Goal: Information Seeking & Learning: Check status

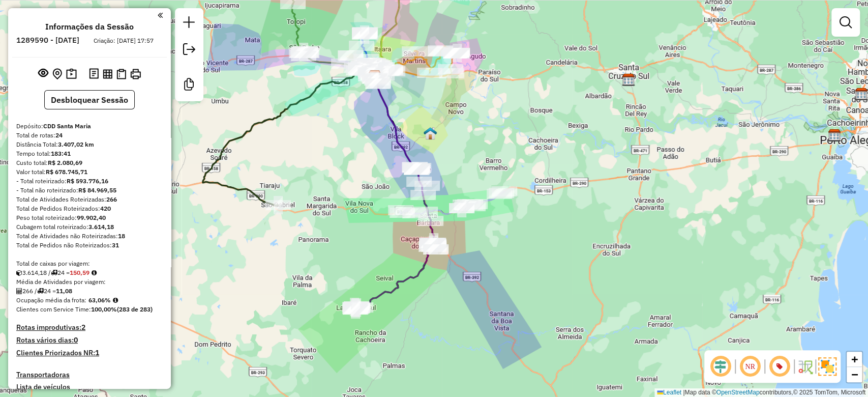
click at [369, 298] on div "Janela de atendimento Grade de atendimento Capacidade Transportadoras Veículos …" at bounding box center [434, 198] width 868 height 397
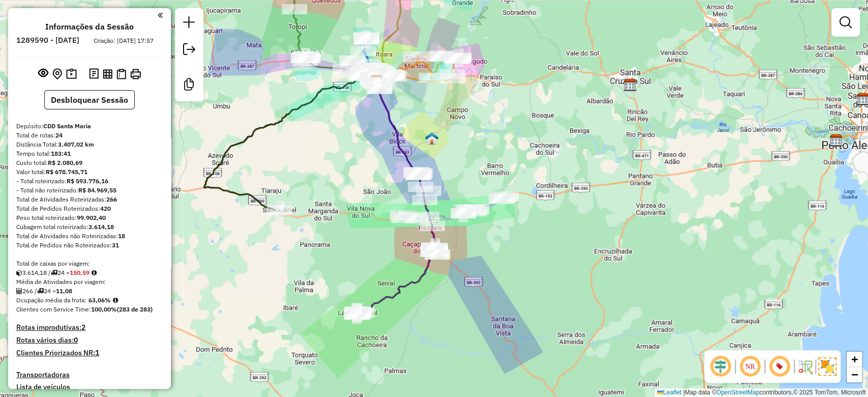
click at [76, 268] on div "Total de caixas por viagem:" at bounding box center [89, 263] width 146 height 9
click at [82, 276] on strong "150,59" at bounding box center [80, 273] width 20 height 8
copy strong "150,59"
click at [104, 304] on strong "63,06%" at bounding box center [100, 300] width 22 height 8
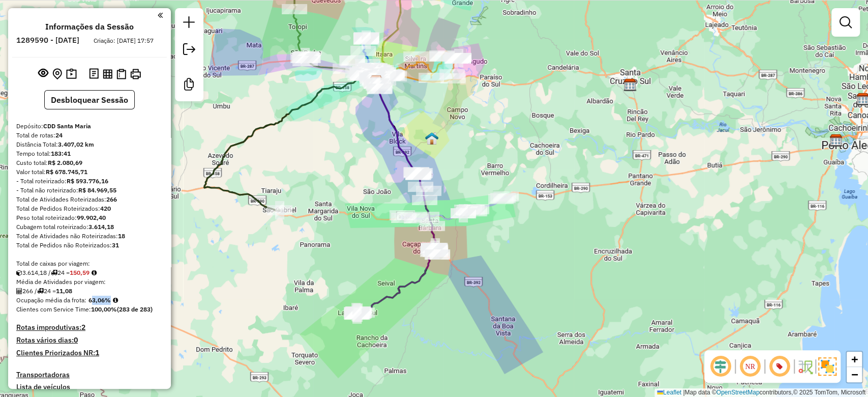
click at [104, 304] on strong "63,06%" at bounding box center [100, 300] width 22 height 8
copy strong "63,06"
drag, startPoint x: 316, startPoint y: 158, endPoint x: 335, endPoint y: 191, distance: 38.7
click at [335, 191] on div "Janela de atendimento Grade de atendimento Capacidade Transportadoras Veículos …" at bounding box center [434, 198] width 868 height 397
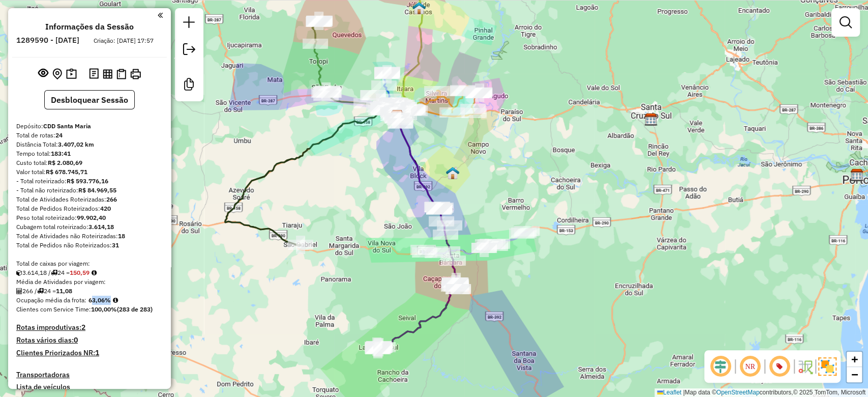
scroll to position [33, 0]
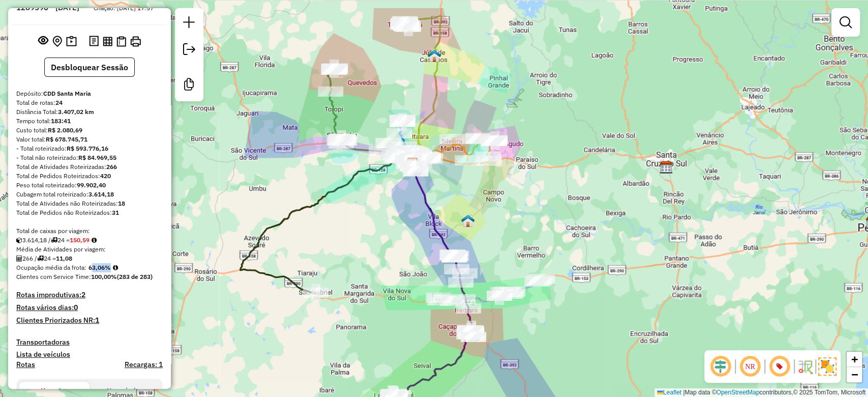
drag, startPoint x: 354, startPoint y: 223, endPoint x: 358, endPoint y: 219, distance: 6.1
click at [354, 223] on div "Janela de atendimento Grade de atendimento Capacidade Transportadoras Veículos …" at bounding box center [434, 198] width 868 height 397
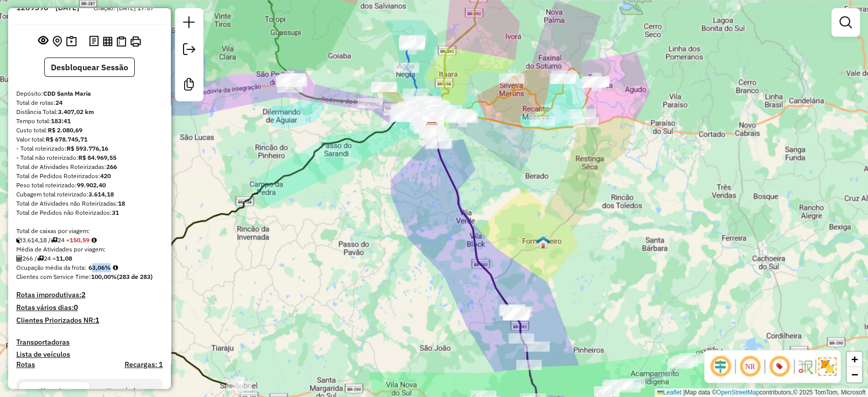
drag, startPoint x: 438, startPoint y: 224, endPoint x: 415, endPoint y: 118, distance: 108.4
click at [415, 119] on div "Janela de atendimento Grade de atendimento Capacidade Transportadoras Veículos …" at bounding box center [434, 198] width 868 height 397
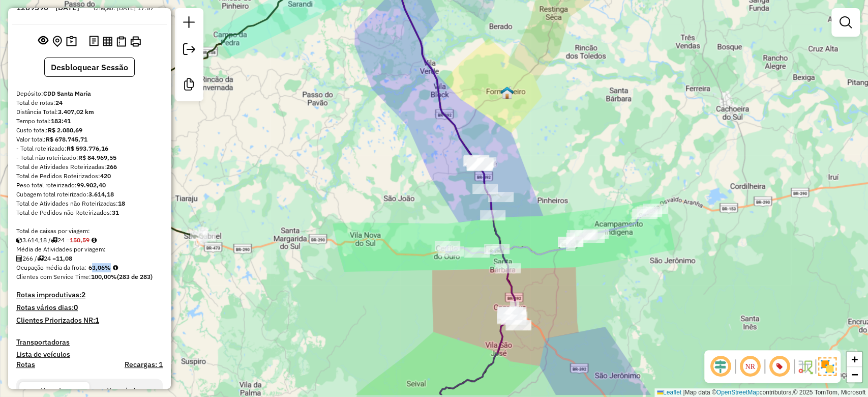
drag, startPoint x: 442, startPoint y: 222, endPoint x: 417, endPoint y: 126, distance: 99.3
click at [419, 133] on div "Janela de atendimento Grade de atendimento Capacidade Transportadoras Veículos …" at bounding box center [434, 198] width 868 height 397
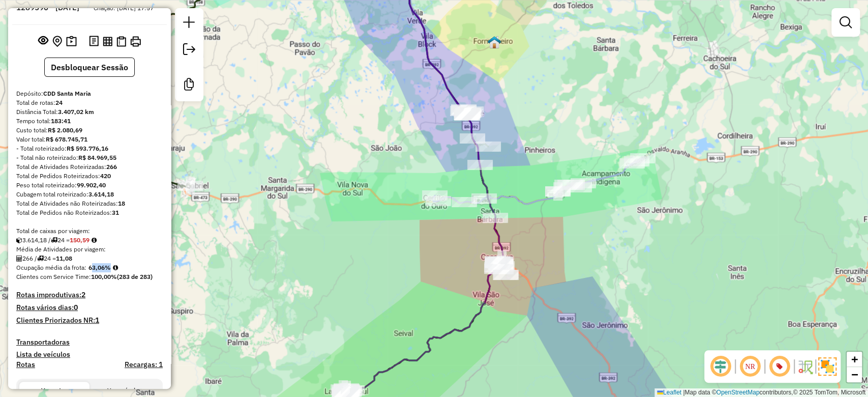
drag, startPoint x: 414, startPoint y: 123, endPoint x: 414, endPoint y: 326, distance: 203.0
click at [414, 326] on div "Janela de atendimento Grade de atendimento Capacidade Transportadoras Veículos …" at bounding box center [434, 198] width 868 height 397
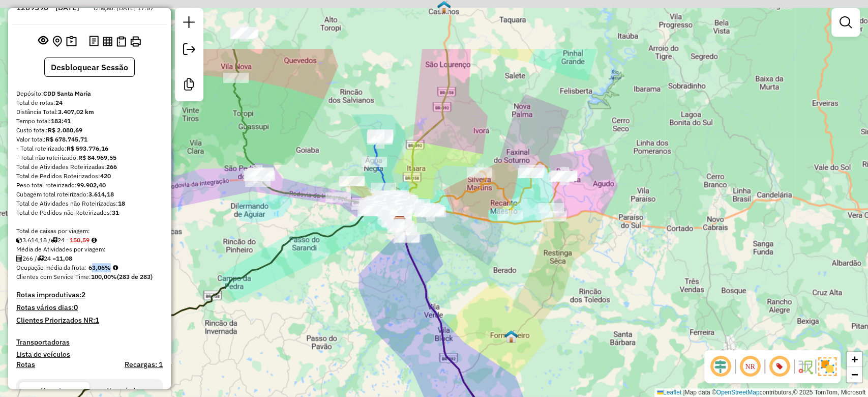
drag, startPoint x: 376, startPoint y: 270, endPoint x: 386, endPoint y: 327, distance: 58.4
click at [386, 327] on div "Janela de atendimento Grade de atendimento Capacidade Transportadoras Veículos …" at bounding box center [434, 198] width 868 height 397
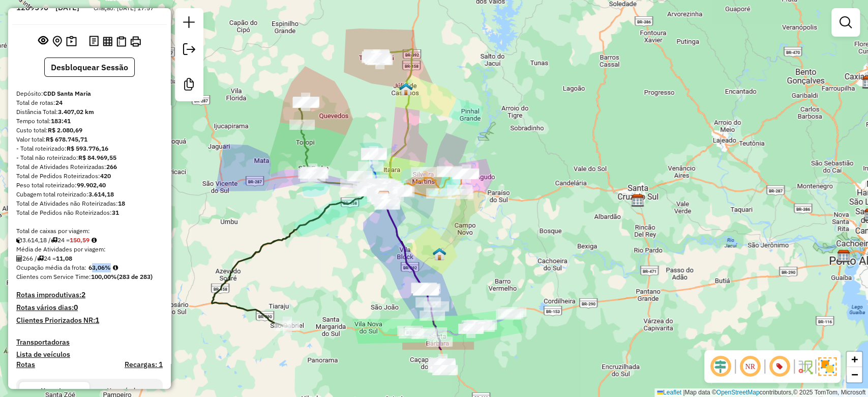
drag, startPoint x: 384, startPoint y: 336, endPoint x: 380, endPoint y: 243, distance: 92.6
click at [380, 243] on div "Janela de atendimento Grade de atendimento Capacidade Transportadoras Veículos …" at bounding box center [434, 198] width 868 height 397
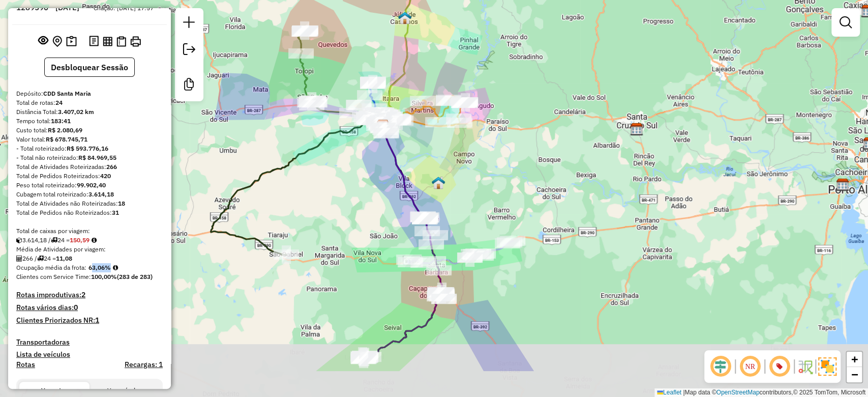
drag, startPoint x: 384, startPoint y: 295, endPoint x: 383, endPoint y: 229, distance: 65.6
click at [383, 230] on div "Janela de atendimento Grade de atendimento Capacidade Transportadoras Veículos …" at bounding box center [434, 198] width 868 height 397
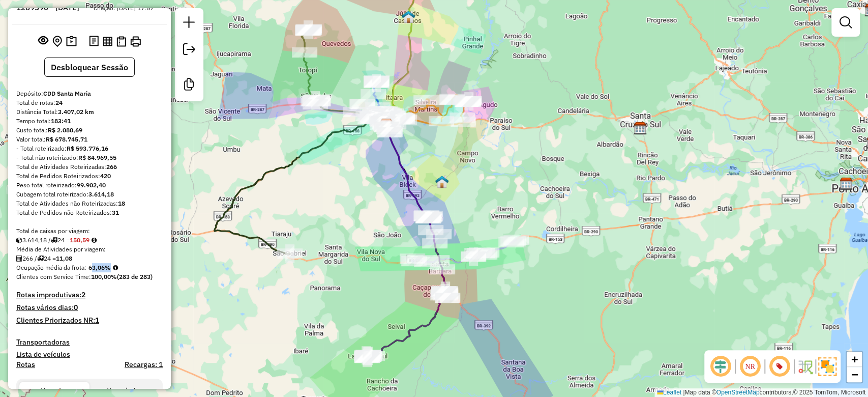
drag, startPoint x: 404, startPoint y: 199, endPoint x: 448, endPoint y: 173, distance: 50.4
click at [448, 173] on div "Janela de atendimento Grade de atendimento Capacidade Transportadoras Veículos …" at bounding box center [434, 198] width 868 height 397
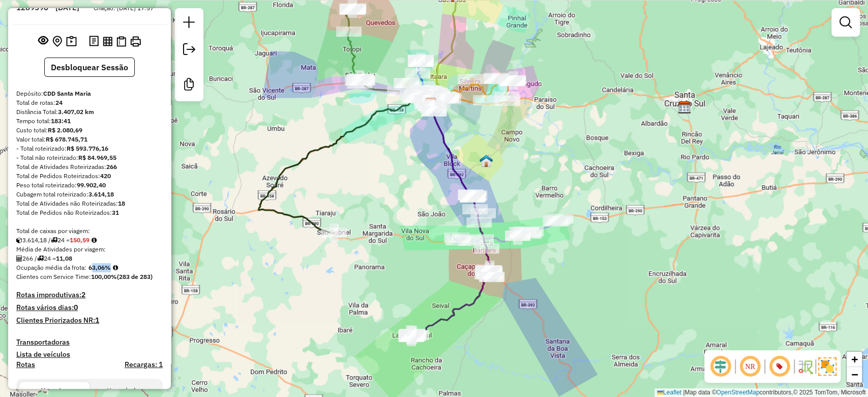
drag, startPoint x: 425, startPoint y: 187, endPoint x: 408, endPoint y: 177, distance: 18.9
click at [425, 190] on div "Janela de atendimento Grade de atendimento Capacidade Transportadoras Veículos …" at bounding box center [434, 198] width 868 height 397
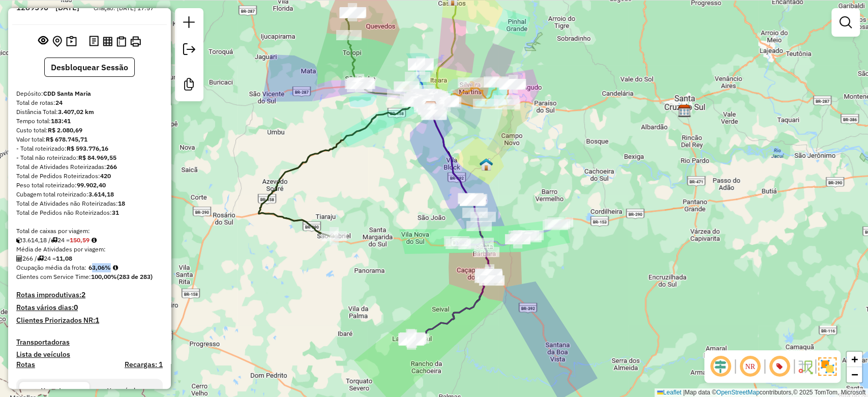
scroll to position [0, 0]
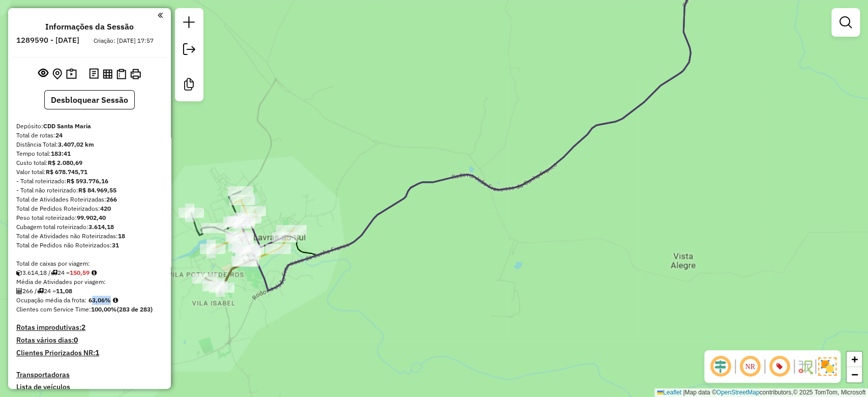
click at [372, 235] on div "Janela de atendimento Grade de atendimento Capacidade Transportadoras Veículos …" at bounding box center [434, 198] width 868 height 397
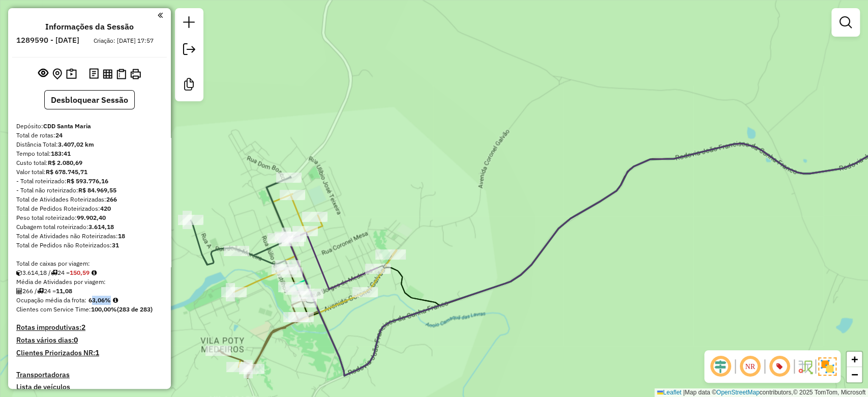
click at [277, 204] on icon at bounding box center [240, 224] width 99 height 92
select select "*********"
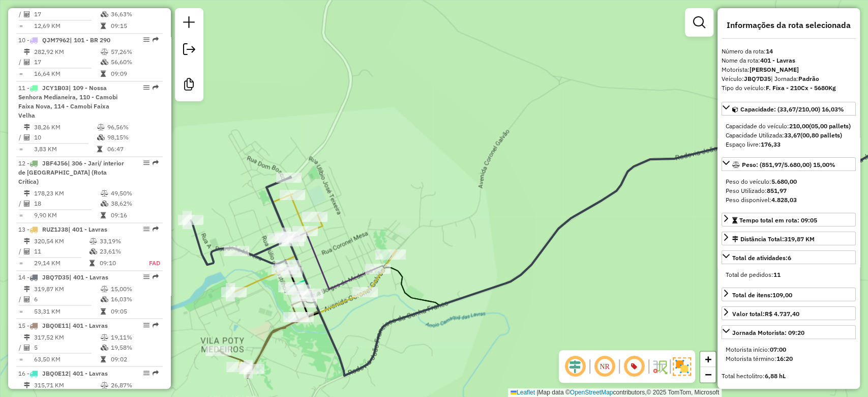
scroll to position [1257, 0]
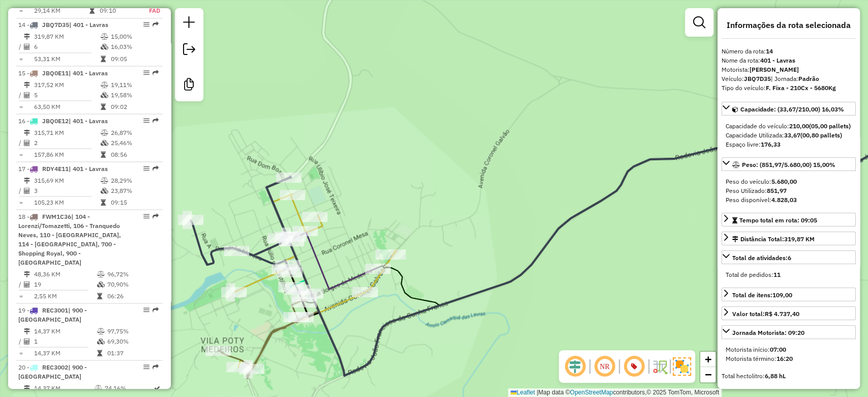
click at [297, 209] on icon at bounding box center [315, 280] width 163 height 173
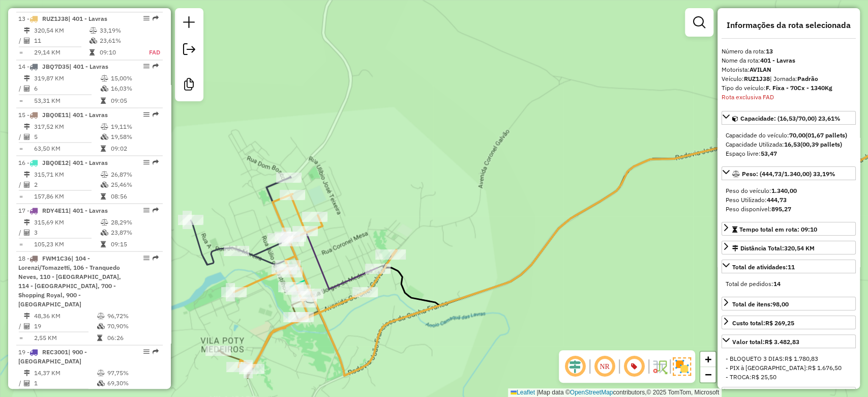
scroll to position [1209, 0]
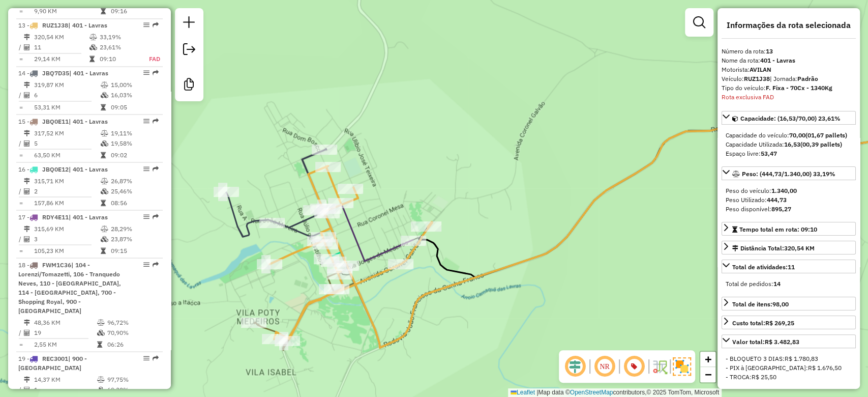
drag, startPoint x: 268, startPoint y: 208, endPoint x: 326, endPoint y: 226, distance: 60.3
click at [299, 185] on div "Janela de atendimento Grade de atendimento Capacidade Transportadoras Veículos …" at bounding box center [434, 198] width 868 height 397
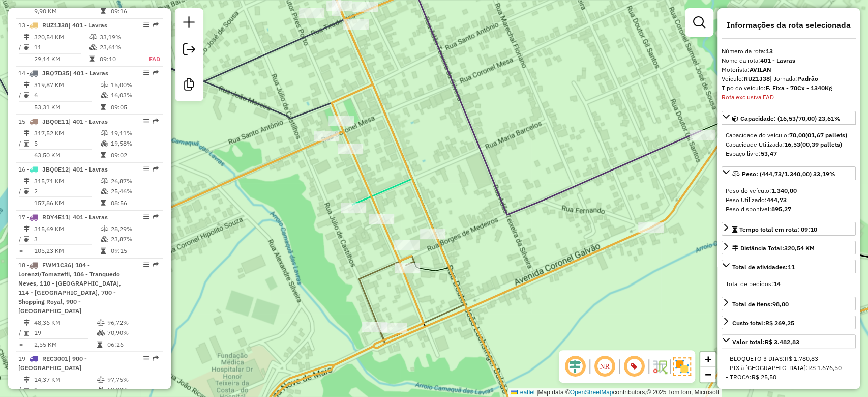
click at [391, 187] on icon at bounding box center [654, 308] width 602 height 258
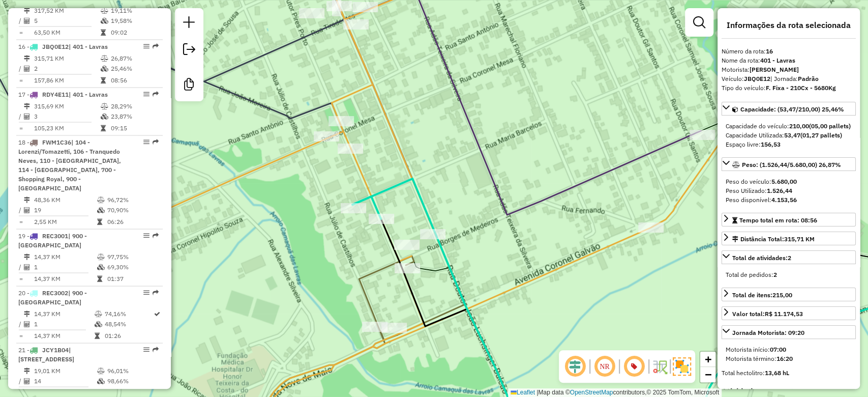
scroll to position [1352, 0]
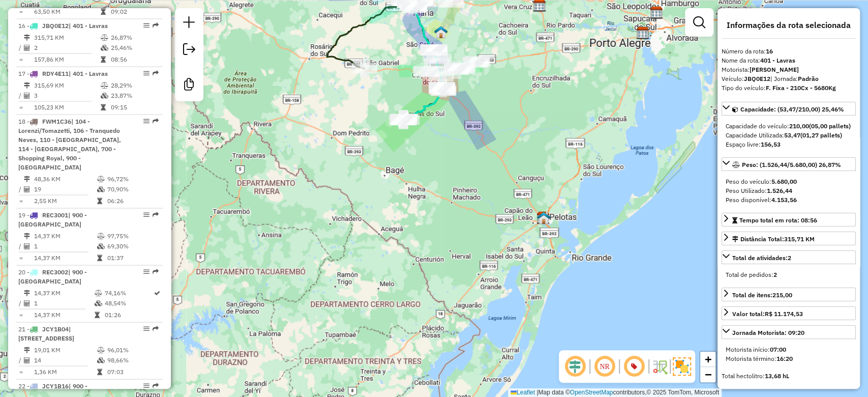
drag, startPoint x: 400, startPoint y: 85, endPoint x: 395, endPoint y: 161, distance: 75.5
click at [395, 157] on div "Janela de atendimento Grade de atendimento Capacidade Transportadoras Veículos …" at bounding box center [434, 198] width 868 height 397
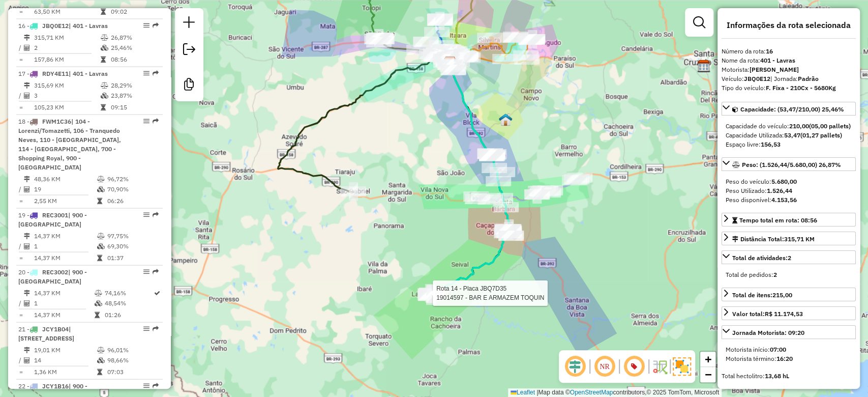
click at [355, 96] on icon at bounding box center [364, 123] width 172 height 136
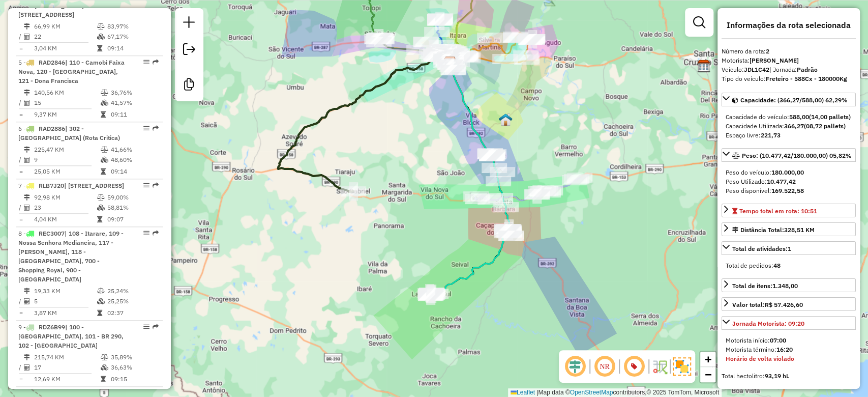
scroll to position [529, 0]
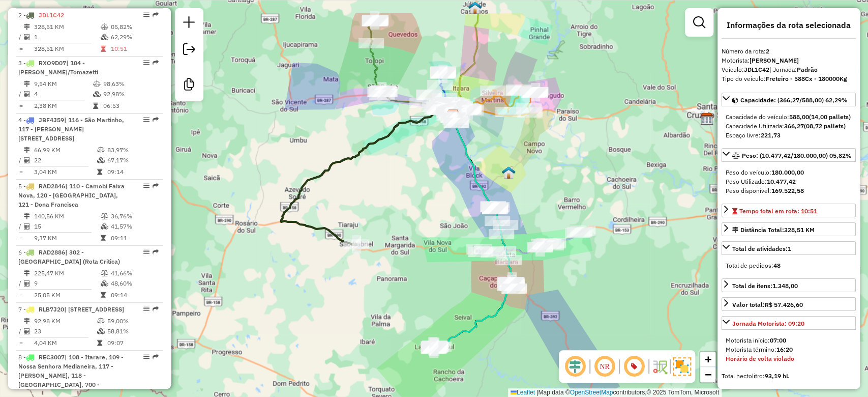
drag, startPoint x: 378, startPoint y: 168, endPoint x: 378, endPoint y: 191, distance: 22.9
click at [378, 191] on div "Janela de atendimento Grade de atendimento Capacidade Transportadoras Veículos …" at bounding box center [434, 198] width 868 height 397
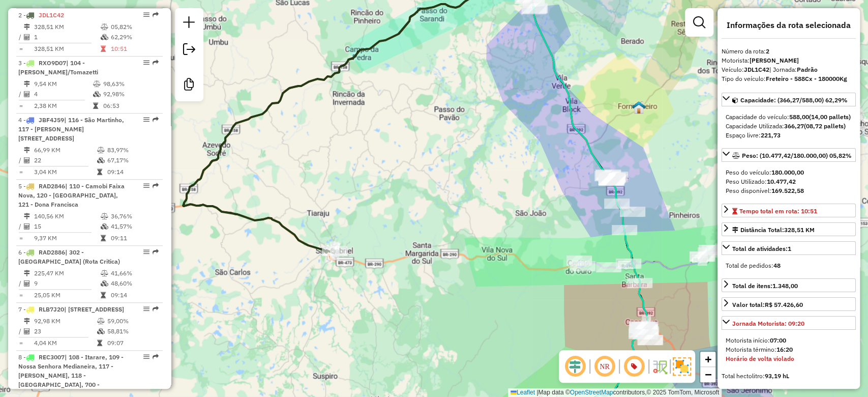
click at [291, 231] on icon at bounding box center [355, 115] width 345 height 273
click at [293, 236] on icon at bounding box center [355, 115] width 345 height 273
click at [287, 226] on icon at bounding box center [355, 115] width 345 height 273
click at [288, 226] on icon at bounding box center [355, 115] width 345 height 273
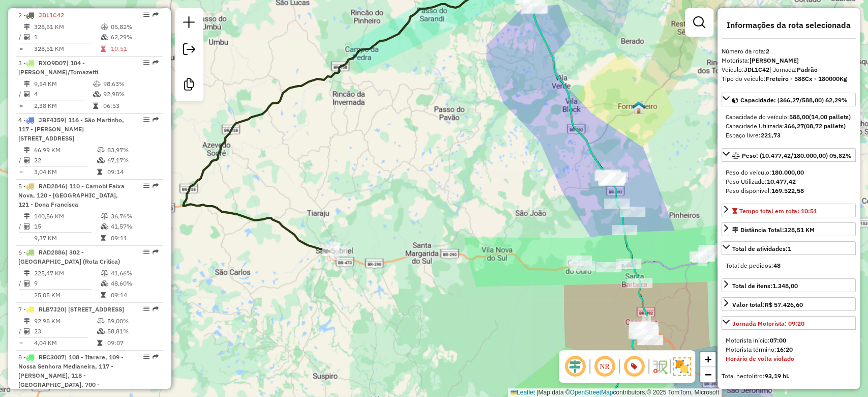
click at [288, 226] on icon at bounding box center [355, 115] width 345 height 273
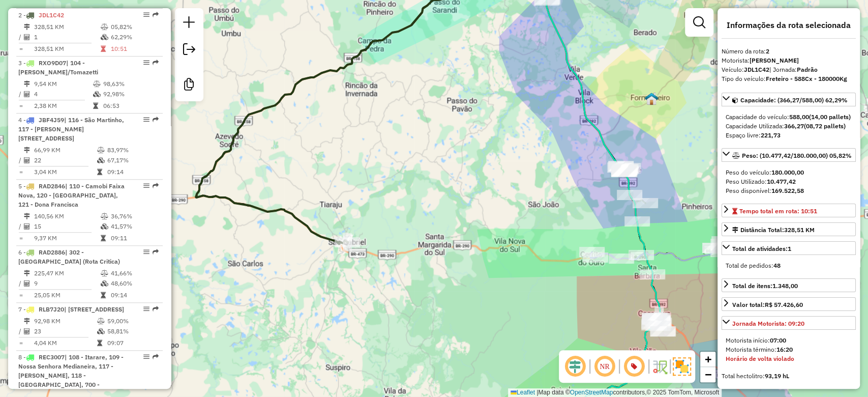
drag, startPoint x: 300, startPoint y: 217, endPoint x: 305, endPoint y: 210, distance: 8.8
click at [304, 212] on icon at bounding box center [368, 106] width 345 height 273
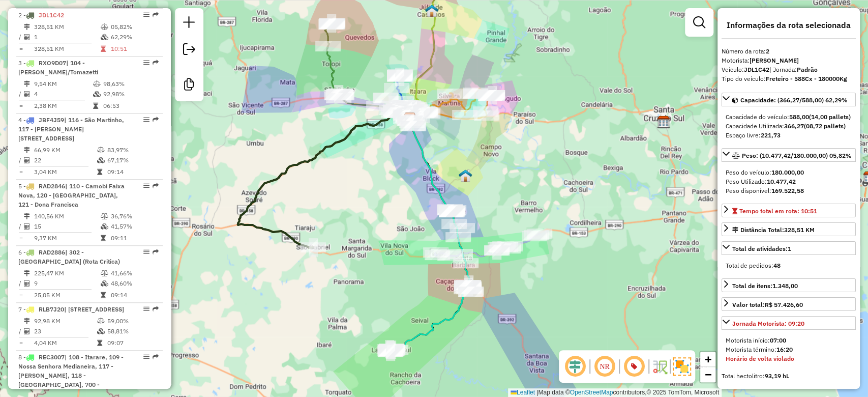
click at [322, 211] on div "Janela de atendimento Grade de atendimento Capacidade Transportadoras Veículos …" at bounding box center [434, 198] width 868 height 397
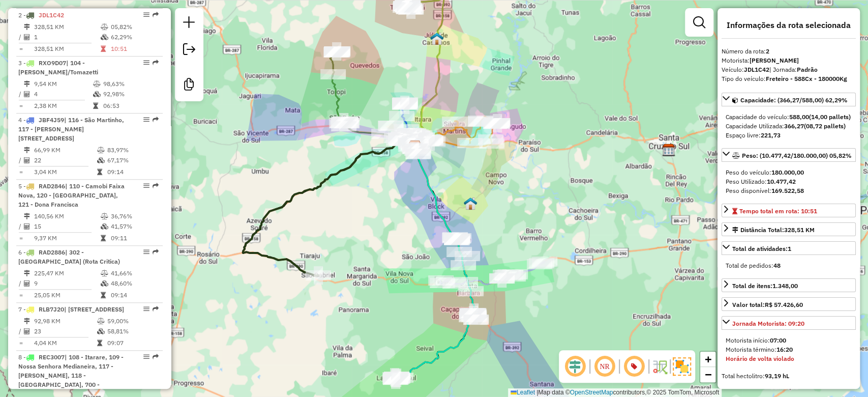
click at [317, 191] on icon at bounding box center [329, 207] width 172 height 136
click at [333, 223] on div "Janela de atendimento Grade de atendimento Capacidade Transportadoras Veículos …" at bounding box center [434, 198] width 868 height 397
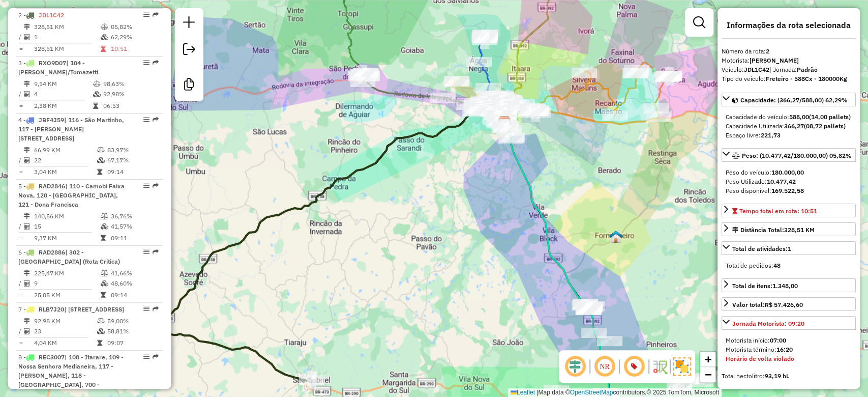
drag, startPoint x: 338, startPoint y: 211, endPoint x: 339, endPoint y: 205, distance: 6.3
click at [339, 206] on div "Janela de atendimento Grade de atendimento Capacidade Transportadoras Veículos …" at bounding box center [434, 198] width 868 height 397
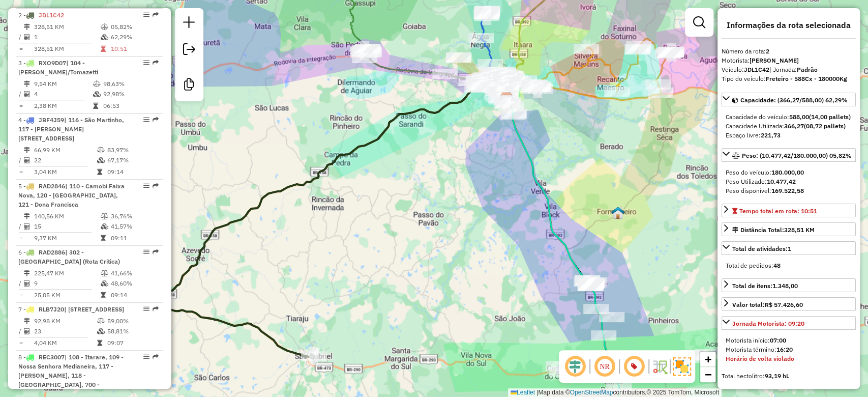
drag, startPoint x: 339, startPoint y: 233, endPoint x: 363, endPoint y: 172, distance: 65.6
click at [363, 172] on div "Janela de atendimento Grade de atendimento Capacidade Transportadoras Veículos …" at bounding box center [434, 198] width 868 height 397
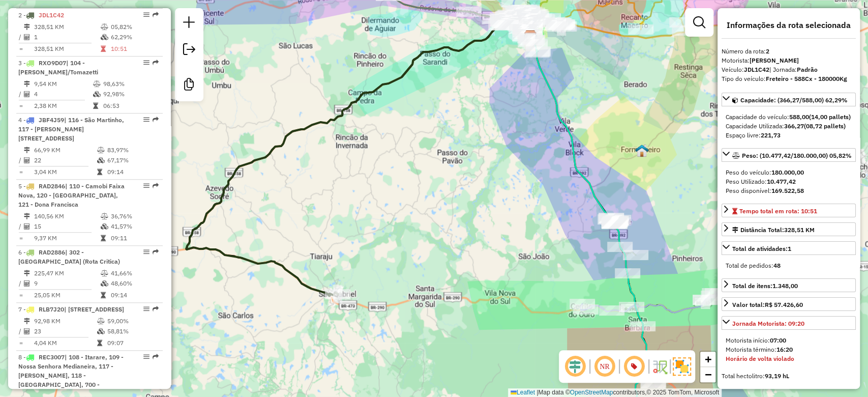
click at [289, 269] on icon at bounding box center [358, 158] width 345 height 273
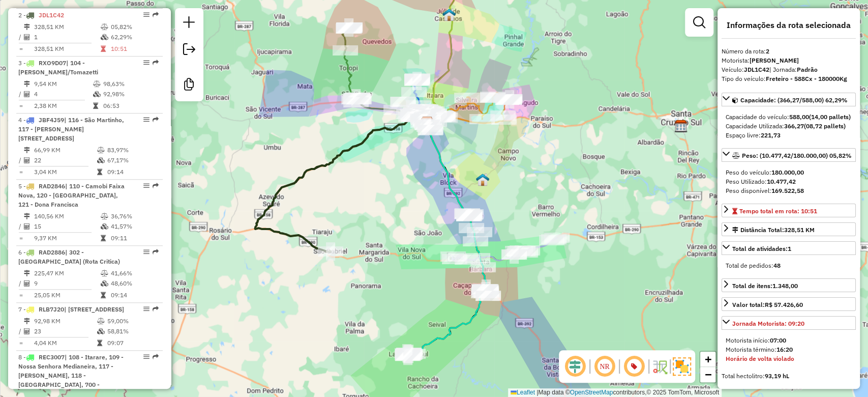
drag, startPoint x: 348, startPoint y: 217, endPoint x: 343, endPoint y: 194, distance: 23.4
click at [343, 195] on div "Janela de atendimento Grade de atendimento Capacidade Transportadoras Veículos …" at bounding box center [434, 198] width 868 height 397
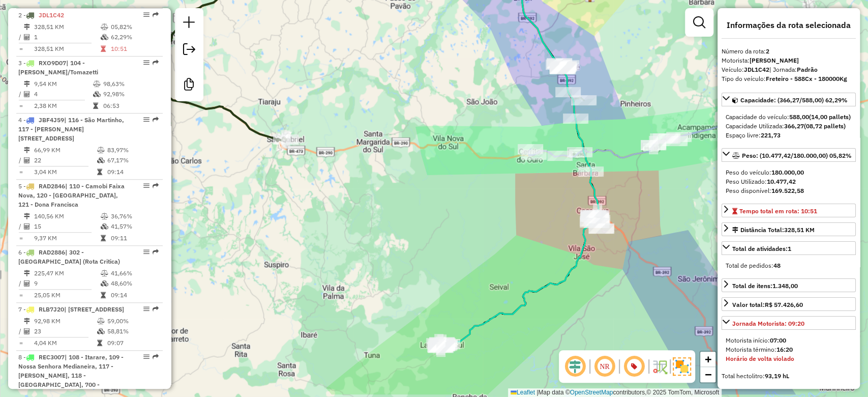
drag, startPoint x: 382, startPoint y: 276, endPoint x: 389, endPoint y: 219, distance: 56.9
click at [388, 221] on div "Janela de atendimento Grade de atendimento Capacidade Transportadoras Veículos …" at bounding box center [434, 198] width 868 height 397
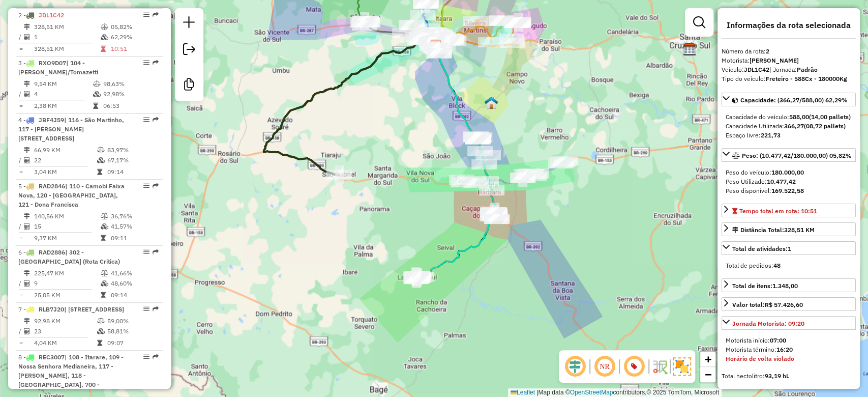
drag, startPoint x: 391, startPoint y: 207, endPoint x: 387, endPoint y: 213, distance: 6.6
click at [387, 210] on div "Janela de atendimento Grade de atendimento Capacidade Transportadoras Veículos …" at bounding box center [434, 198] width 868 height 397
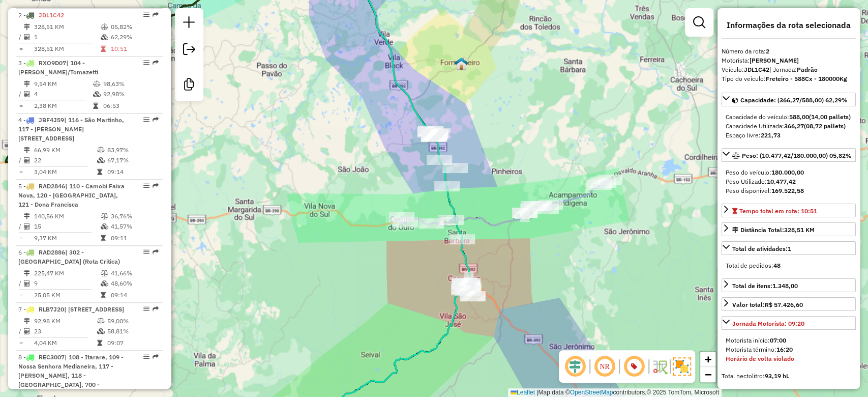
click at [489, 221] on icon at bounding box center [505, 178] width 210 height 95
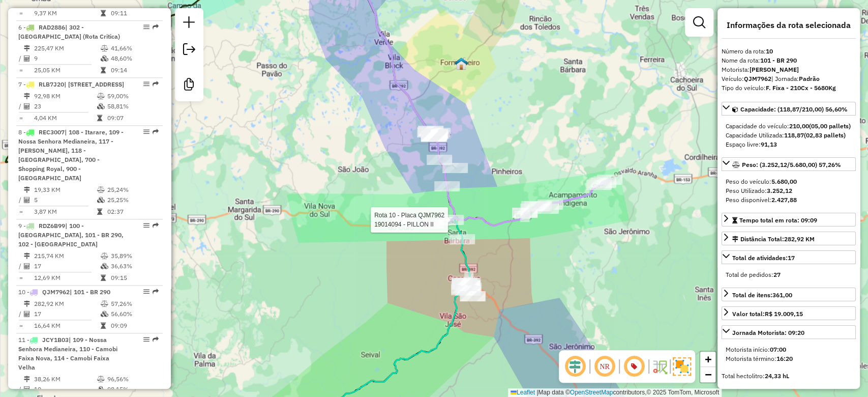
scroll to position [1030, 0]
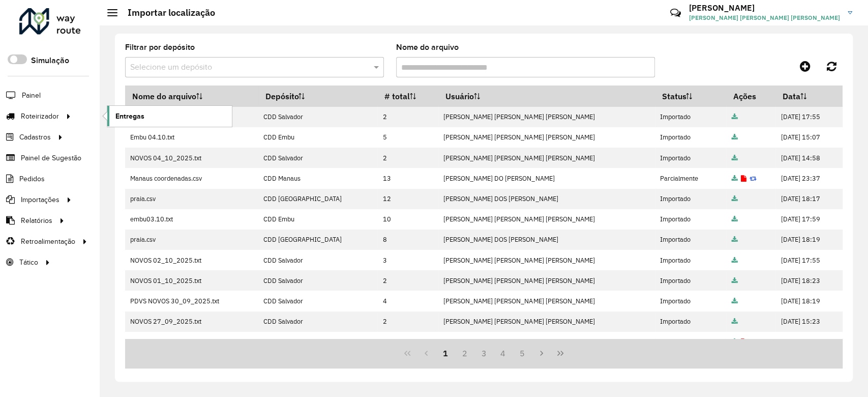
click at [123, 112] on span "Entregas" at bounding box center [129, 116] width 29 height 11
click at [183, 109] on link "Entregas" at bounding box center [169, 116] width 125 height 20
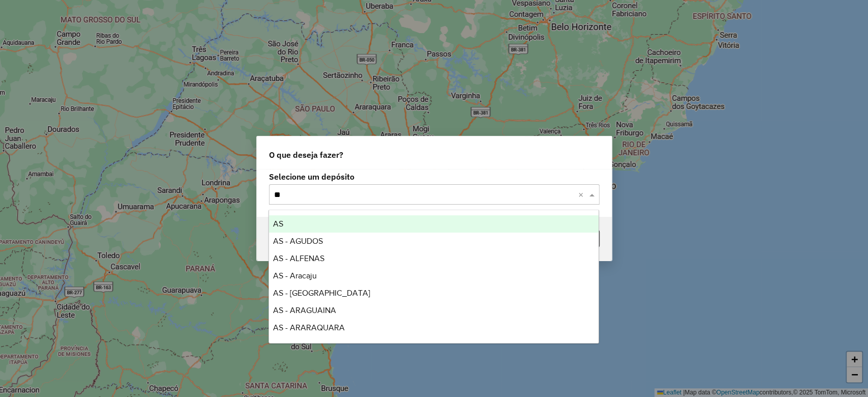
type input "***"
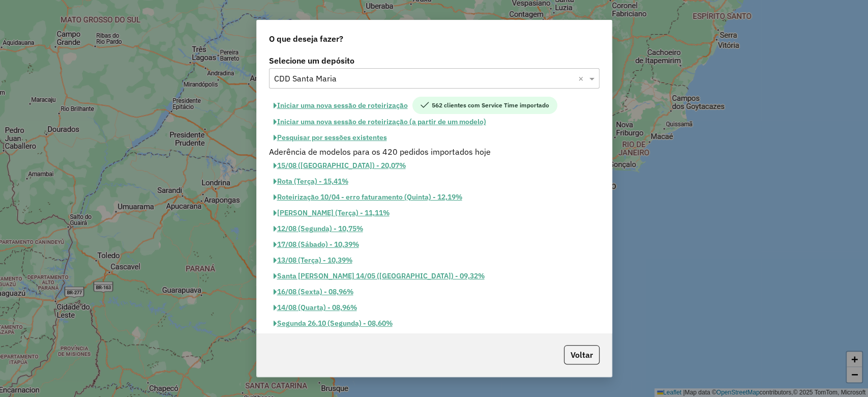
click at [353, 105] on button "Iniciar uma nova sessão de roteirização" at bounding box center [340, 105] width 143 height 17
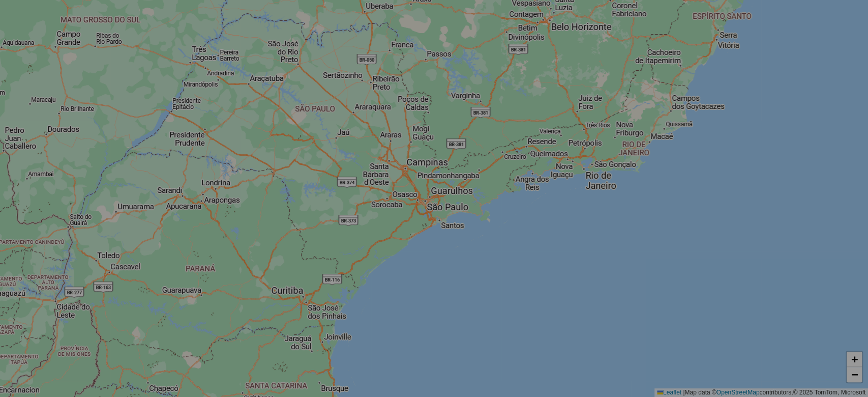
select select "*"
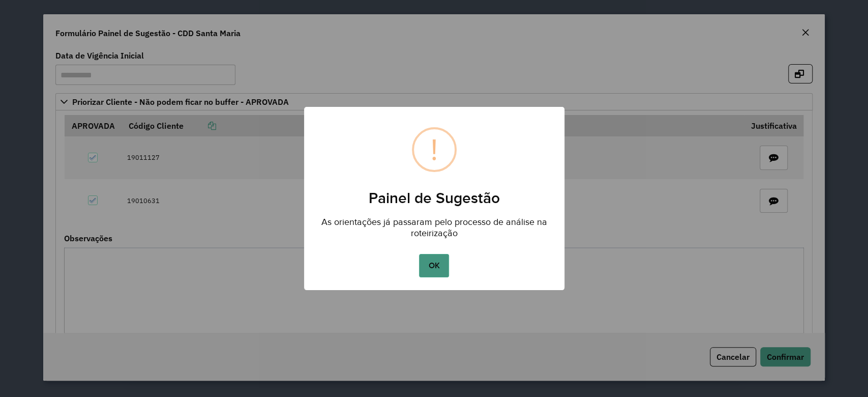
click at [442, 275] on button "OK" at bounding box center [434, 265] width 30 height 23
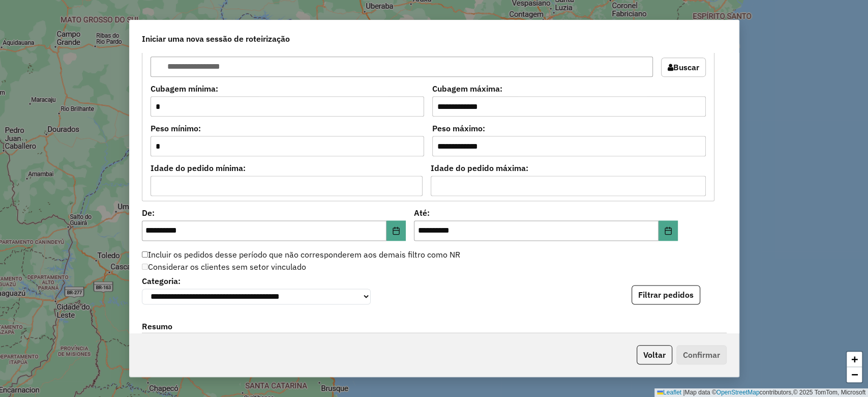
scroll to position [1062, 0]
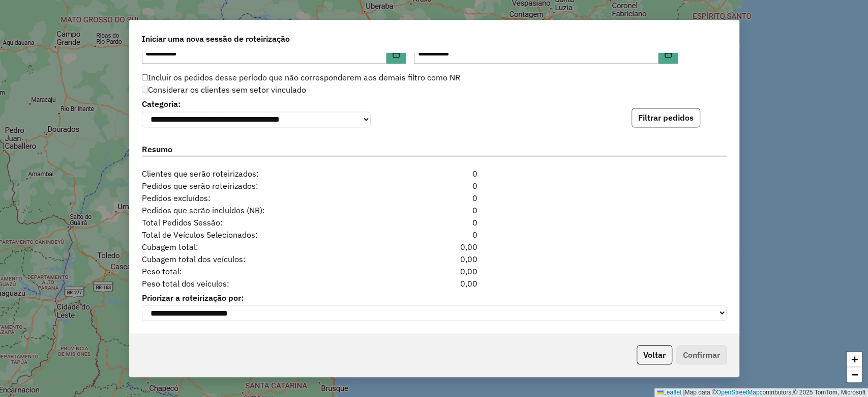
click at [684, 120] on button "Filtrar pedidos" at bounding box center [666, 117] width 69 height 19
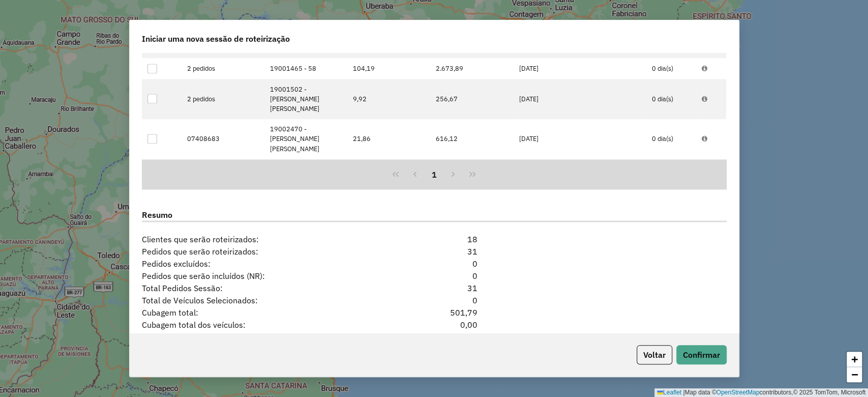
scroll to position [1284, 0]
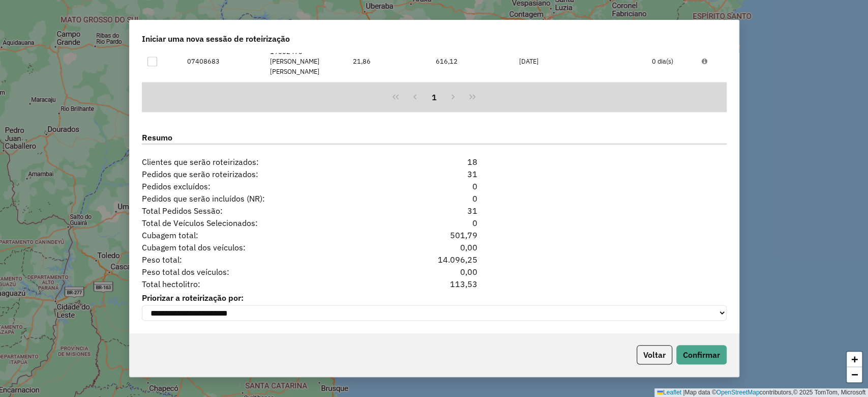
click at [460, 277] on div "113,53" at bounding box center [435, 283] width 100 height 12
copy div "113,53"
click at [638, 347] on button "Voltar" at bounding box center [655, 354] width 36 height 19
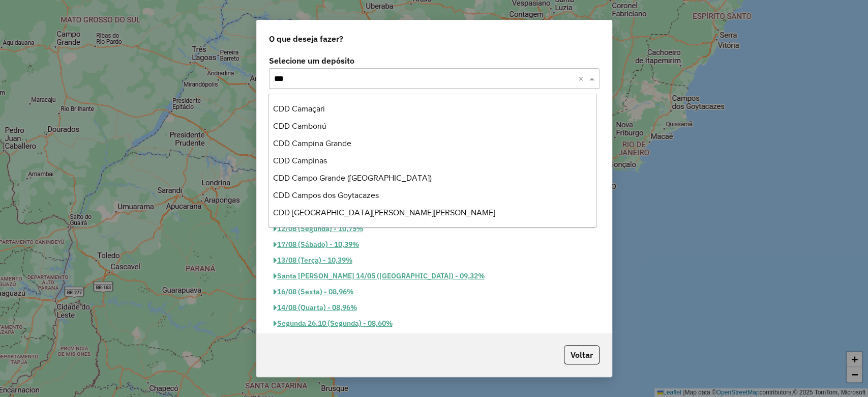
scroll to position [120, 0]
type input "****"
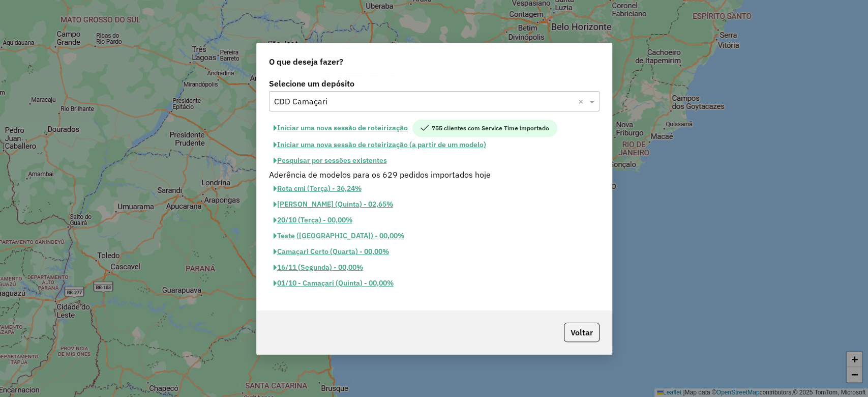
click at [346, 130] on button "Iniciar uma nova sessão de roteirização" at bounding box center [340, 128] width 143 height 17
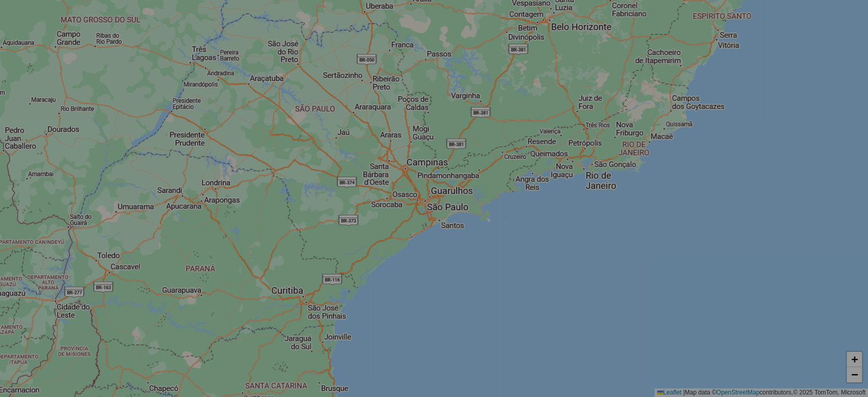
select select "*"
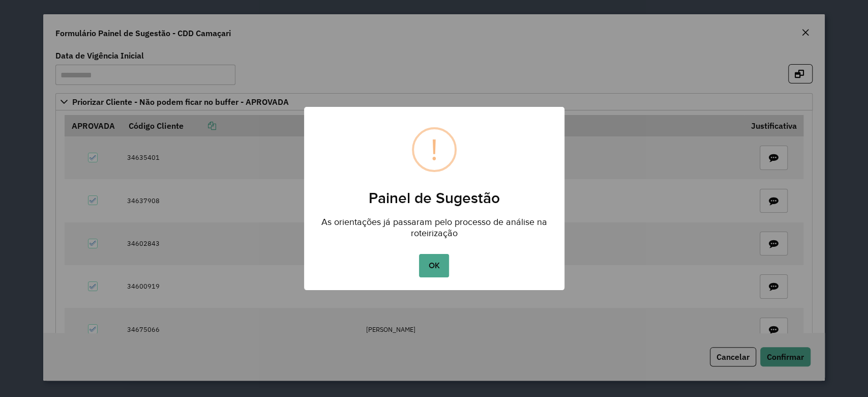
click at [440, 260] on button "OK" at bounding box center [434, 265] width 30 height 23
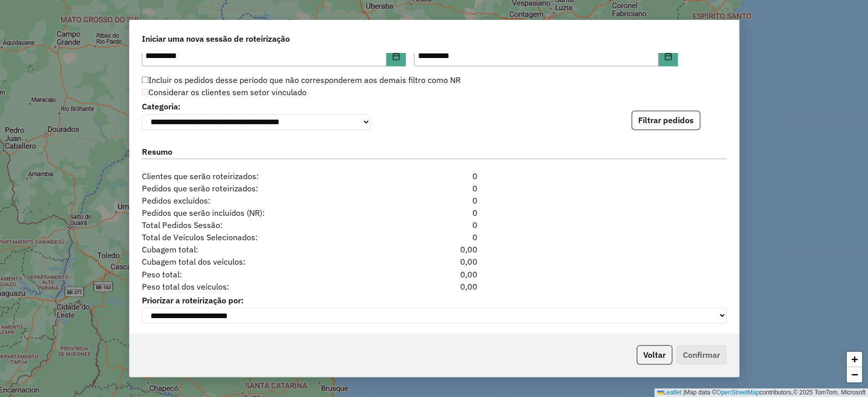
scroll to position [1092, 0]
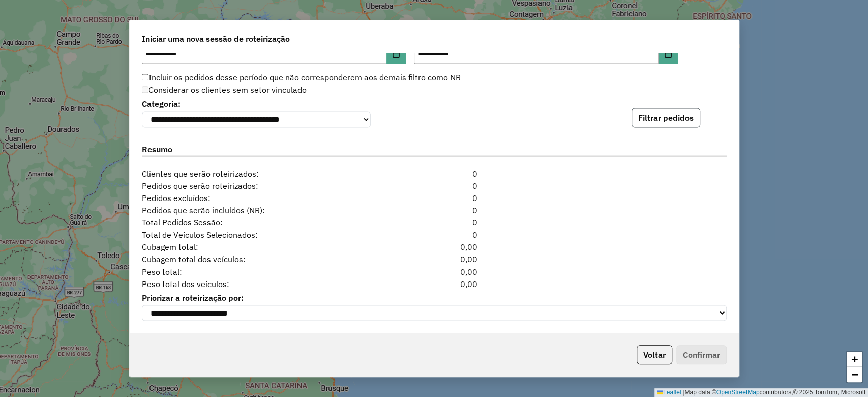
click at [649, 124] on button "Filtrar pedidos" at bounding box center [666, 117] width 69 height 19
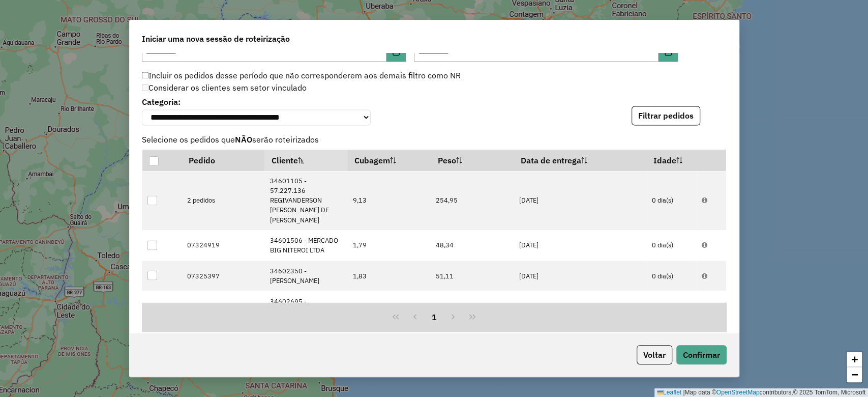
scroll to position [1314, 0]
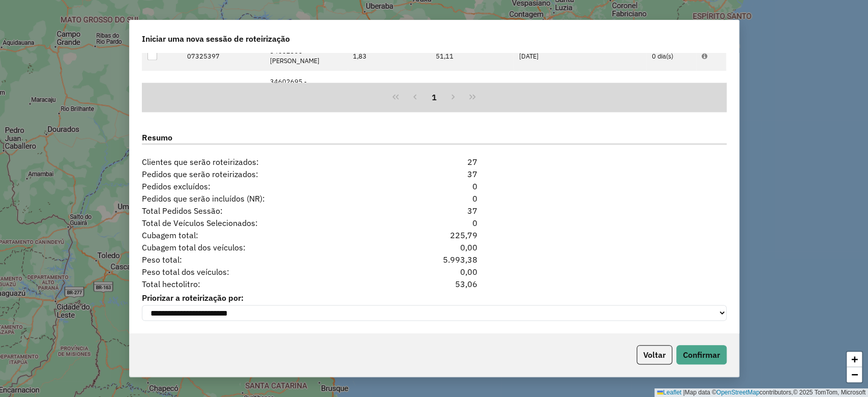
click at [468, 277] on div "53,06" at bounding box center [435, 283] width 100 height 12
copy div "53,06"
click at [640, 348] on button "Voltar" at bounding box center [655, 354] width 36 height 19
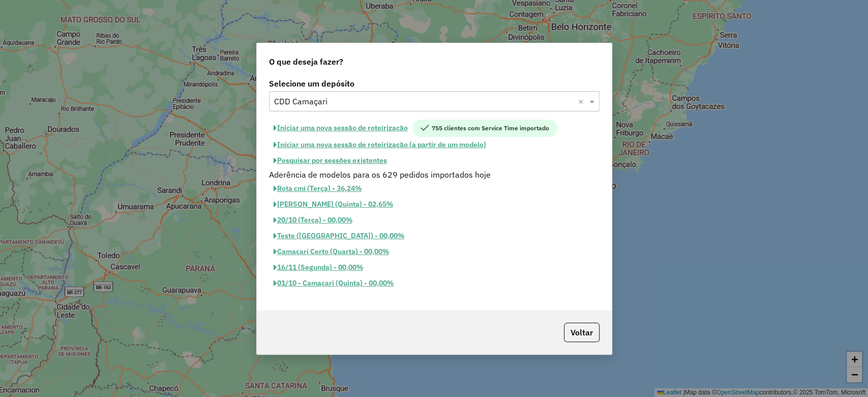
scroll to position [1295, 0]
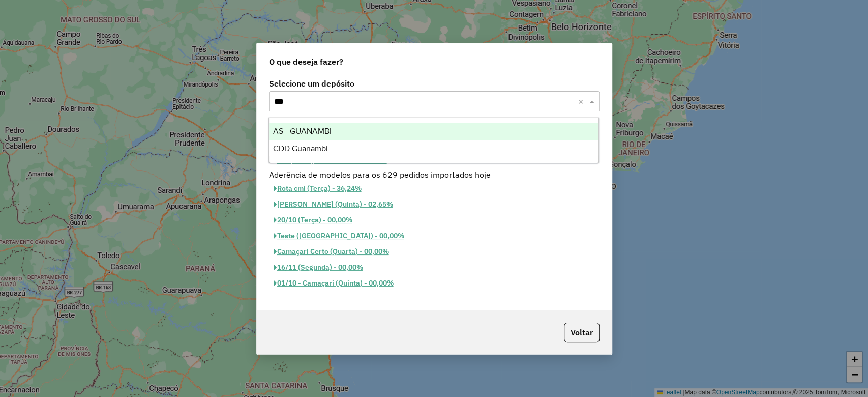
type input "****"
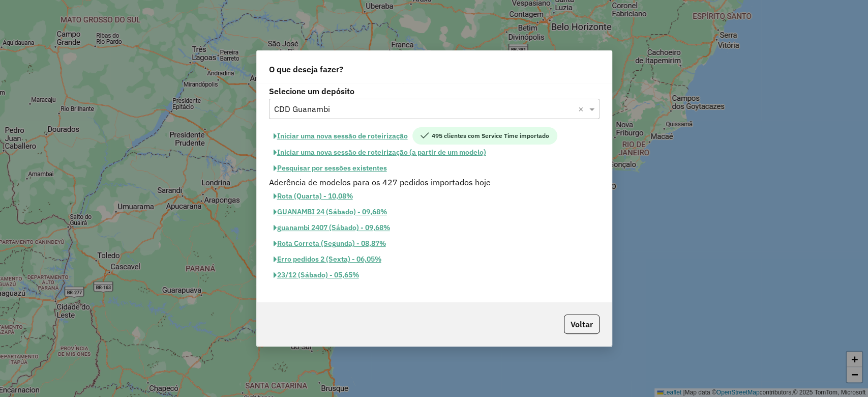
click at [365, 133] on button "Iniciar uma nova sessão de roteirização" at bounding box center [340, 135] width 143 height 17
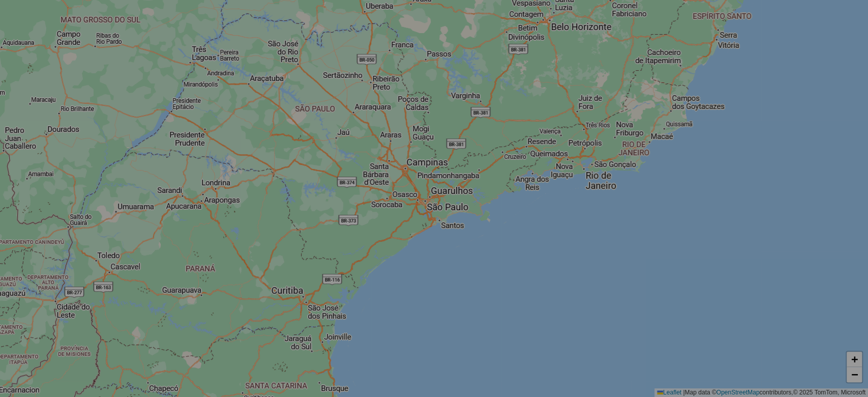
select select "*"
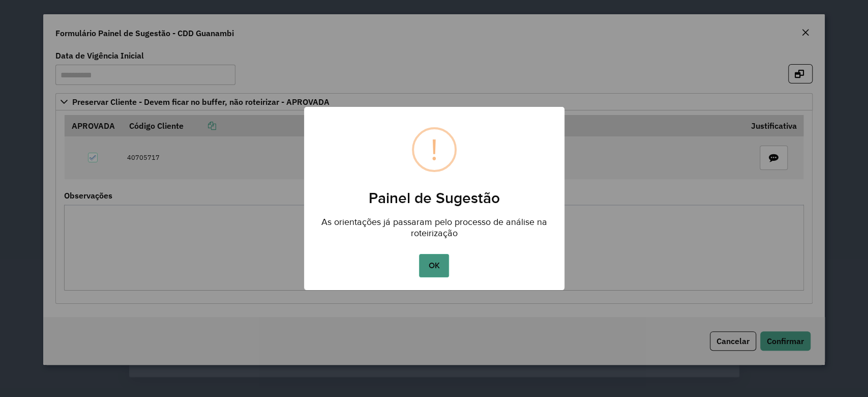
click at [427, 265] on button "OK" at bounding box center [434, 265] width 30 height 23
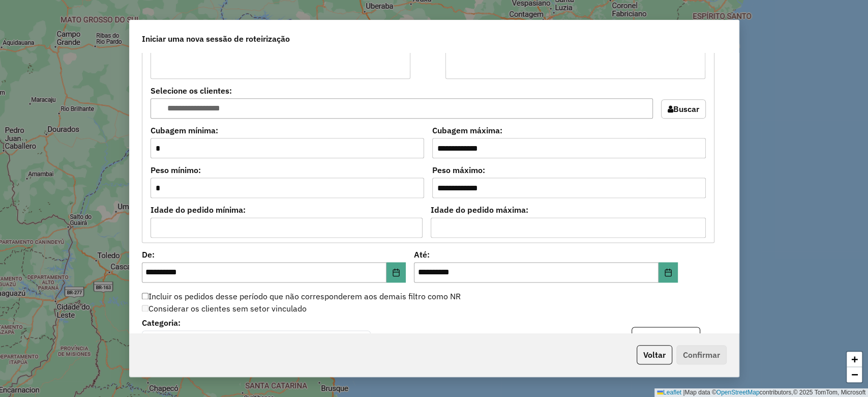
scroll to position [1062, 0]
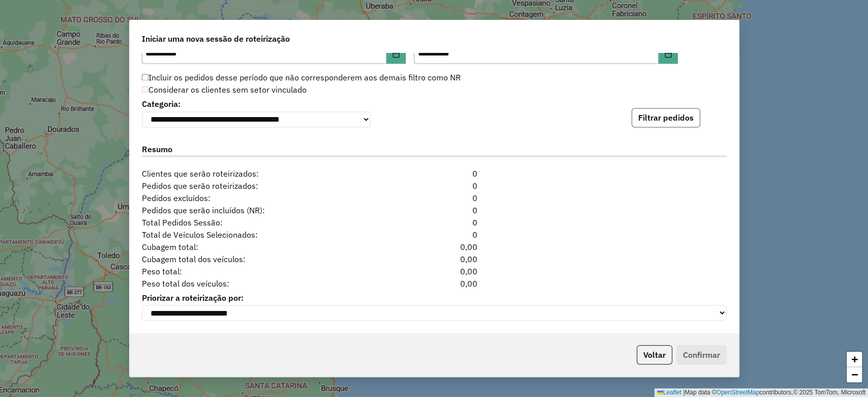
click at [638, 114] on button "Filtrar pedidos" at bounding box center [666, 117] width 69 height 19
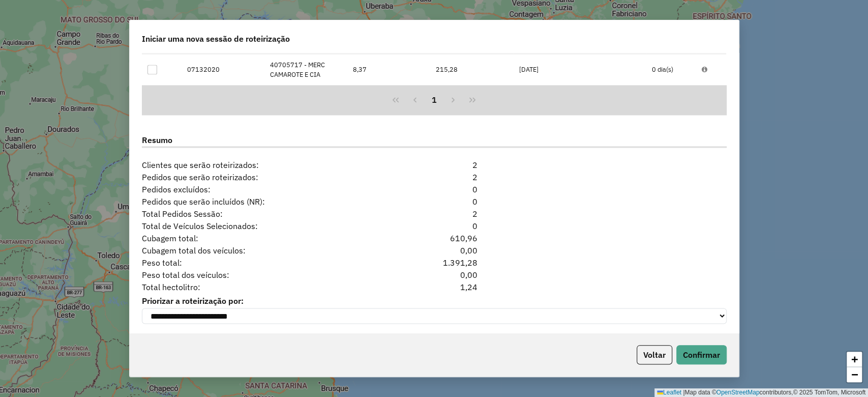
scroll to position [1213, 0]
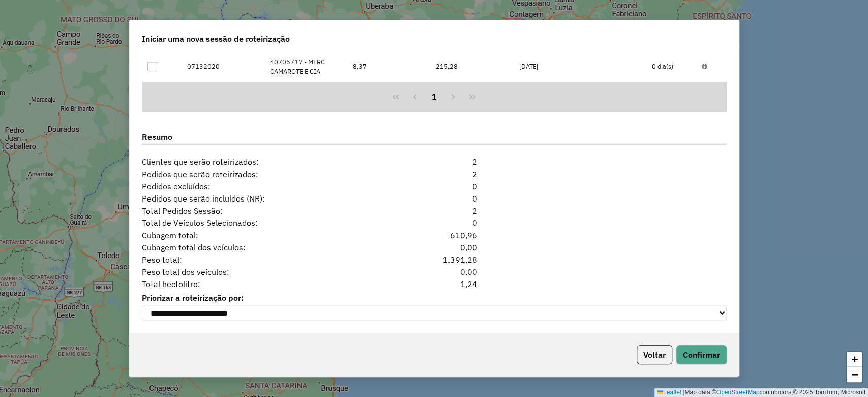
click at [464, 280] on div "1,24" at bounding box center [435, 283] width 100 height 12
click at [465, 280] on div "1,24" at bounding box center [435, 283] width 100 height 12
copy div "1,24"
click at [635, 357] on p-footer "Voltar Confirmar" at bounding box center [680, 354] width 94 height 19
click at [639, 357] on button "Voltar" at bounding box center [655, 354] width 36 height 19
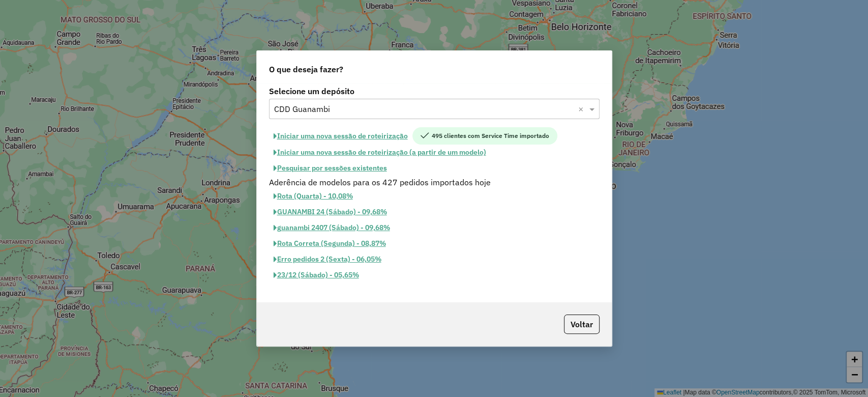
scroll to position [1194, 0]
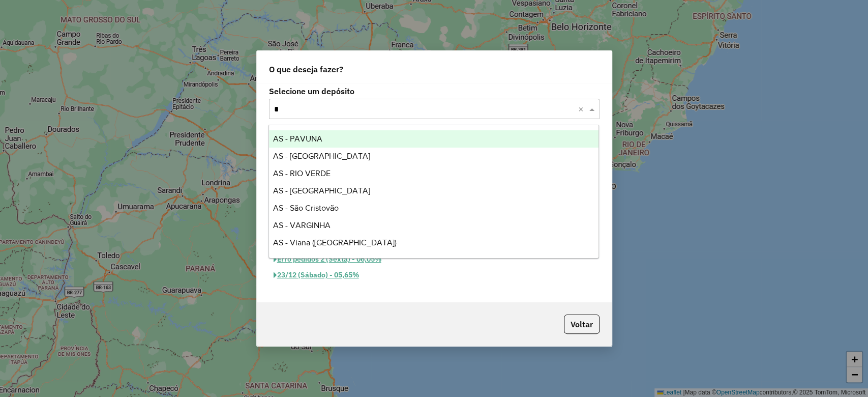
type input "**"
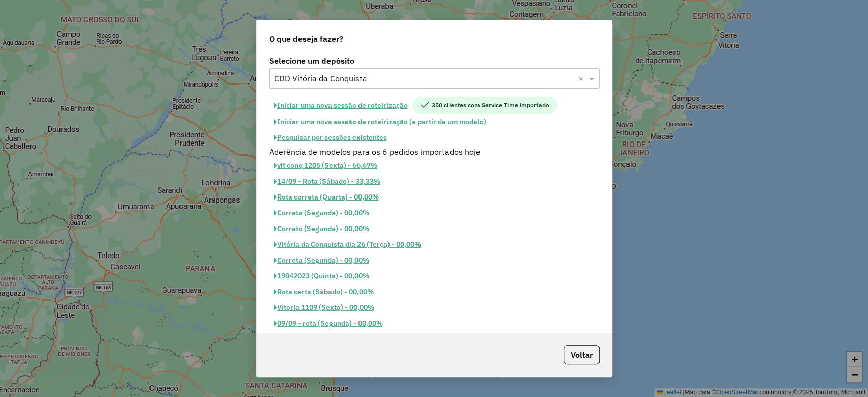
click at [340, 104] on button "Iniciar uma nova sessão de roteirização" at bounding box center [340, 105] width 143 height 17
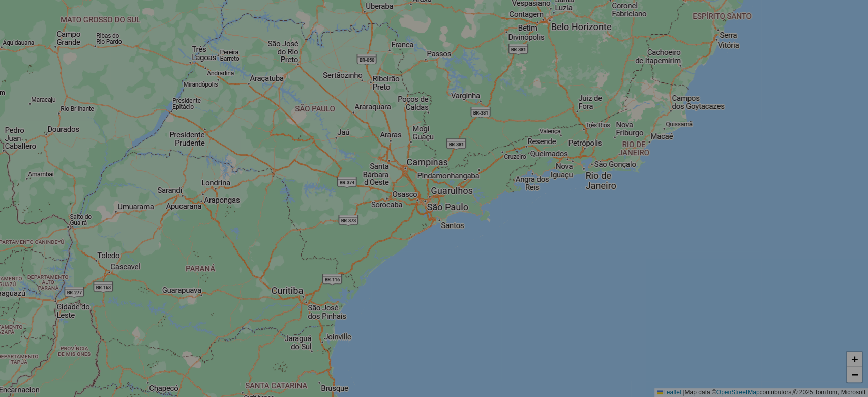
select select "*"
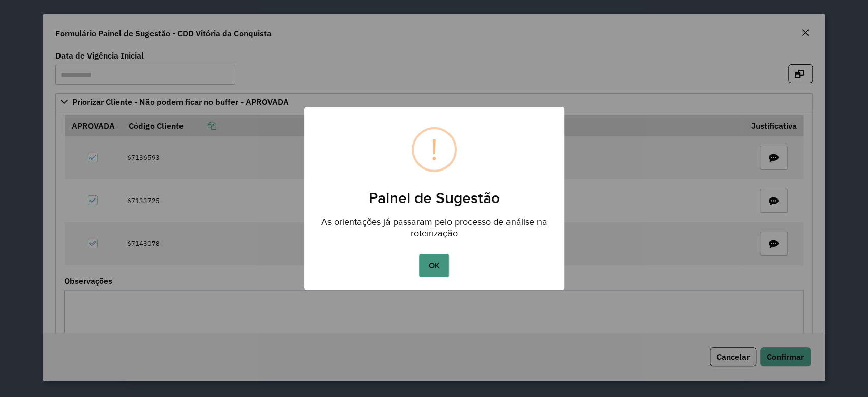
click at [431, 262] on button "OK" at bounding box center [434, 265] width 30 height 23
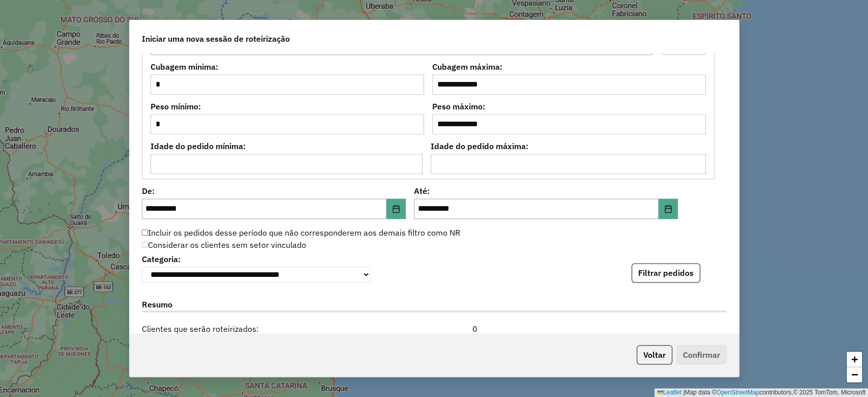
scroll to position [1092, 0]
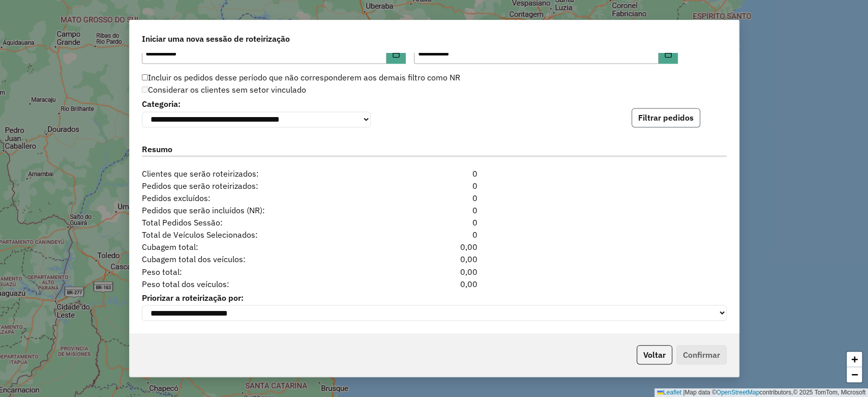
click at [694, 114] on button "Filtrar pedidos" at bounding box center [666, 117] width 69 height 19
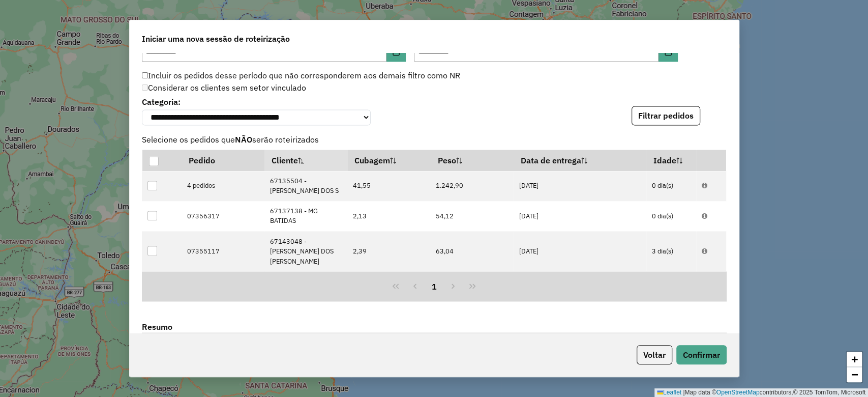
scroll to position [1274, 0]
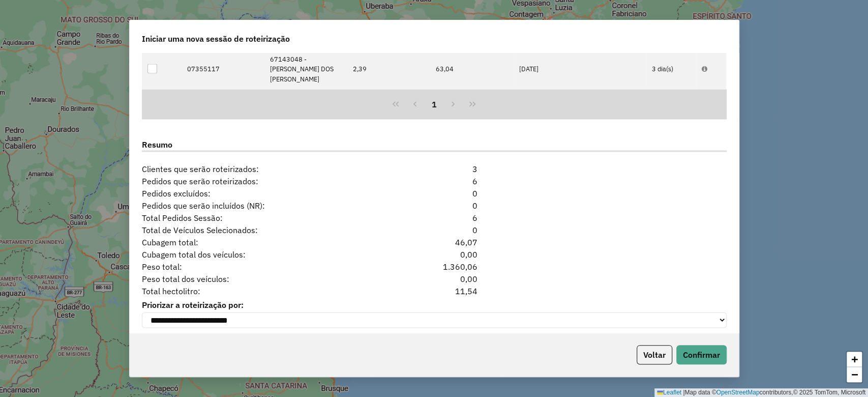
click at [464, 284] on div "11,54" at bounding box center [435, 290] width 100 height 12
copy div "11,54"
click at [649, 355] on button "Voltar" at bounding box center [655, 354] width 36 height 19
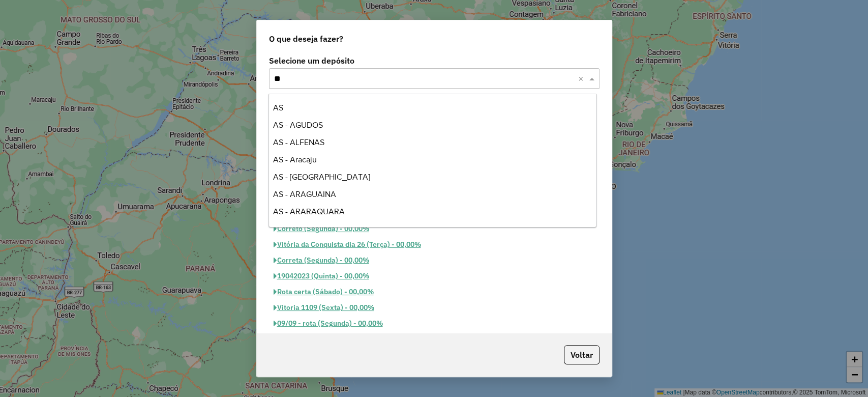
scroll to position [294, 0]
type input "***"
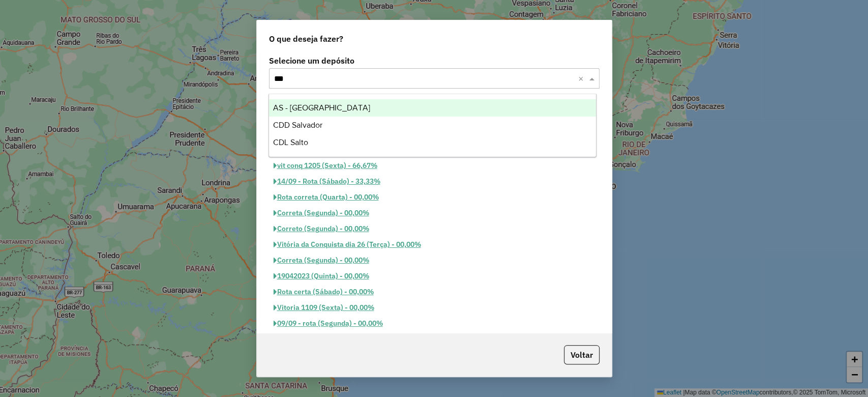
scroll to position [0, 0]
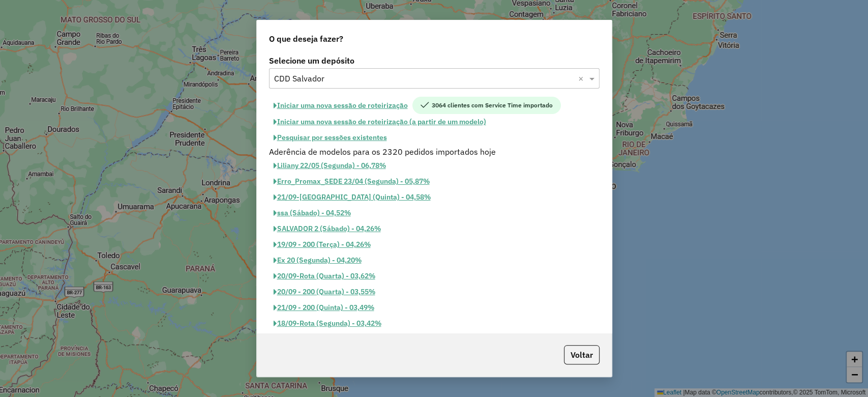
click at [342, 106] on button "Iniciar uma nova sessão de roteirização" at bounding box center [340, 105] width 143 height 17
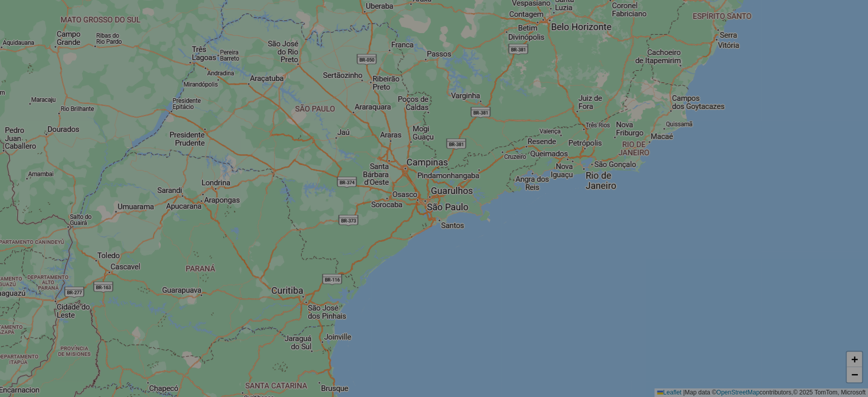
select select "*"
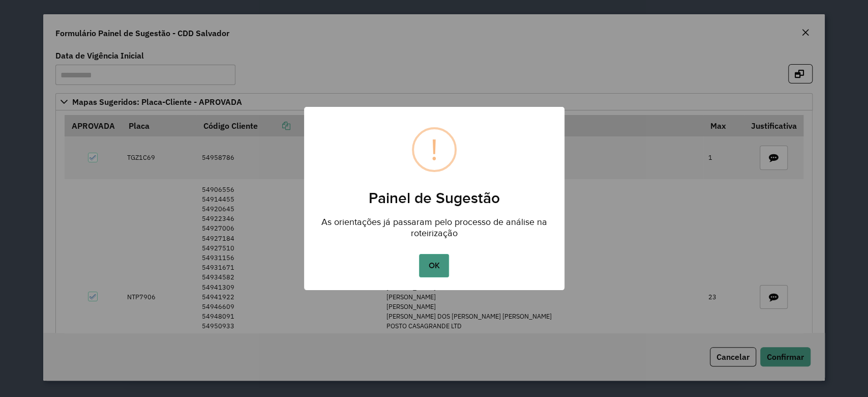
click at [438, 269] on button "OK" at bounding box center [434, 265] width 30 height 23
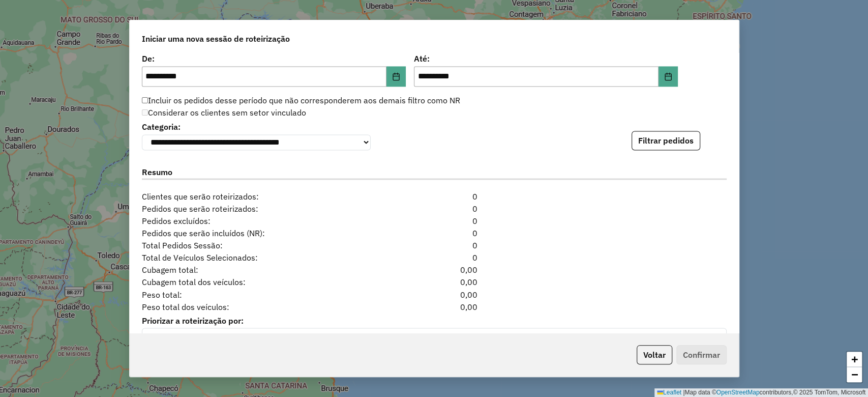
scroll to position [1115, 0]
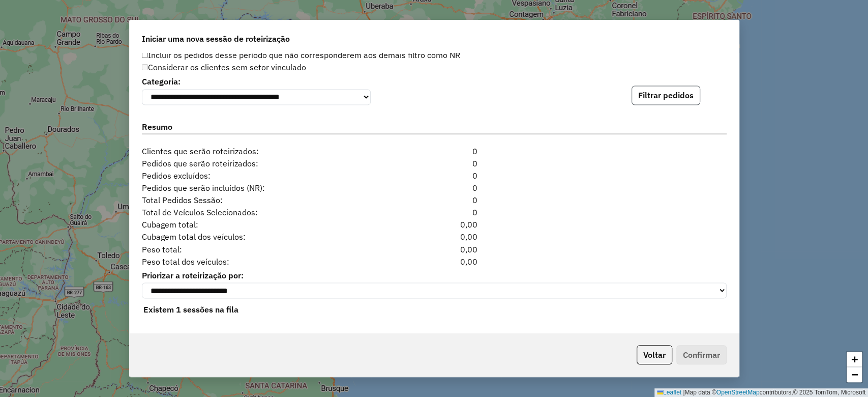
click at [671, 99] on button "Filtrar pedidos" at bounding box center [666, 94] width 69 height 19
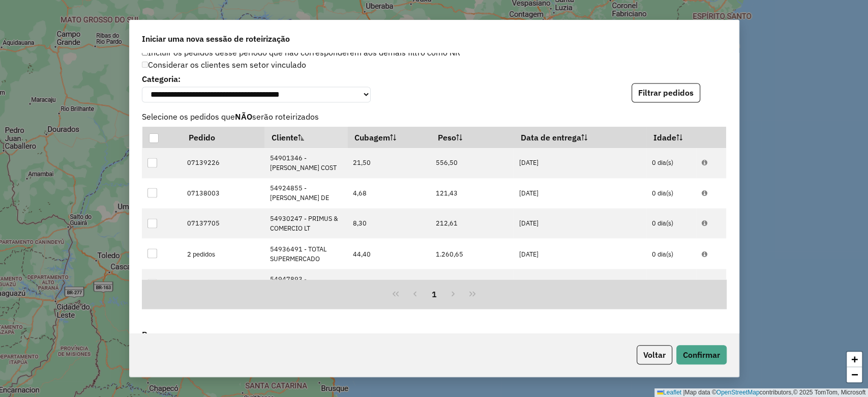
scroll to position [1336, 0]
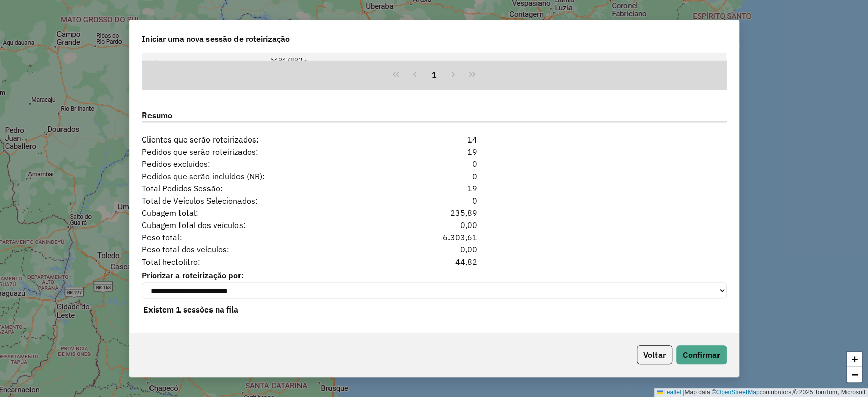
click at [459, 258] on div "44,82" at bounding box center [435, 261] width 100 height 12
copy div "44,82"
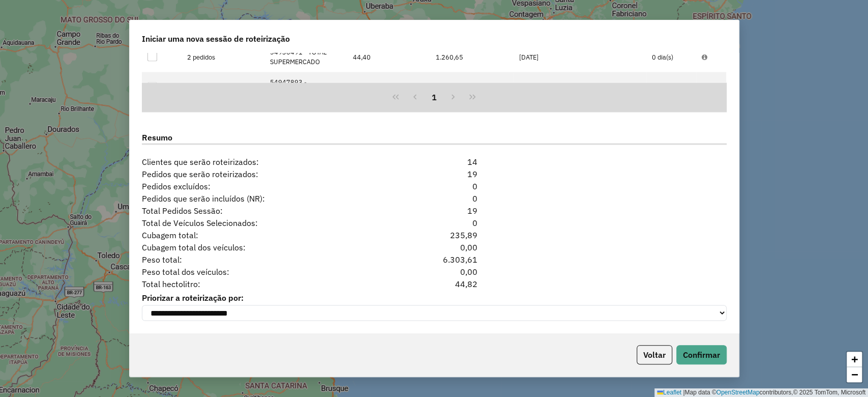
scroll to position [1314, 0]
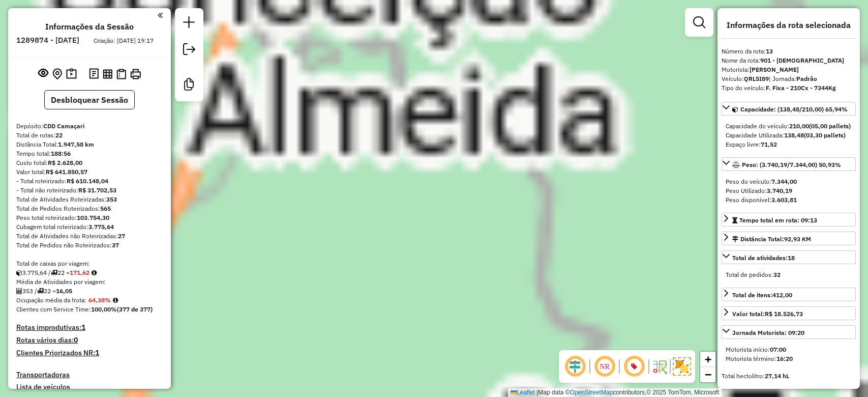
select select "**********"
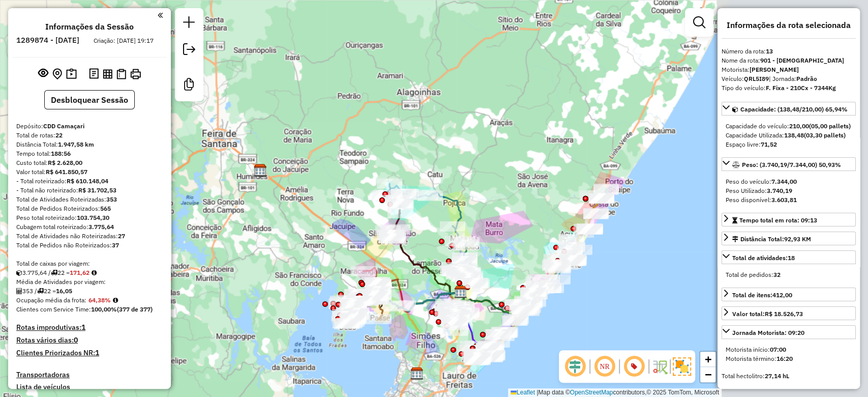
drag, startPoint x: 380, startPoint y: 207, endPoint x: 191, endPoint y: 315, distance: 217.8
click at [190, 315] on div "Janela de atendimento Grade de atendimento Capacidade Transportadoras Veículos …" at bounding box center [434, 198] width 868 height 397
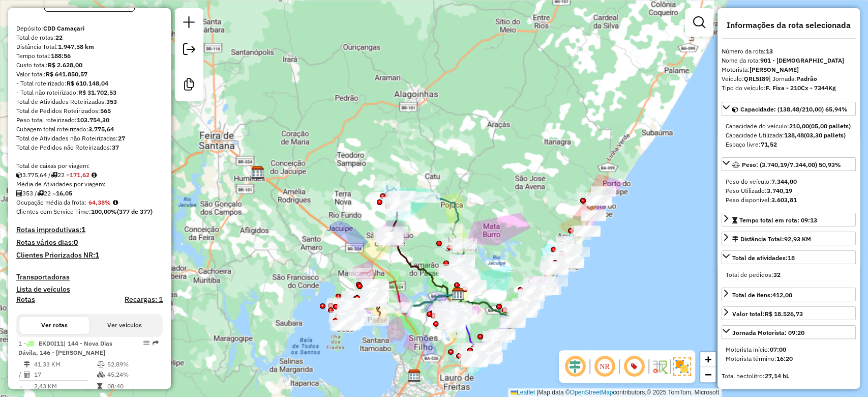
scroll to position [98, 0]
click at [82, 170] on div "Total de caixas por viagem:" at bounding box center [89, 165] width 146 height 9
click at [84, 178] on div "3.775,64 / 22 = 171,62" at bounding box center [89, 174] width 146 height 9
click at [85, 178] on div "3.775,64 / 22 = 171,62" at bounding box center [89, 174] width 146 height 9
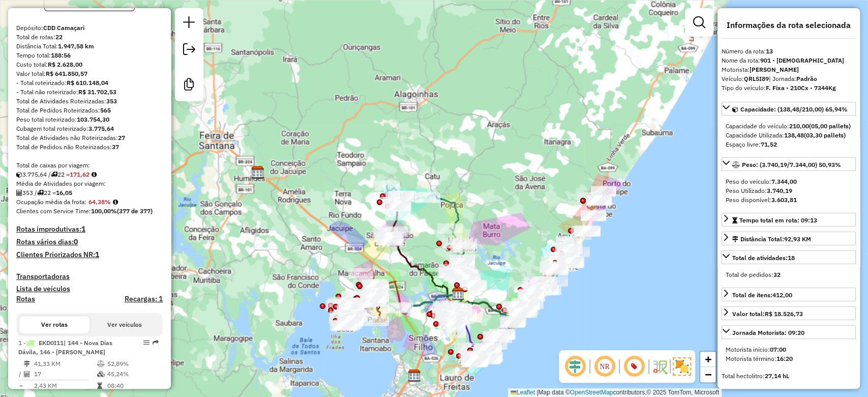
click at [85, 178] on strong "171,62" at bounding box center [80, 174] width 20 height 8
copy strong "171,62"
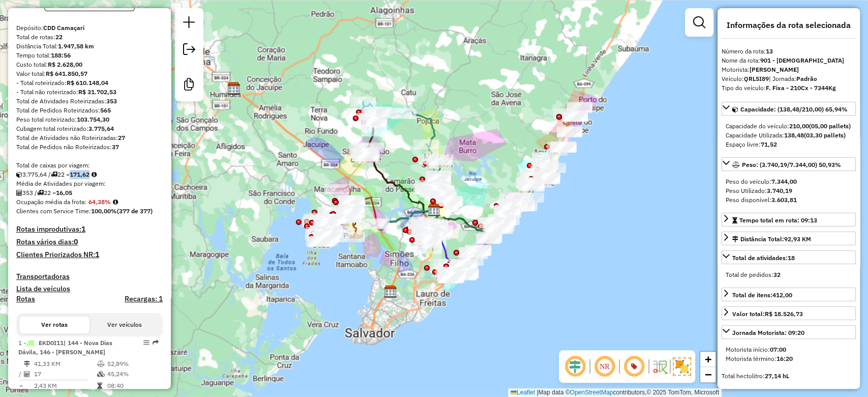
drag, startPoint x: 489, startPoint y: 247, endPoint x: 467, endPoint y: 168, distance: 81.7
click at [467, 168] on div "Janela de atendimento Grade de atendimento Capacidade Transportadoras Veículos …" at bounding box center [434, 198] width 868 height 397
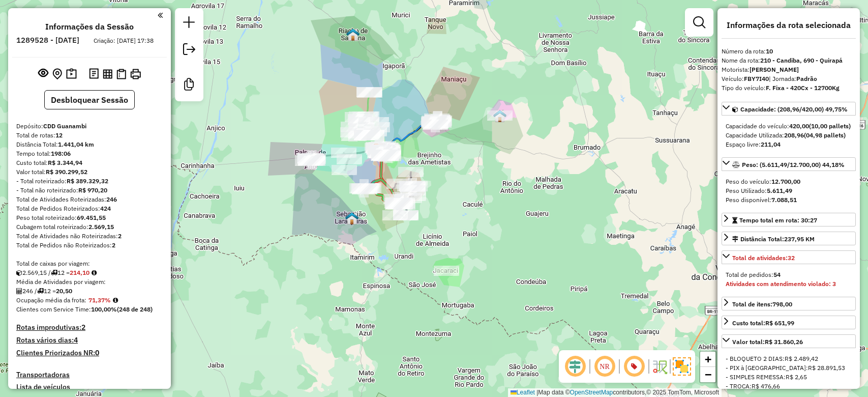
select select "**********"
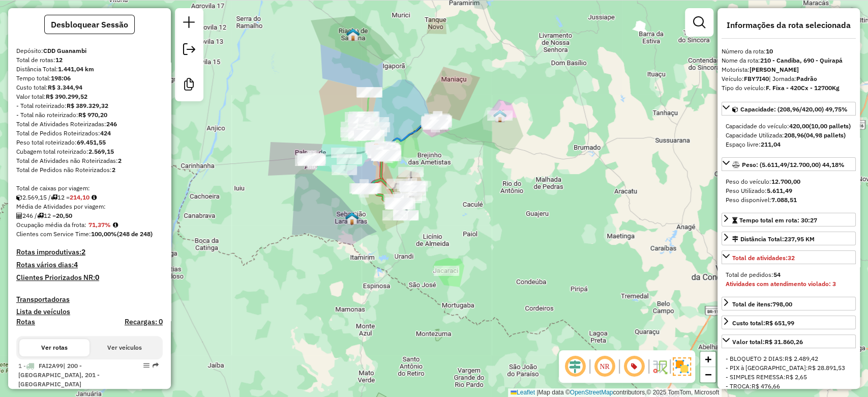
scroll to position [82, 0]
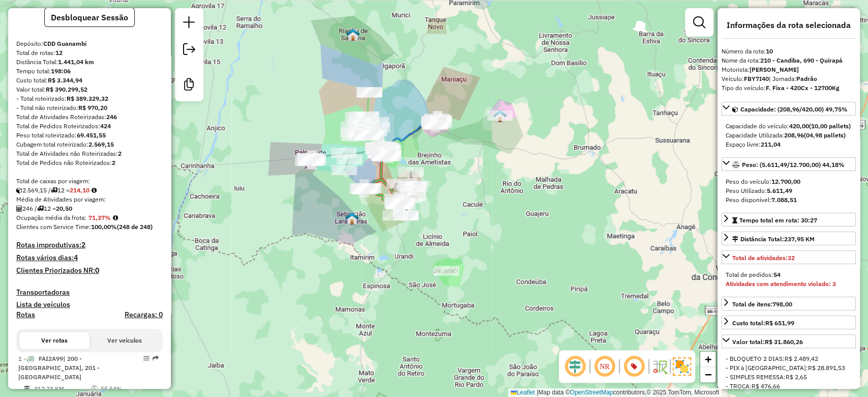
click at [65, 262] on h4 "Rotas vários dias: 4" at bounding box center [89, 257] width 146 height 9
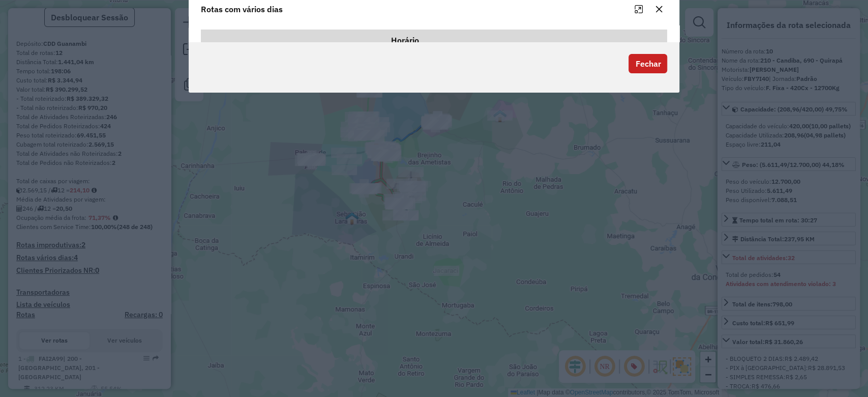
scroll to position [0, 0]
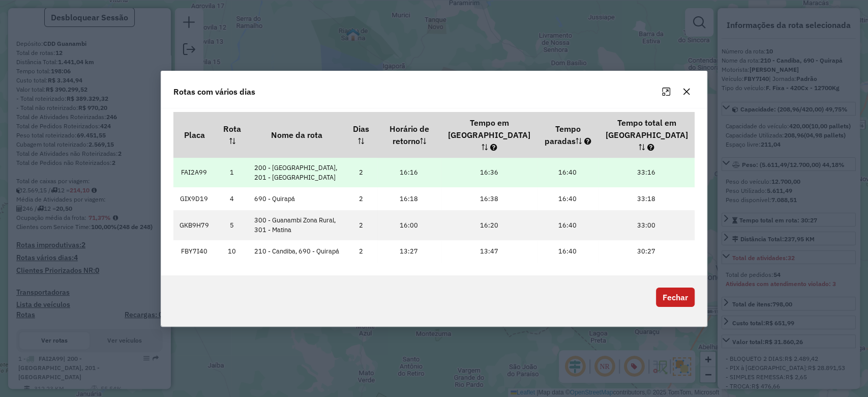
click at [199, 165] on td "FAI2A99" at bounding box center [194, 173] width 42 height 30
copy td "FAI2A99"
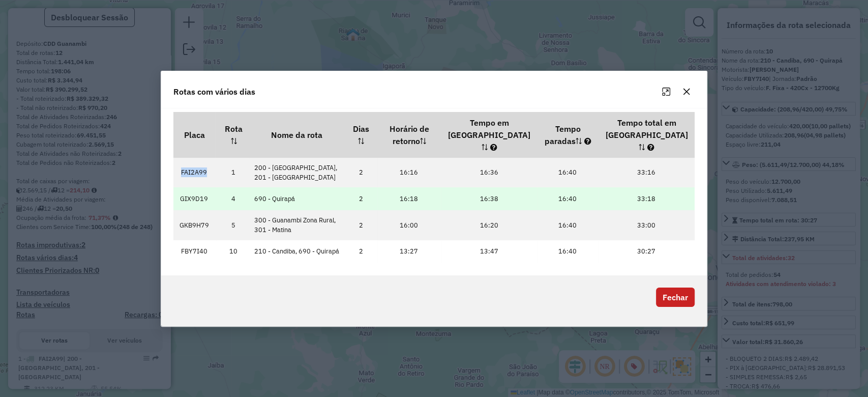
click at [197, 189] on td "GIX9D19" at bounding box center [194, 198] width 42 height 23
copy td "GIX9D19"
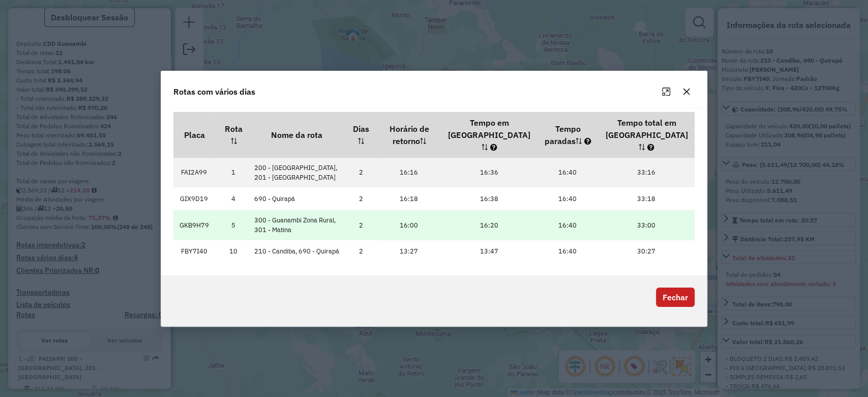
click at [192, 217] on td "GKB9H79" at bounding box center [194, 225] width 42 height 30
copy td "GKB9H79"
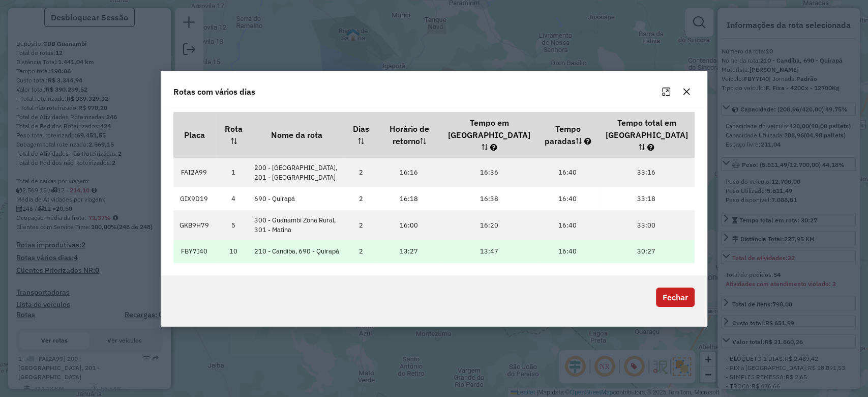
click at [193, 240] on td "FBY7I40" at bounding box center [194, 251] width 42 height 23
copy td "FBY7I40"
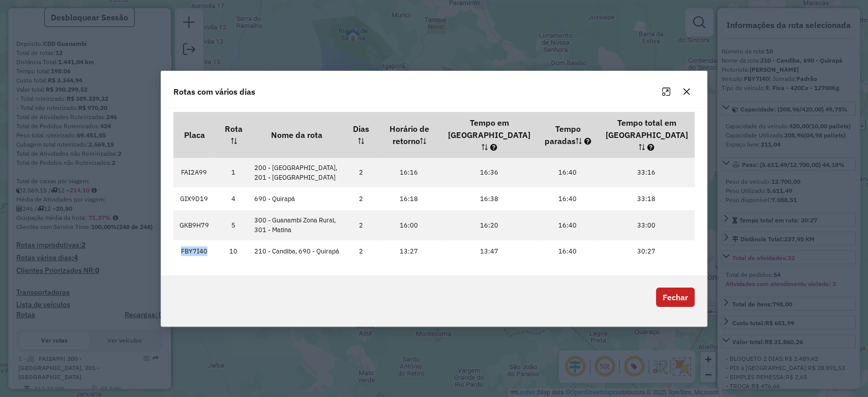
click at [669, 294] on button "Fechar" at bounding box center [675, 296] width 39 height 19
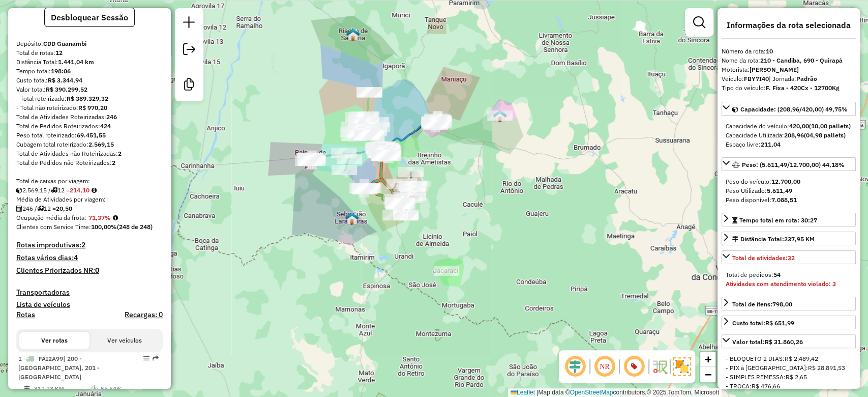
click at [327, 233] on div "Janela de atendimento Grade de atendimento Capacidade Transportadoras Veículos …" at bounding box center [434, 198] width 868 height 397
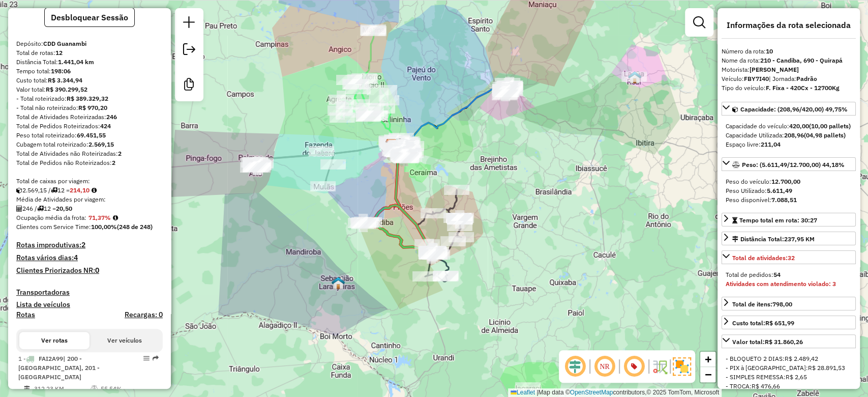
click at [390, 210] on icon at bounding box center [398, 229] width 71 height 48
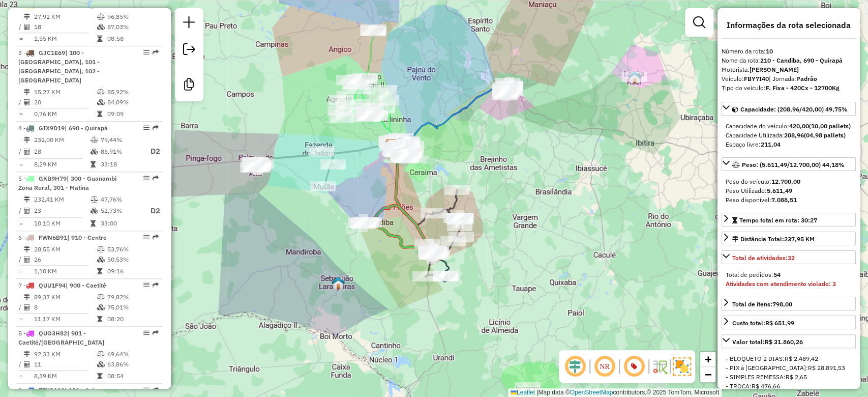
scroll to position [927, 0]
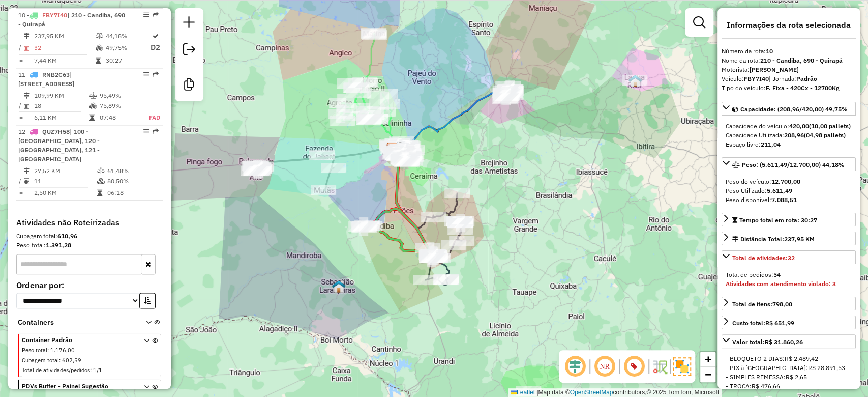
drag, startPoint x: 374, startPoint y: 183, endPoint x: 388, endPoint y: 215, distance: 35.3
click at [375, 197] on div "Janela de atendimento Grade de atendimento Capacidade Transportadoras Veículos …" at bounding box center [434, 198] width 868 height 397
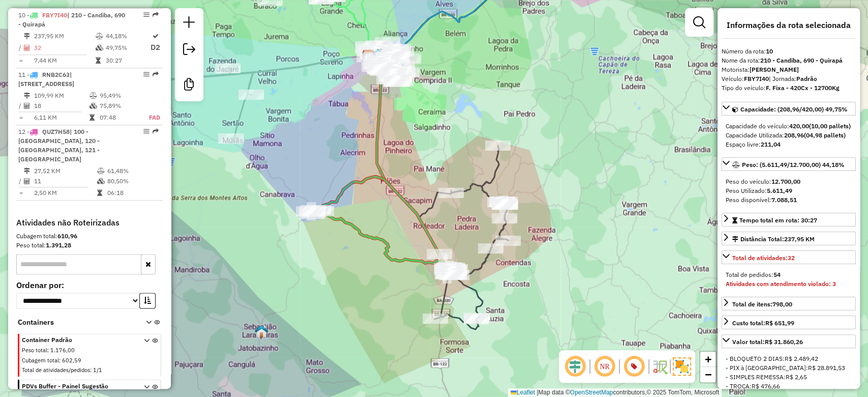
click at [365, 236] on icon at bounding box center [382, 224] width 143 height 95
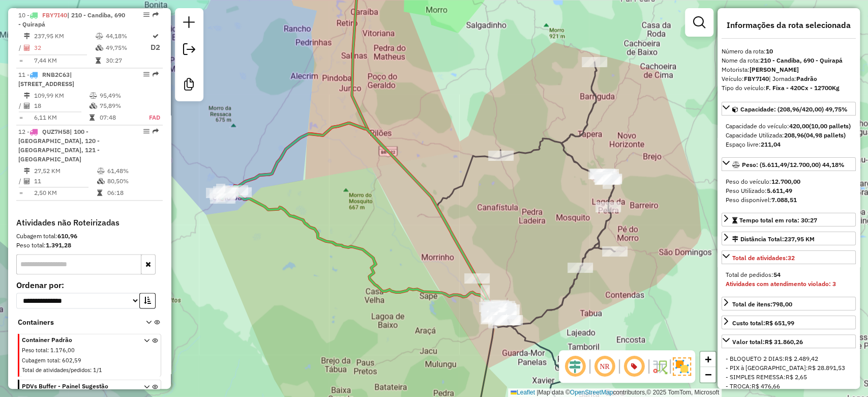
click at [376, 275] on icon at bounding box center [363, 218] width 286 height 191
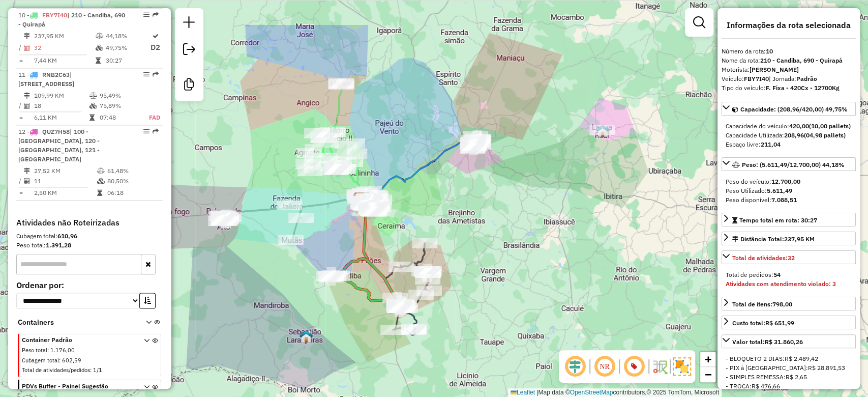
drag, startPoint x: 386, startPoint y: 124, endPoint x: 387, endPoint y: 211, distance: 87.5
click at [387, 210] on div "Janela de atendimento Grade de atendimento Capacidade Transportadoras Veículos …" at bounding box center [434, 198] width 868 height 397
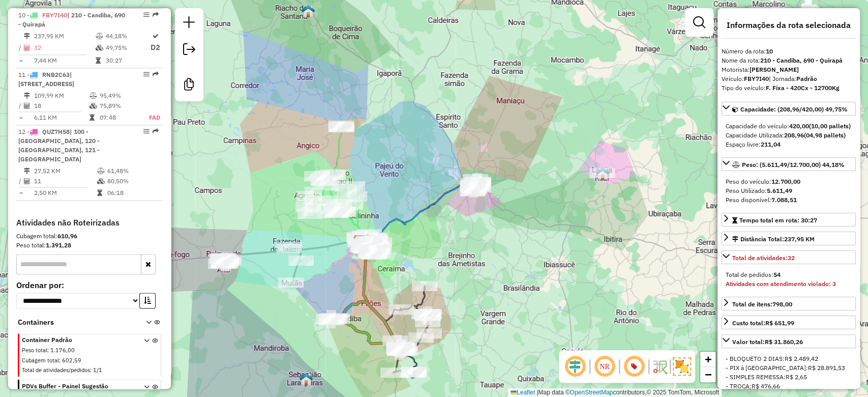
click at [337, 149] on icon at bounding box center [333, 176] width 51 height 100
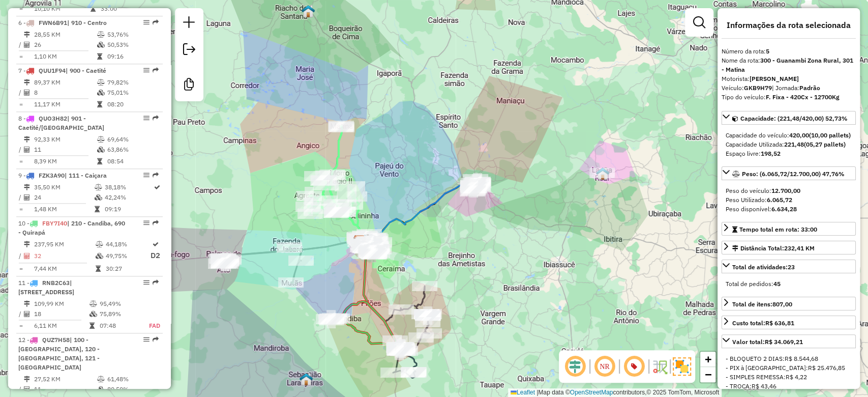
scroll to position [667, 0]
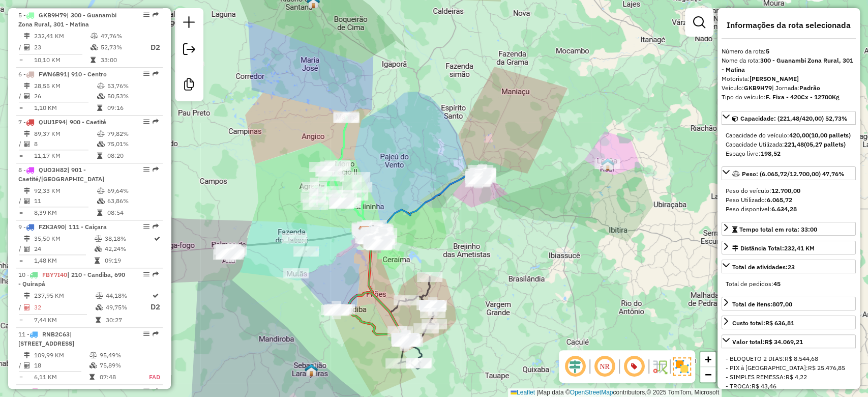
drag, startPoint x: 358, startPoint y: 157, endPoint x: 388, endPoint y: 116, distance: 49.9
click at [386, 119] on div "Janela de atendimento Grade de atendimento Capacidade Transportadoras Veículos …" at bounding box center [434, 198] width 868 height 397
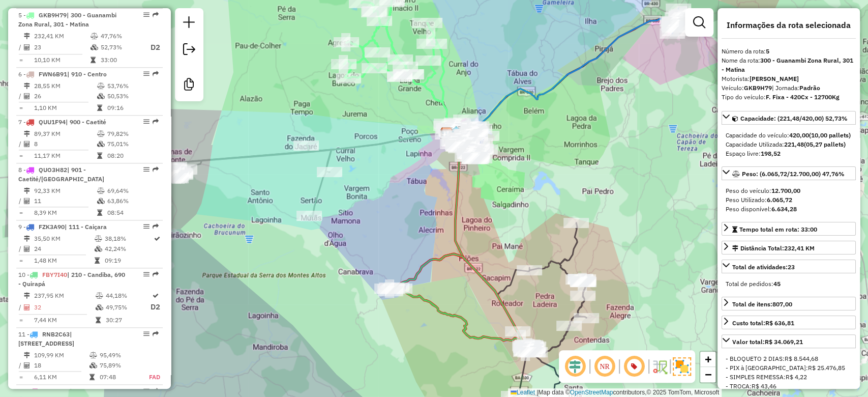
drag, startPoint x: 358, startPoint y: 216, endPoint x: 374, endPoint y: 153, distance: 65.1
click at [372, 160] on div "Janela de atendimento Grade de atendimento Capacidade Transportadoras Veículos …" at bounding box center [434, 198] width 868 height 397
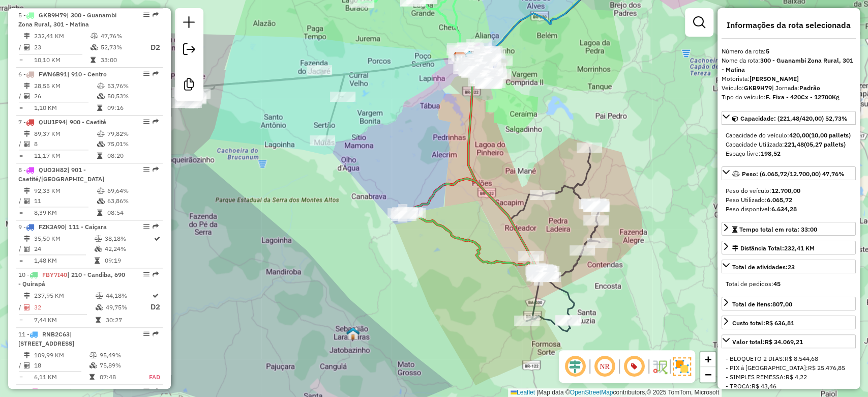
drag, startPoint x: 486, startPoint y: 249, endPoint x: 443, endPoint y: 169, distance: 91.0
click at [452, 181] on icon at bounding box center [474, 226] width 143 height 95
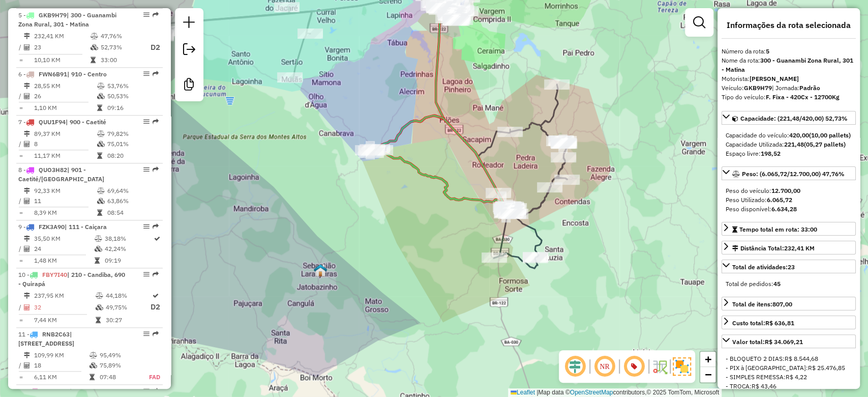
click at [536, 203] on icon at bounding box center [522, 176] width 89 height 184
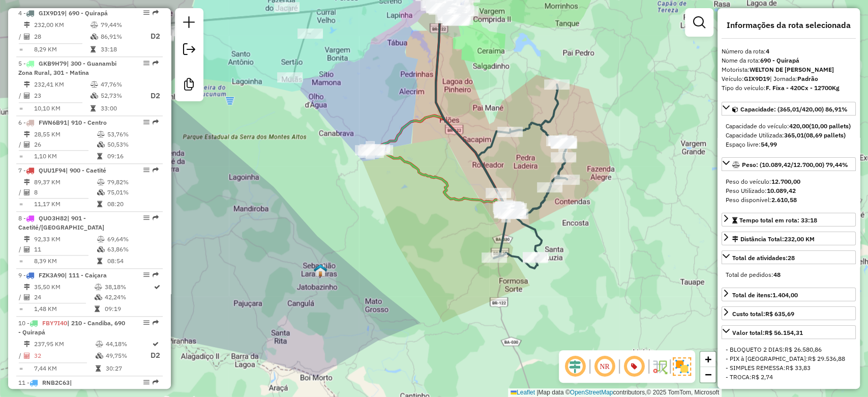
scroll to position [617, 0]
drag, startPoint x: 358, startPoint y: 100, endPoint x: 385, endPoint y: 199, distance: 103.3
click at [385, 199] on div "Janela de atendimento Grade de atendimento Capacidade Transportadoras Veículos …" at bounding box center [434, 198] width 868 height 397
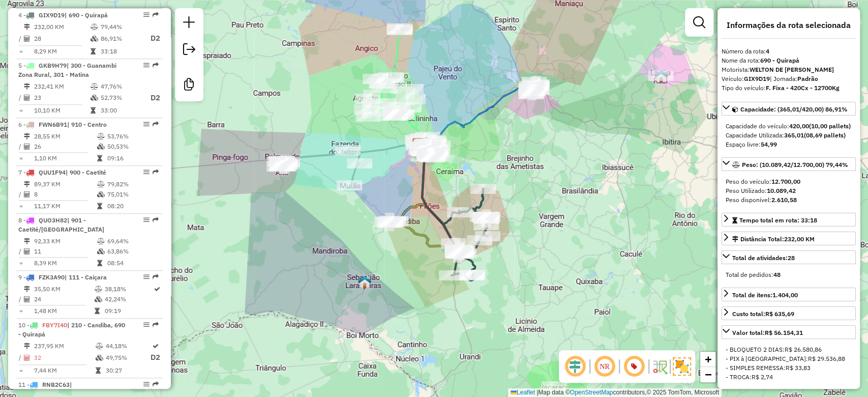
click at [370, 150] on icon at bounding box center [349, 165] width 139 height 42
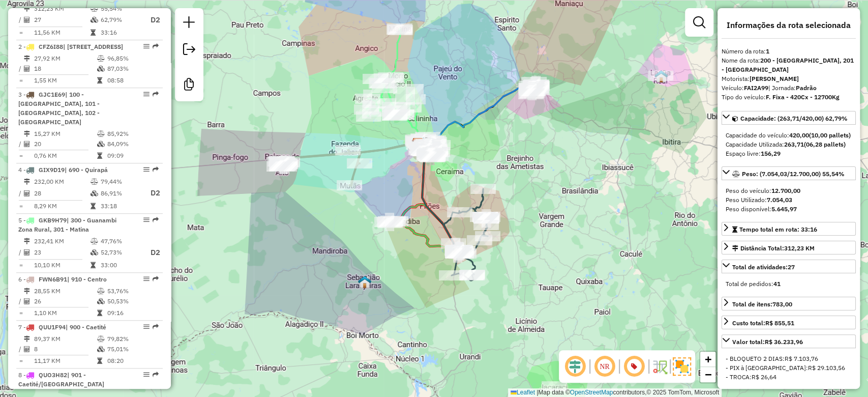
scroll to position [435, 0]
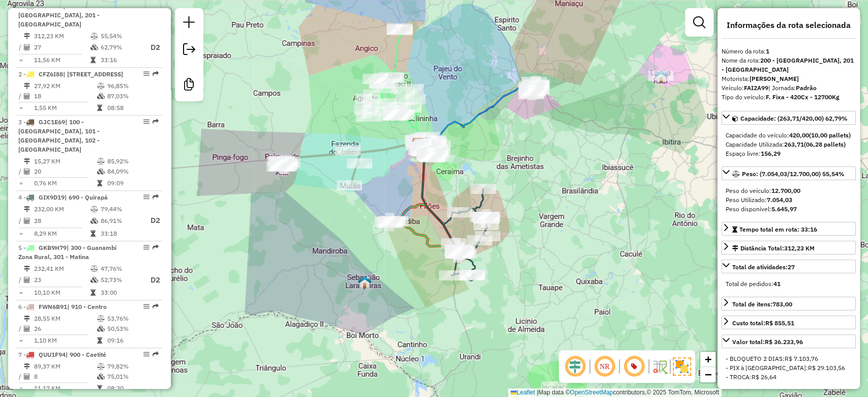
click at [394, 55] on icon at bounding box center [392, 78] width 51 height 100
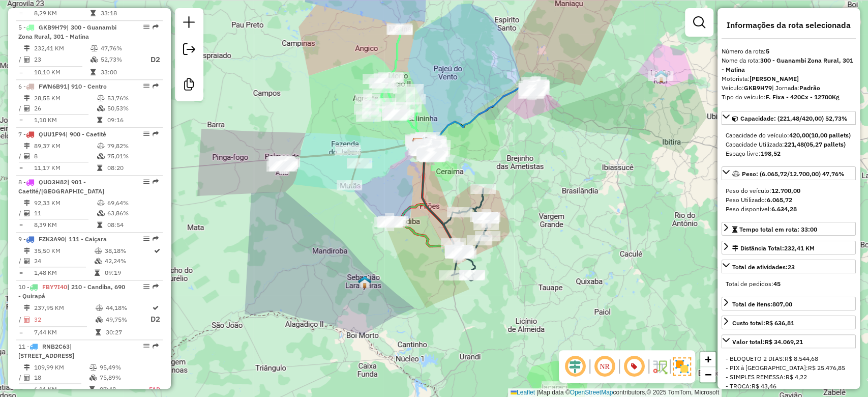
scroll to position [667, 0]
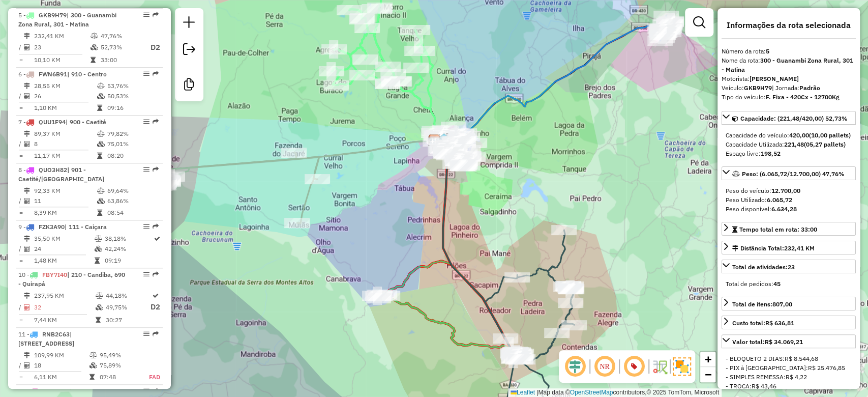
drag, startPoint x: 409, startPoint y: 193, endPoint x: 427, endPoint y: 81, distance: 113.4
click at [427, 82] on div "Janela de atendimento Grade de atendimento Capacidade Transportadoras Veículos …" at bounding box center [434, 198] width 868 height 397
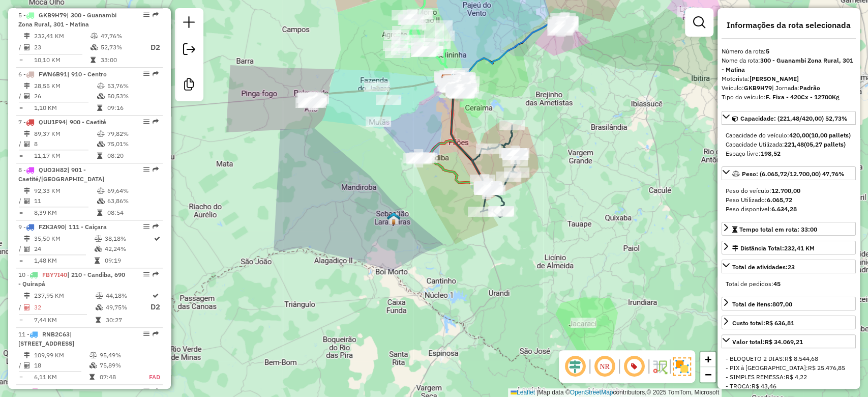
click at [439, 145] on icon at bounding box center [454, 164] width 71 height 48
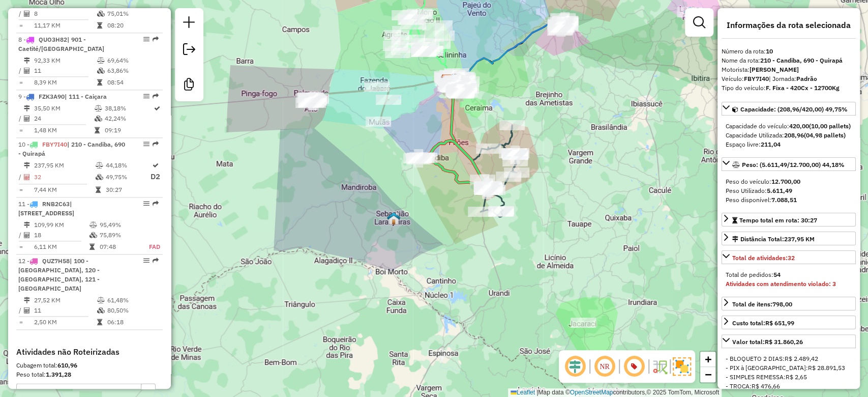
scroll to position [927, 0]
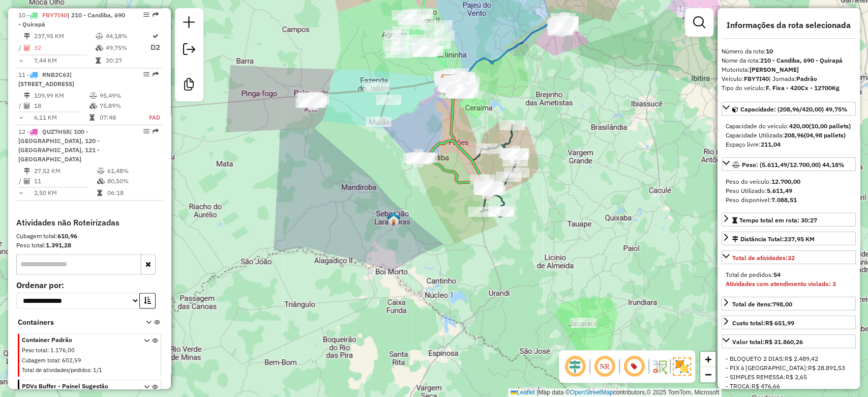
drag, startPoint x: 449, startPoint y: 145, endPoint x: 441, endPoint y: 211, distance: 66.6
click at [441, 188] on icon at bounding box center [454, 164] width 71 height 48
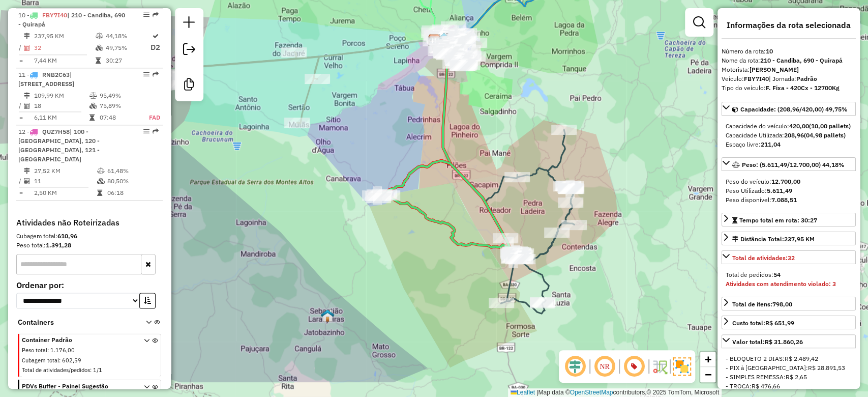
drag, startPoint x: 441, startPoint y: 157, endPoint x: 443, endPoint y: 111, distance: 45.8
click at [442, 127] on icon at bounding box center [414, 117] width 71 height 154
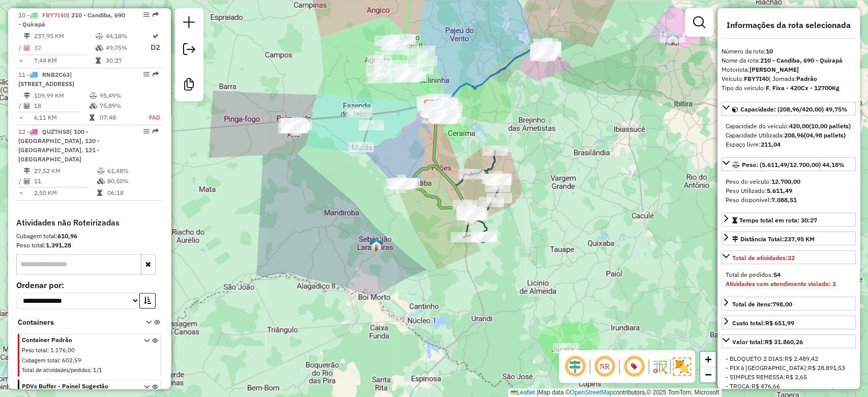
drag, startPoint x: 433, startPoint y: 191, endPoint x: 418, endPoint y: 192, distance: 15.8
click at [426, 214] on icon at bounding box center [436, 190] width 71 height 48
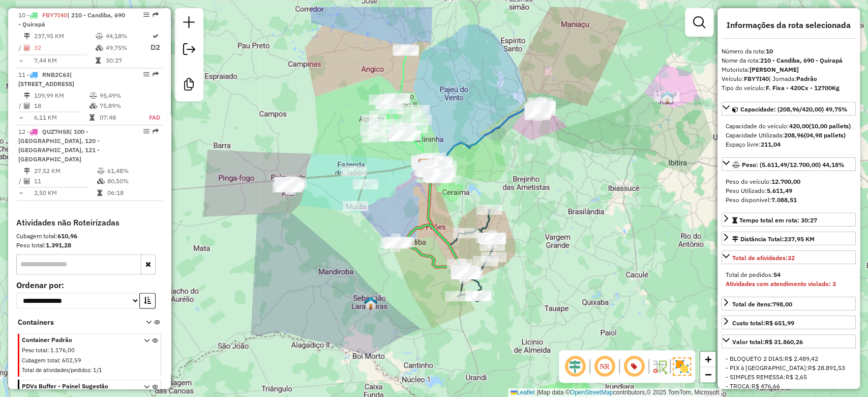
drag, startPoint x: 415, startPoint y: 198, endPoint x: 415, endPoint y: 213, distance: 15.3
click at [415, 213] on div "Janela de atendimento Grade de atendimento Capacidade Transportadoras Veículos …" at bounding box center [434, 198] width 868 height 397
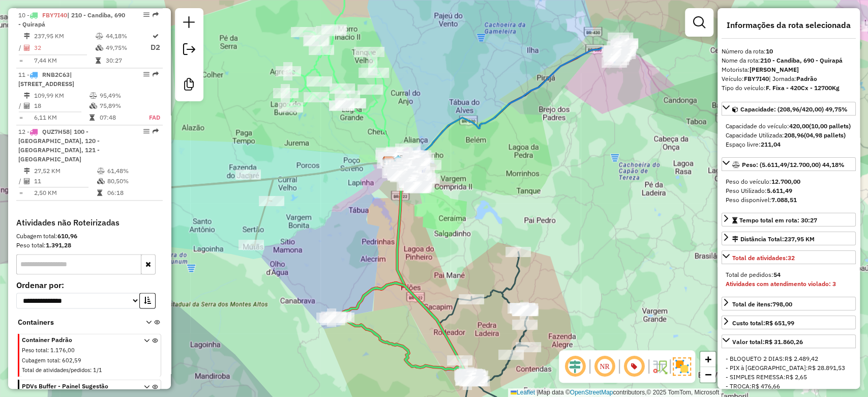
drag, startPoint x: 415, startPoint y: 135, endPoint x: 418, endPoint y: 157, distance: 22.0
click at [418, 153] on div "Janela de atendimento Grade de atendimento Capacidade Transportadoras Veículos …" at bounding box center [434, 198] width 868 height 397
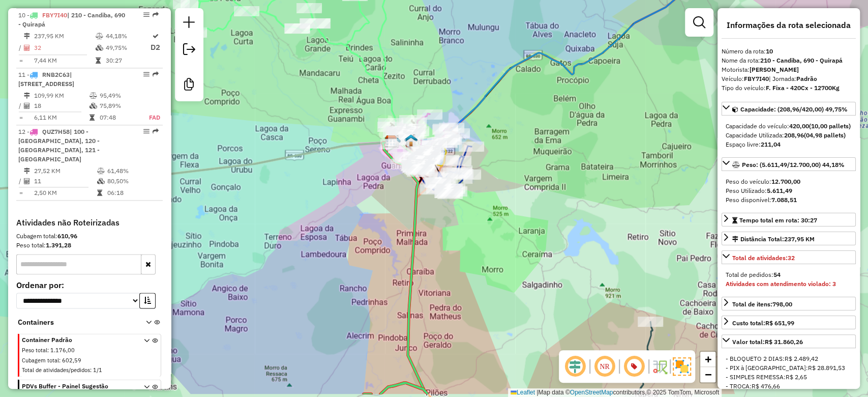
drag, startPoint x: 370, startPoint y: 191, endPoint x: 388, endPoint y: 162, distance: 34.0
click at [388, 162] on div "Janela de atendimento Grade de atendimento Capacidade Transportadoras Veículos …" at bounding box center [434, 198] width 868 height 397
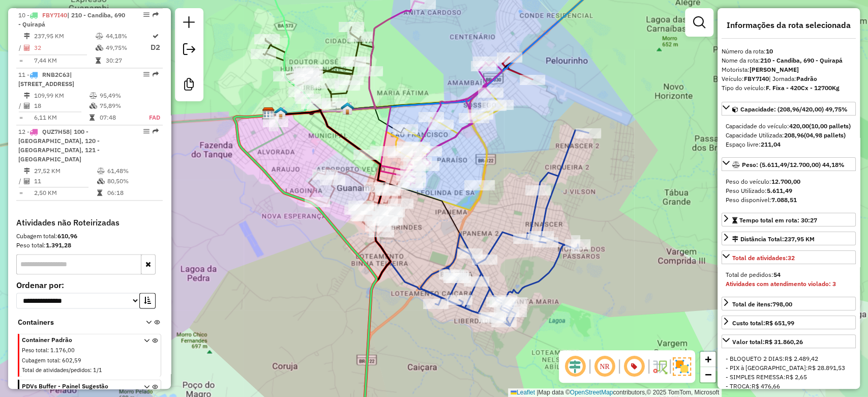
click at [467, 238] on icon at bounding box center [505, 227] width 168 height 195
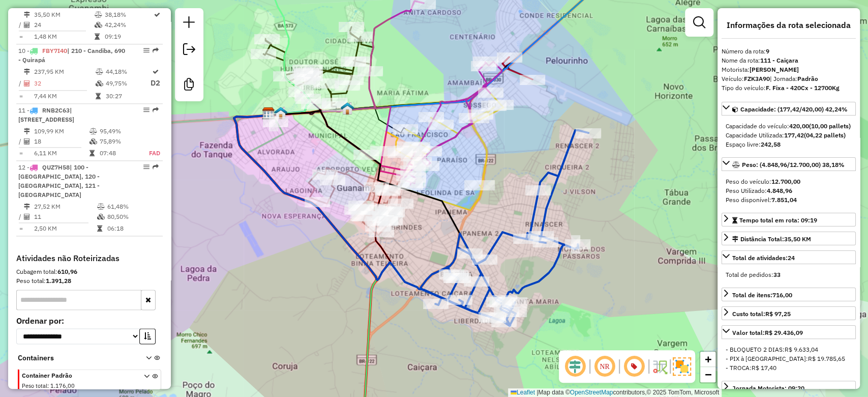
scroll to position [879, 0]
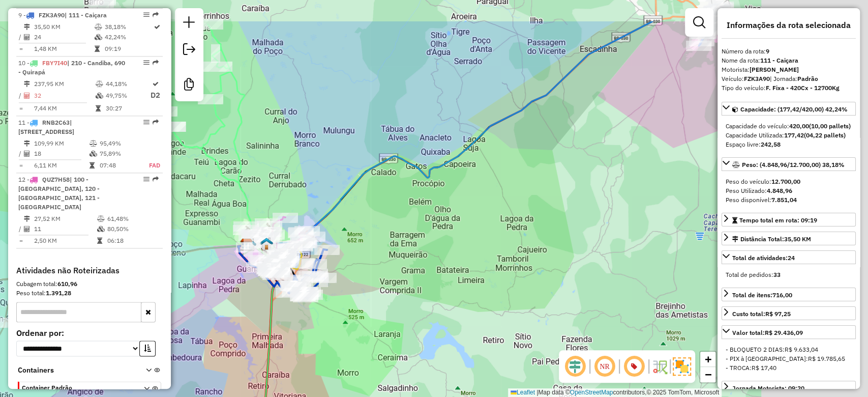
drag, startPoint x: 439, startPoint y: 220, endPoint x: 283, endPoint y: 272, distance: 164.6
click at [284, 272] on div "Janela de atendimento Grade de atendimento Capacidade Transportadoras Veículos …" at bounding box center [434, 198] width 868 height 397
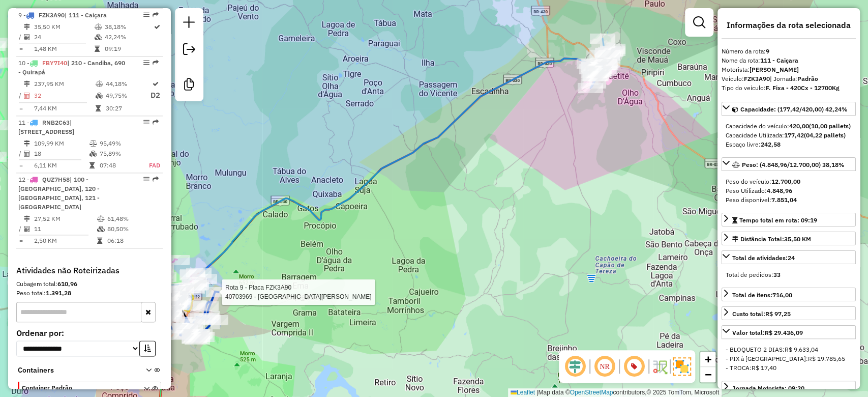
drag, startPoint x: 477, startPoint y: 98, endPoint x: 375, endPoint y: 207, distance: 148.6
click at [376, 206] on icon at bounding box center [368, 172] width 454 height 229
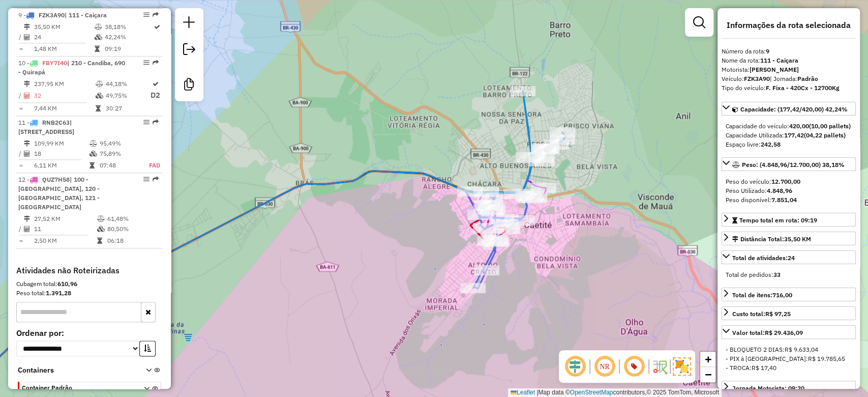
click at [525, 124] on icon at bounding box center [515, 189] width 100 height 197
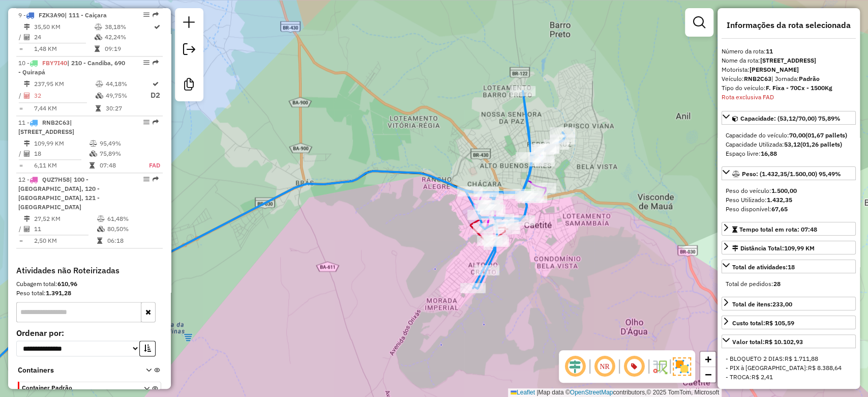
scroll to position [950, 0]
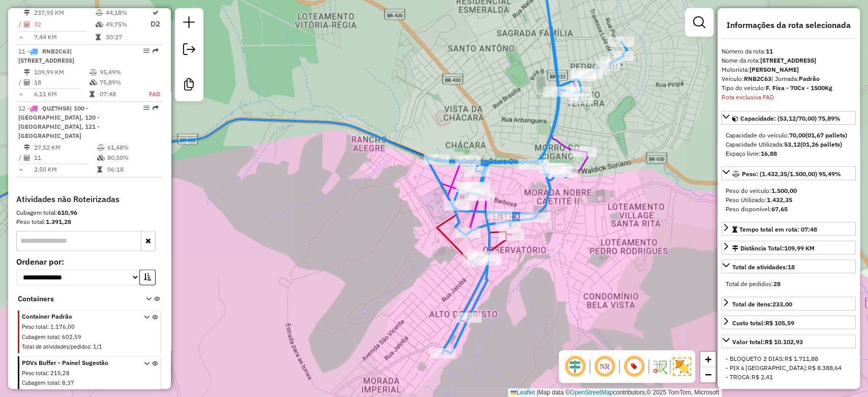
click at [582, 166] on icon at bounding box center [513, 153] width 154 height 160
click at [582, 166] on icon at bounding box center [514, 154] width 154 height 160
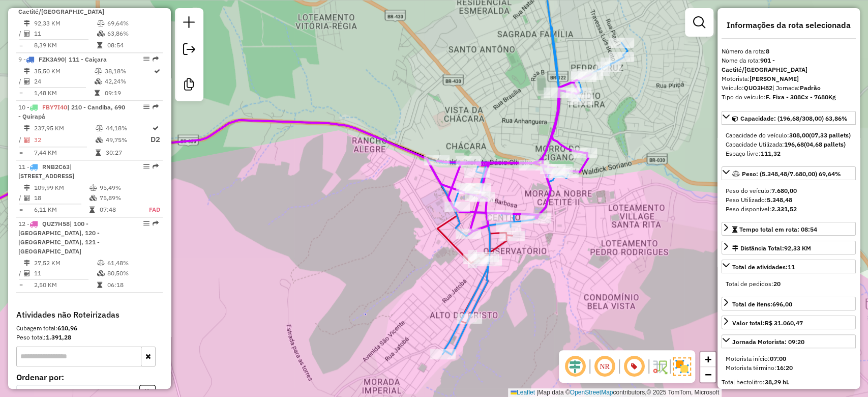
scroll to position [822, 0]
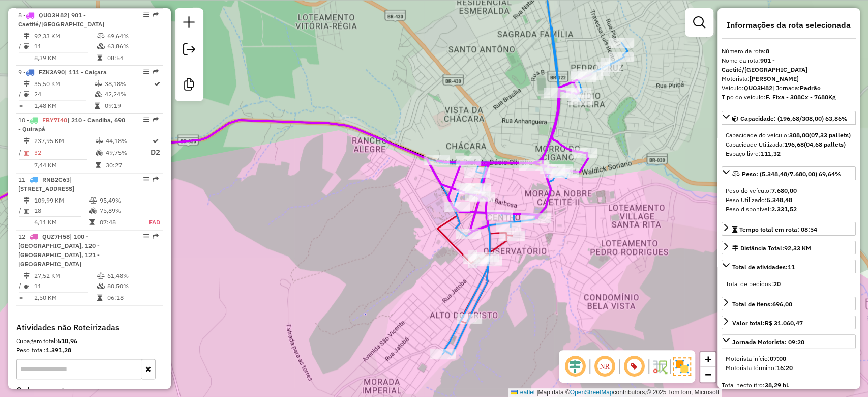
click at [501, 246] on icon at bounding box center [212, 221] width 599 height 203
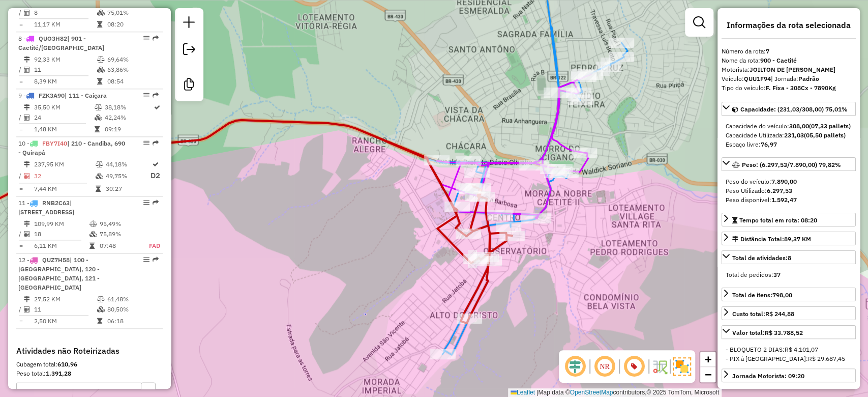
scroll to position [774, 0]
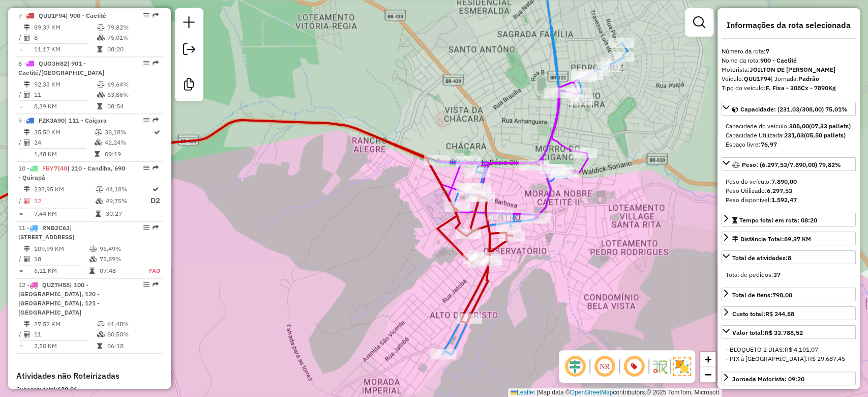
drag, startPoint x: 278, startPoint y: 173, endPoint x: 430, endPoint y: 169, distance: 152.7
click at [430, 169] on div "Janela de atendimento Grade de atendimento Capacidade Transportadoras Veículos …" at bounding box center [434, 198] width 868 height 397
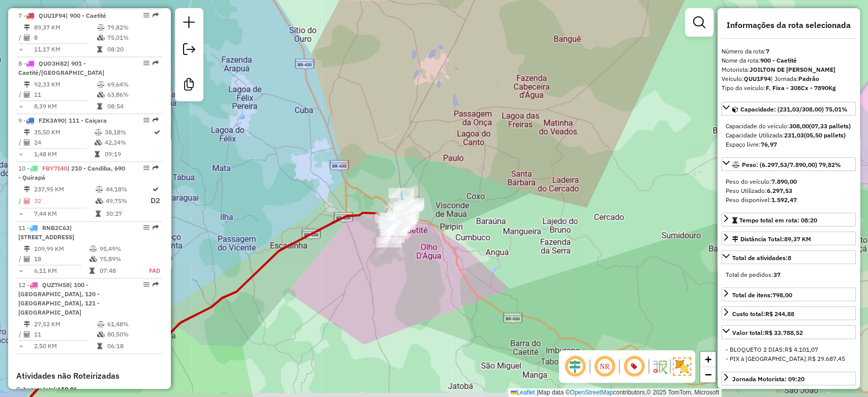
drag, startPoint x: 345, startPoint y: 244, endPoint x: 460, endPoint y: 205, distance: 121.4
click at [442, 216] on div "Janela de atendimento Grade de atendimento Capacidade Transportadoras Veículos …" at bounding box center [434, 198] width 868 height 397
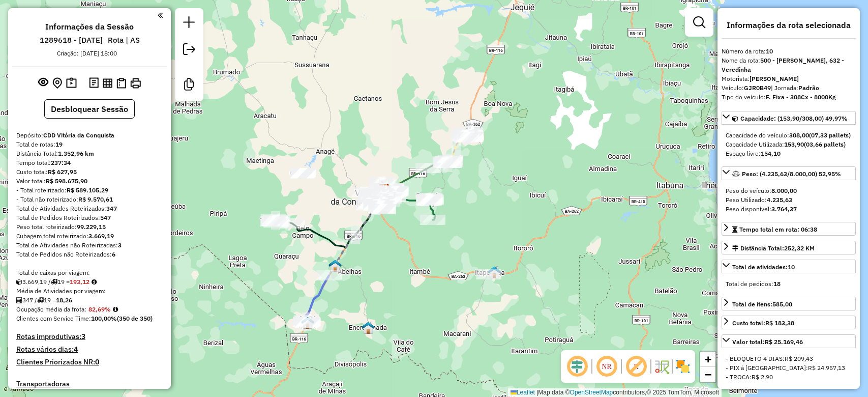
select select "**********"
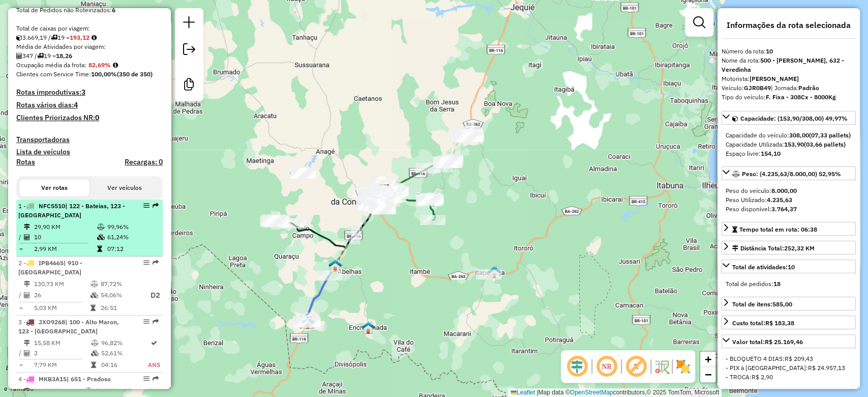
scroll to position [384, 0]
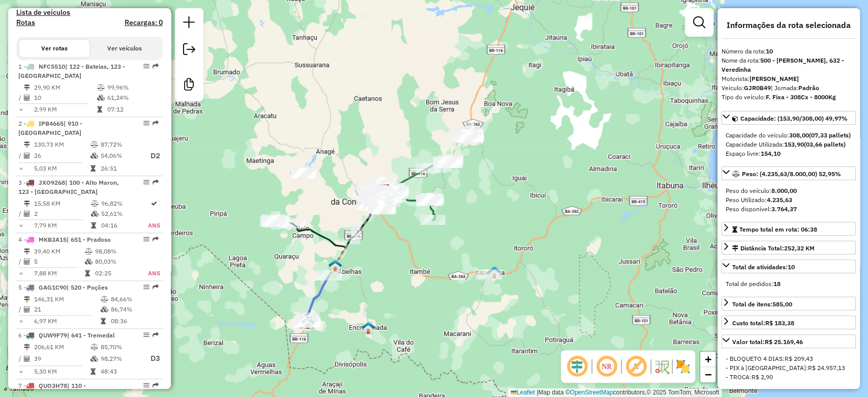
click at [665, 367] on img at bounding box center [662, 366] width 16 height 16
click at [658, 371] on img at bounding box center [662, 366] width 16 height 16
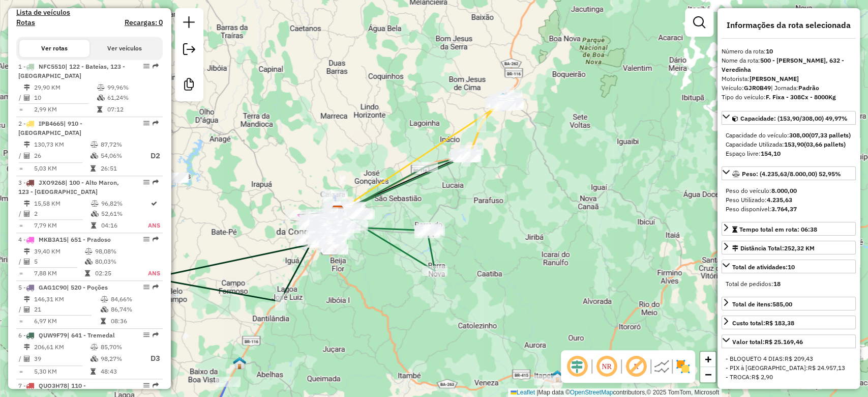
drag, startPoint x: 403, startPoint y: 242, endPoint x: 456, endPoint y: 96, distance: 155.8
click at [456, 96] on div "Janela de atendimento Grade de atendimento Capacidade Transportadoras Veículos …" at bounding box center [434, 198] width 868 height 397
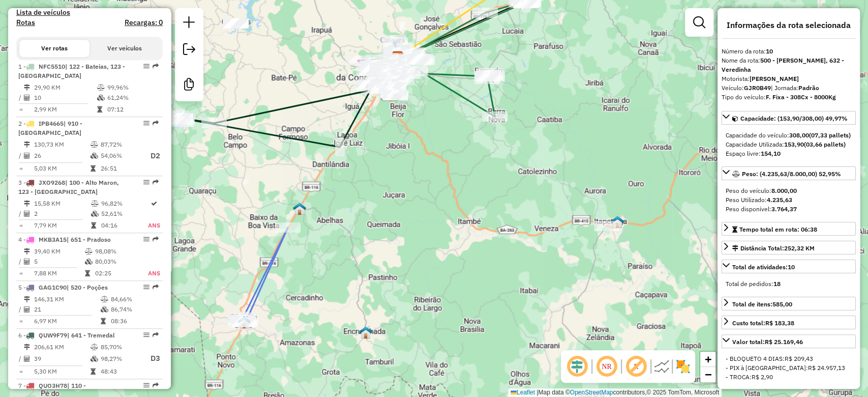
drag, startPoint x: 492, startPoint y: 299, endPoint x: 498, endPoint y: 289, distance: 11.2
click at [498, 292] on div "Janela de atendimento Grade de atendimento Capacidade Transportadoras Veículos …" at bounding box center [434, 198] width 868 height 397
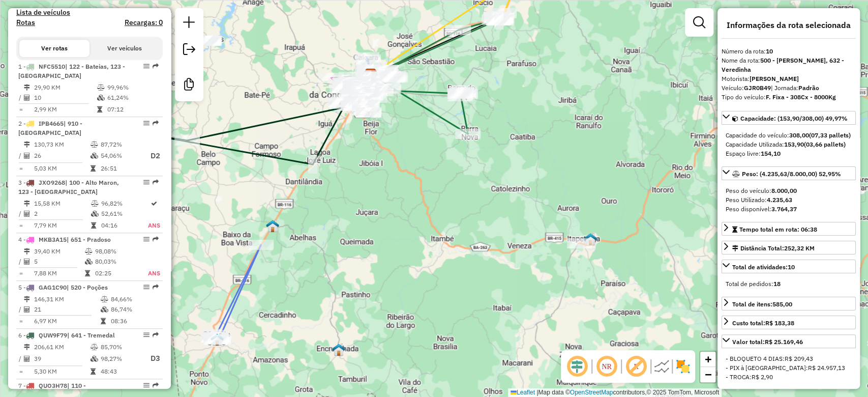
drag, startPoint x: 471, startPoint y: 299, endPoint x: 407, endPoint y: 336, distance: 73.6
click at [411, 346] on div "Janela de atendimento Grade de atendimento Capacidade Transportadoras Veículos …" at bounding box center [434, 198] width 868 height 397
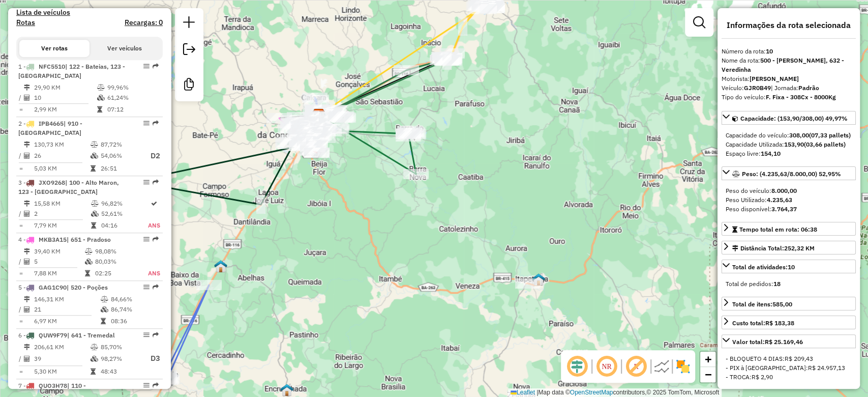
drag, startPoint x: 275, startPoint y: 286, endPoint x: 337, endPoint y: 240, distance: 77.0
click at [337, 240] on div "Janela de atendimento Grade de atendimento Capacidade Transportadoras Veículos …" at bounding box center [434, 198] width 868 height 397
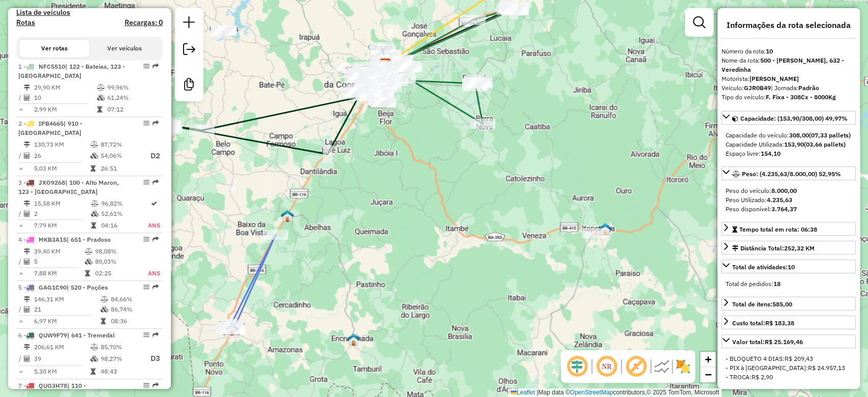
click at [265, 261] on icon at bounding box center [251, 281] width 47 height 95
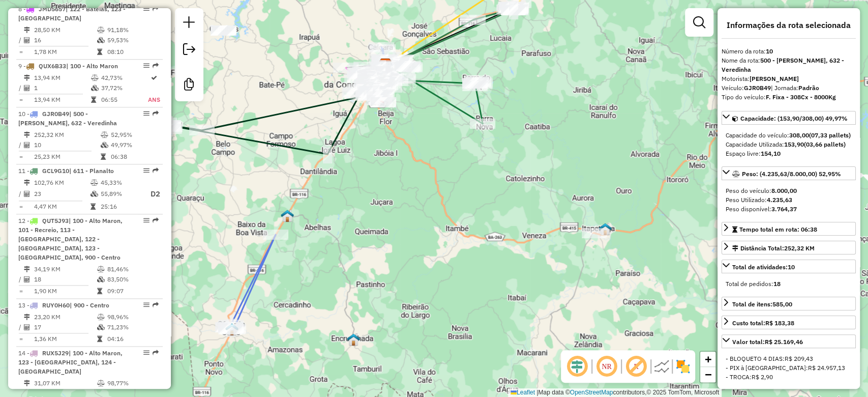
scroll to position [915, 0]
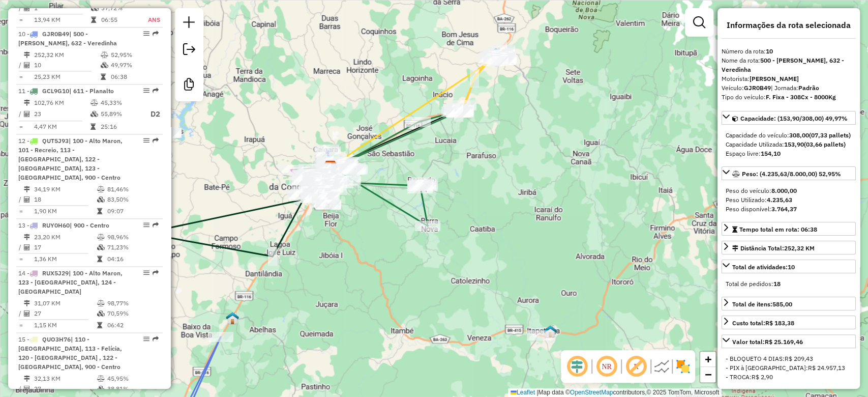
drag, startPoint x: 383, startPoint y: 178, endPoint x: 317, endPoint y: 301, distance: 139.7
click at [317, 300] on div "Janela de atendimento Grade de atendimento Capacidade Transportadoras Veículos …" at bounding box center [434, 198] width 868 height 397
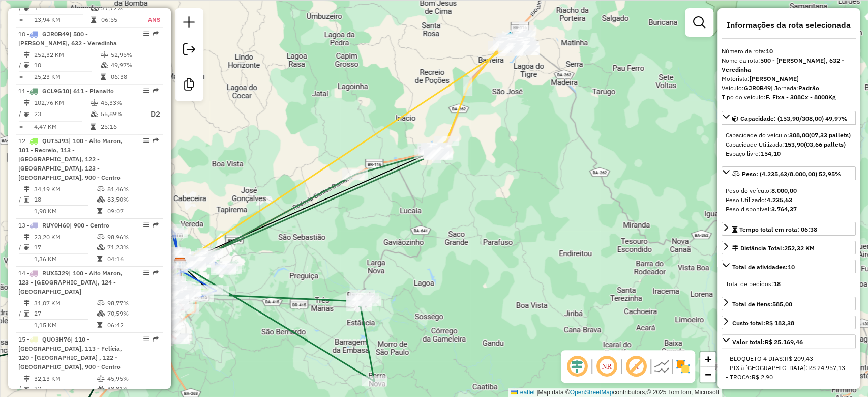
drag, startPoint x: 491, startPoint y: 113, endPoint x: 448, endPoint y: 253, distance: 146.9
click at [448, 253] on div "Janela de atendimento Grade de atendimento Capacidade Transportadoras Veículos …" at bounding box center [434, 198] width 868 height 397
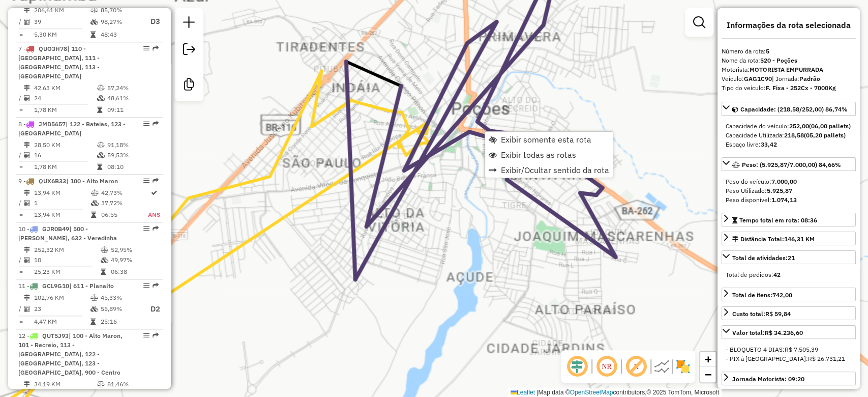
scroll to position [655, 0]
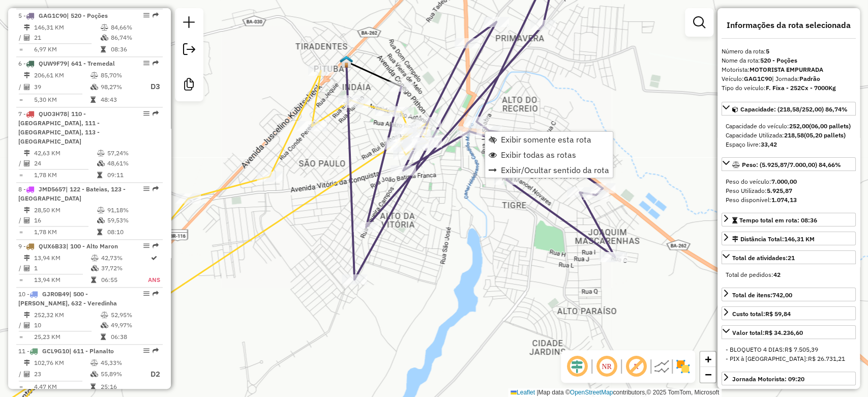
click at [446, 104] on icon at bounding box center [485, 119] width 260 height 319
click at [317, 196] on icon at bounding box center [190, 279] width 475 height 314
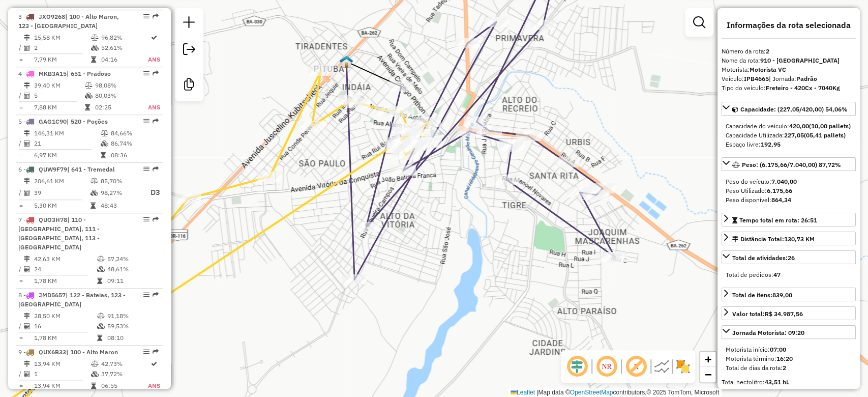
scroll to position [492, 0]
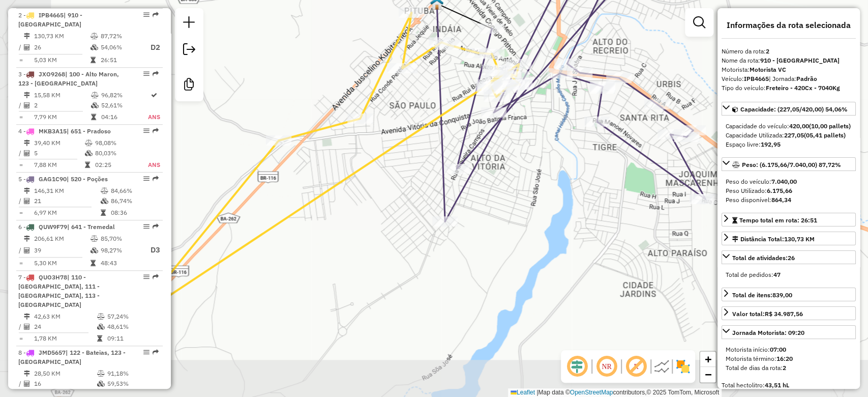
drag, startPoint x: 356, startPoint y: 198, endPoint x: 386, endPoint y: 174, distance: 39.1
click at [386, 174] on div "Janela de atendimento Grade de atendimento Capacidade Transportadoras Veículos …" at bounding box center [434, 198] width 868 height 397
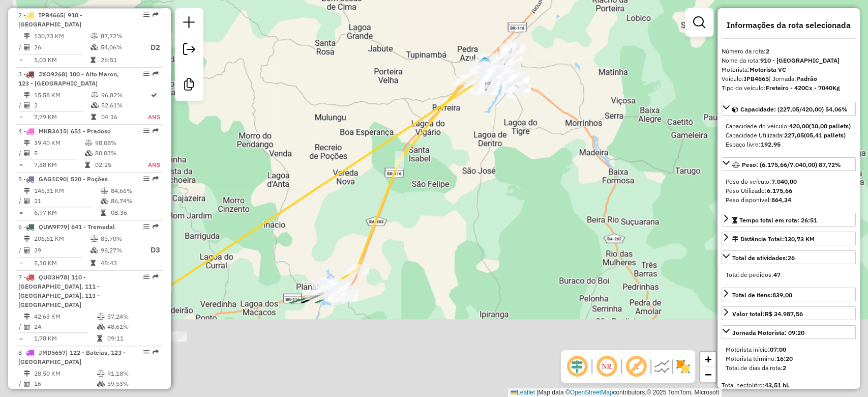
drag, startPoint x: 295, startPoint y: 273, endPoint x: 442, endPoint y: 135, distance: 201.9
click at [441, 136] on div "Janela de atendimento Grade de atendimento Capacidade Transportadoras Veículos …" at bounding box center [434, 198] width 868 height 397
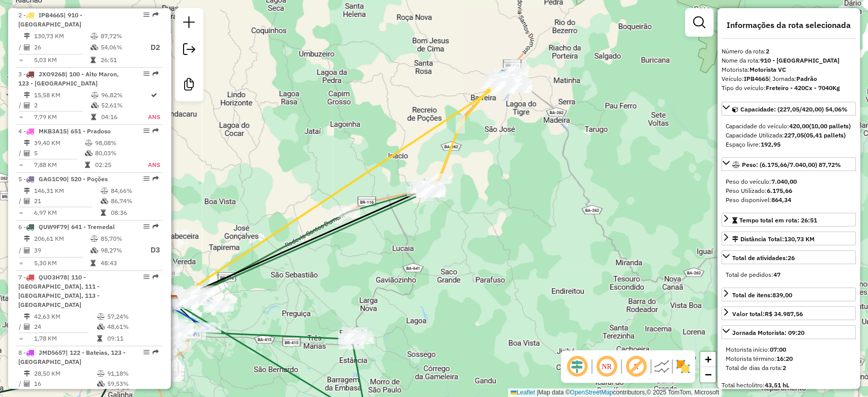
drag, startPoint x: 444, startPoint y: 183, endPoint x: 472, endPoint y: 157, distance: 38.9
click at [472, 157] on div "Janela de atendimento Grade de atendimento Capacidade Transportadoras Veículos …" at bounding box center [434, 198] width 868 height 397
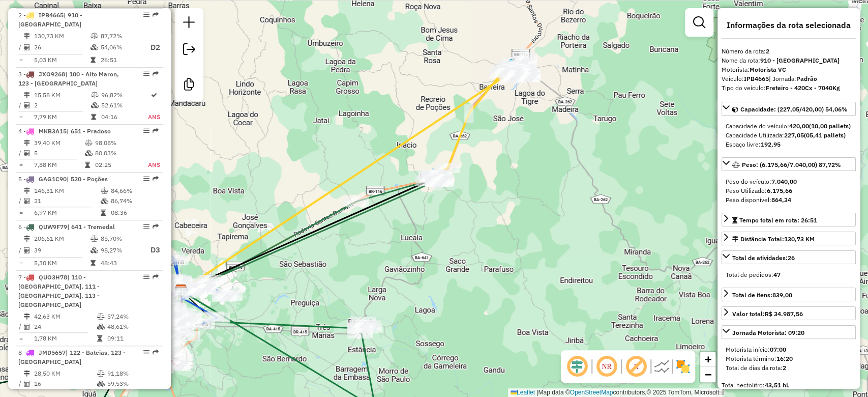
click at [439, 214] on div "Janela de atendimento Grade de atendimento Capacidade Transportadoras Veículos …" at bounding box center [434, 198] width 868 height 397
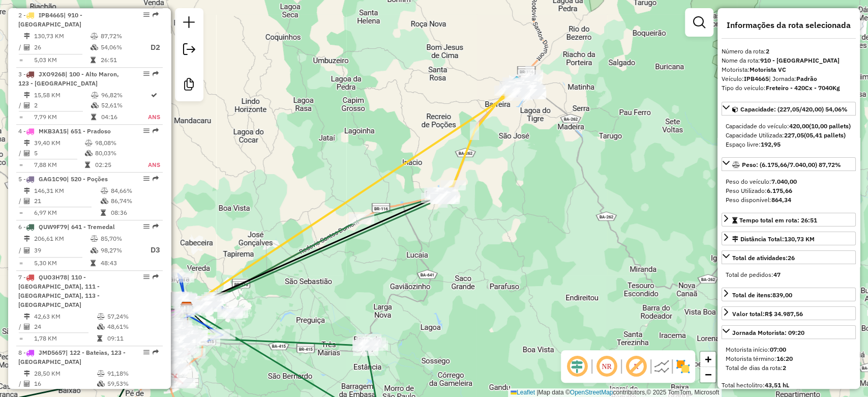
drag, startPoint x: 414, startPoint y: 246, endPoint x: 395, endPoint y: 252, distance: 19.6
click at [391, 280] on div "Janela de atendimento Grade de atendimento Capacidade Transportadoras Veículos …" at bounding box center [434, 198] width 868 height 397
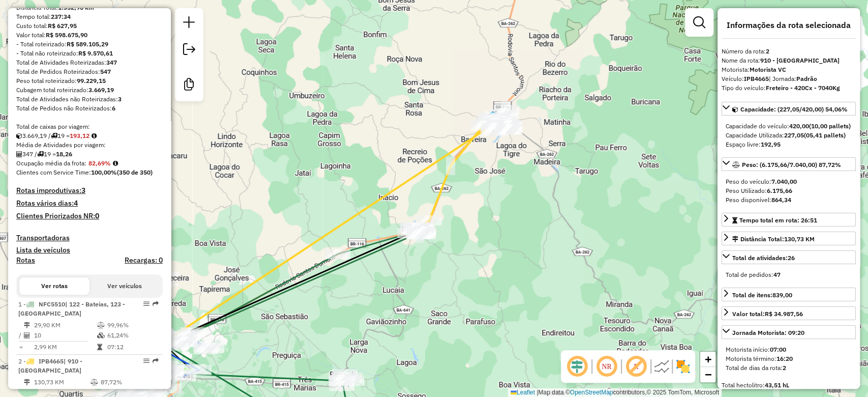
scroll to position [144, 0]
click at [82, 133] on strong "193,12" at bounding box center [80, 137] width 20 height 8
copy strong "193,12"
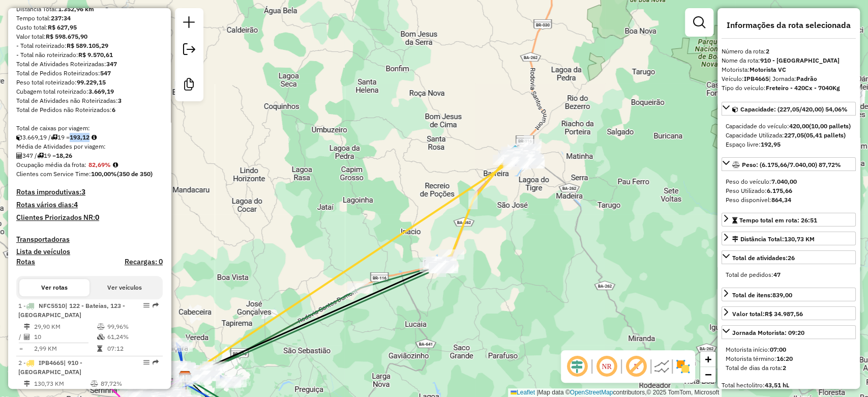
drag, startPoint x: 322, startPoint y: 170, endPoint x: 328, endPoint y: 179, distance: 10.3
click at [328, 179] on div "Janela de atendimento Grade de atendimento Capacidade Transportadoras Veículos …" at bounding box center [434, 198] width 868 height 397
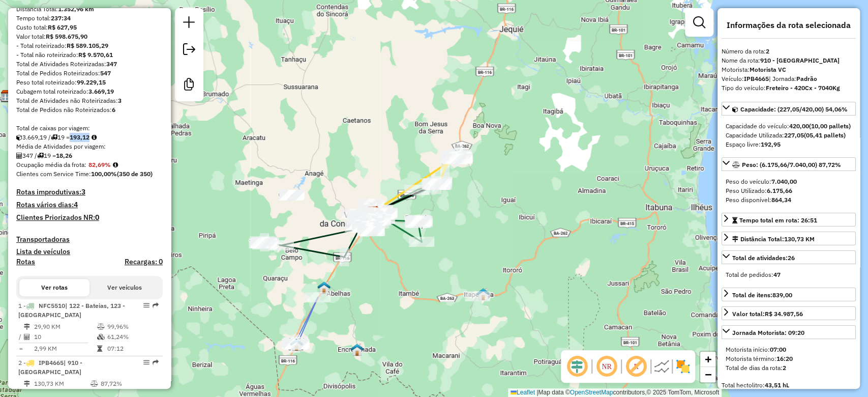
drag, startPoint x: 388, startPoint y: 291, endPoint x: 413, endPoint y: 239, distance: 57.6
click at [413, 242] on div "Janela de atendimento Grade de atendimento Capacidade Transportadoras Veículos …" at bounding box center [434, 198] width 868 height 397
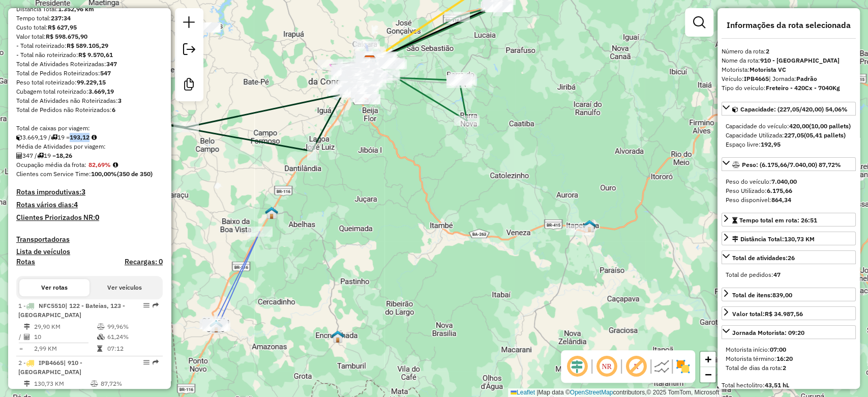
click at [677, 367] on img at bounding box center [683, 366] width 16 height 16
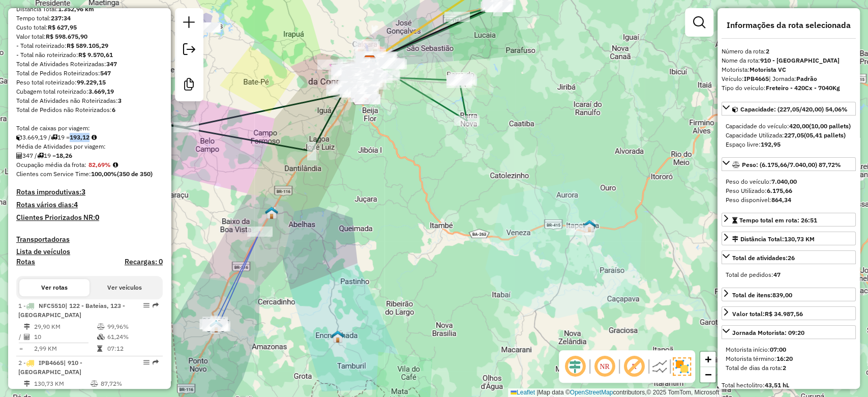
click at [635, 364] on em at bounding box center [634, 366] width 24 height 24
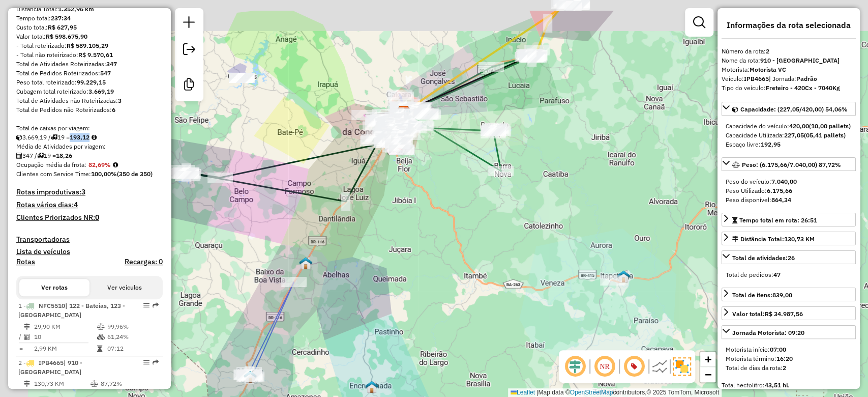
drag, startPoint x: 417, startPoint y: 234, endPoint x: 442, endPoint y: 282, distance: 53.2
click at [444, 283] on div "Janela de atendimento Grade de atendimento Capacidade Transportadoras Veículos …" at bounding box center [434, 198] width 868 height 397
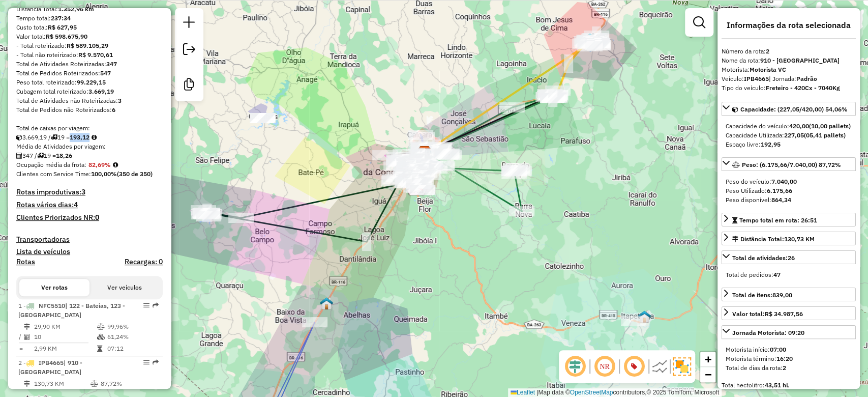
click at [444, 258] on div "Janela de atendimento Grade de atendimento Capacidade Transportadoras Veículos …" at bounding box center [434, 198] width 868 height 397
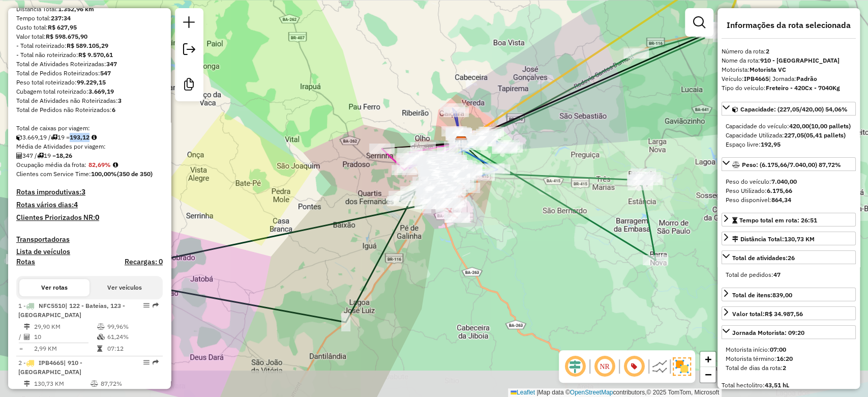
drag, startPoint x: 409, startPoint y: 286, endPoint x: 441, endPoint y: 256, distance: 43.5
click at [441, 256] on div "Janela de atendimento Grade de atendimento Capacidade Transportadoras Veículos …" at bounding box center [434, 198] width 868 height 397
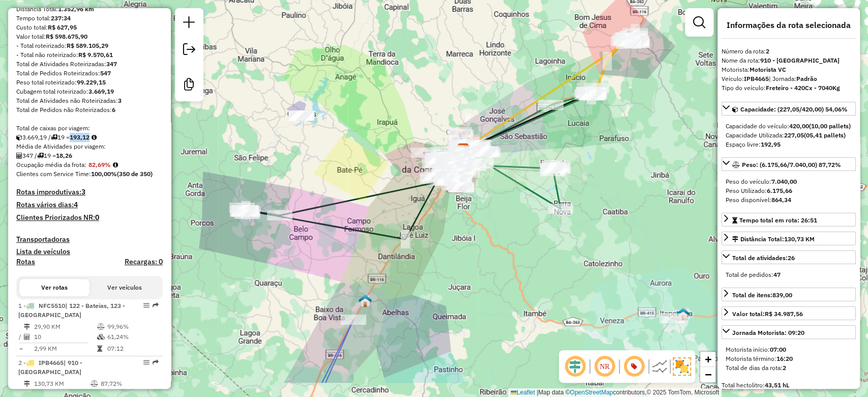
drag, startPoint x: 425, startPoint y: 318, endPoint x: 458, endPoint y: 194, distance: 128.4
click at [458, 194] on div "Janela de atendimento Grade de atendimento Capacidade Transportadoras Veículos …" at bounding box center [434, 198] width 868 height 397
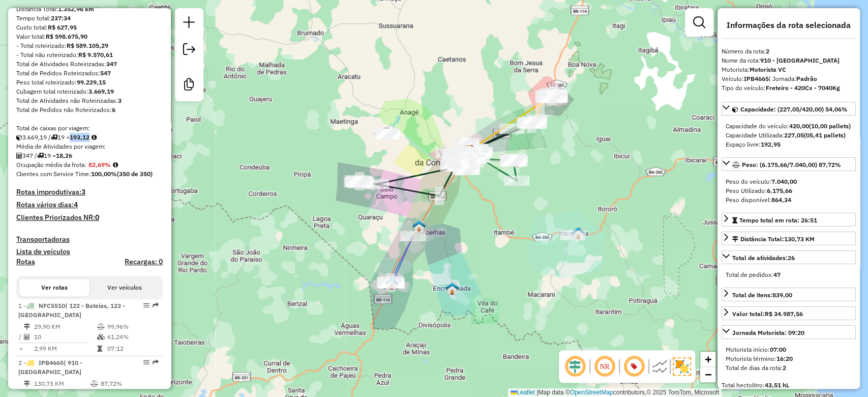
click at [457, 243] on div "Janela de atendimento Grade de atendimento Capacidade Transportadoras Veículos …" at bounding box center [434, 198] width 868 height 397
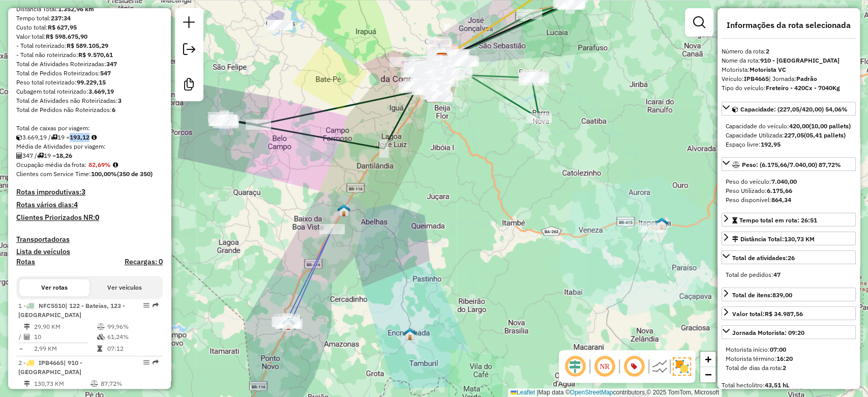
drag, startPoint x: 464, startPoint y: 215, endPoint x: 459, endPoint y: 254, distance: 39.1
click at [459, 254] on div "Janela de atendimento Grade de atendimento Capacidade Transportadoras Veículos …" at bounding box center [434, 198] width 868 height 397
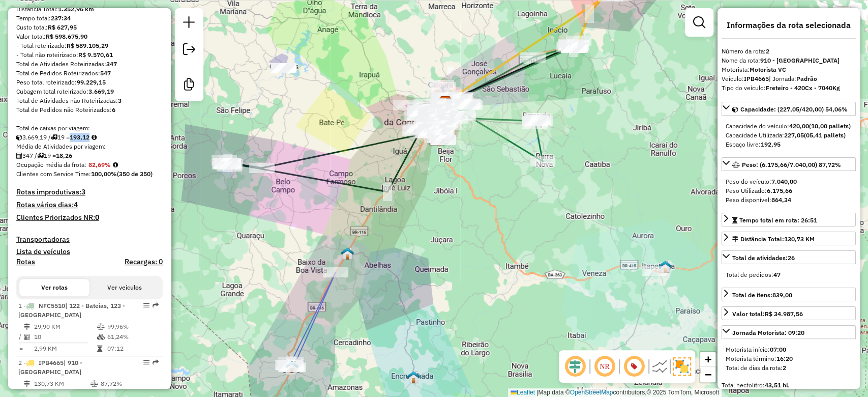
click at [463, 256] on div "Janela de atendimento Grade de atendimento Capacidade Transportadoras Veículos …" at bounding box center [434, 198] width 868 height 397
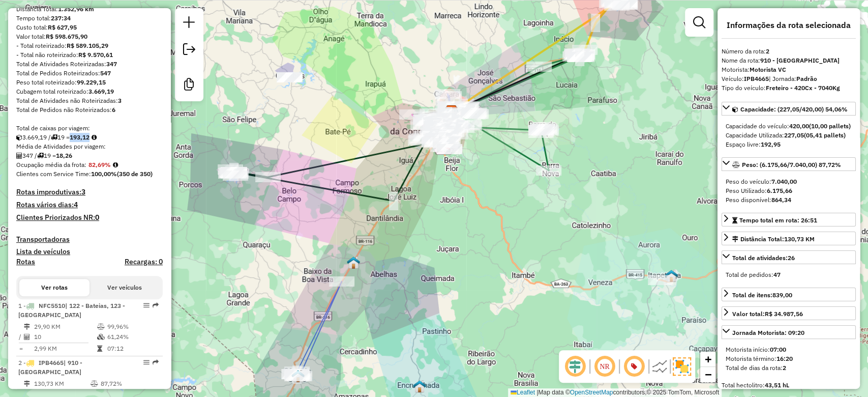
drag, startPoint x: 455, startPoint y: 242, endPoint x: 454, endPoint y: 271, distance: 29.0
click at [454, 271] on div "Janela de atendimento Grade de atendimento Capacidade Transportadoras Veículos …" at bounding box center [434, 198] width 868 height 397
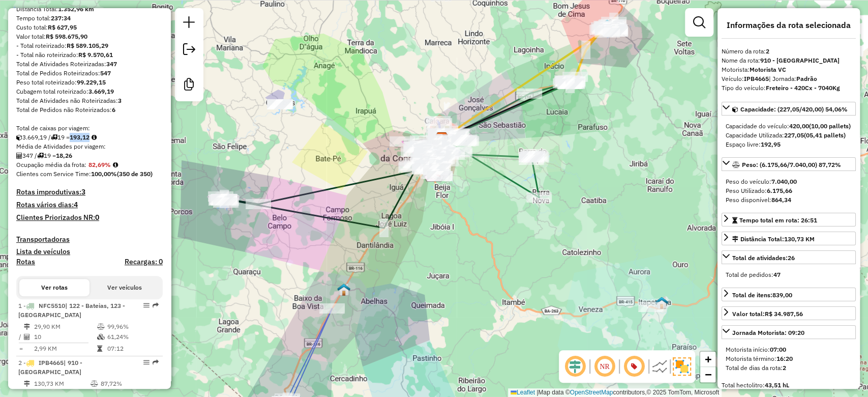
drag, startPoint x: 460, startPoint y: 270, endPoint x: 455, endPoint y: 272, distance: 5.2
click at [455, 272] on div "Janela de atendimento Grade de atendimento Capacidade Transportadoras Veículos …" at bounding box center [434, 198] width 868 height 397
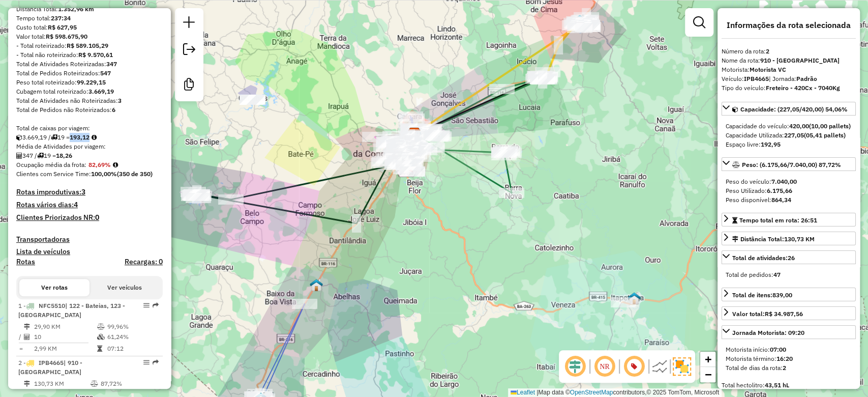
drag, startPoint x: 523, startPoint y: 282, endPoint x: 514, endPoint y: 278, distance: 9.6
click at [514, 278] on div "Janela de atendimento Grade de atendimento Capacidade Transportadoras Veículos …" at bounding box center [434, 198] width 868 height 397
click at [460, 264] on div "Janela de atendimento Grade de atendimento Capacidade Transportadoras Veículos …" at bounding box center [434, 198] width 868 height 397
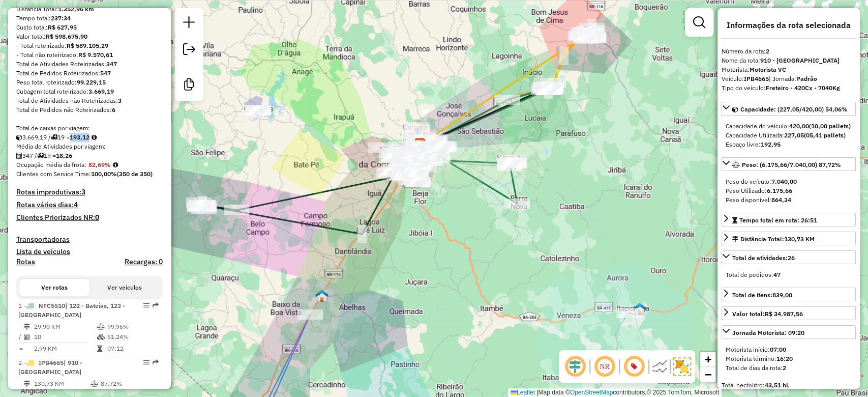
click at [610, 365] on em at bounding box center [605, 366] width 24 height 24
click at [661, 365] on img at bounding box center [660, 366] width 16 height 16
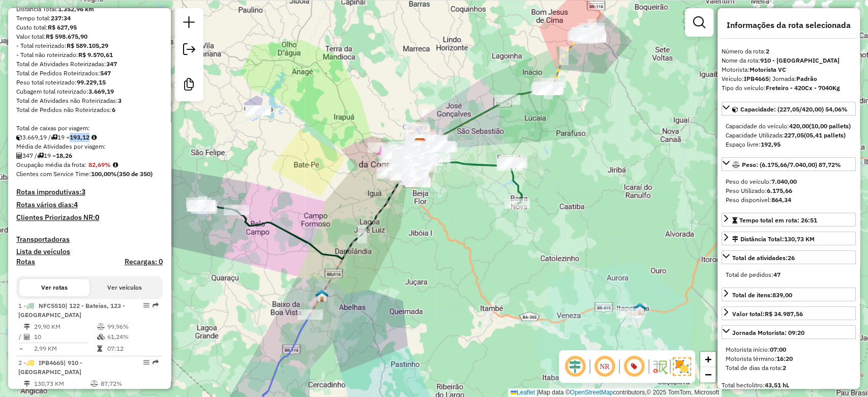
drag, startPoint x: 480, startPoint y: 185, endPoint x: 493, endPoint y: 249, distance: 65.1
click at [493, 249] on div "Janela de atendimento Grade de atendimento Capacidade Transportadoras Veículos …" at bounding box center [434, 198] width 868 height 397
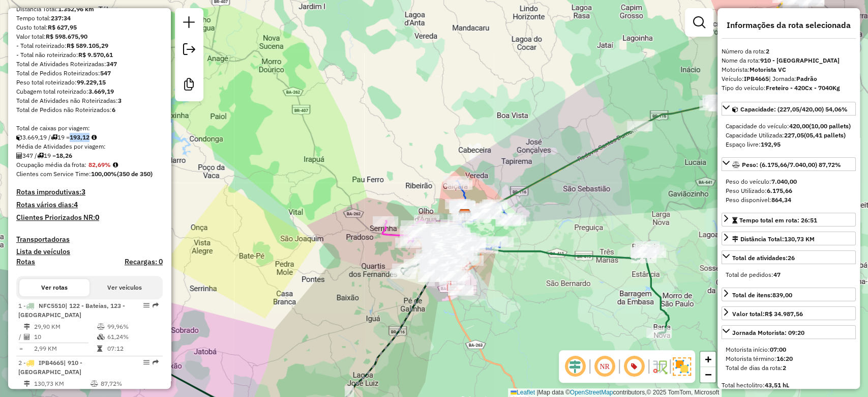
drag, startPoint x: 386, startPoint y: 279, endPoint x: 412, endPoint y: 208, distance: 75.3
click at [411, 211] on div "Rota 6 - Placa QUW9F79 67140093 - ELIOMAR ALVES PRADO Janela de atendimento Gra…" at bounding box center [434, 198] width 868 height 397
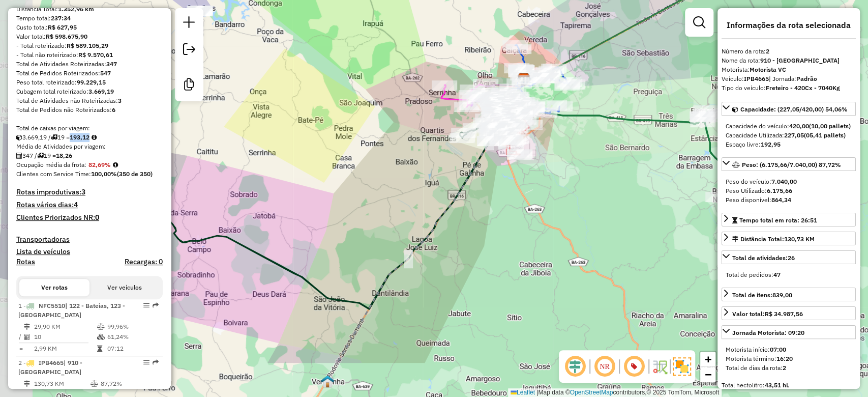
drag, startPoint x: 368, startPoint y: 275, endPoint x: 433, endPoint y: 160, distance: 132.4
click at [433, 160] on div "Janela de atendimento Grade de atendimento Capacidade Transportadoras Veículos …" at bounding box center [434, 198] width 868 height 397
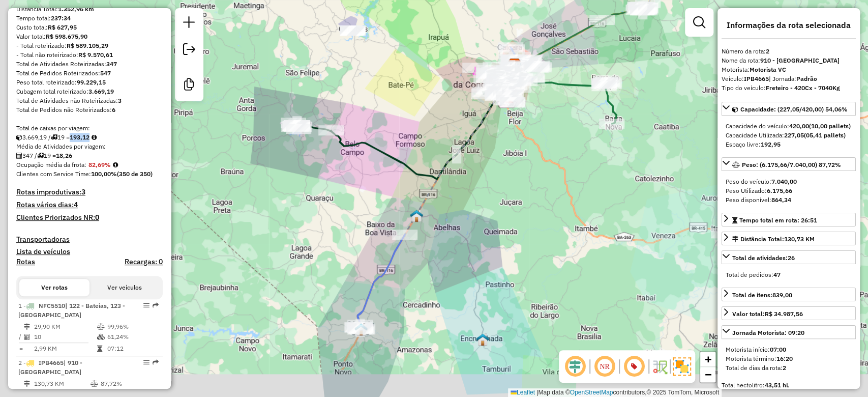
drag, startPoint x: 422, startPoint y: 157, endPoint x: 423, endPoint y: 151, distance: 6.2
click at [423, 155] on div "Janela de atendimento Grade de atendimento Capacidade Transportadoras Veículos …" at bounding box center [434, 198] width 868 height 397
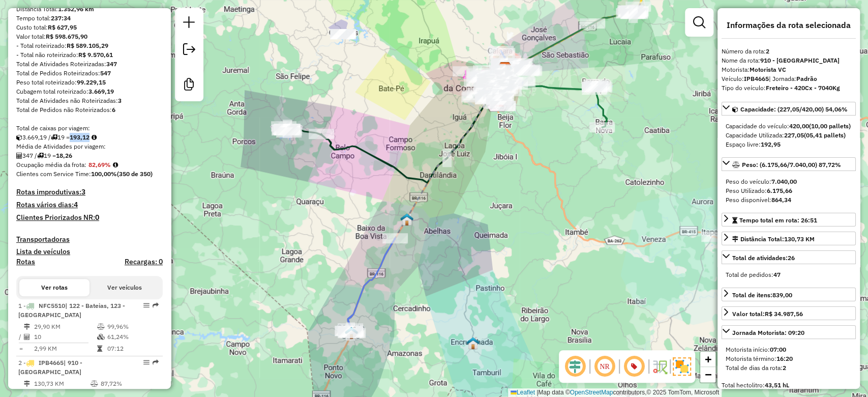
drag, startPoint x: 406, startPoint y: 132, endPoint x: 349, endPoint y: 127, distance: 57.7
click at [349, 127] on div "Janela de atendimento Grade de atendimento Capacidade Transportadoras Veículos …" at bounding box center [434, 198] width 868 height 397
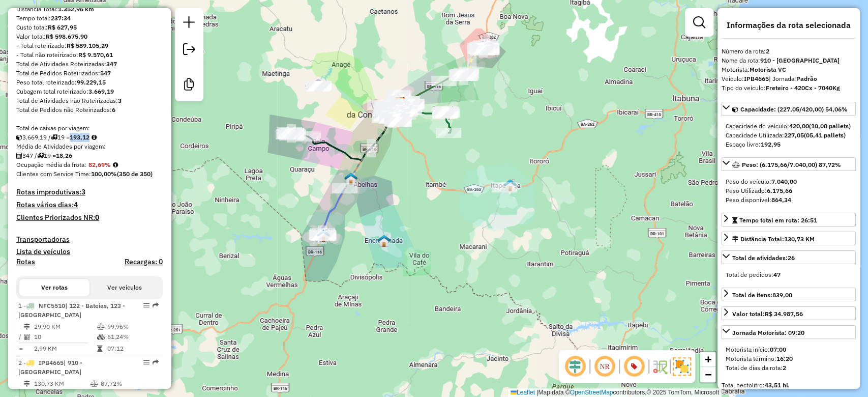
drag, startPoint x: 402, startPoint y: 186, endPoint x: 407, endPoint y: 210, distance: 24.4
click at [407, 210] on div "Janela de atendimento Grade de atendimento Capacidade Transportadoras Veículos …" at bounding box center [434, 198] width 868 height 397
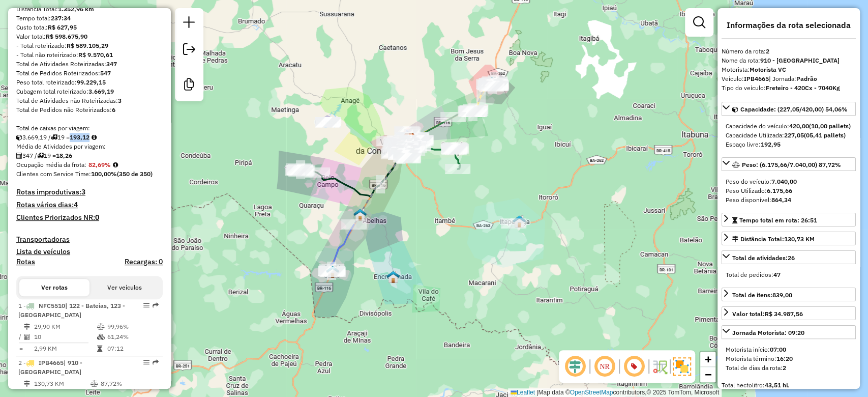
click at [418, 210] on div "Janela de atendimento Grade de atendimento Capacidade Transportadoras Veículos …" at bounding box center [434, 198] width 868 height 397
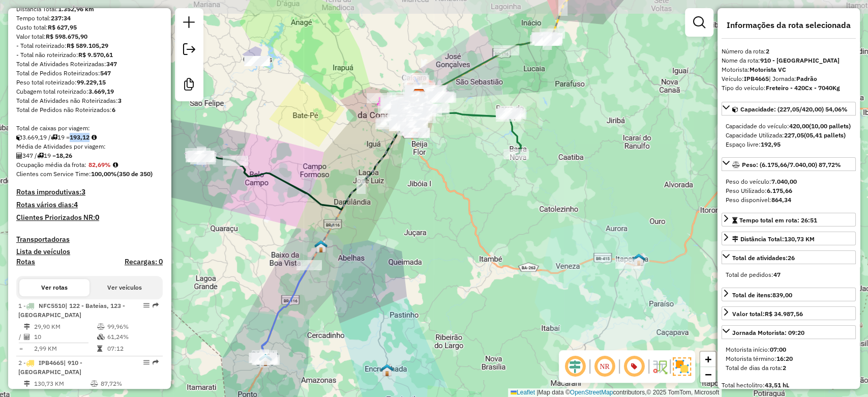
click at [425, 220] on div "Janela de atendimento Grade de atendimento Capacidade Transportadoras Veículos …" at bounding box center [434, 198] width 868 height 397
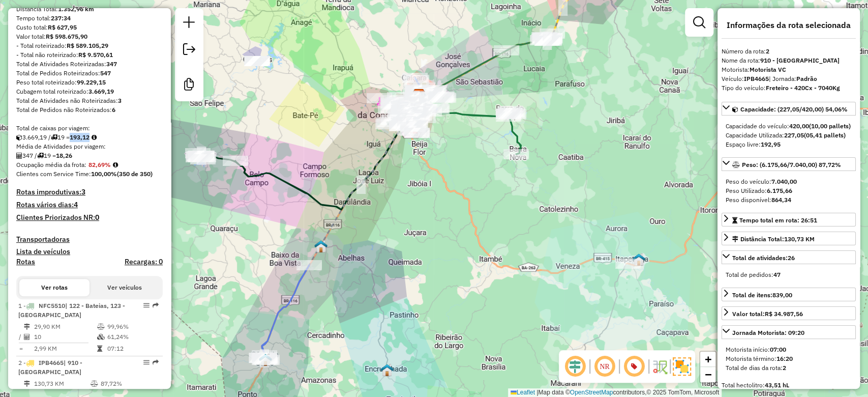
drag, startPoint x: 496, startPoint y: 259, endPoint x: 498, endPoint y: 273, distance: 13.3
click at [498, 273] on div "Janela de atendimento Grade de atendimento Capacidade Transportadoras Veículos …" at bounding box center [434, 198] width 868 height 397
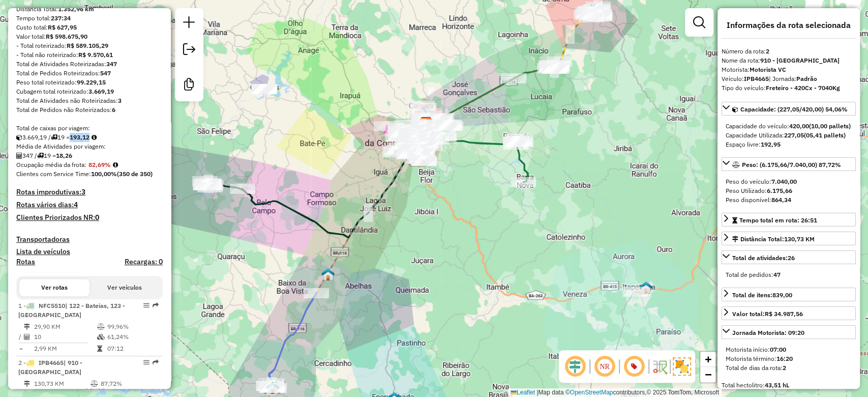
click at [484, 238] on div "Janela de atendimento Grade de atendimento Capacidade Transportadoras Veículos …" at bounding box center [434, 198] width 868 height 397
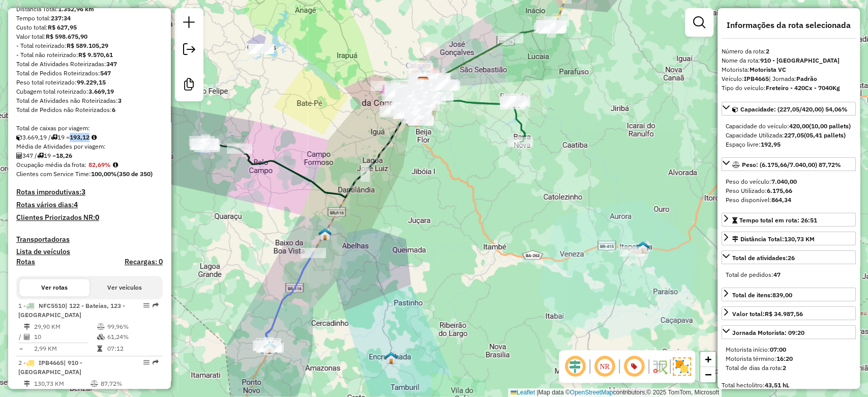
drag, startPoint x: 510, startPoint y: 306, endPoint x: 507, endPoint y: 268, distance: 38.3
click at [507, 269] on div "Janela de atendimento Grade de atendimento Capacidade Transportadoras Veículos …" at bounding box center [434, 198] width 868 height 397
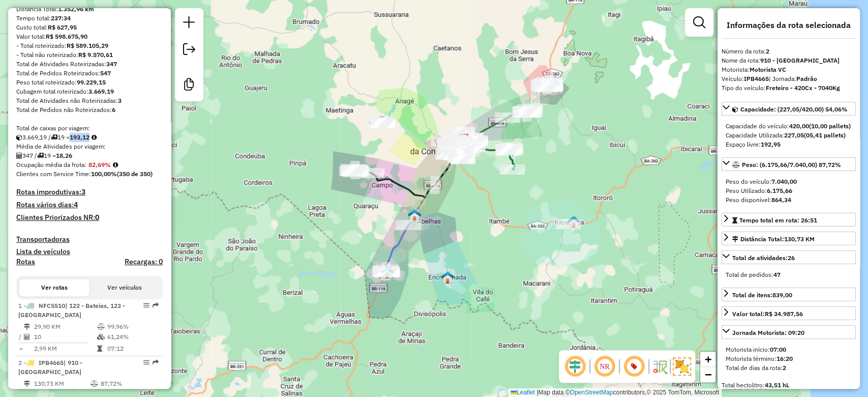
drag, startPoint x: 492, startPoint y: 269, endPoint x: 500, endPoint y: 190, distance: 79.3
click at [500, 191] on div "Janela de atendimento Grade de atendimento Capacidade Transportadoras Veículos …" at bounding box center [434, 198] width 868 height 397
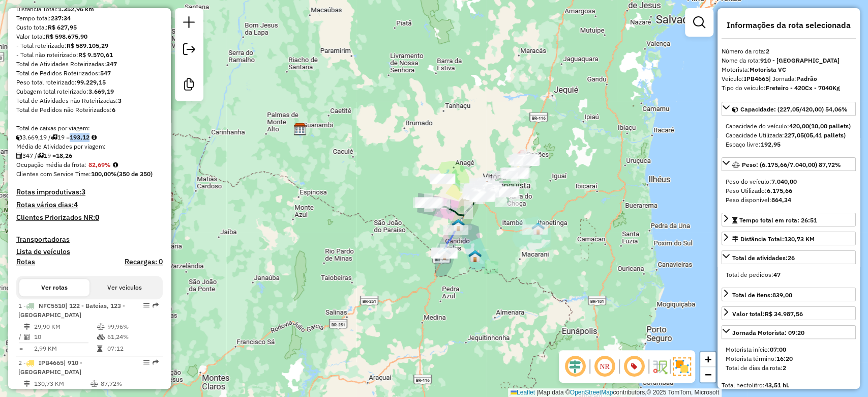
drag, startPoint x: 497, startPoint y: 215, endPoint x: 493, endPoint y: 268, distance: 52.6
click at [493, 268] on div "Janela de atendimento Grade de atendimento Capacidade Transportadoras Veículos …" at bounding box center [434, 198] width 868 height 397
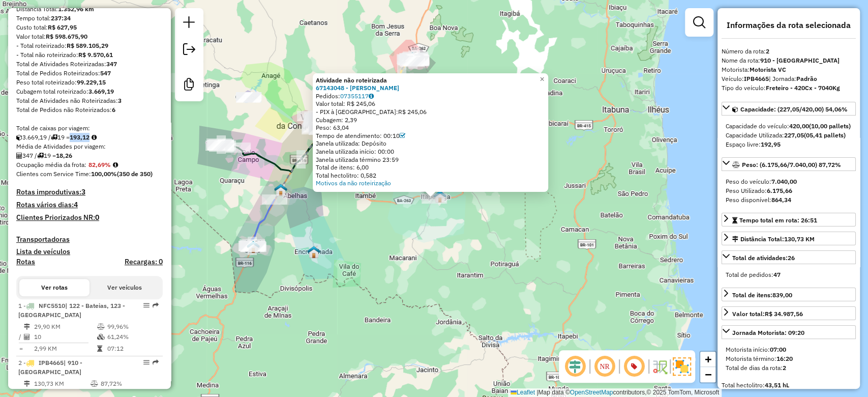
drag, startPoint x: 379, startPoint y: 240, endPoint x: 385, endPoint y: 242, distance: 6.1
click at [385, 242] on div "Atividade não roteirizada 67143048 - NELSON CARDOSO DOS SANTOS Pedidos: 0735511…" at bounding box center [434, 198] width 868 height 397
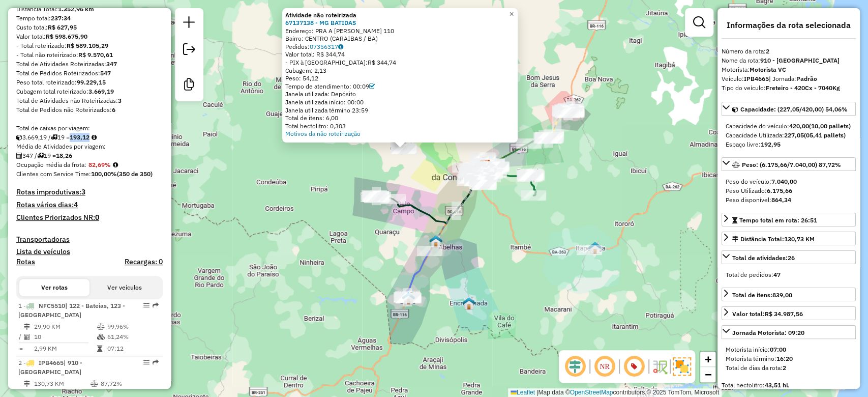
drag, startPoint x: 478, startPoint y: 231, endPoint x: 448, endPoint y: 189, distance: 52.5
click at [449, 192] on div "Atividade não roteirizada 67137138 - MG BATIDAS Endereço: PRA A FLORINDO LIMA 1…" at bounding box center [434, 198] width 868 height 397
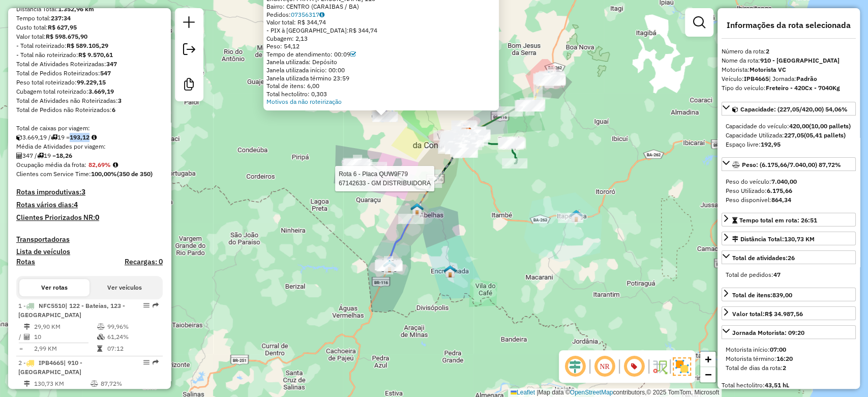
click at [457, 218] on div "Rota 6 - Placa QUW9F79 67142633 - GM DISTRIBUIDORA Atividade não roteirizada 67…" at bounding box center [434, 198] width 868 height 397
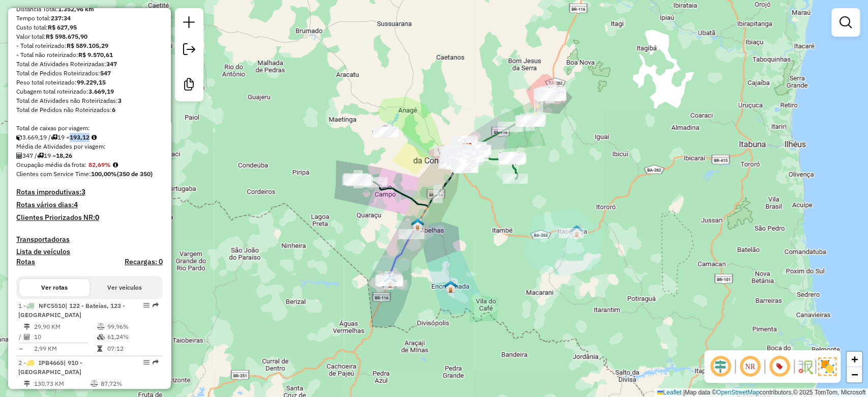
drag, startPoint x: 463, startPoint y: 204, endPoint x: 462, endPoint y: 231, distance: 27.0
click at [463, 230] on div "Janela de atendimento Grade de atendimento Capacidade Transportadoras Veículos …" at bounding box center [434, 198] width 868 height 397
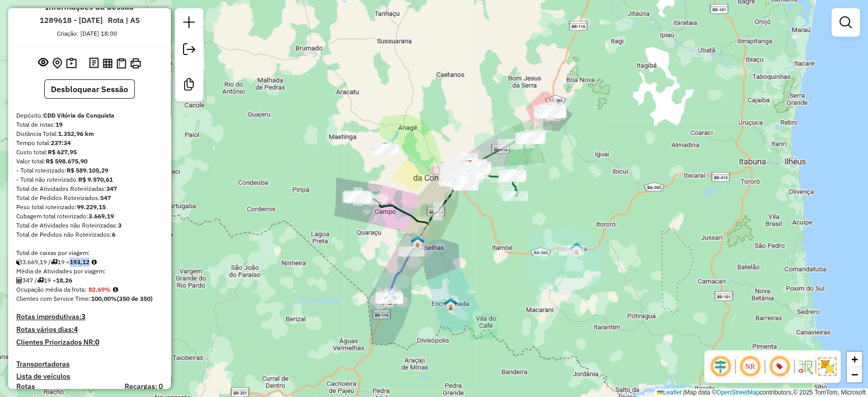
scroll to position [0, 0]
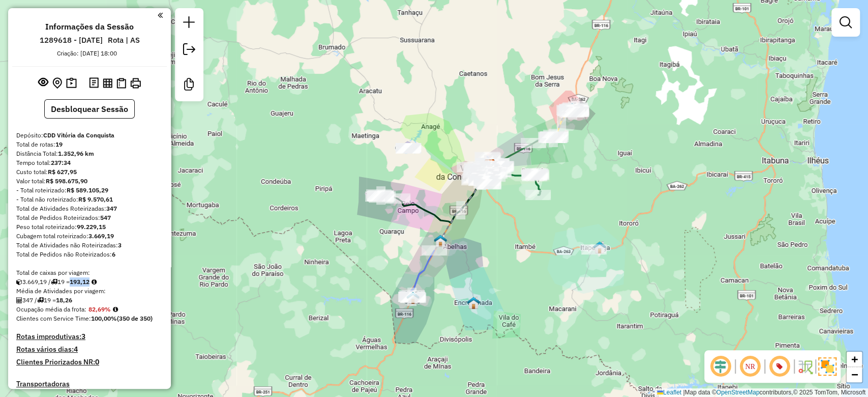
drag, startPoint x: 315, startPoint y: 254, endPoint x: 338, endPoint y: 253, distance: 22.4
click at [338, 253] on div "Janela de atendimento Grade de atendimento Capacidade Transportadoras Veículos …" at bounding box center [434, 198] width 868 height 397
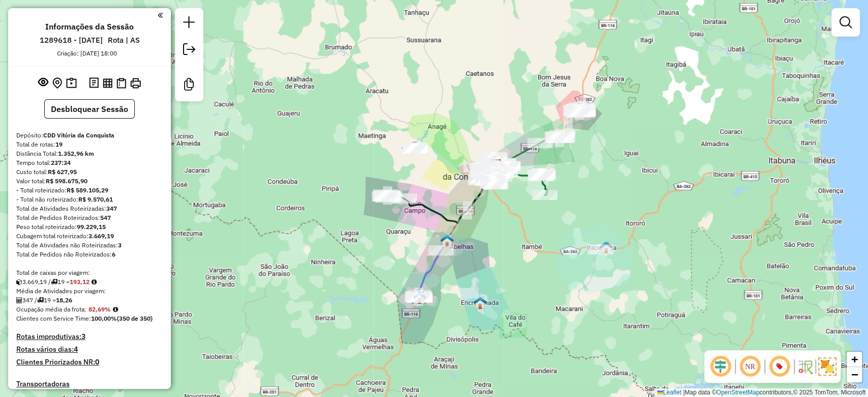
click at [61, 348] on h4 "Rotas vários dias: 4" at bounding box center [89, 349] width 146 height 9
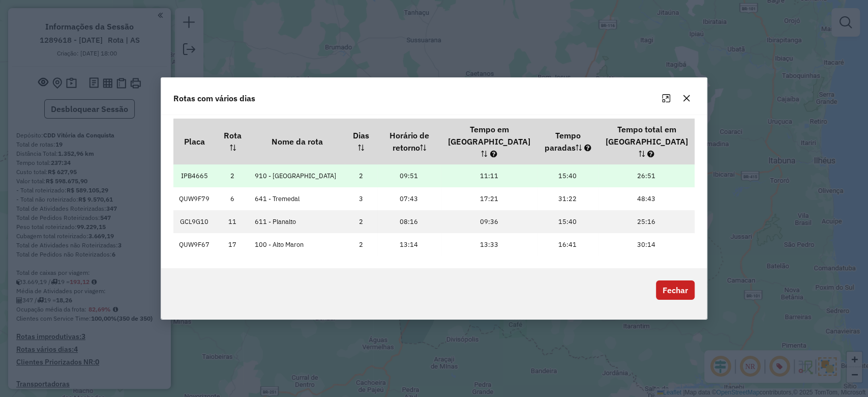
click at [192, 169] on td "IPB4665" at bounding box center [194, 175] width 43 height 23
copy td "IPB4665"
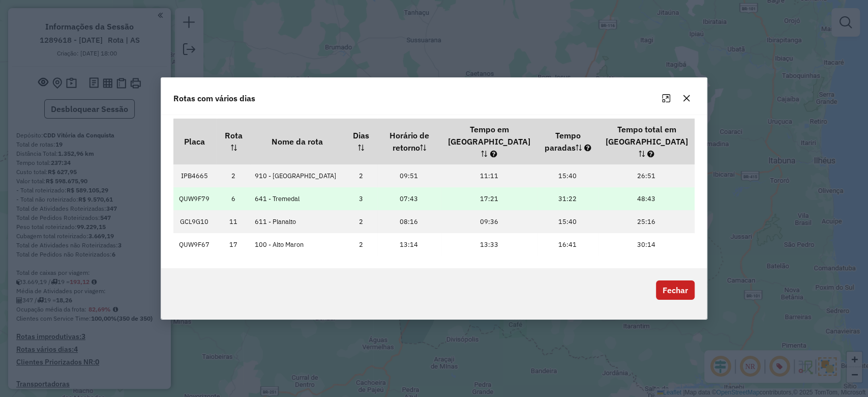
click at [202, 190] on td "QUW9F79" at bounding box center [194, 198] width 43 height 23
click at [201, 189] on td "QUW9F79" at bounding box center [194, 198] width 43 height 23
copy td "QUW9F79"
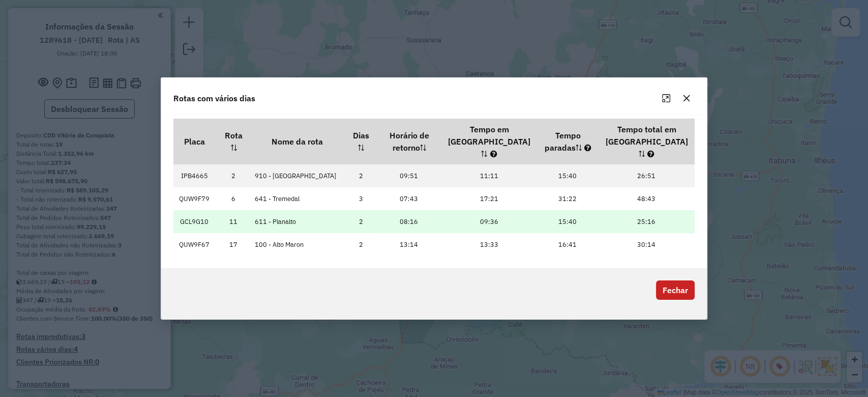
click at [190, 214] on td "GCL9G10" at bounding box center [194, 221] width 43 height 23
copy td "GCL9G10"
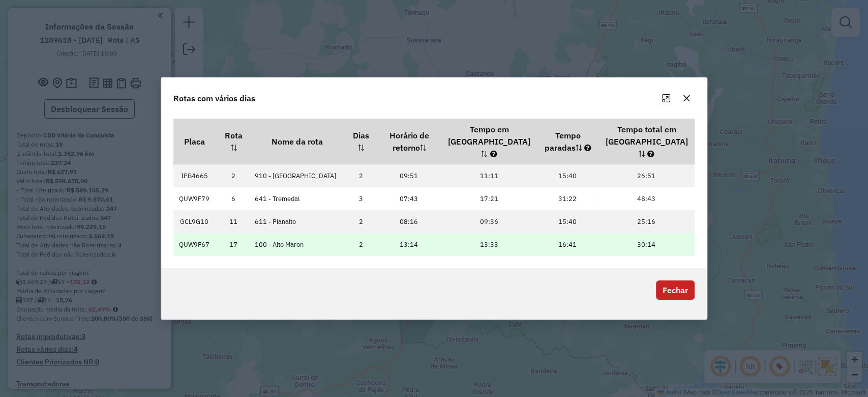
click at [206, 236] on td "QUW9F67" at bounding box center [194, 244] width 43 height 23
copy td "QUW9F67"
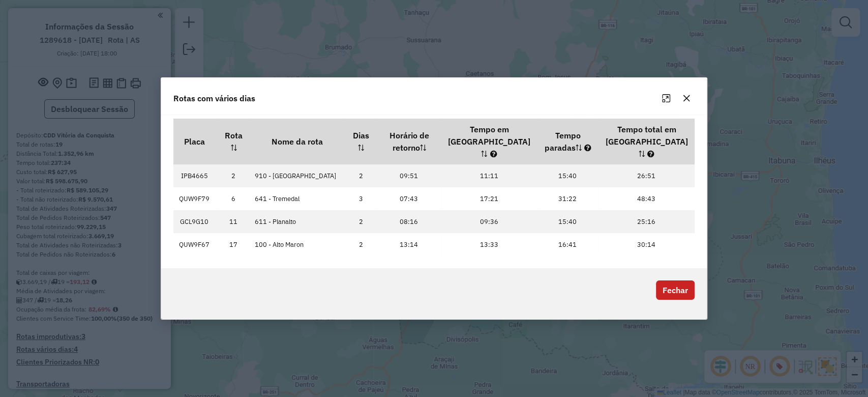
click at [686, 294] on p-footer "Fechar" at bounding box center [673, 293] width 43 height 26
click at [680, 285] on button "Fechar" at bounding box center [675, 289] width 39 height 19
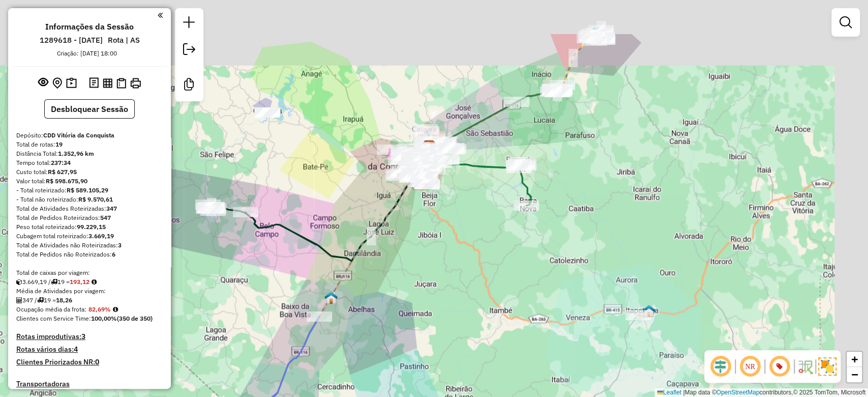
drag, startPoint x: 482, startPoint y: 191, endPoint x: 359, endPoint y: 266, distance: 144.2
click at [362, 265] on div "Janela de atendimento Grade de atendimento Capacidade Transportadoras Veículos …" at bounding box center [434, 198] width 868 height 397
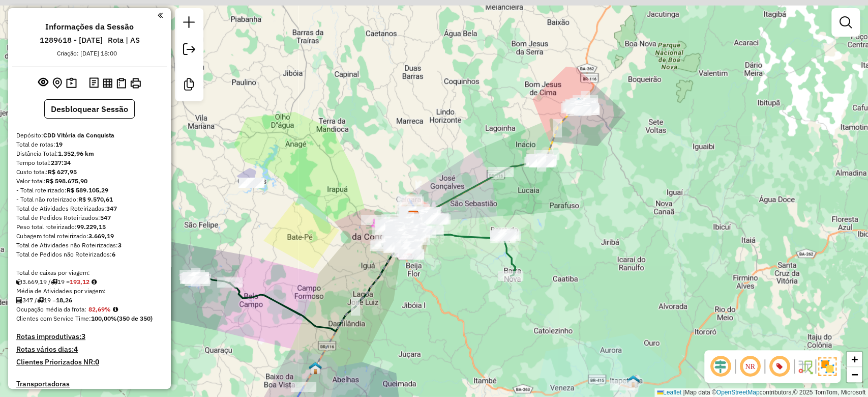
drag, startPoint x: 397, startPoint y: 108, endPoint x: 390, endPoint y: 174, distance: 66.5
click at [390, 174] on div "Janela de atendimento Grade de atendimento Capacidade Transportadoras Veículos …" at bounding box center [434, 198] width 868 height 397
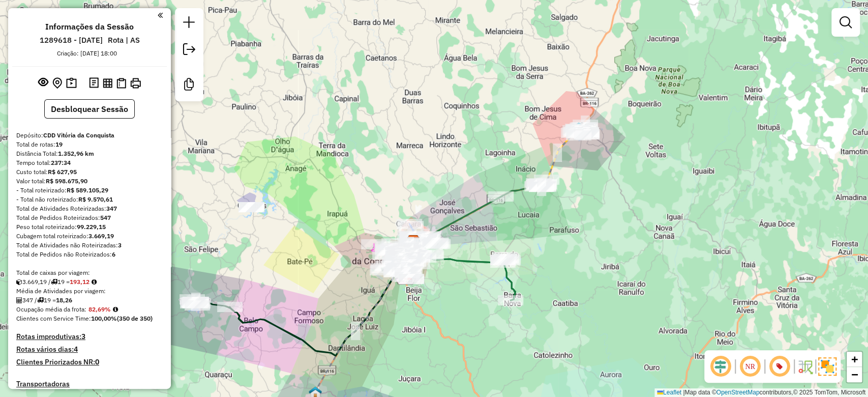
drag, startPoint x: 370, startPoint y: 196, endPoint x: 398, endPoint y: 152, distance: 52.8
click at [396, 153] on div "Janela de atendimento Grade de atendimento Capacidade Transportadoras Veículos …" at bounding box center [434, 198] width 868 height 397
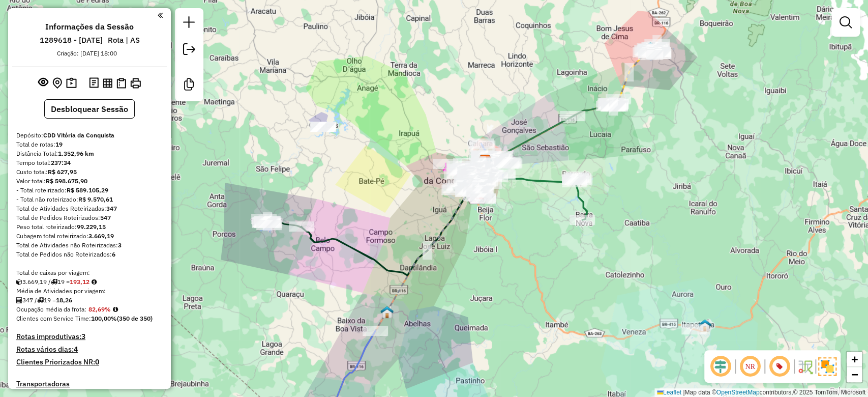
drag, startPoint x: 386, startPoint y: 171, endPoint x: 424, endPoint y: 141, distance: 48.1
click at [424, 141] on div "Janela de atendimento Grade de atendimento Capacidade Transportadoras Veículos …" at bounding box center [434, 198] width 868 height 397
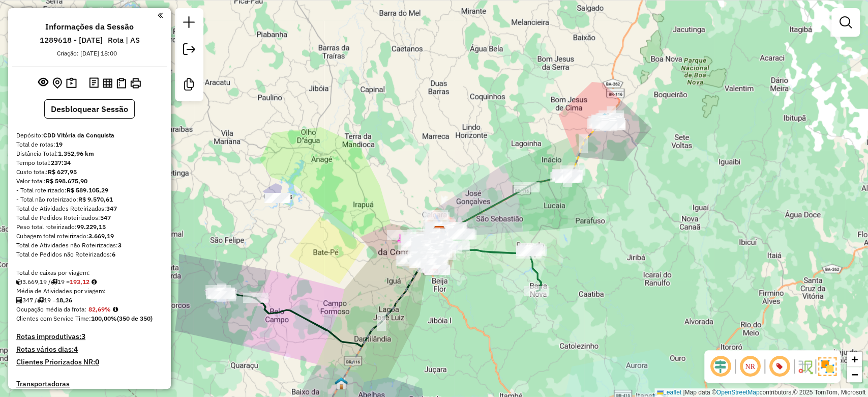
drag, startPoint x: 389, startPoint y: 123, endPoint x: 339, endPoint y: 199, distance: 90.7
click at [339, 199] on div "Janela de atendimento Grade de atendimento Capacidade Transportadoras Veículos …" at bounding box center [434, 198] width 868 height 397
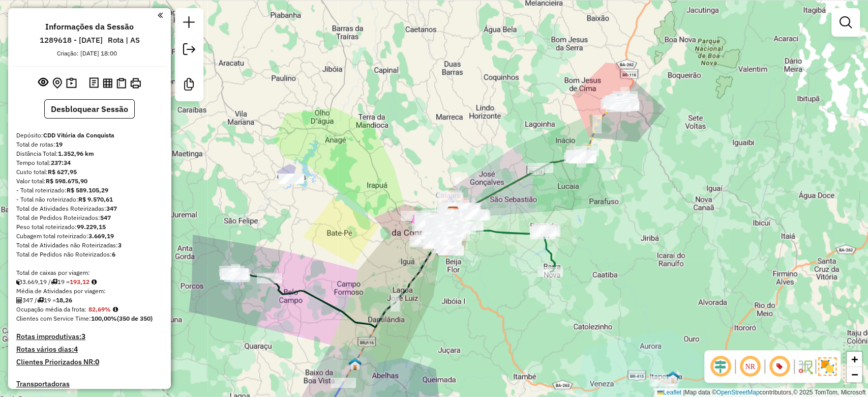
drag, startPoint x: 347, startPoint y: 169, endPoint x: 358, endPoint y: 152, distance: 20.6
click at [358, 152] on div "Janela de atendimento Grade de atendimento Capacidade Transportadoras Veículos …" at bounding box center [434, 198] width 868 height 397
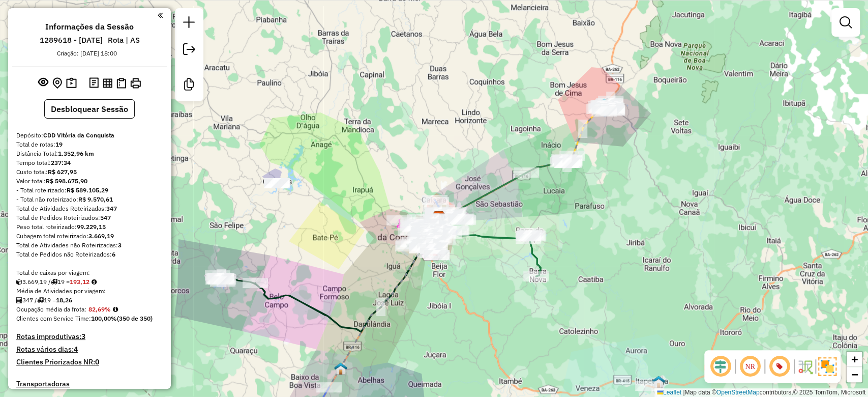
drag, startPoint x: 375, startPoint y: 200, endPoint x: 356, endPoint y: 214, distance: 23.0
click at [356, 214] on div "Janela de atendimento Grade de atendimento Capacidade Transportadoras Veículos …" at bounding box center [434, 198] width 868 height 397
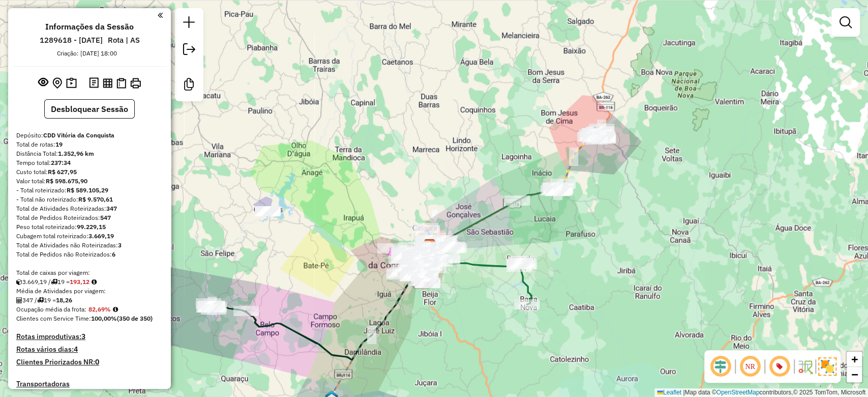
click at [354, 226] on div "Janela de atendimento Grade de atendimento Capacidade Transportadoras Veículos …" at bounding box center [434, 198] width 868 height 397
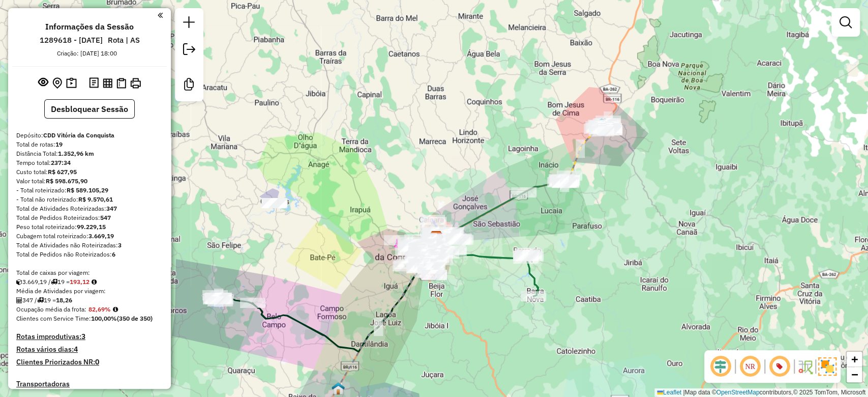
drag, startPoint x: 362, startPoint y: 231, endPoint x: 381, endPoint y: 204, distance: 32.9
click at [381, 204] on div "Janela de atendimento Grade de atendimento Capacidade Transportadoras Veículos …" at bounding box center [434, 198] width 868 height 397
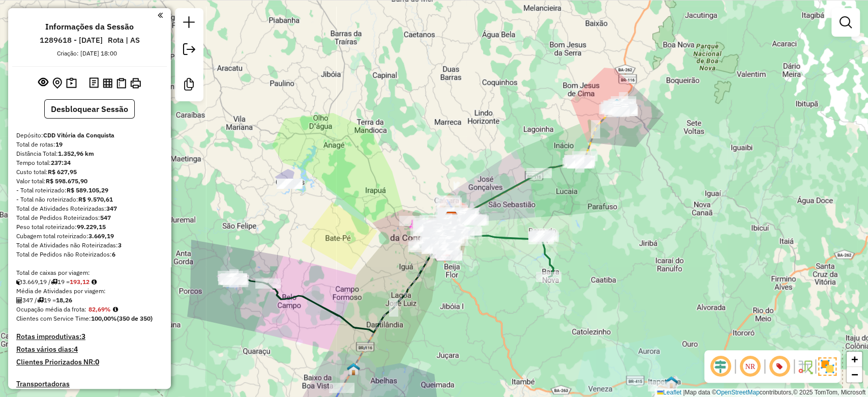
click at [367, 237] on div "Janela de atendimento Grade de atendimento Capacidade Transportadoras Veículos …" at bounding box center [434, 198] width 868 height 397
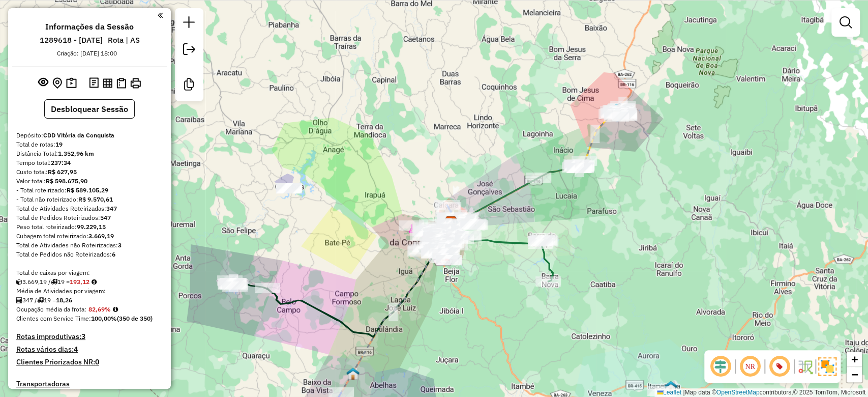
click at [370, 222] on div "Janela de atendimento Grade de atendimento Capacidade Transportadoras Veículos …" at bounding box center [434, 198] width 868 height 397
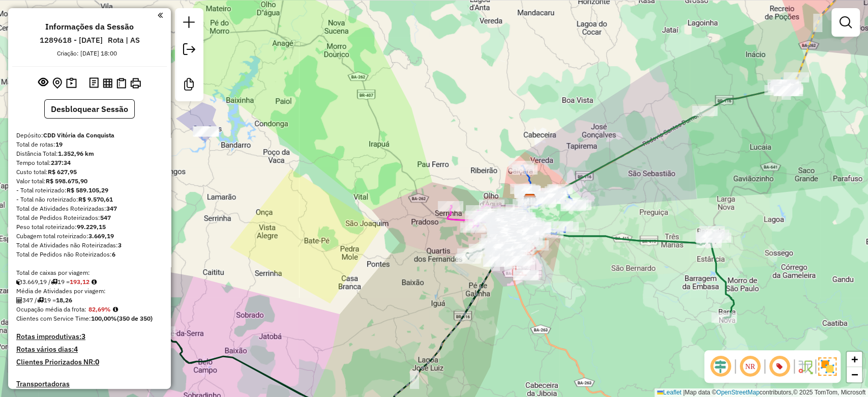
drag, startPoint x: 389, startPoint y: 233, endPoint x: 391, endPoint y: 227, distance: 6.4
click at [391, 227] on div "Janela de atendimento Grade de atendimento Capacidade Transportadoras Veículos …" at bounding box center [434, 198] width 868 height 397
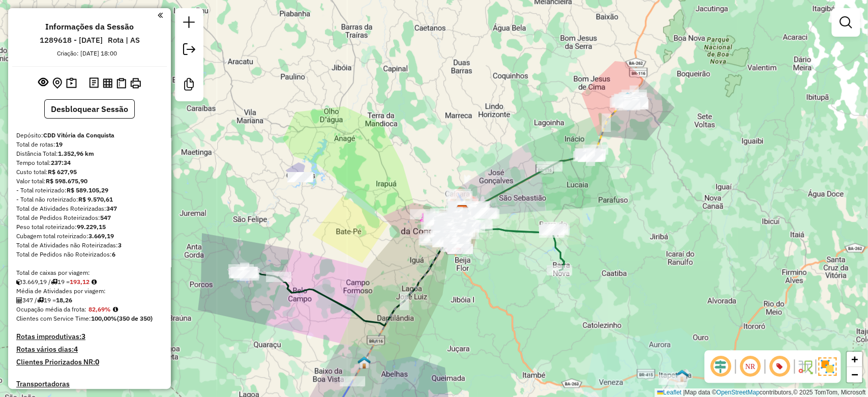
drag, startPoint x: 372, startPoint y: 220, endPoint x: 356, endPoint y: 248, distance: 32.4
click at [356, 248] on div "Janela de atendimento Grade de atendimento Capacidade Transportadoras Veículos …" at bounding box center [434, 198] width 868 height 397
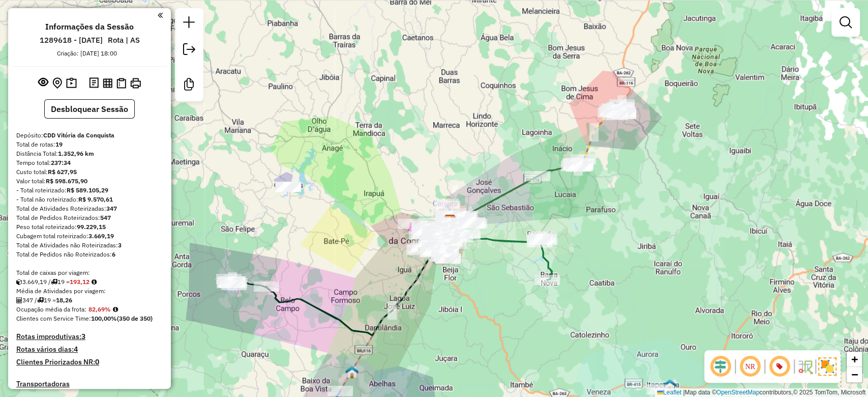
drag, startPoint x: 385, startPoint y: 251, endPoint x: 388, endPoint y: 217, distance: 34.2
click at [388, 218] on div "Janela de atendimento Grade de atendimento Capacidade Transportadoras Veículos …" at bounding box center [434, 198] width 868 height 397
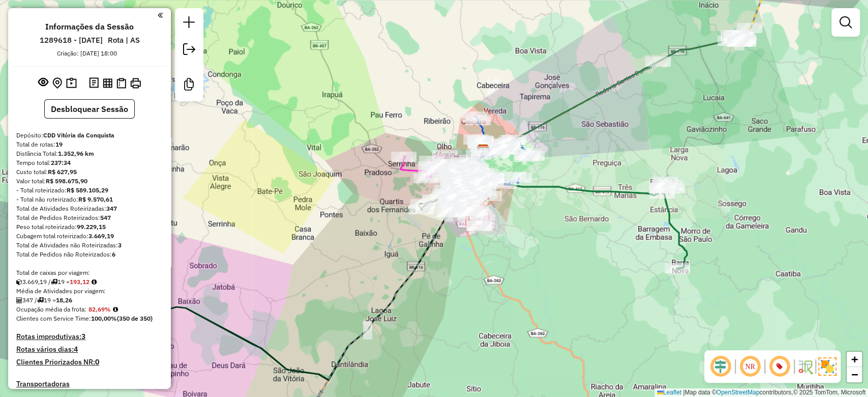
drag, startPoint x: 387, startPoint y: 218, endPoint x: 373, endPoint y: 269, distance: 52.7
click at [373, 269] on div "Janela de atendimento Grade de atendimento Capacidade Transportadoras Veículos …" at bounding box center [434, 198] width 868 height 397
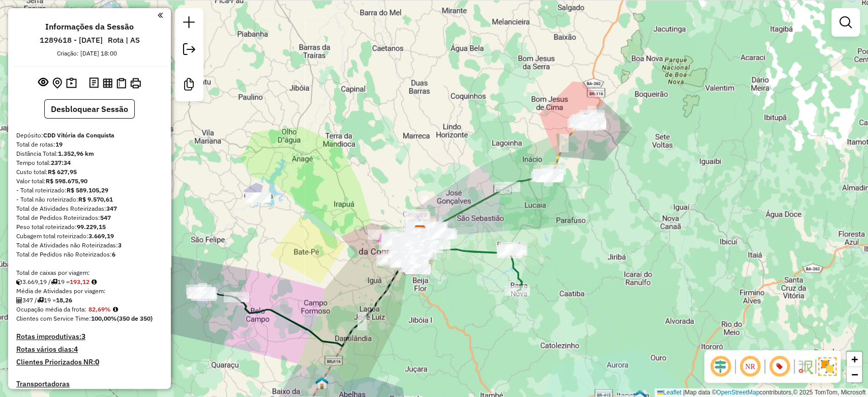
drag, startPoint x: 371, startPoint y: 242, endPoint x: 391, endPoint y: 194, distance: 52.2
click at [389, 199] on div "Janela de atendimento Grade de atendimento Capacidade Transportadoras Veículos …" at bounding box center [434, 198] width 868 height 397
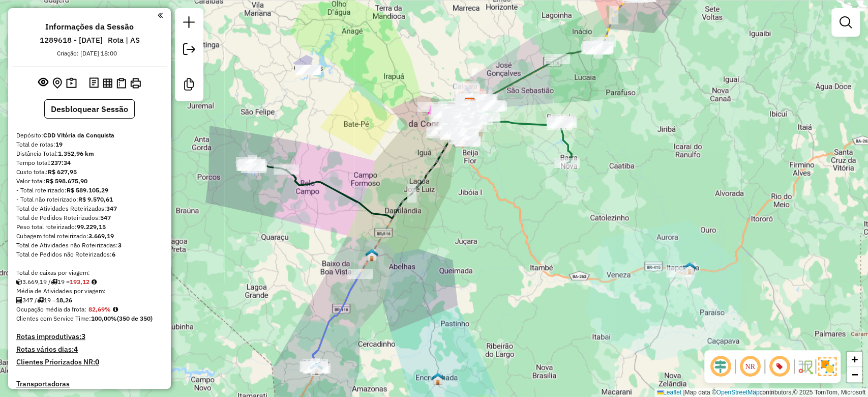
click at [356, 199] on icon at bounding box center [354, 166] width 210 height 103
select select "**********"
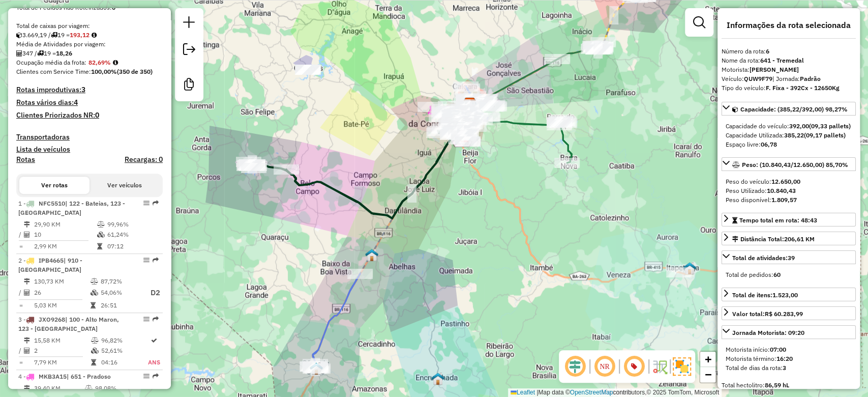
scroll to position [703, 0]
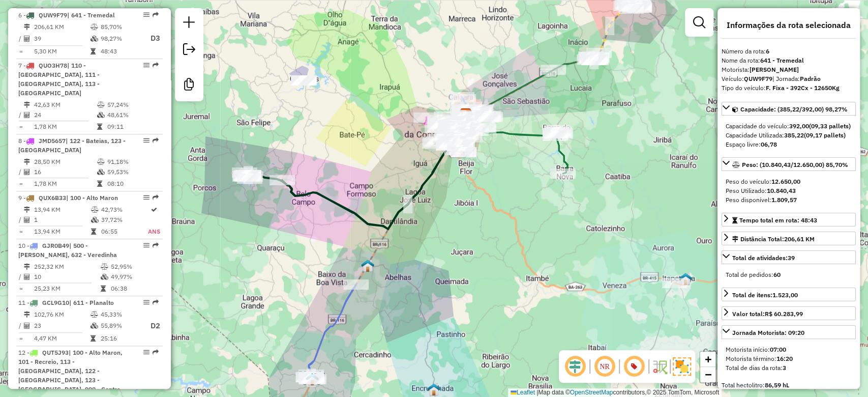
drag, startPoint x: 357, startPoint y: 202, endPoint x: 348, endPoint y: 228, distance: 27.0
click at [348, 229] on icon at bounding box center [350, 177] width 210 height 103
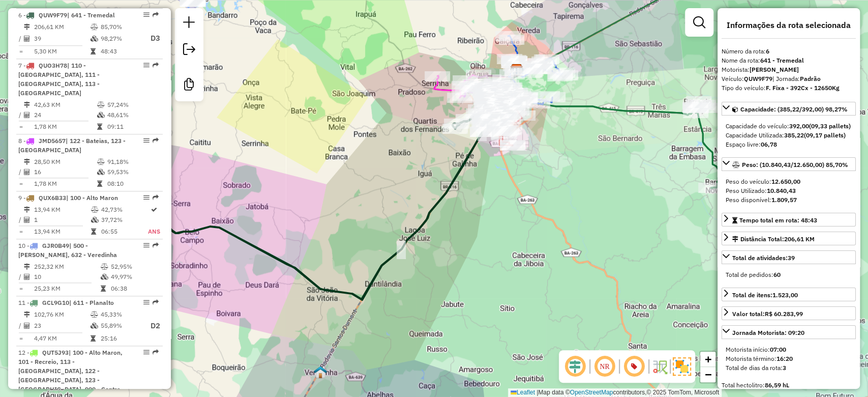
drag, startPoint x: 465, startPoint y: 153, endPoint x: 482, endPoint y: 106, distance: 49.9
click at [482, 109] on div "Janela de atendimento Grade de atendimento Capacidade Transportadoras Veículos …" at bounding box center [434, 198] width 868 height 397
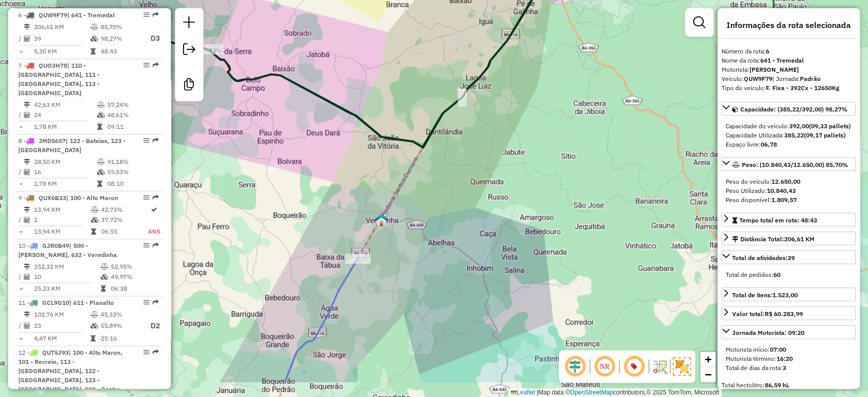
drag, startPoint x: 398, startPoint y: 176, endPoint x: 423, endPoint y: 103, distance: 77.5
click at [425, 98] on div "Janela de atendimento Grade de atendimento Capacidade Transportadoras Veículos …" at bounding box center [434, 198] width 868 height 397
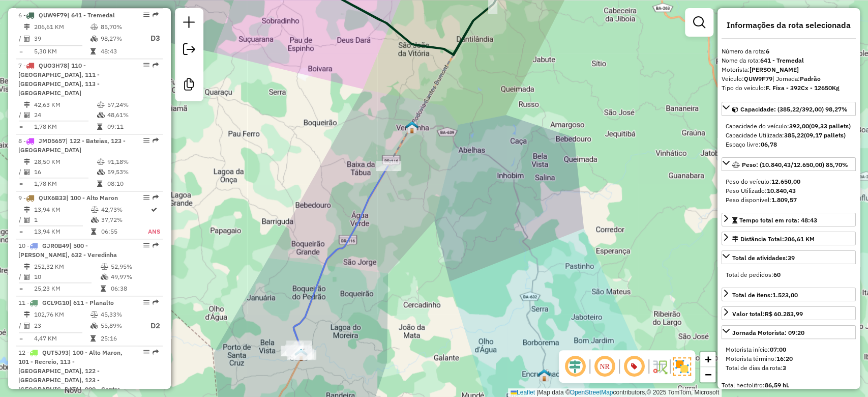
click at [363, 201] on icon at bounding box center [341, 260] width 95 height 189
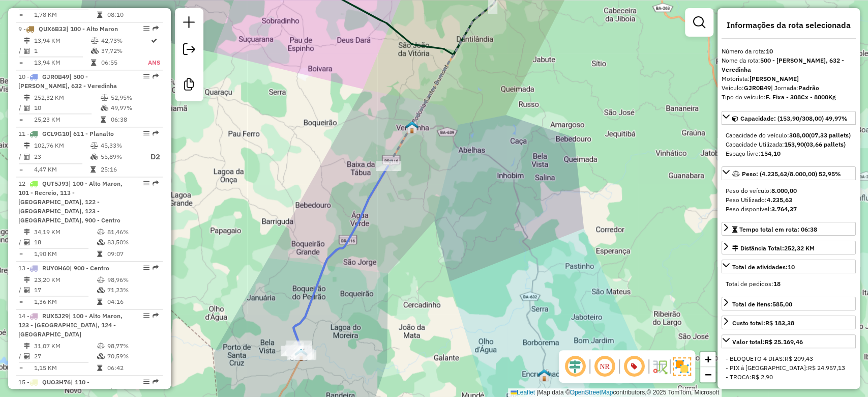
scroll to position [915, 0]
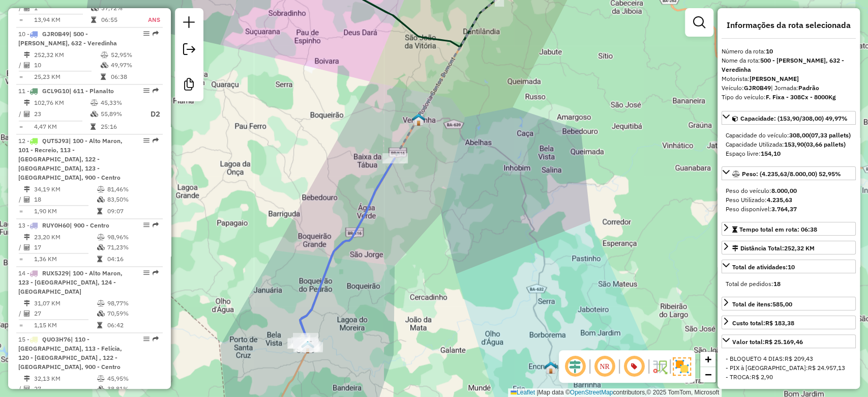
drag, startPoint x: 372, startPoint y: 211, endPoint x: 386, endPoint y: 192, distance: 23.4
click at [386, 192] on icon at bounding box center [347, 252] width 95 height 189
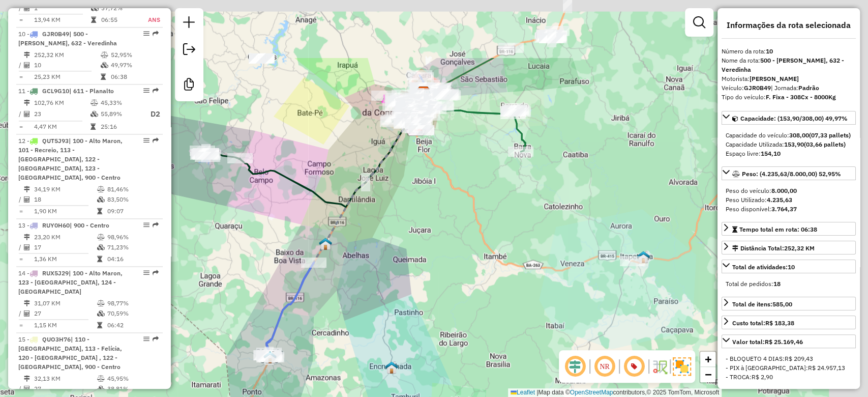
drag, startPoint x: 414, startPoint y: 169, endPoint x: 345, endPoint y: 246, distance: 103.4
click at [346, 246] on div "Janela de atendimento Grade de atendimento Capacidade Transportadoras Veículos …" at bounding box center [434, 198] width 868 height 397
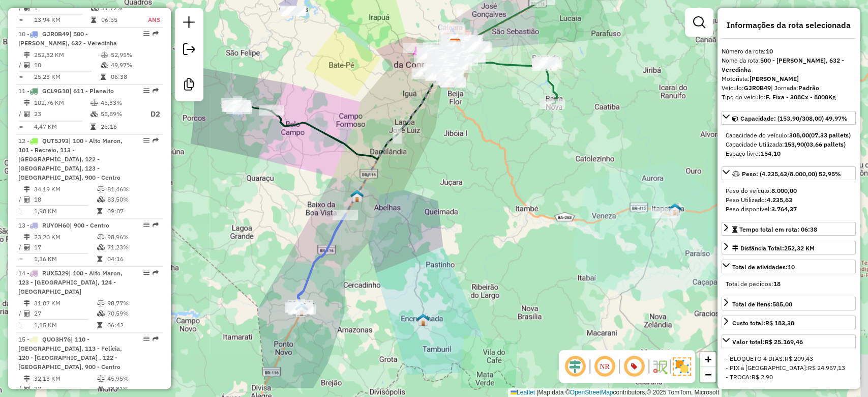
drag, startPoint x: 361, startPoint y: 210, endPoint x: 423, endPoint y: 131, distance: 100.3
click at [422, 131] on div "Janela de atendimento Grade de atendimento Capacidade Transportadoras Veículos …" at bounding box center [434, 198] width 868 height 397
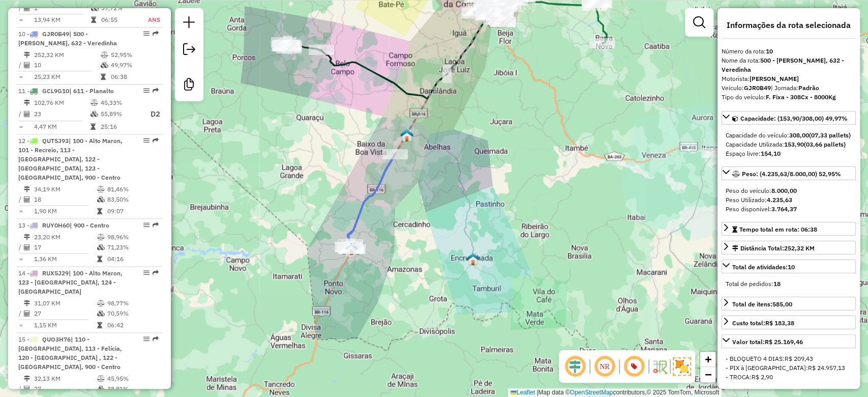
click at [372, 183] on icon at bounding box center [371, 201] width 47 height 95
click at [383, 186] on icon at bounding box center [370, 203] width 47 height 95
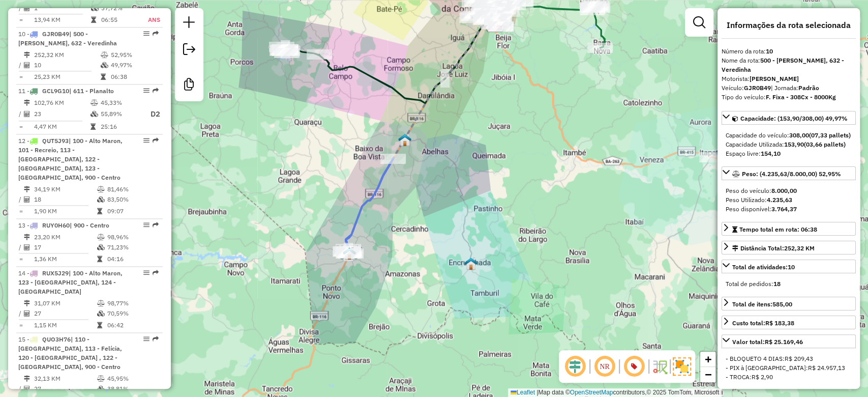
drag, startPoint x: 422, startPoint y: 173, endPoint x: 409, endPoint y: 216, distance: 44.9
click at [409, 216] on div "Janela de atendimento Grade de atendimento Capacidade Transportadoras Veículos …" at bounding box center [434, 198] width 868 height 397
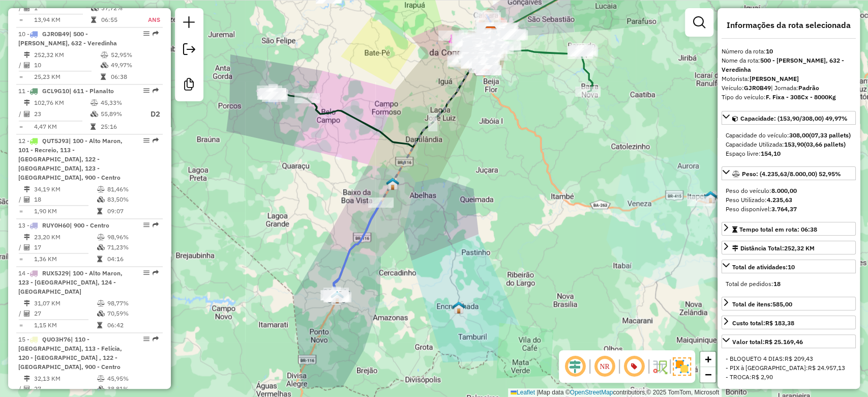
drag, startPoint x: 367, startPoint y: 201, endPoint x: 351, endPoint y: 261, distance: 62.1
click at [351, 261] on div "Janela de atendimento Grade de atendimento Capacidade Transportadoras Veículos …" at bounding box center [434, 198] width 868 height 397
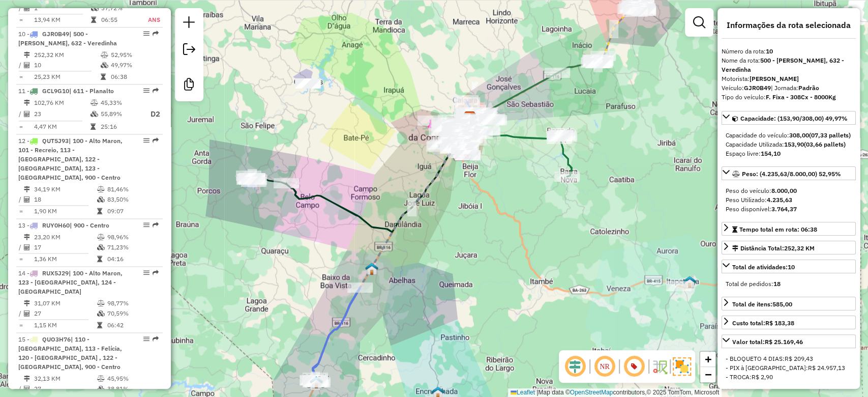
click at [358, 210] on icon at bounding box center [354, 180] width 210 height 103
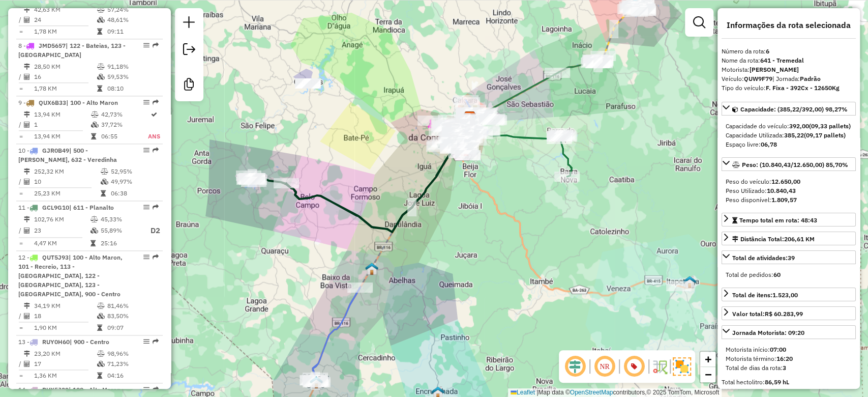
scroll to position [703, 0]
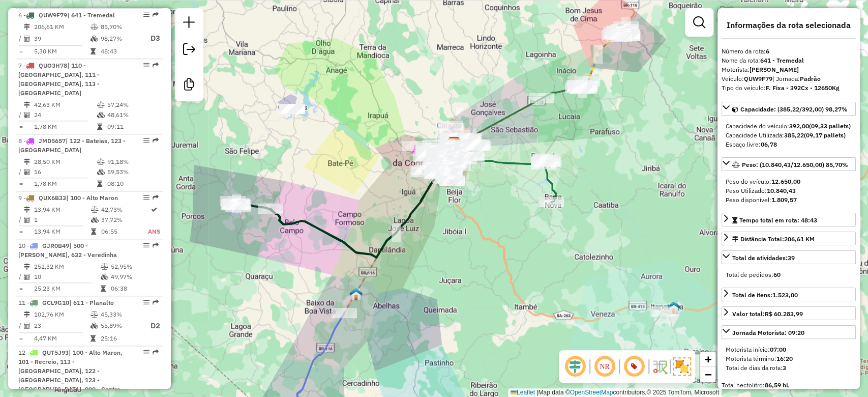
drag, startPoint x: 357, startPoint y: 185, endPoint x: 306, endPoint y: 242, distance: 76.8
click at [305, 242] on div "Janela de atendimento Grade de atendimento Capacidade Transportadoras Veículos …" at bounding box center [434, 198] width 868 height 397
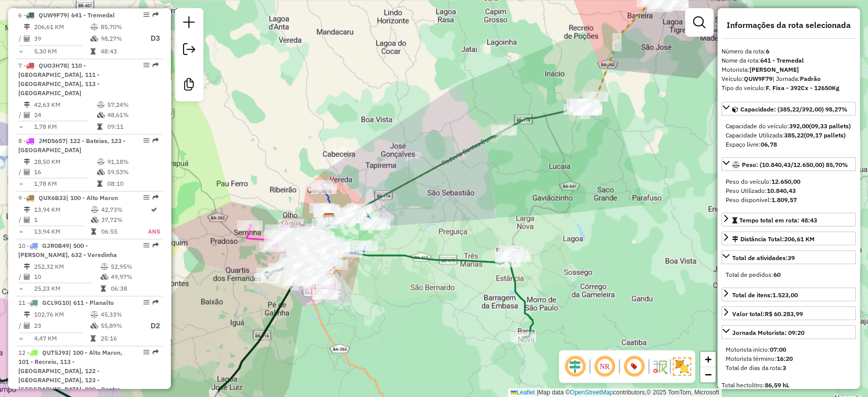
drag, startPoint x: 501, startPoint y: 124, endPoint x: 498, endPoint y: 132, distance: 9.0
click at [499, 131] on div "Janela de atendimento Grade de atendimento Capacidade Transportadoras Veículos …" at bounding box center [434, 198] width 868 height 397
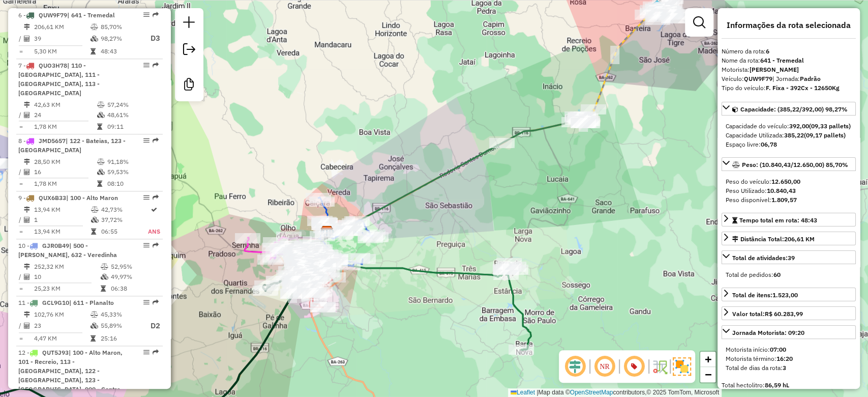
drag, startPoint x: 467, startPoint y: 216, endPoint x: 472, endPoint y: 184, distance: 33.0
click at [472, 186] on div "Janela de atendimento Grade de atendimento Capacidade Transportadoras Veículos …" at bounding box center [434, 198] width 868 height 397
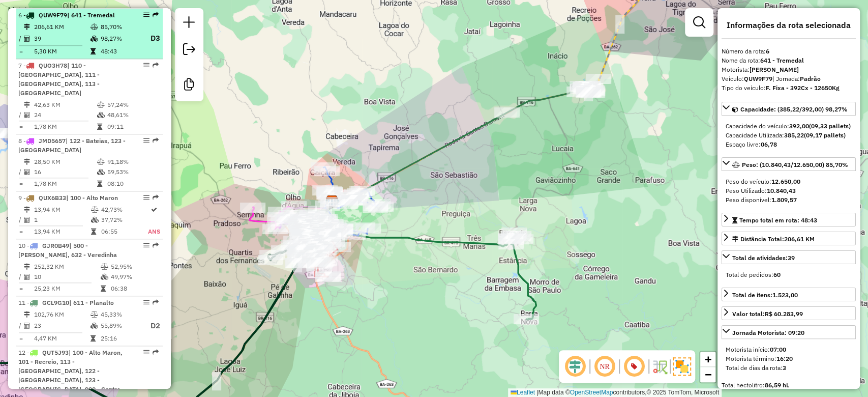
click at [144, 14] on em at bounding box center [146, 15] width 6 height 6
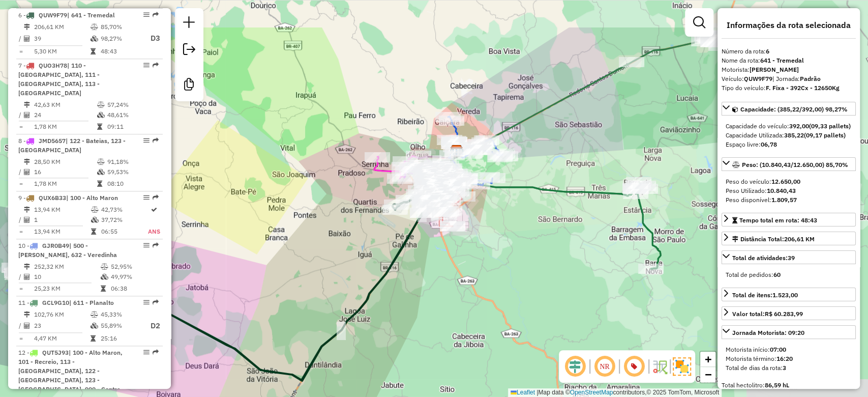
drag, startPoint x: 350, startPoint y: 202, endPoint x: 291, endPoint y: 220, distance: 62.0
click at [291, 220] on div "Janela de atendimento Grade de atendimento Capacidade Transportadoras Veículos …" at bounding box center [434, 198] width 868 height 397
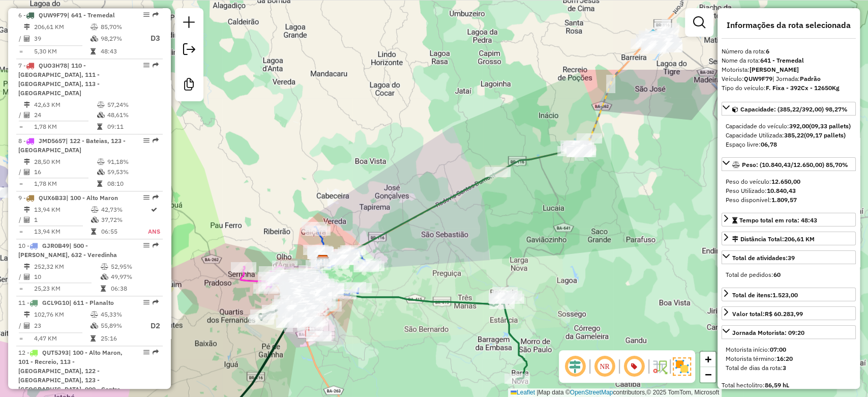
drag, startPoint x: 514, startPoint y: 107, endPoint x: 377, endPoint y: 219, distance: 176.4
click at [378, 218] on div "Janela de atendimento Grade de atendimento Capacidade Transportadoras Veículos …" at bounding box center [434, 198] width 868 height 397
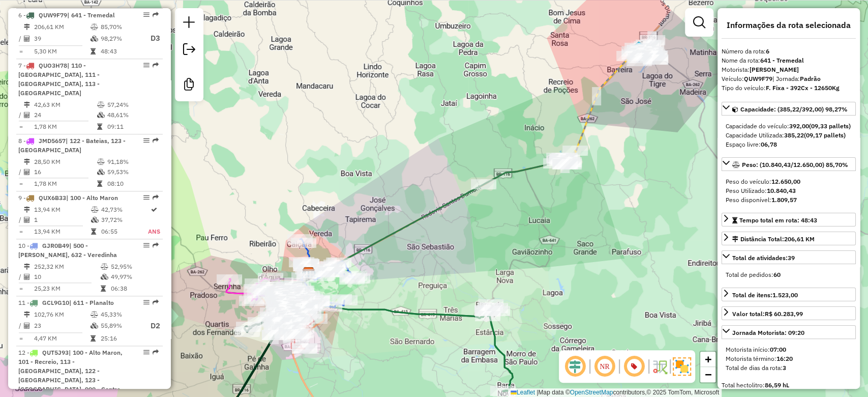
drag, startPoint x: 427, startPoint y: 191, endPoint x: 448, endPoint y: 173, distance: 27.0
click at [448, 173] on div "Janela de atendimento Grade de atendimento Capacidade Transportadoras Veículos …" at bounding box center [434, 198] width 868 height 397
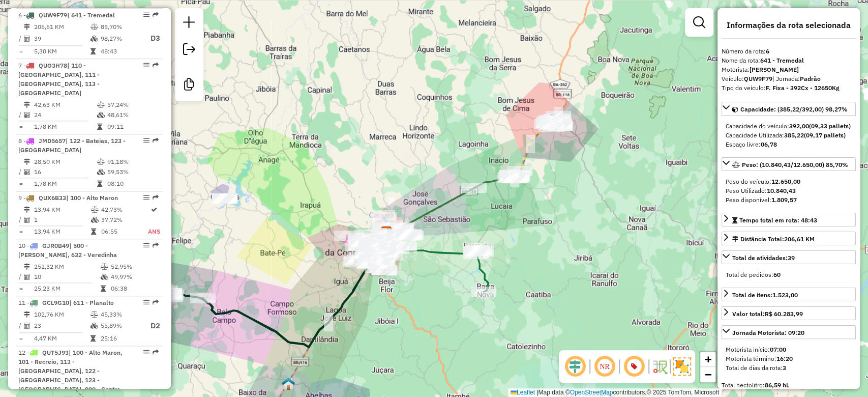
drag, startPoint x: 436, startPoint y: 181, endPoint x: 437, endPoint y: 188, distance: 7.2
click at [437, 188] on div "Janela de atendimento Grade de atendimento Capacidade Transportadoras Veículos …" at bounding box center [434, 198] width 868 height 397
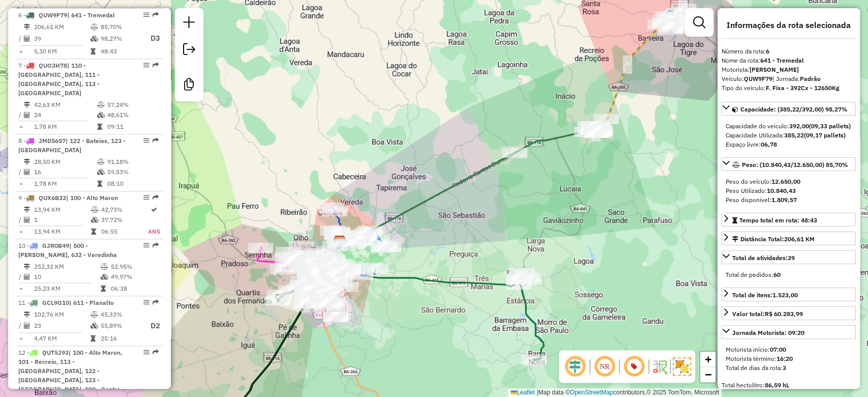
drag, startPoint x: 433, startPoint y: 215, endPoint x: 446, endPoint y: 198, distance: 21.1
click at [445, 199] on div "Janela de atendimento Grade de atendimento Capacidade Transportadoras Veículos …" at bounding box center [434, 198] width 868 height 397
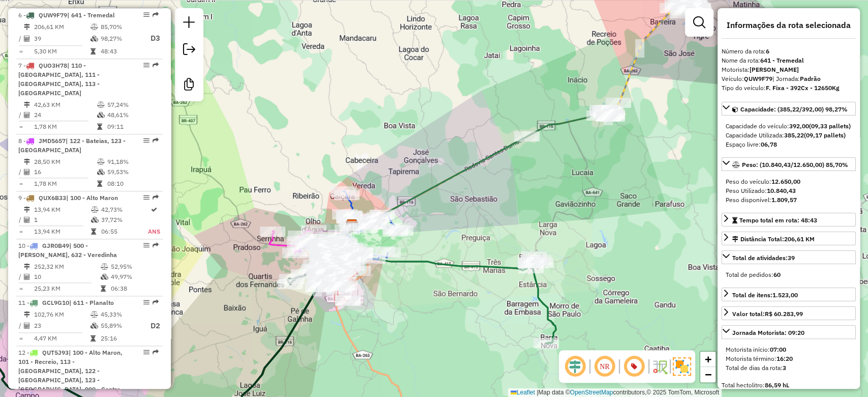
scroll to position [722, 0]
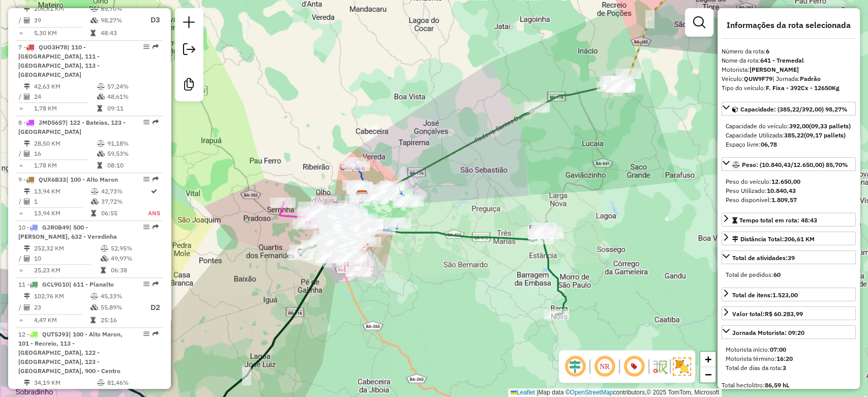
drag, startPoint x: 479, startPoint y: 180, endPoint x: 491, endPoint y: 139, distance: 42.3
click at [491, 139] on div "Janela de atendimento Grade de atendimento Capacidade Transportadoras Veículos …" at bounding box center [434, 198] width 868 height 397
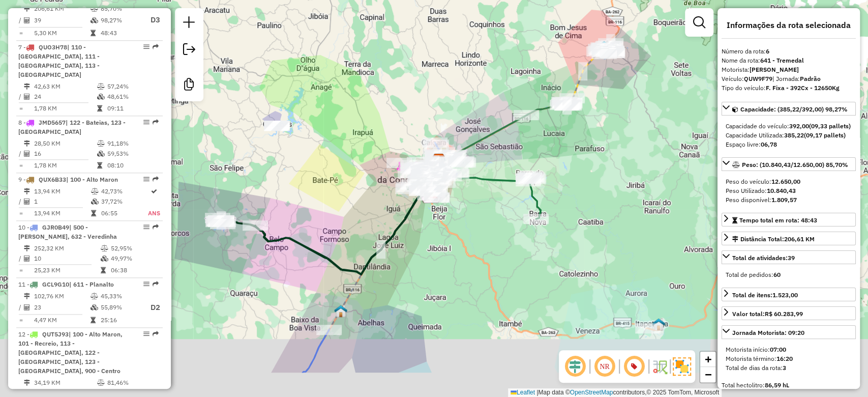
drag, startPoint x: 461, startPoint y: 273, endPoint x: 462, endPoint y: 212, distance: 61.0
click at [462, 213] on div "Janela de atendimento Grade de atendimento Capacidade Transportadoras Veículos …" at bounding box center [434, 198] width 868 height 397
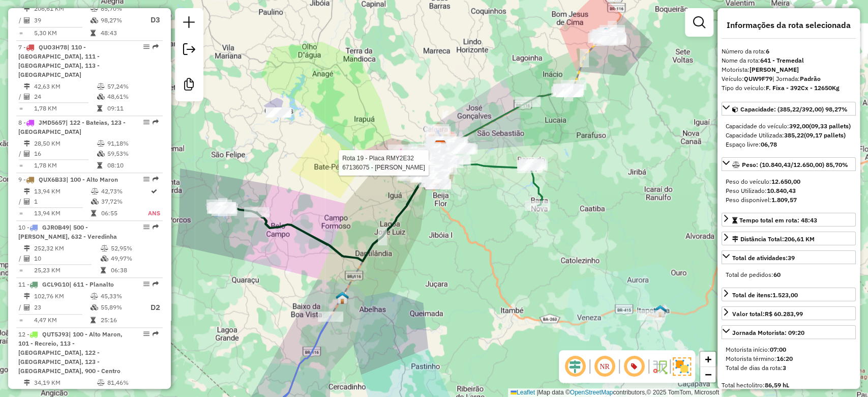
drag, startPoint x: 468, startPoint y: 258, endPoint x: 471, endPoint y: 231, distance: 26.5
click at [471, 234] on div "Rota 19 - Placa RMY2E32 67136075 - FELIPE MACIEL FERREI Janela de atendimento G…" at bounding box center [434, 198] width 868 height 397
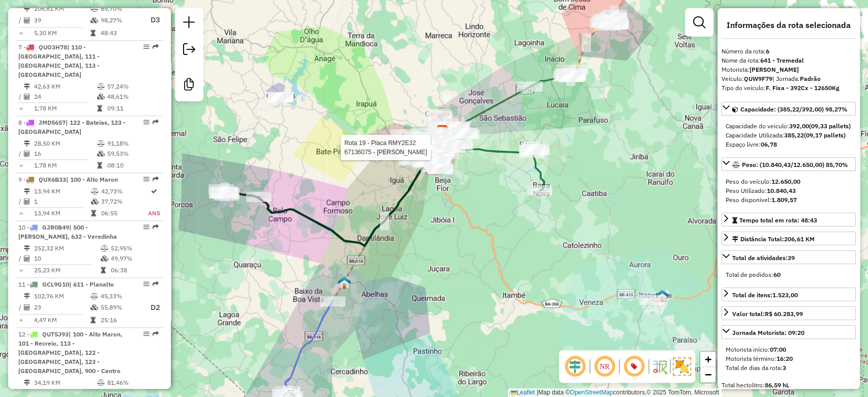
drag, startPoint x: 493, startPoint y: 157, endPoint x: 495, endPoint y: 210, distance: 53.4
click at [495, 190] on icon at bounding box center [489, 164] width 110 height 51
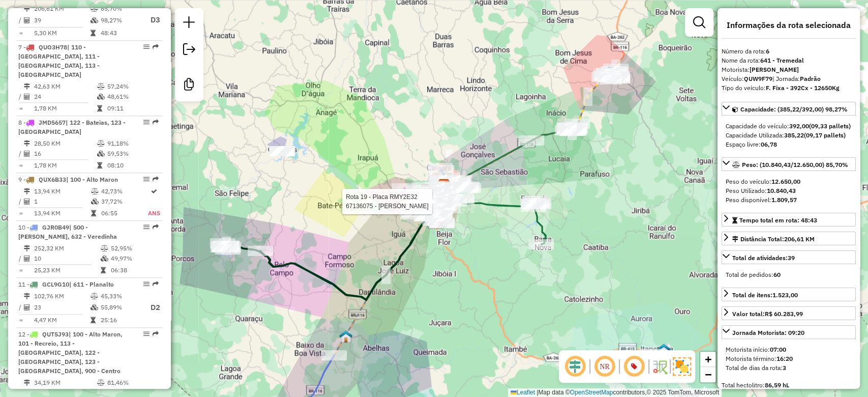
click at [499, 179] on div "Rota 19 - Placa RMY2E32 67136075 - FELIPE MACIEL FERREI Janela de atendimento G…" at bounding box center [434, 198] width 868 height 397
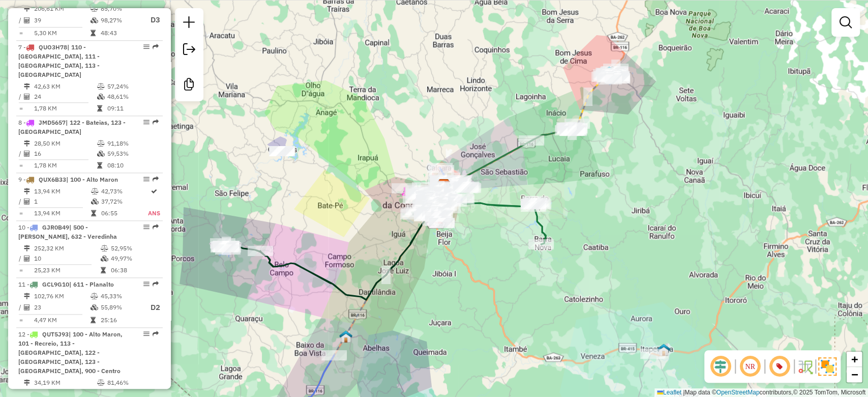
drag, startPoint x: 425, startPoint y: 140, endPoint x: 434, endPoint y: 110, distance: 31.9
click at [434, 110] on div "Janela de atendimento Grade de atendimento Capacidade Transportadoras Veículos …" at bounding box center [434, 198] width 868 height 397
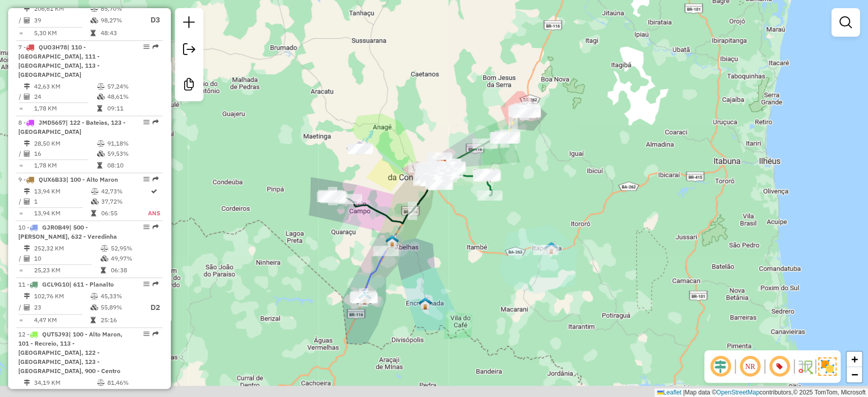
drag, startPoint x: 440, startPoint y: 214, endPoint x: 443, endPoint y: 207, distance: 8.2
click at [442, 208] on div "Janela de atendimento Grade de atendimento Capacidade Transportadoras Veículos …" at bounding box center [434, 198] width 868 height 397
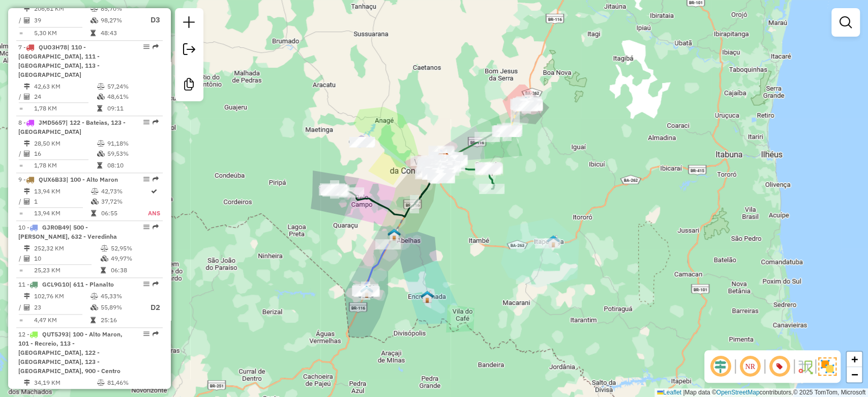
click at [417, 240] on div "Janela de atendimento Grade de atendimento Capacidade Transportadoras Veículos …" at bounding box center [434, 198] width 868 height 397
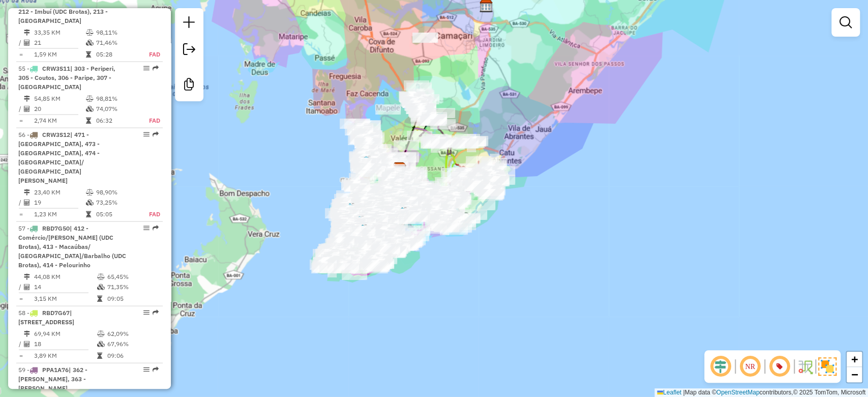
scroll to position [4341, 0]
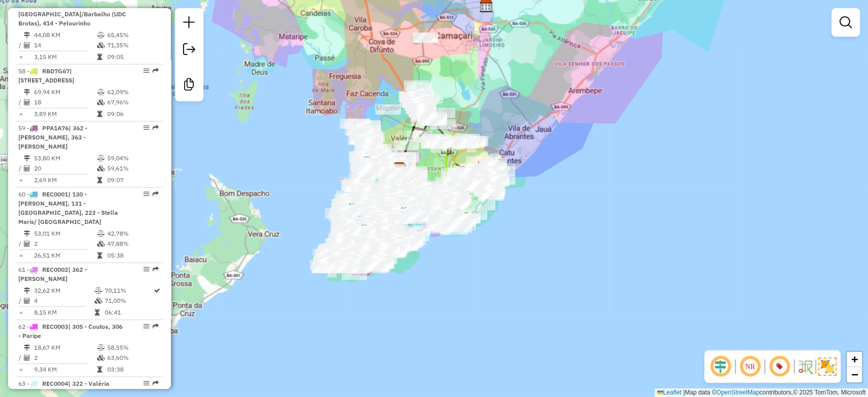
select select "*********"
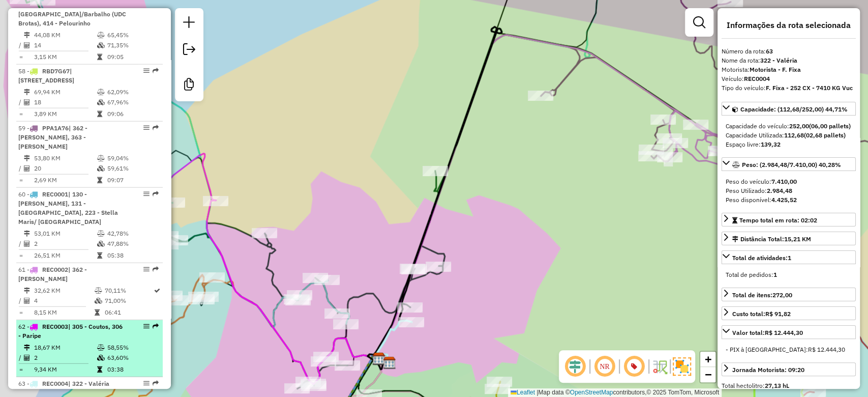
click at [91, 363] on td at bounding box center [57, 364] width 78 height 2
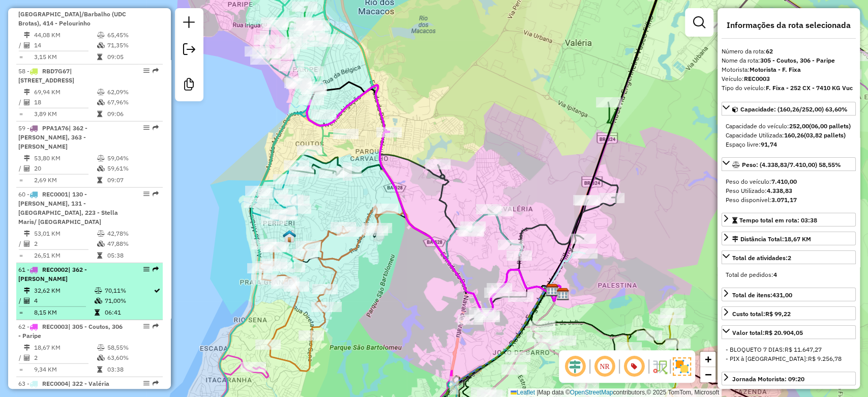
scroll to position [4273, 0]
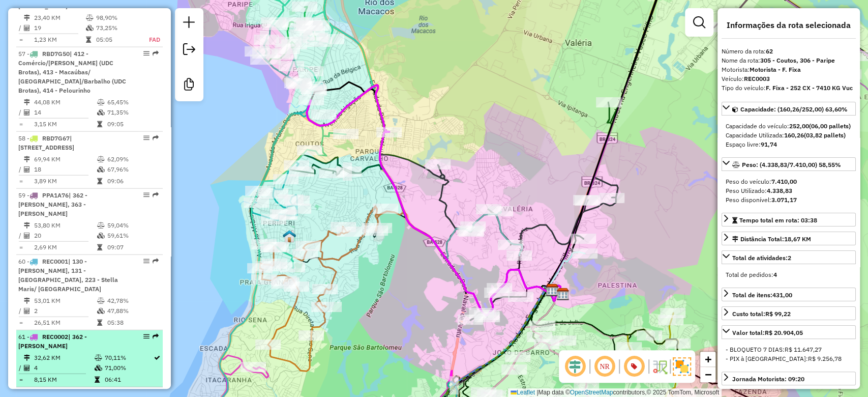
click at [81, 353] on td "32,62 KM" at bounding box center [64, 358] width 60 height 10
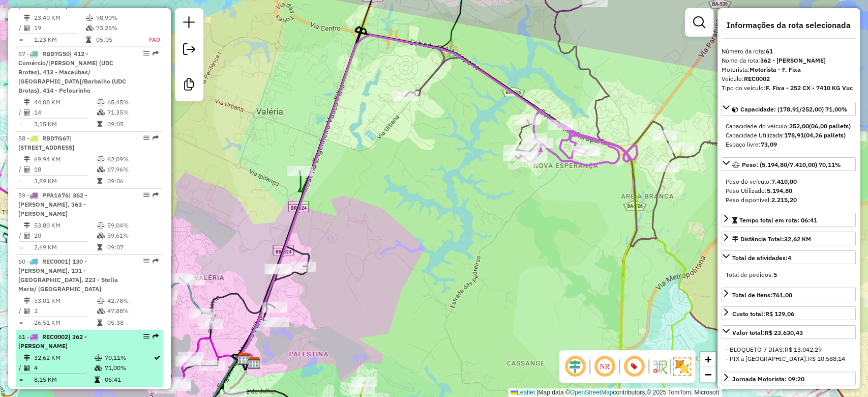
scroll to position [4200, 0]
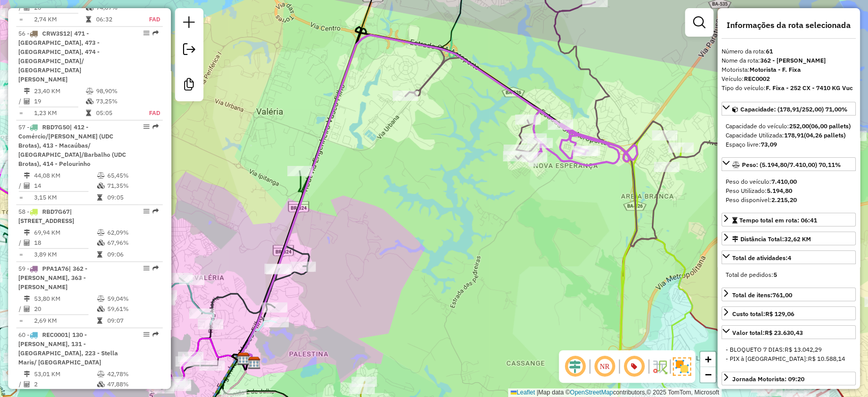
click at [81, 331] on span "| 130 - Lauro De Freitas, 131 - Vilas Do Atlântico, 223 - Stella Maris/ Praia D…" at bounding box center [68, 348] width 100 height 35
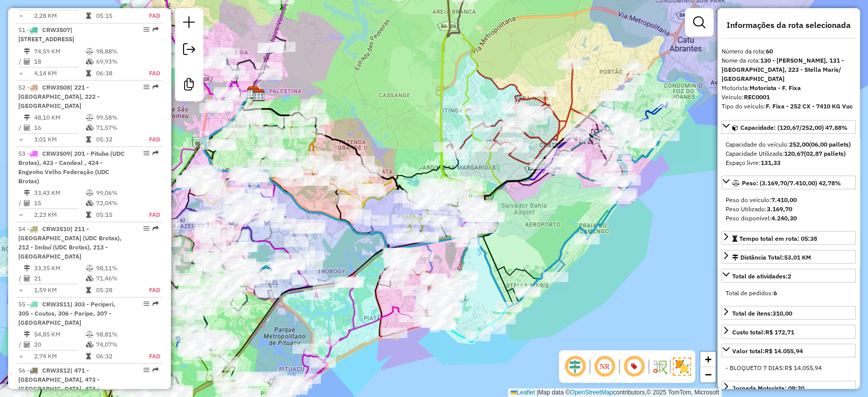
scroll to position [3852, 0]
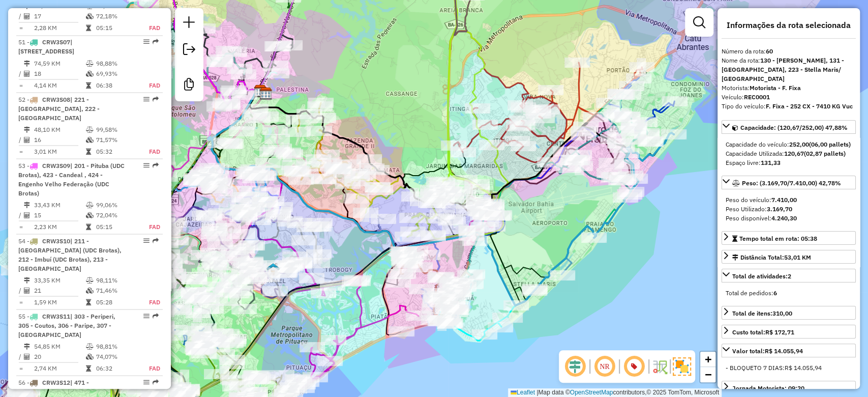
click at [518, 118] on div "Janela de atendimento Grade de atendimento Capacidade Transportadoras Veículos …" at bounding box center [434, 198] width 868 height 397
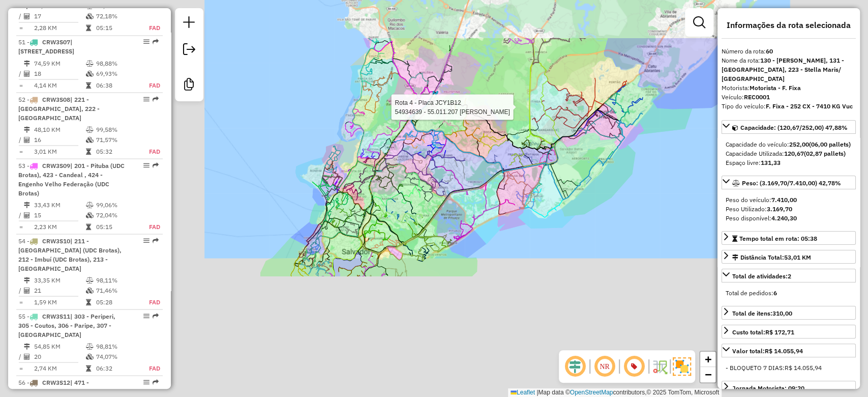
click at [532, 75] on div "Rota 4 - Placa JCY1B12 54934639 - 55.011.207 CESAR AUGUSTO DE CERQUEIRA Janela …" at bounding box center [434, 198] width 868 height 397
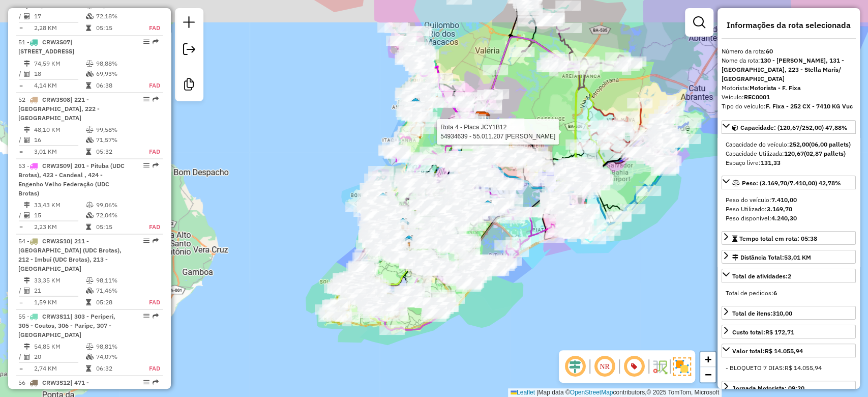
drag, startPoint x: 513, startPoint y: 314, endPoint x: 507, endPoint y: 352, distance: 38.1
click at [509, 356] on div "Rota 4 - Placa JCY1B12 54934639 - 55.011.207 CESAR AUGUSTO DE CERQUEIRA Janela …" at bounding box center [434, 198] width 868 height 397
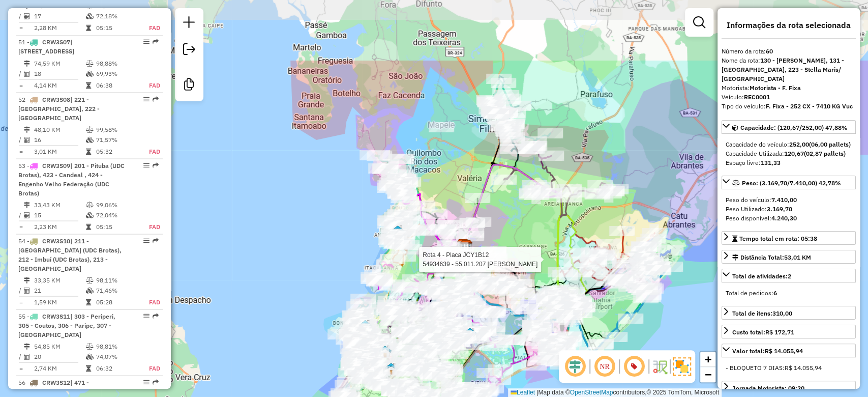
drag, startPoint x: 462, startPoint y: 72, endPoint x: 447, endPoint y: 168, distance: 97.3
click at [447, 172] on div "Rota 4 - Placa JCY1B12 54934639 - 55.011.207 CESAR AUGUSTO DE CERQUEIRA Janela …" at bounding box center [434, 198] width 868 height 397
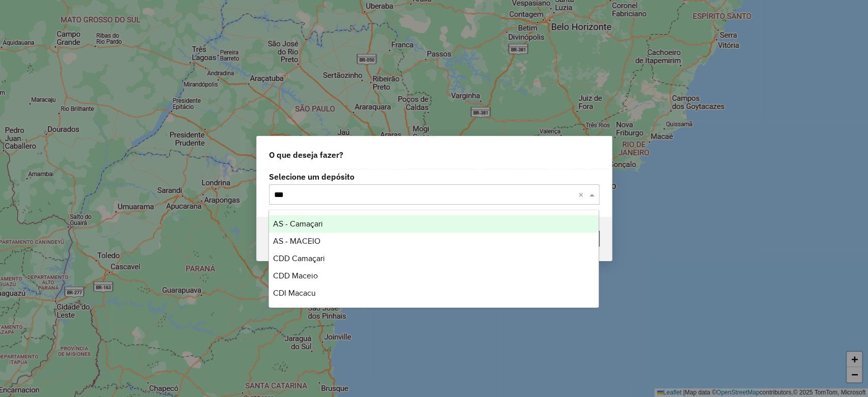
type input "****"
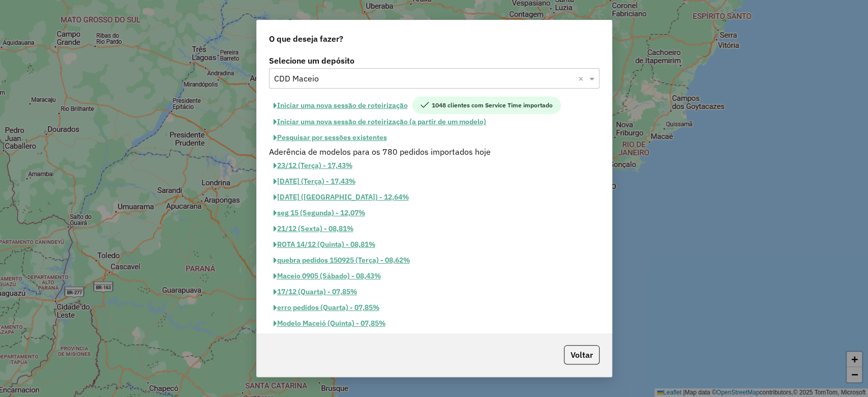
click at [344, 135] on button "Pesquisar por sessões existentes" at bounding box center [330, 138] width 123 height 16
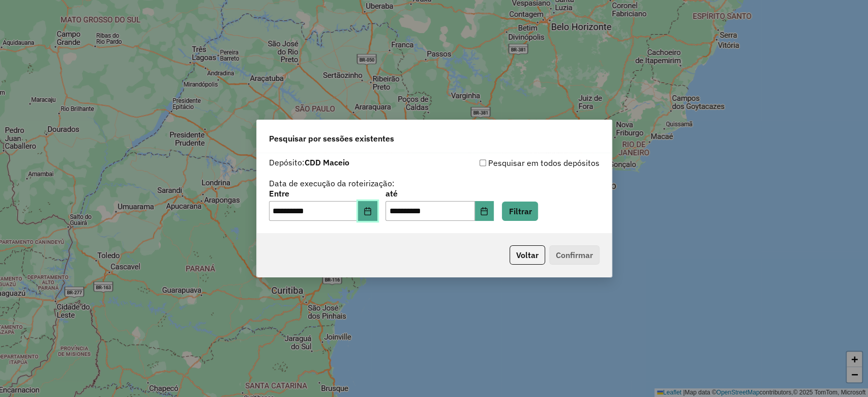
click at [369, 204] on button "Choose Date" at bounding box center [367, 211] width 19 height 20
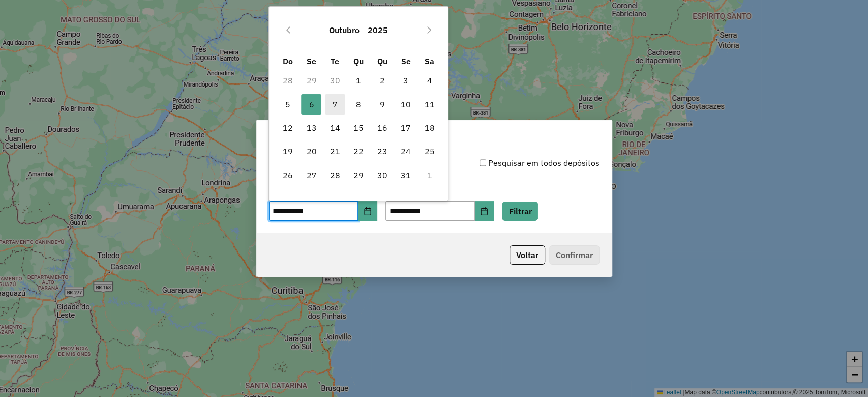
click at [331, 104] on span "7" at bounding box center [335, 104] width 20 height 20
type input "**********"
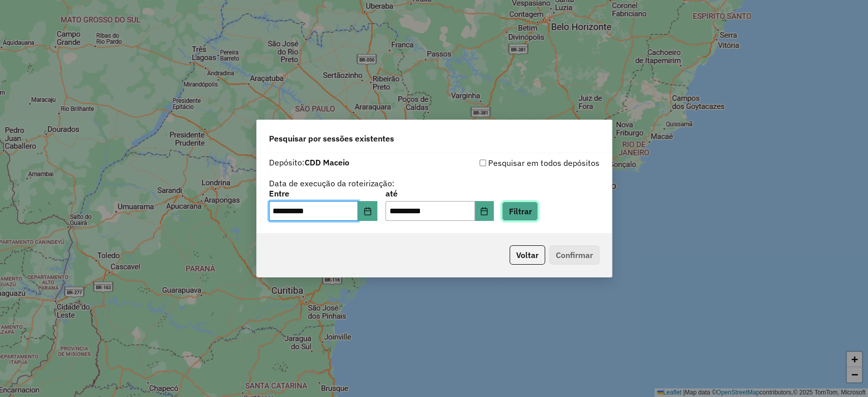
click at [520, 215] on button "Filtrar" at bounding box center [520, 210] width 36 height 19
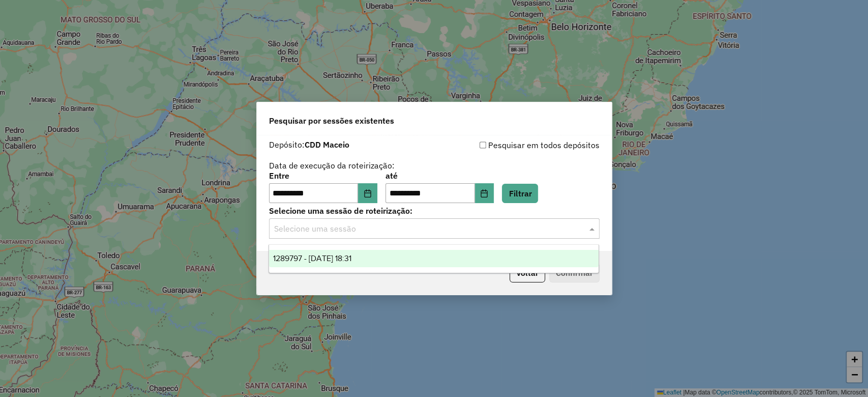
click at [435, 233] on input "text" at bounding box center [424, 229] width 300 height 12
click at [429, 253] on div "1289797 - [DATE] 18:31" at bounding box center [434, 258] width 330 height 17
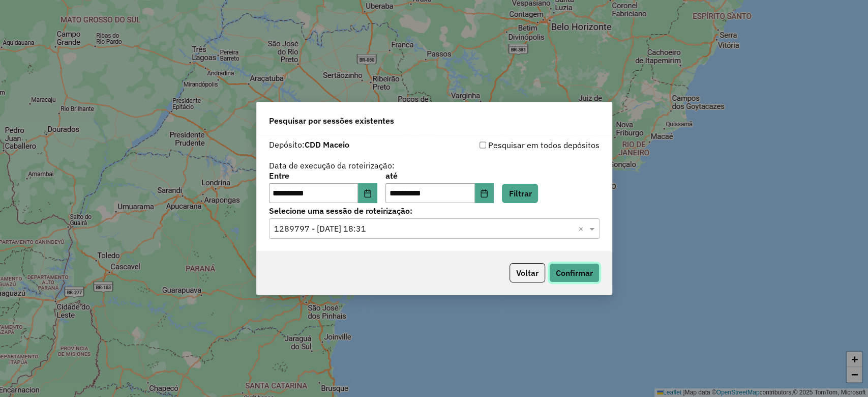
click at [574, 275] on button "Confirmar" at bounding box center [574, 272] width 50 height 19
click at [536, 271] on button "Voltar" at bounding box center [528, 272] width 36 height 19
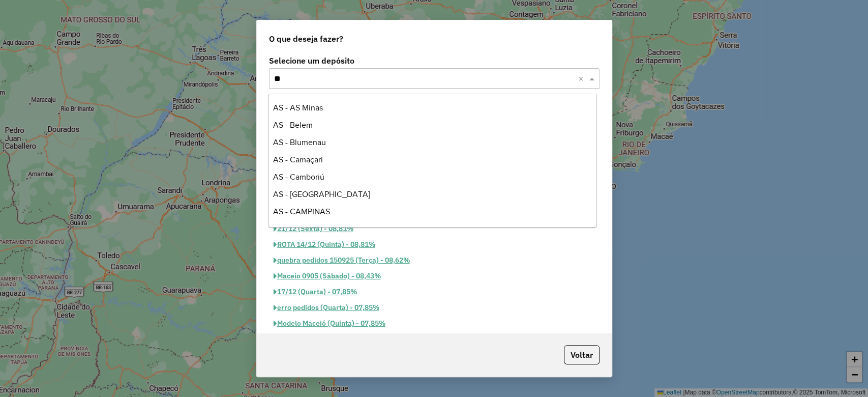
scroll to position [138, 0]
type input "****"
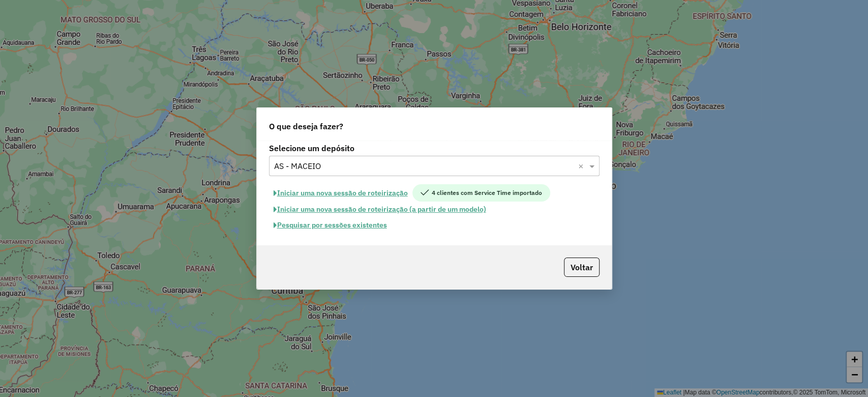
click at [359, 226] on button "Pesquisar por sessões existentes" at bounding box center [330, 225] width 123 height 16
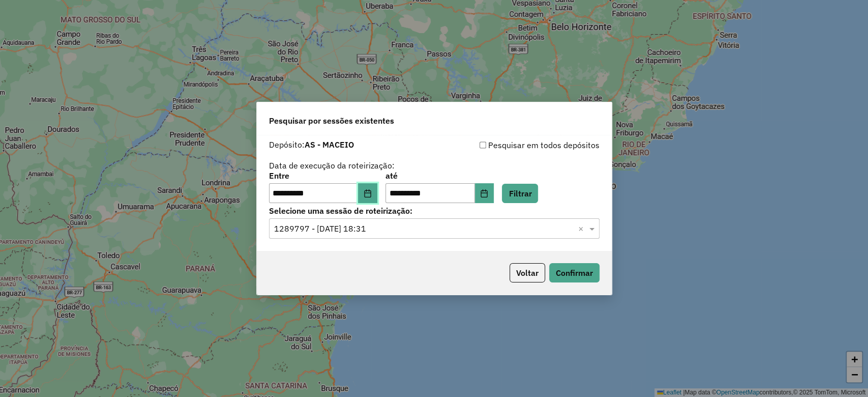
click at [371, 190] on icon "Choose Date" at bounding box center [367, 193] width 7 height 8
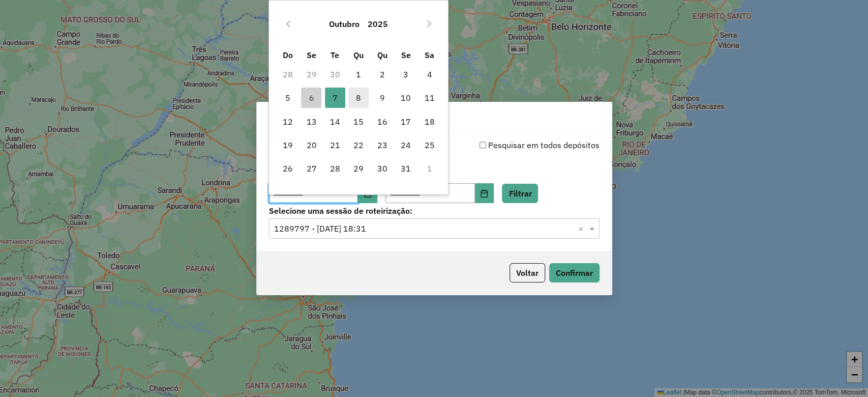
click at [360, 100] on span "8" at bounding box center [358, 97] width 20 height 20
type input "**********"
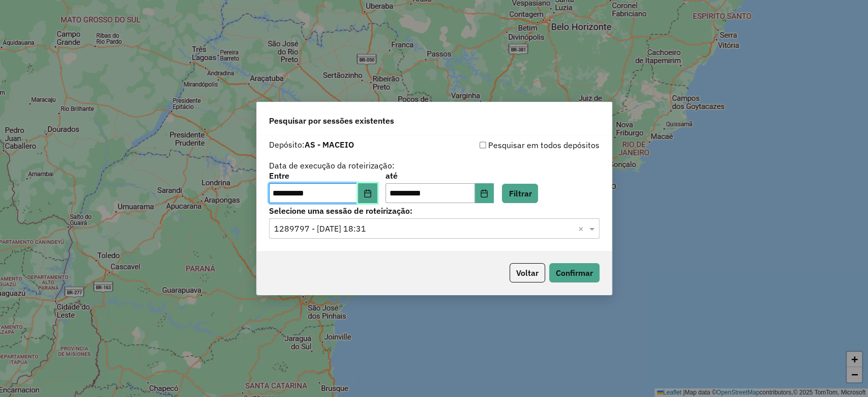
click at [371, 192] on icon "Choose Date" at bounding box center [367, 193] width 7 height 8
click at [524, 185] on button "Filtrar" at bounding box center [520, 193] width 36 height 19
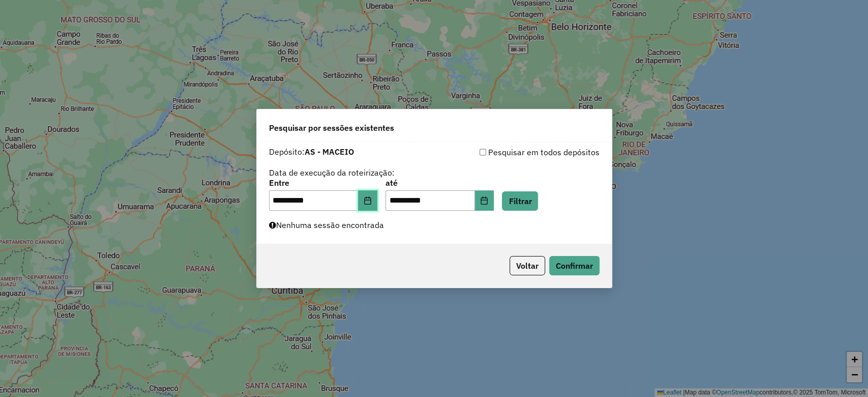
click at [377, 201] on button "Choose Date" at bounding box center [367, 200] width 19 height 20
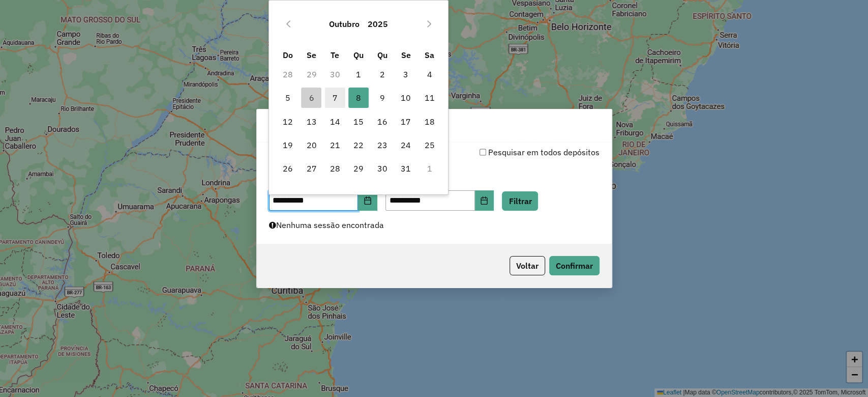
click at [334, 99] on span "7" at bounding box center [335, 97] width 20 height 20
type input "**********"
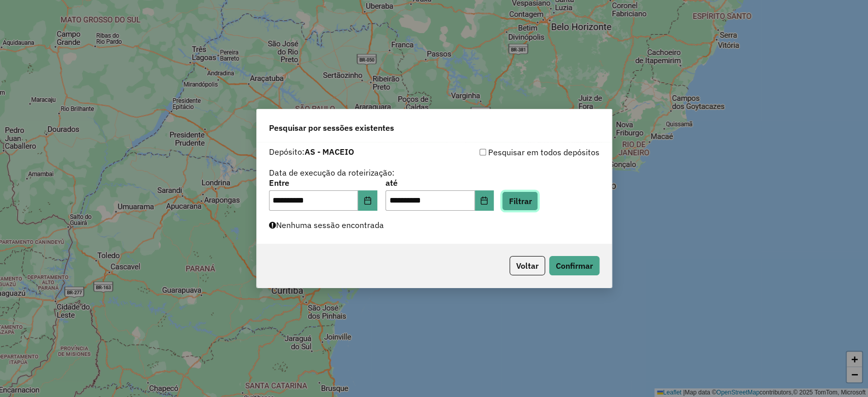
click at [534, 201] on button "Filtrar" at bounding box center [520, 200] width 36 height 19
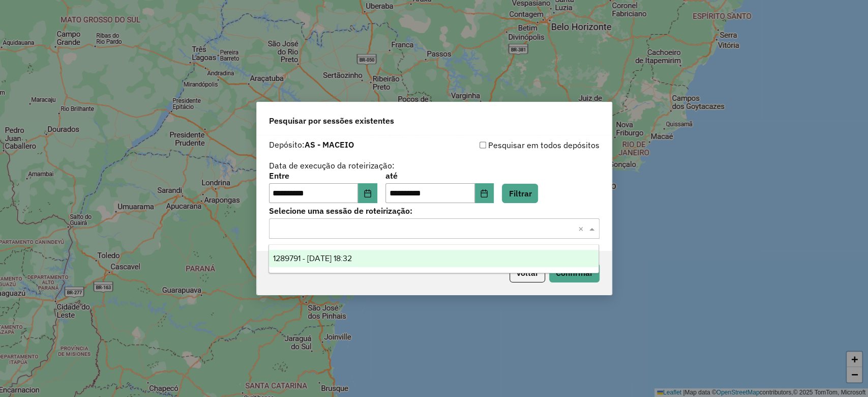
click at [376, 233] on input "text" at bounding box center [424, 229] width 300 height 12
click at [371, 252] on div "1289791 - [DATE] 18:32" at bounding box center [434, 258] width 330 height 17
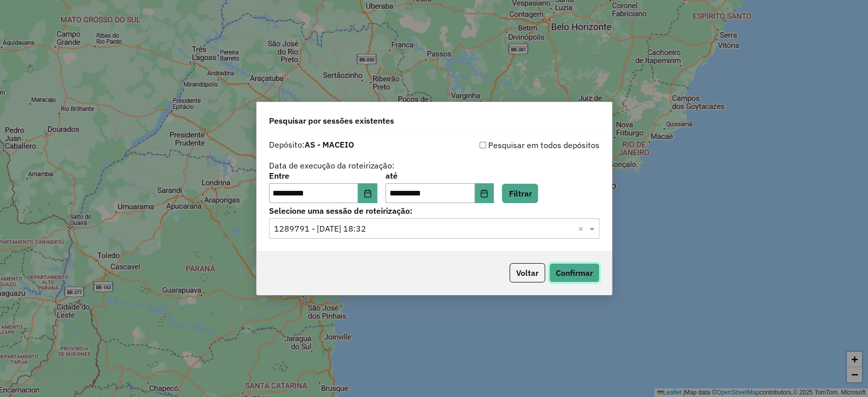
click at [563, 275] on button "Confirmar" at bounding box center [574, 272] width 50 height 19
click at [517, 270] on button "Voltar" at bounding box center [528, 272] width 36 height 19
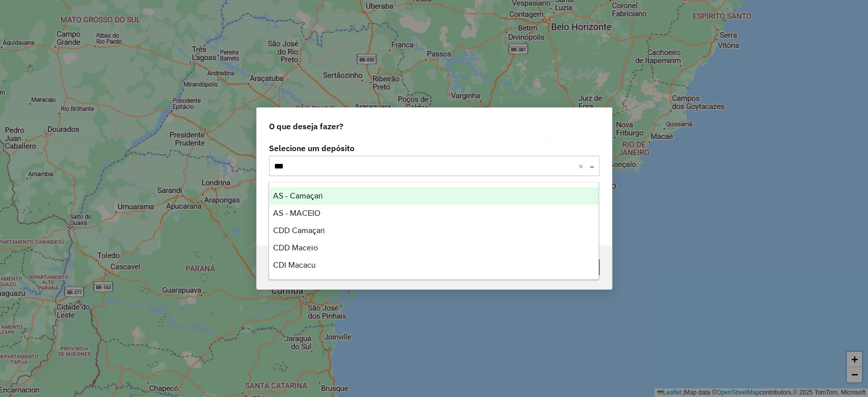
type input "****"
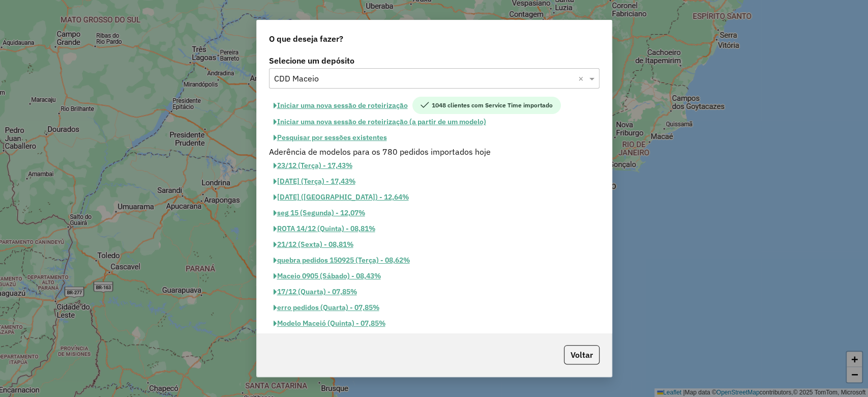
click at [338, 101] on button "Iniciar uma nova sessão de roteirização" at bounding box center [340, 105] width 143 height 17
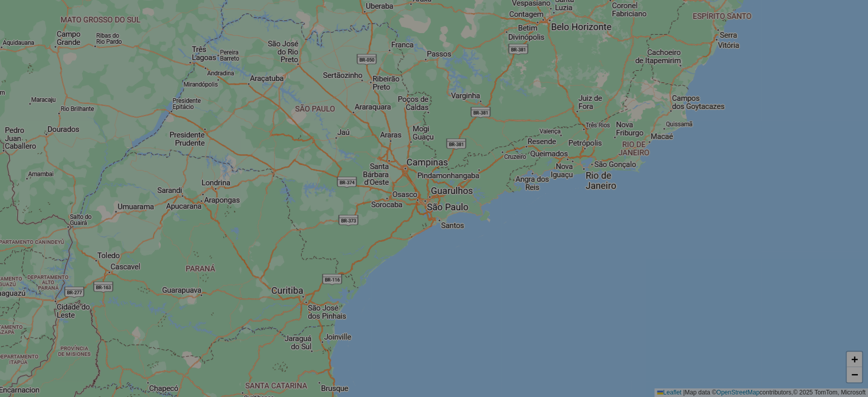
select select "*"
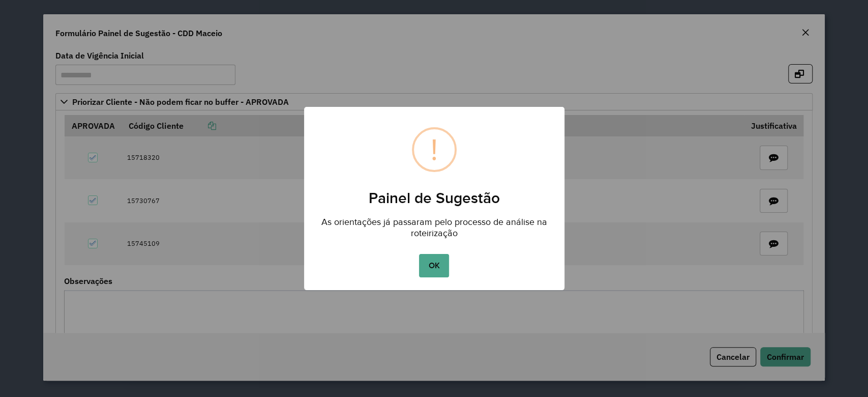
drag, startPoint x: 427, startPoint y: 267, endPoint x: 533, endPoint y: 206, distance: 121.7
click at [428, 267] on button "OK" at bounding box center [434, 265] width 30 height 23
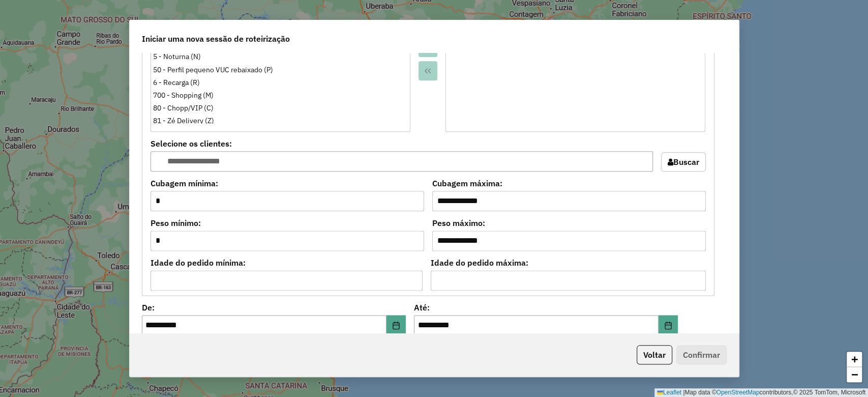
scroll to position [1092, 0]
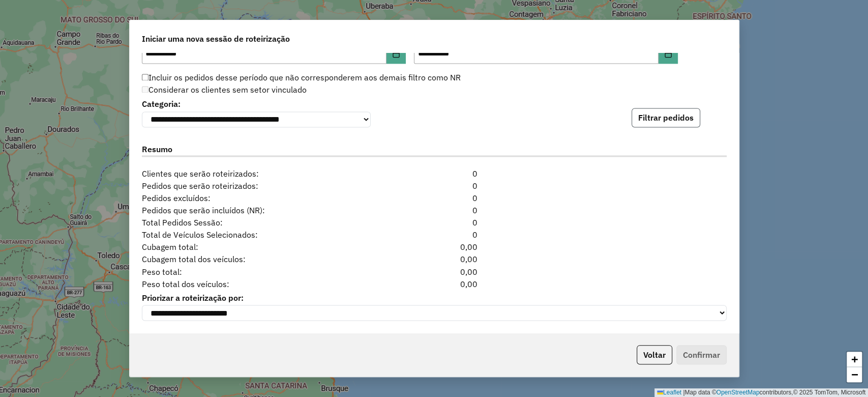
click at [668, 111] on button "Filtrar pedidos" at bounding box center [666, 117] width 69 height 19
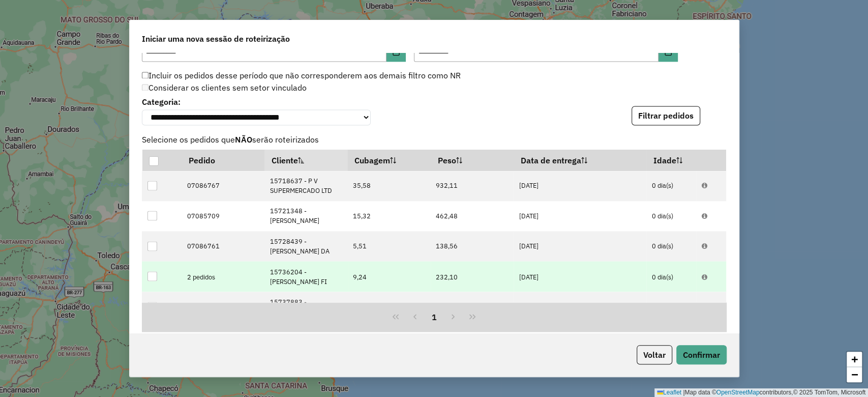
scroll to position [1314, 0]
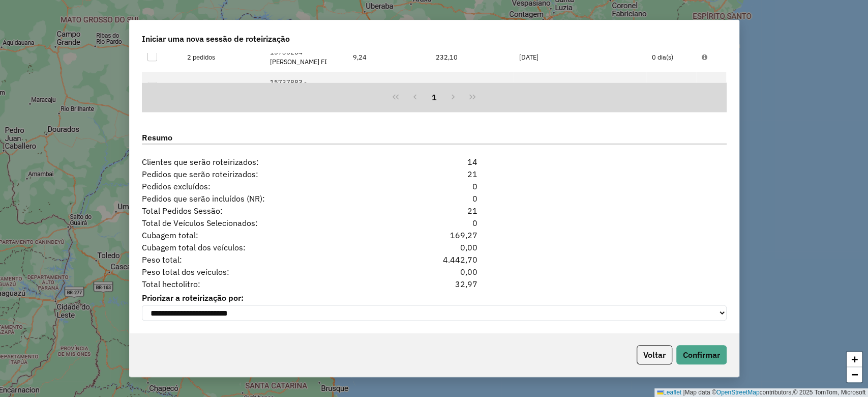
click at [462, 279] on div "32,97" at bounding box center [435, 283] width 100 height 12
click at [459, 284] on div "32,97" at bounding box center [435, 283] width 100 height 12
copy div "32,97"
click at [660, 358] on button "Voltar" at bounding box center [655, 354] width 36 height 19
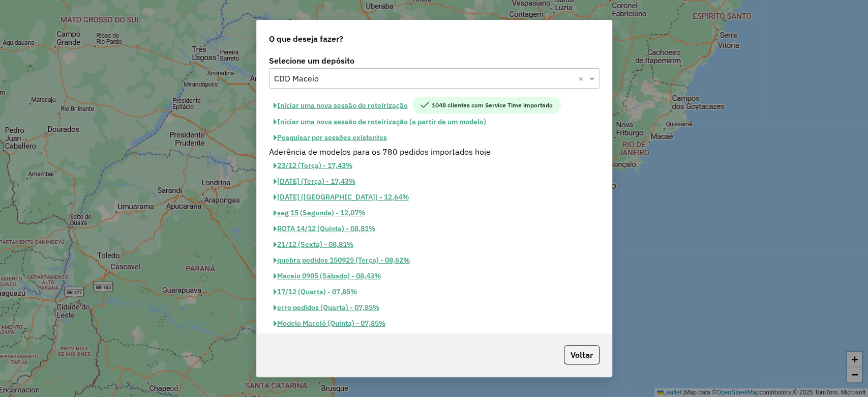
scroll to position [1295, 0]
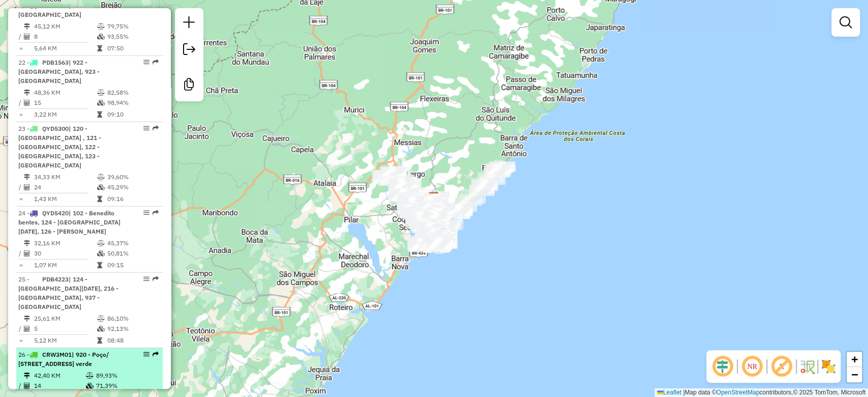
click at [109, 350] on span "| 920 - Poço/ [STREET_ADDRESS] verde" at bounding box center [63, 358] width 91 height 17
select select "**********"
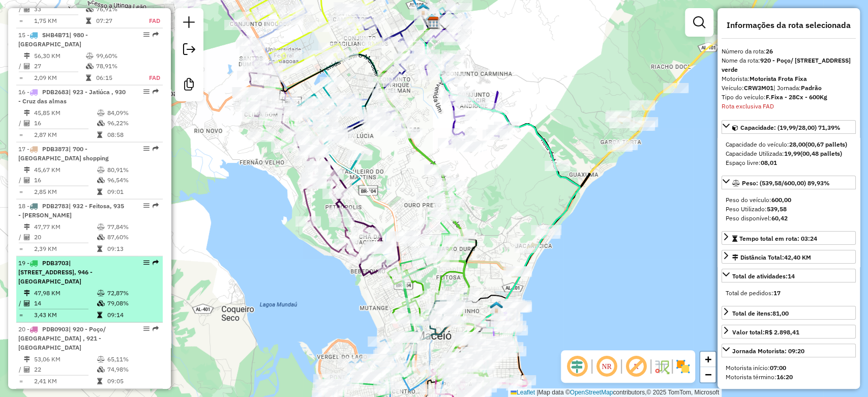
scroll to position [1468, 0]
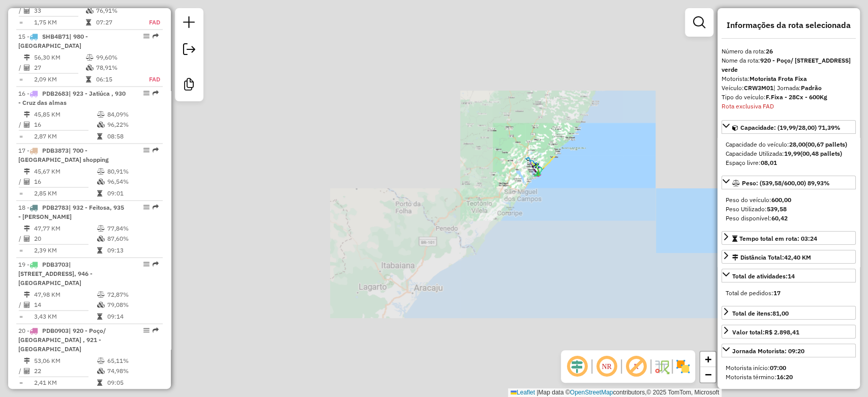
drag, startPoint x: 308, startPoint y: 170, endPoint x: 543, endPoint y: 214, distance: 239.0
click at [607, 144] on div "Janela de atendimento Grade de atendimento Capacidade Transportadoras Veículos …" at bounding box center [434, 198] width 868 height 397
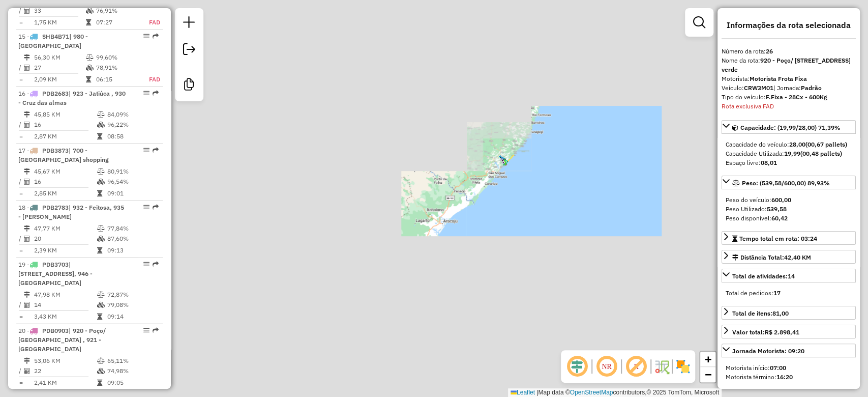
drag, startPoint x: 456, startPoint y: 270, endPoint x: 468, endPoint y: 174, distance: 96.4
click at [448, 275] on div "Janela de atendimento Grade de atendimento Capacidade Transportadoras Veículos …" at bounding box center [434, 198] width 868 height 397
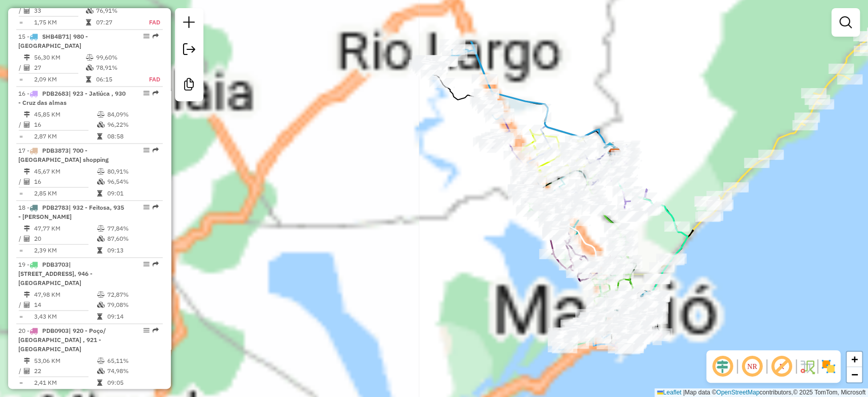
drag, startPoint x: 497, startPoint y: 192, endPoint x: 415, endPoint y: 172, distance: 85.3
click at [415, 172] on div "Janela de atendimento Grade de atendimento Capacidade Transportadoras Veículos …" at bounding box center [434, 198] width 868 height 397
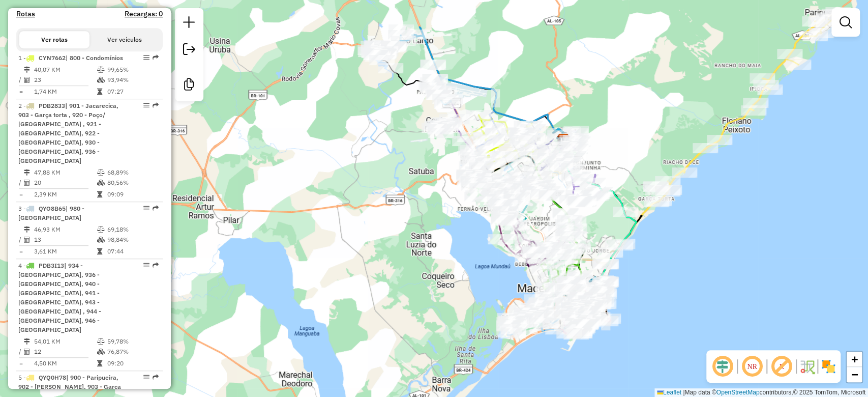
scroll to position [247, 0]
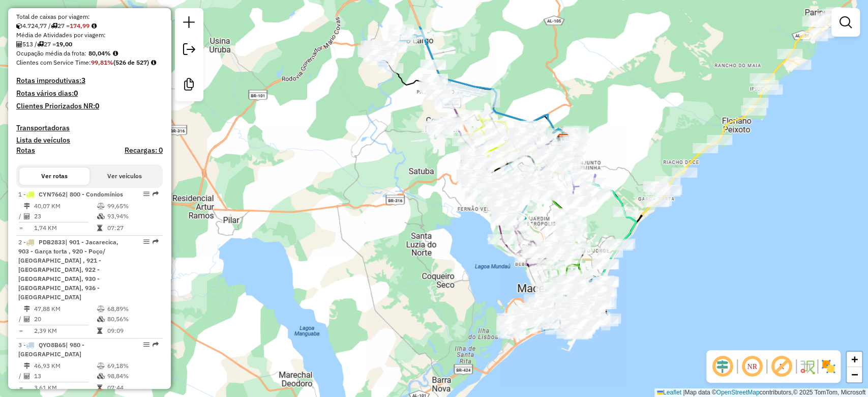
click at [89, 30] on strong "174,99" at bounding box center [80, 26] width 20 height 8
copy strong "174,99"
click at [407, 230] on div "Janela de atendimento Grade de atendimento Capacidade Transportadoras Veículos …" at bounding box center [434, 198] width 868 height 397
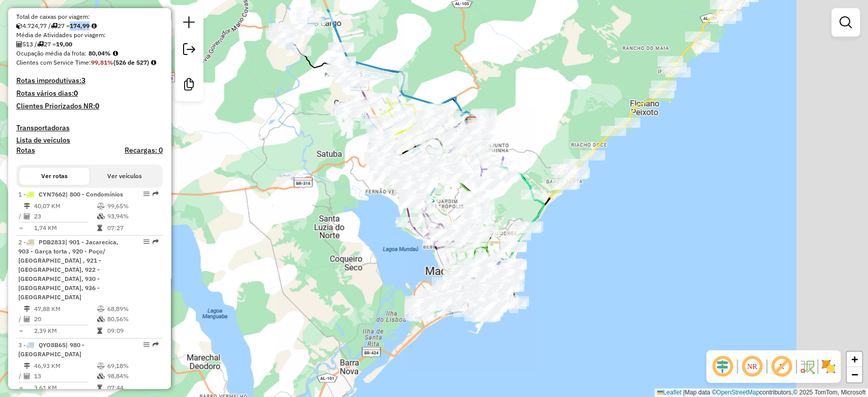
drag, startPoint x: 407, startPoint y: 236, endPoint x: 297, endPoint y: 154, distance: 137.4
click at [297, 154] on div "Janela de atendimento Grade de atendimento Capacidade Transportadoras Veículos …" at bounding box center [434, 198] width 868 height 397
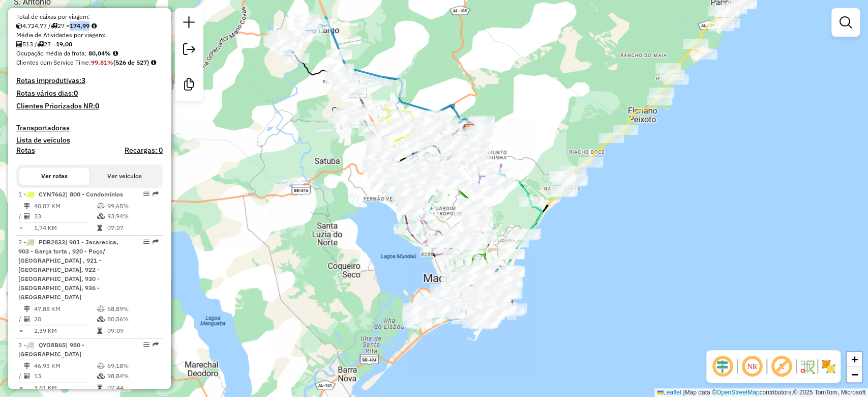
drag, startPoint x: 316, startPoint y: 197, endPoint x: 326, endPoint y: 208, distance: 14.0
click at [318, 202] on div "Janela de atendimento Grade de atendimento Capacidade Transportadoras Veículos …" at bounding box center [434, 198] width 868 height 397
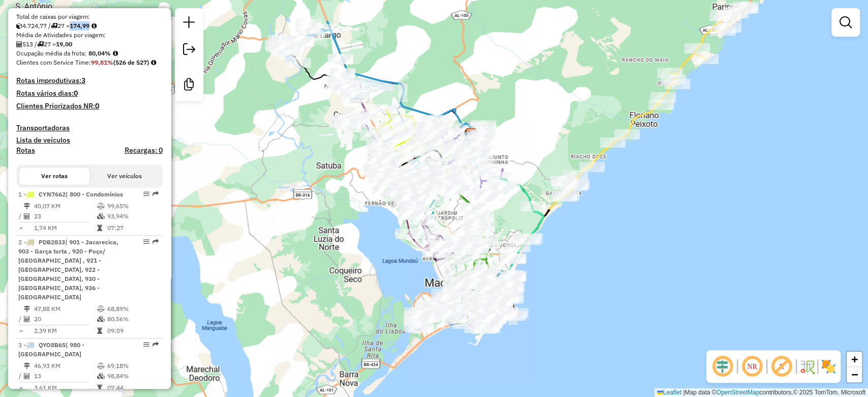
click at [823, 364] on img at bounding box center [828, 366] width 16 height 16
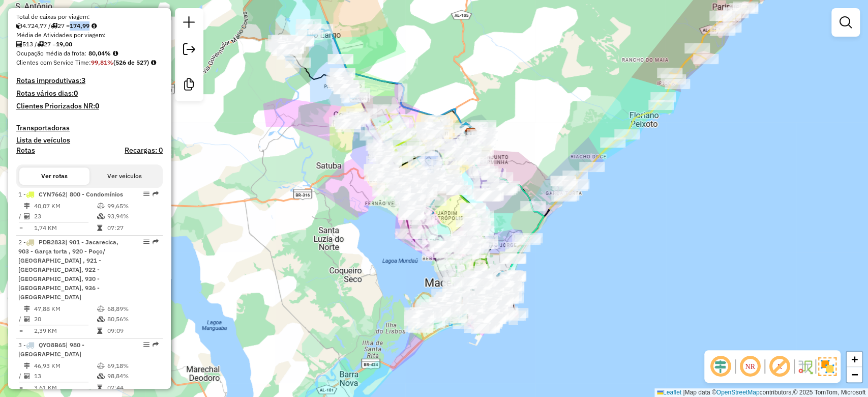
click at [781, 362] on em at bounding box center [780, 366] width 24 height 24
drag, startPoint x: 362, startPoint y: 265, endPoint x: 383, endPoint y: 208, distance: 60.7
click at [361, 238] on div "Janela de atendimento Grade de atendimento Capacidade Transportadoras Veículos …" at bounding box center [434, 198] width 868 height 397
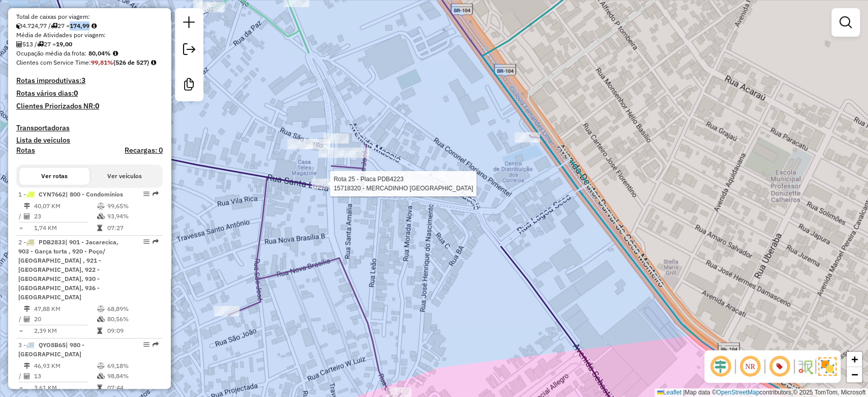
select select "**********"
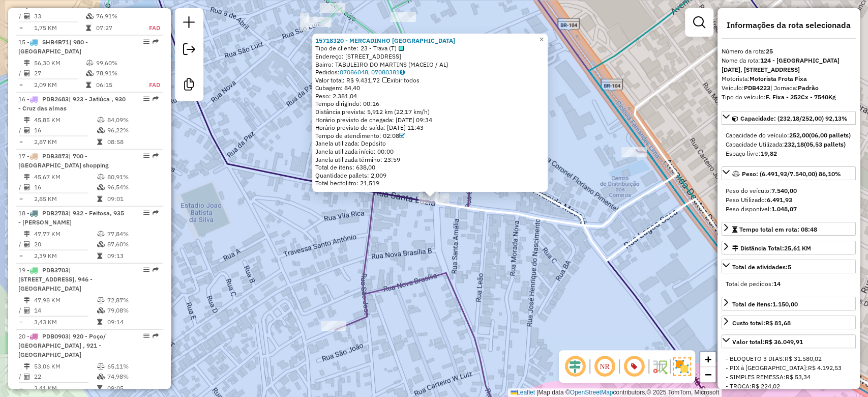
scroll to position [1960, 0]
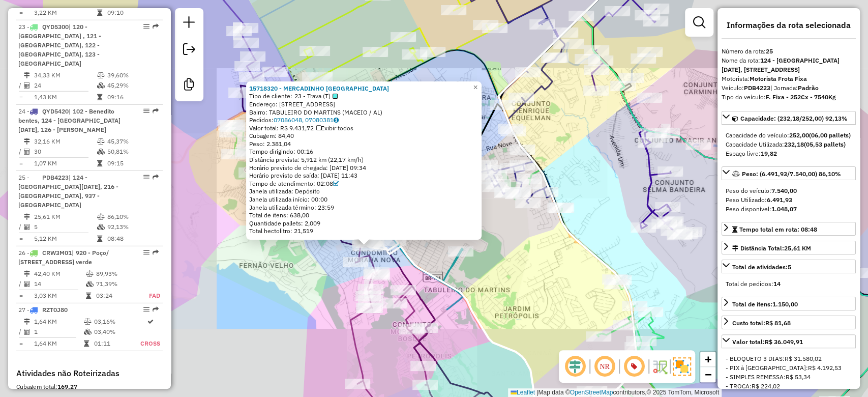
click at [316, 304] on div "15718320 - MERCADINHO SANTA MAR Tipo de cliente: 23 - Trava (T) Endereço: AV Ma…" at bounding box center [434, 198] width 868 height 397
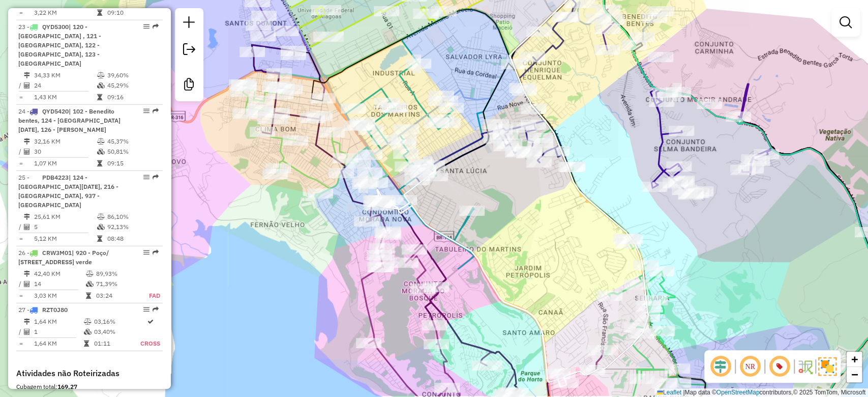
drag, startPoint x: 331, startPoint y: 287, endPoint x: 354, endPoint y: 202, distance: 88.0
click at [354, 202] on div "Janela de atendimento Grade de atendimento Capacidade Transportadoras Veículos …" at bounding box center [434, 198] width 868 height 397
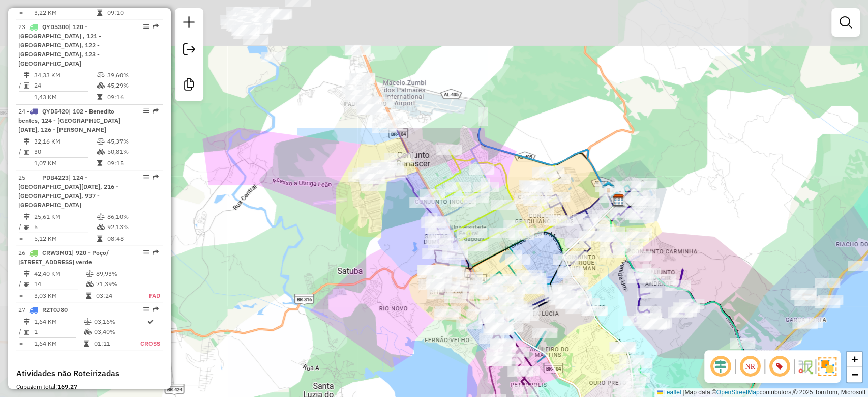
drag, startPoint x: 308, startPoint y: 219, endPoint x: 407, endPoint y: 348, distance: 163.2
click at [429, 396] on html "Aguarde... Pop-up bloqueado! Seu navegador bloqueou automáticamente a abertura …" at bounding box center [434, 198] width 868 height 397
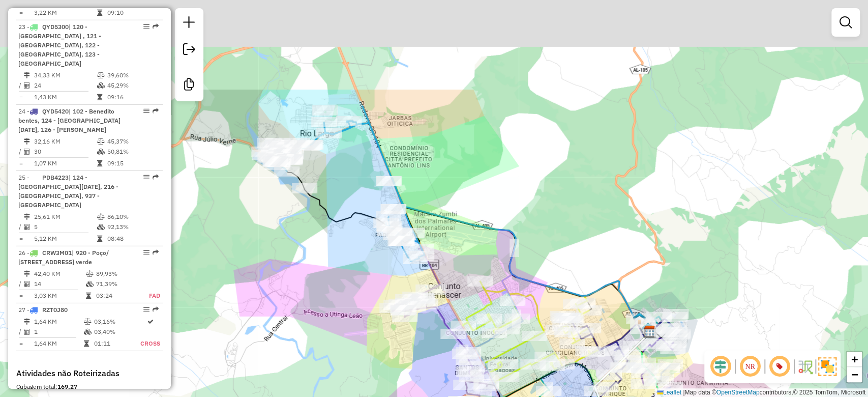
drag, startPoint x: 376, startPoint y: 370, endPoint x: 380, endPoint y: 389, distance: 19.4
click at [381, 391] on div "Janela de atendimento Grade de atendimento Capacidade Transportadoras Veículos …" at bounding box center [434, 198] width 868 height 397
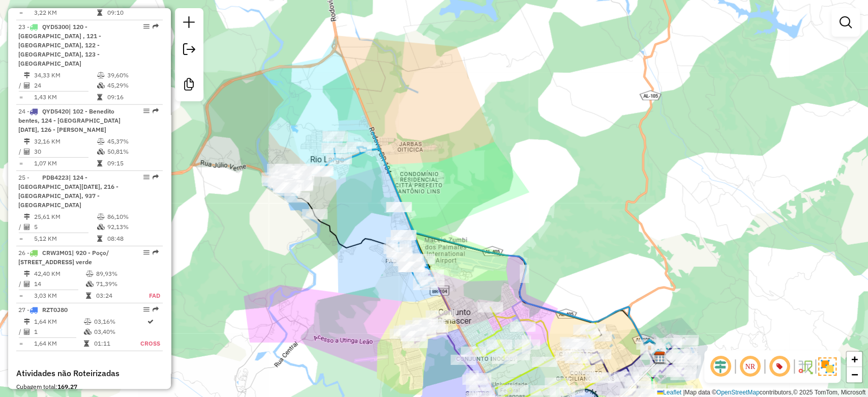
drag, startPoint x: 330, startPoint y: 308, endPoint x: 340, endPoint y: 314, distance: 11.4
click at [340, 314] on div "Janela de atendimento Grade de atendimento Capacidade Transportadoras Veículos …" at bounding box center [434, 198] width 868 height 397
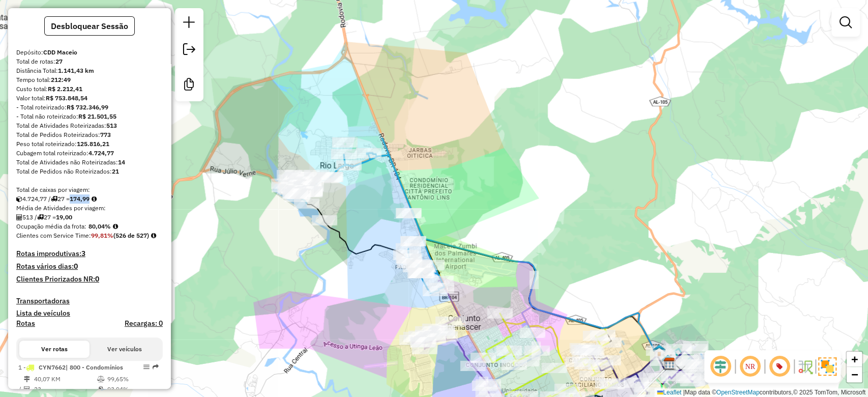
scroll to position [0, 0]
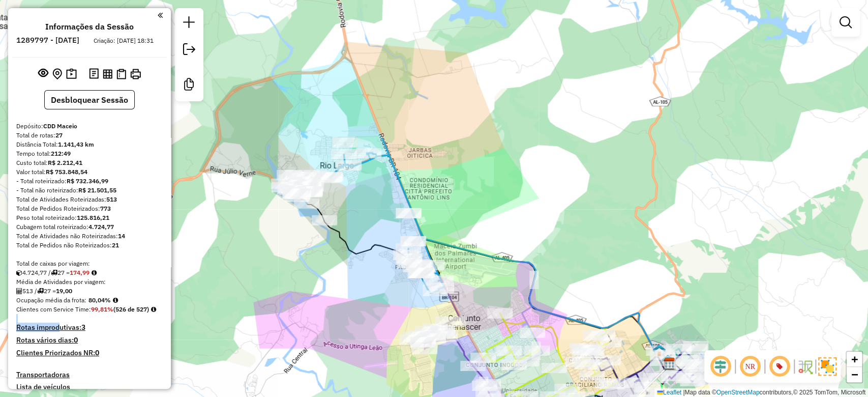
click at [81, 332] on h4 "Rotas improdutivas: 3" at bounding box center [89, 327] width 146 height 9
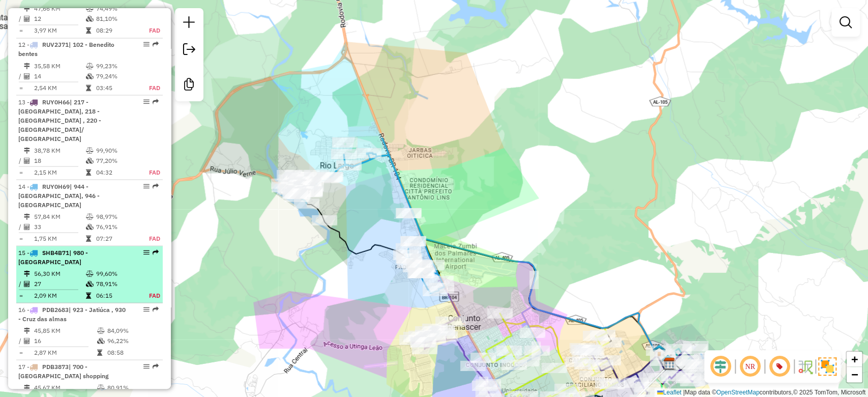
scroll to position [1325, 0]
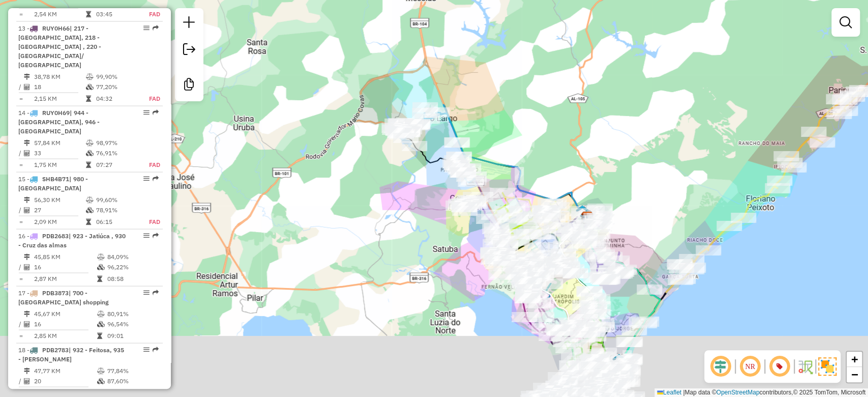
drag, startPoint x: 500, startPoint y: 149, endPoint x: 500, endPoint y: 128, distance: 20.9
click at [500, 128] on div "Janela de atendimento Grade de atendimento Capacidade Transportadoras Veículos …" at bounding box center [434, 198] width 868 height 397
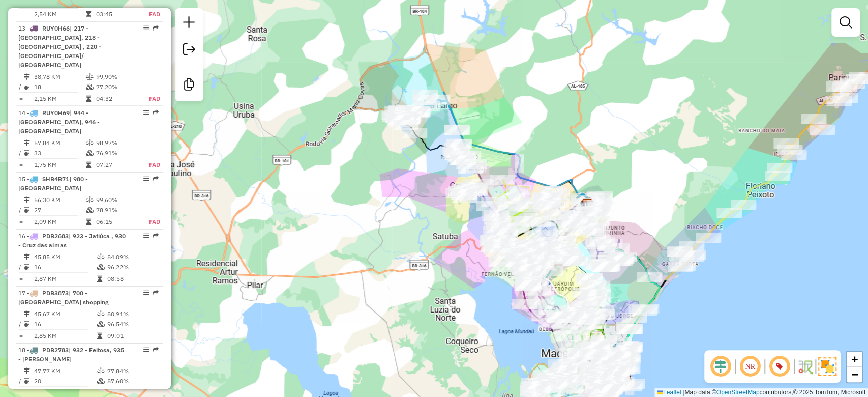
drag, startPoint x: 496, startPoint y: 134, endPoint x: 494, endPoint y: 163, distance: 29.1
click at [494, 163] on div "Janela de atendimento Grade de atendimento Capacidade Transportadoras Veículos …" at bounding box center [434, 198] width 868 height 397
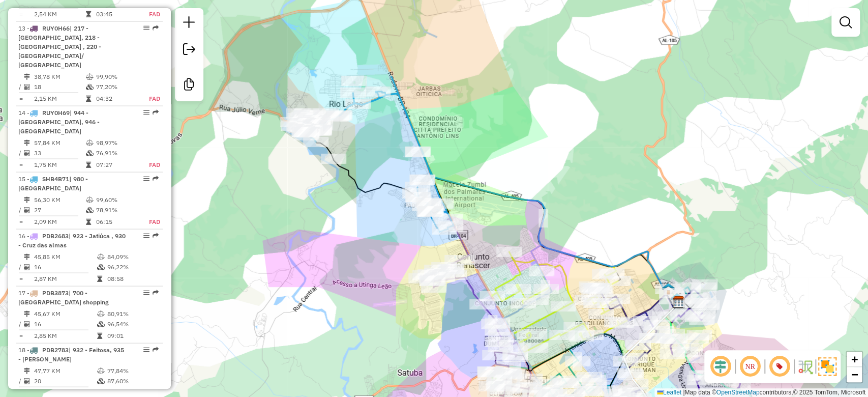
drag, startPoint x: 459, startPoint y: 189, endPoint x: 463, endPoint y: 185, distance: 5.8
click at [462, 186] on icon at bounding box center [516, 192] width 326 height 231
drag, startPoint x: 459, startPoint y: 177, endPoint x: 465, endPoint y: 166, distance: 12.1
click at [465, 166] on div "Janela de atendimento Grade de atendimento Capacidade Transportadoras Veículos …" at bounding box center [434, 198] width 868 height 397
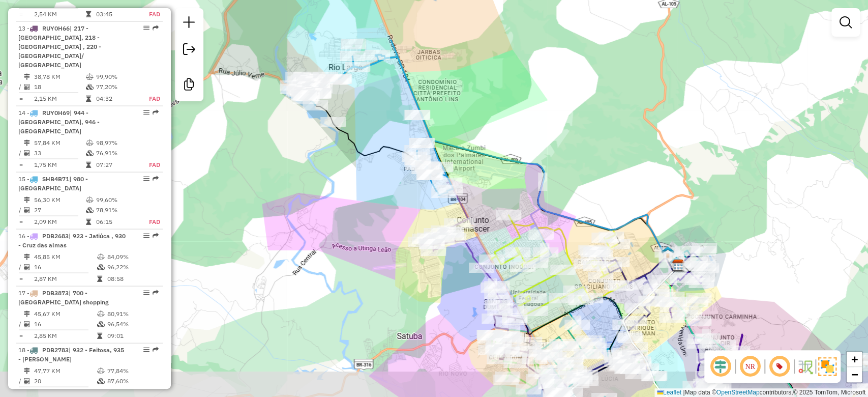
drag, startPoint x: 494, startPoint y: 180, endPoint x: 485, endPoint y: 130, distance: 50.7
click at [486, 132] on icon at bounding box center [516, 155] width 326 height 231
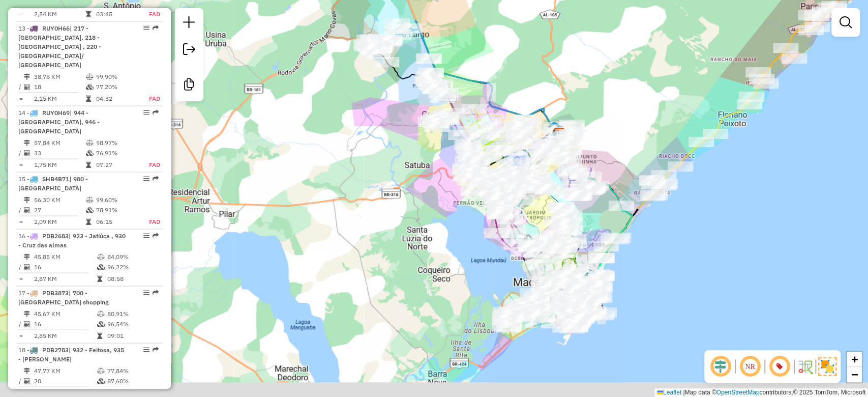
drag, startPoint x: 411, startPoint y: 168, endPoint x: 406, endPoint y: 149, distance: 20.4
click at [407, 152] on div "Janela de atendimento Grade de atendimento Capacidade Transportadoras Veículos …" at bounding box center [434, 198] width 868 height 397
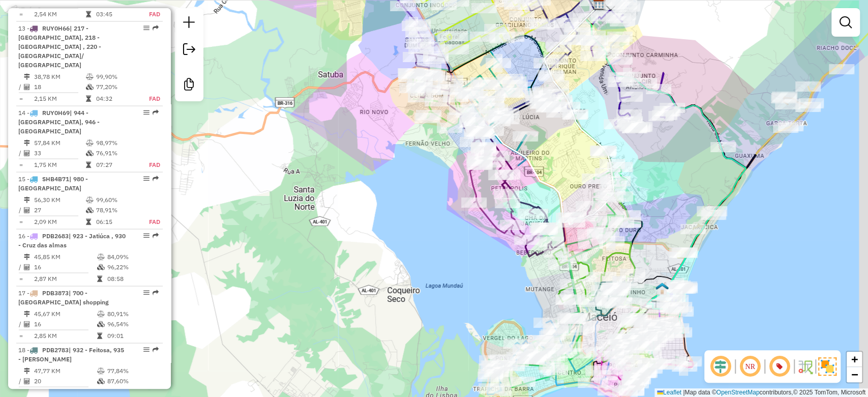
drag, startPoint x: 490, startPoint y: 250, endPoint x: 456, endPoint y: 274, distance: 41.3
click at [457, 276] on div "Janela de atendimento Grade de atendimento Capacidade Transportadoras Veículos …" at bounding box center [434, 198] width 868 height 397
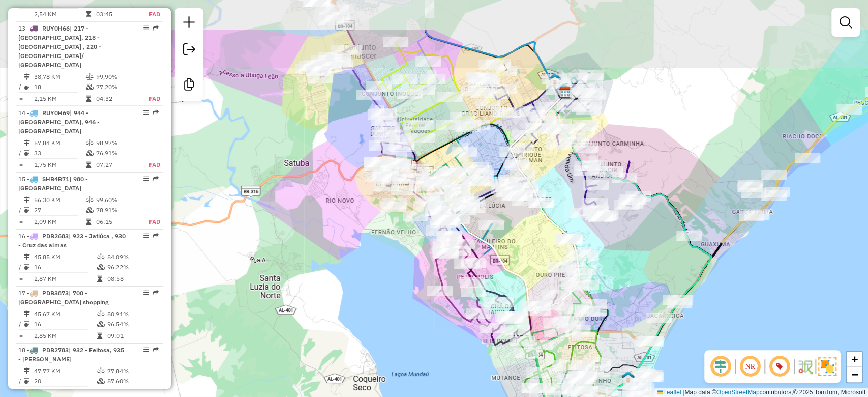
drag, startPoint x: 411, startPoint y: 185, endPoint x: 393, endPoint y: 279, distance: 95.3
click at [393, 279] on div "Janela de atendimento Grade de atendimento Capacidade Transportadoras Veículos …" at bounding box center [434, 198] width 868 height 397
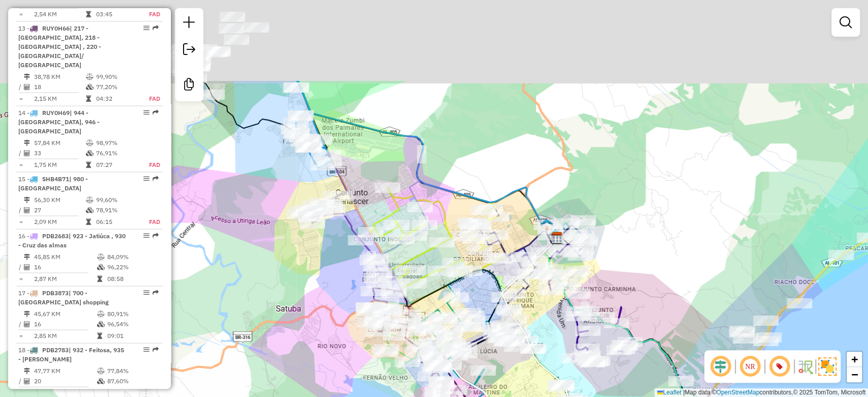
drag, startPoint x: 336, startPoint y: 193, endPoint x: 336, endPoint y: 257, distance: 63.6
click at [336, 257] on div "Janela de atendimento Grade de atendimento Capacidade Transportadoras Veículos …" at bounding box center [434, 198] width 868 height 397
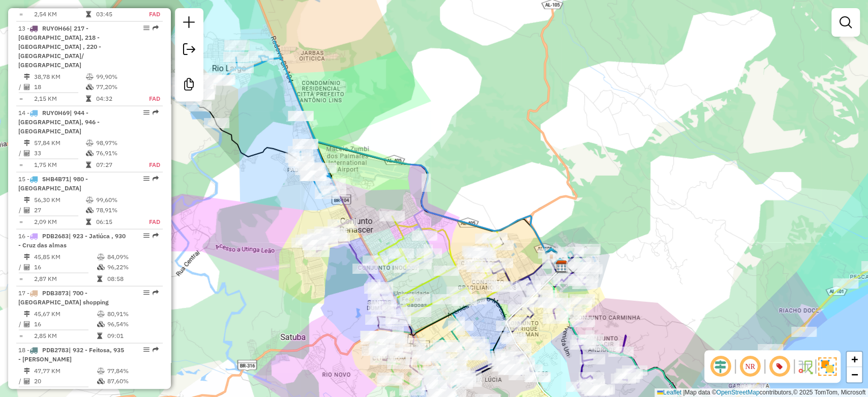
drag, startPoint x: 378, startPoint y: 135, endPoint x: 391, endPoint y: 223, distance: 89.4
click at [391, 223] on div "Janela de atendimento Grade de atendimento Capacidade Transportadoras Veículos …" at bounding box center [434, 198] width 868 height 397
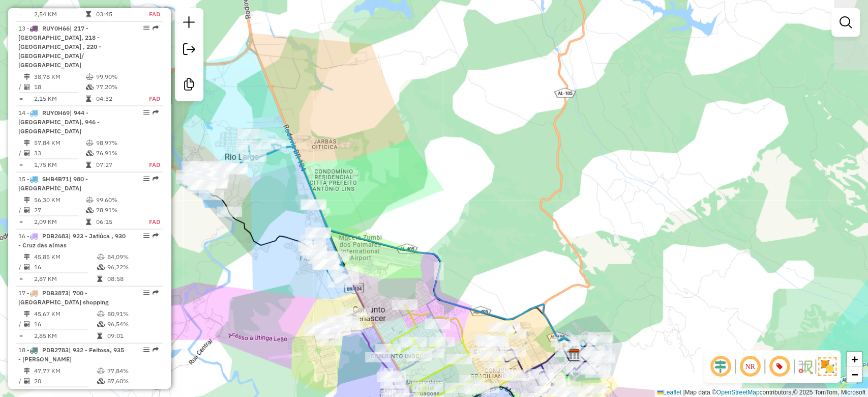
drag, startPoint x: 395, startPoint y: 190, endPoint x: 431, endPoint y: 144, distance: 58.3
click at [423, 152] on div "Janela de atendimento Grade de atendimento Capacidade Transportadoras Veículos …" at bounding box center [434, 198] width 868 height 397
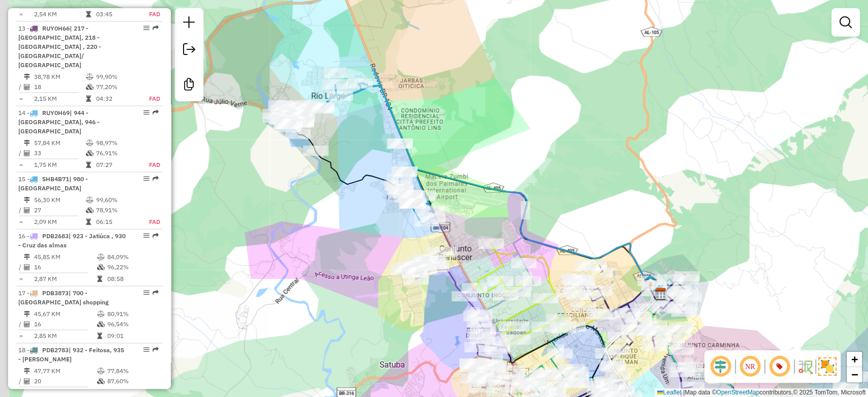
drag, startPoint x: 477, startPoint y: 141, endPoint x: 526, endPoint y: 140, distance: 49.4
click at [527, 140] on div "Janela de atendimento Grade de atendimento Capacidade Transportadoras Veículos …" at bounding box center [434, 198] width 868 height 397
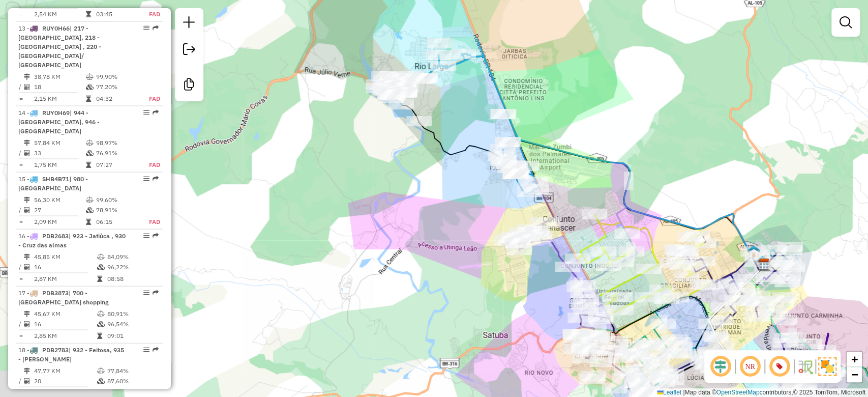
click at [439, 197] on div "Janela de atendimento Grade de atendimento Capacidade Transportadoras Veículos …" at bounding box center [434, 198] width 868 height 397
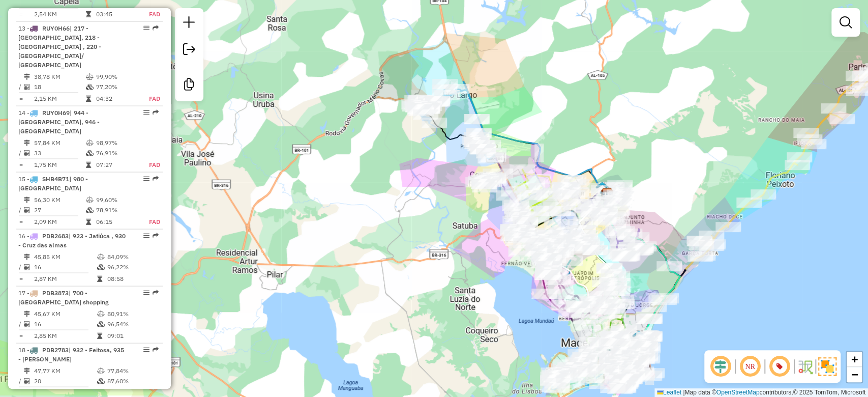
drag, startPoint x: 431, startPoint y: 236, endPoint x: 444, endPoint y: 193, distance: 44.4
click at [442, 199] on div "Janela de atendimento Grade de atendimento Capacidade Transportadoras Veículos …" at bounding box center [434, 198] width 868 height 397
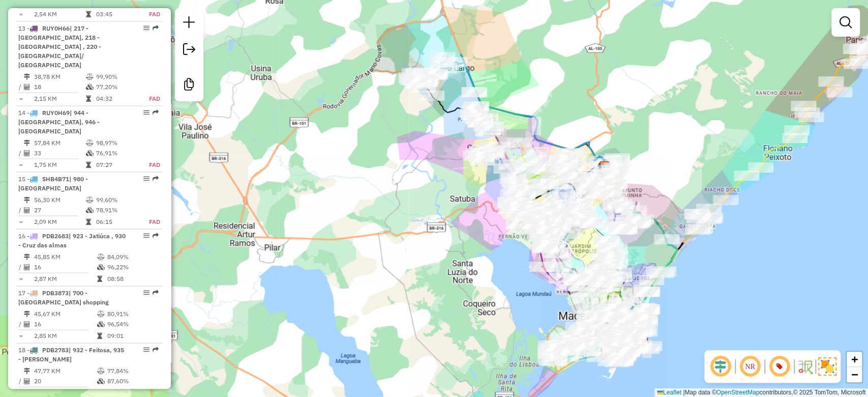
drag, startPoint x: 506, startPoint y: 290, endPoint x: 429, endPoint y: 183, distance: 131.7
click at [430, 185] on div "Janela de atendimento Grade de atendimento Capacidade Transportadoras Veículos …" at bounding box center [434, 198] width 868 height 397
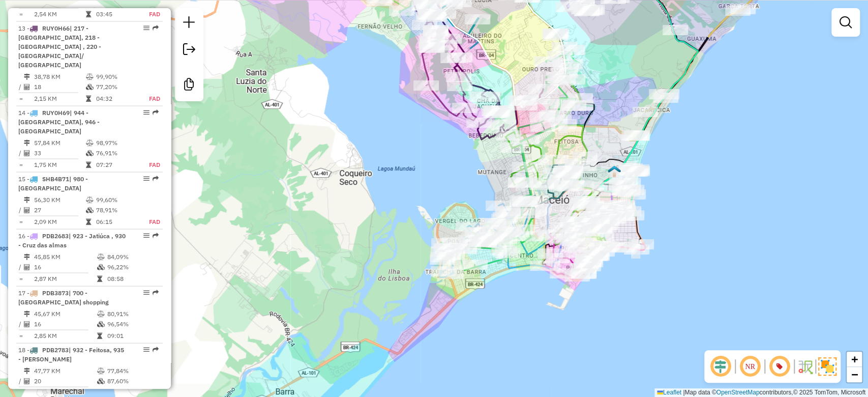
drag, startPoint x: 466, startPoint y: 190, endPoint x: 354, endPoint y: 223, distance: 117.0
click at [355, 222] on div "Janela de atendimento Grade de atendimento Capacidade Transportadoras Veículos …" at bounding box center [434, 198] width 868 height 397
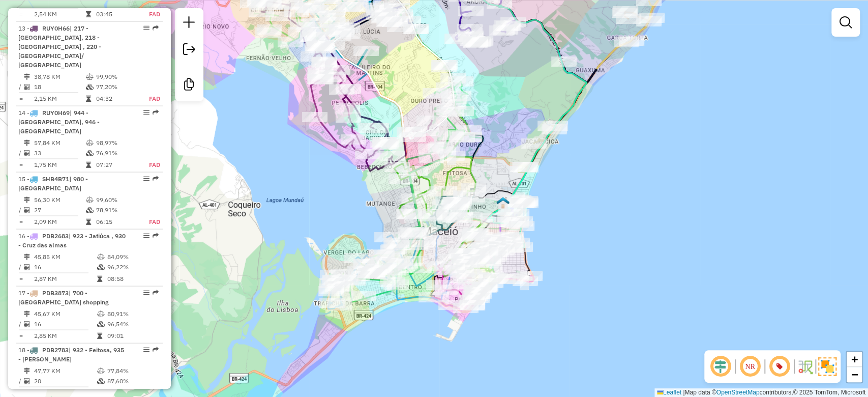
drag, startPoint x: 337, startPoint y: 225, endPoint x: 364, endPoint y: 195, distance: 40.4
click at [364, 195] on div "Janela de atendimento Grade de atendimento Capacidade Transportadoras Veículos …" at bounding box center [434, 198] width 868 height 397
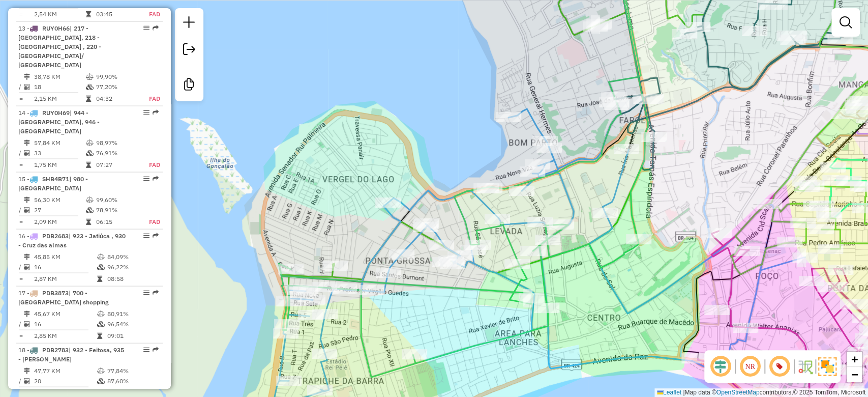
click at [410, 207] on icon at bounding box center [540, 254] width 531 height 301
select select "**********"
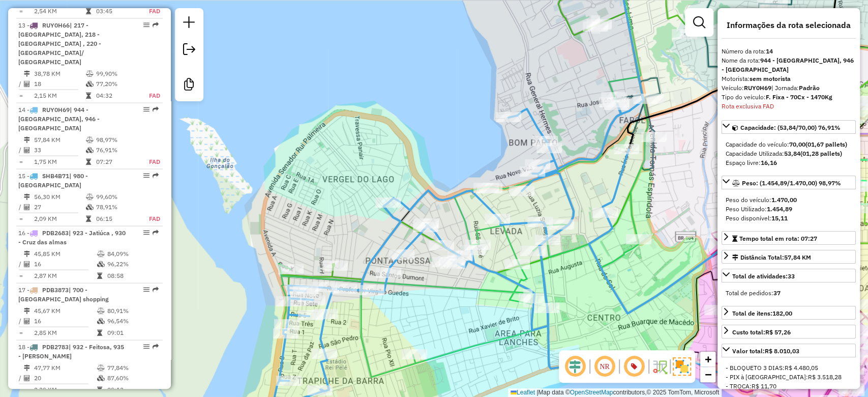
scroll to position [1331, 0]
drag, startPoint x: 408, startPoint y: 144, endPoint x: 410, endPoint y: 150, distance: 5.8
click at [410, 150] on div "Janela de atendimento Grade de atendimento Capacidade Transportadoras Veículos …" at bounding box center [434, 198] width 868 height 397
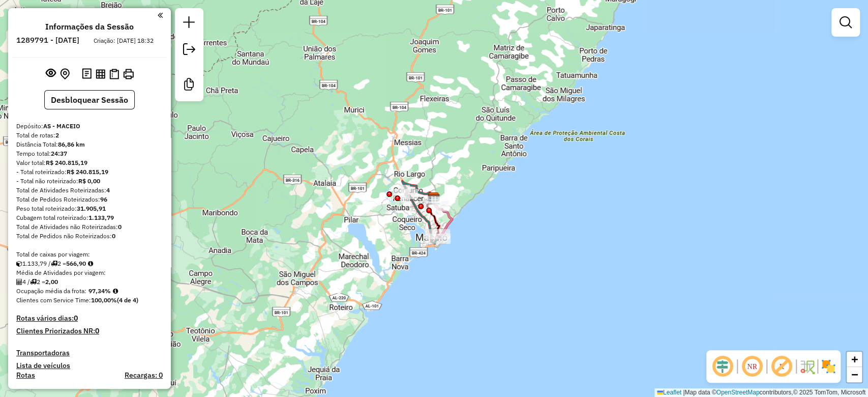
click at [78, 277] on div "Média de Atividades por viagem:" at bounding box center [89, 272] width 146 height 9
click at [81, 267] on strong "566,90" at bounding box center [76, 263] width 20 height 8
copy strong "566,90"
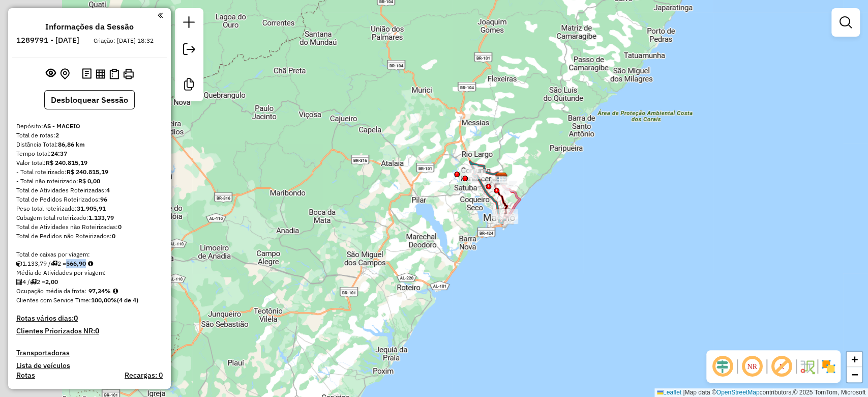
drag, startPoint x: 392, startPoint y: 181, endPoint x: 422, endPoint y: 172, distance: 30.6
click at [422, 172] on div "Janela de atendimento Grade de atendimento Capacidade Transportadoras Veículos …" at bounding box center [434, 198] width 868 height 397
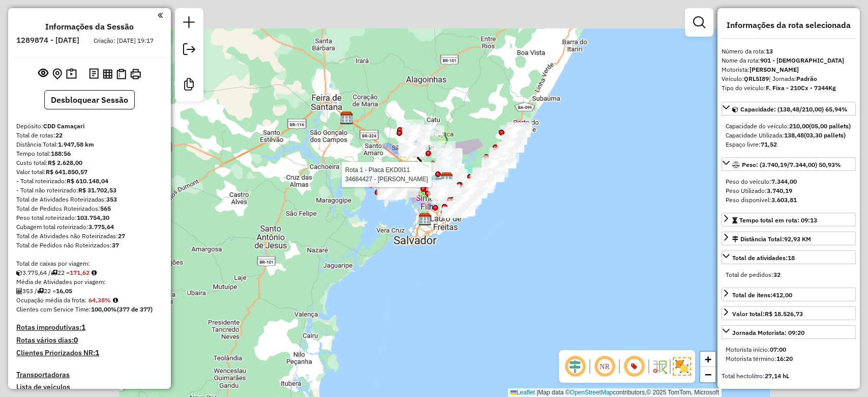
select select "**********"
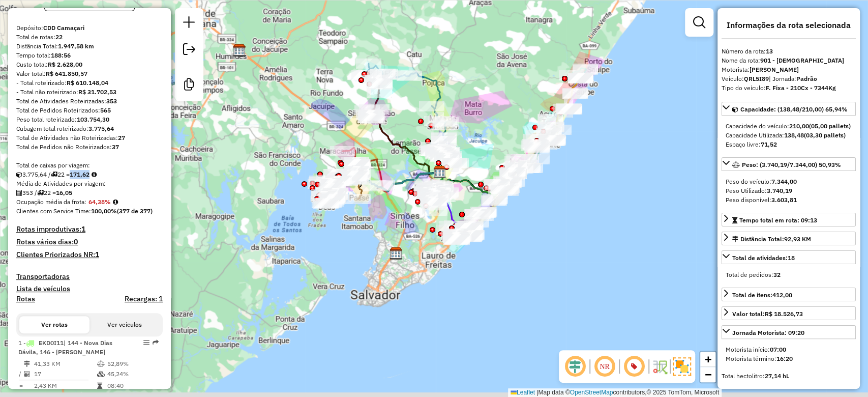
drag, startPoint x: 401, startPoint y: 143, endPoint x: 405, endPoint y: 131, distance: 13.2
click at [405, 131] on icon at bounding box center [405, 144] width 69 height 58
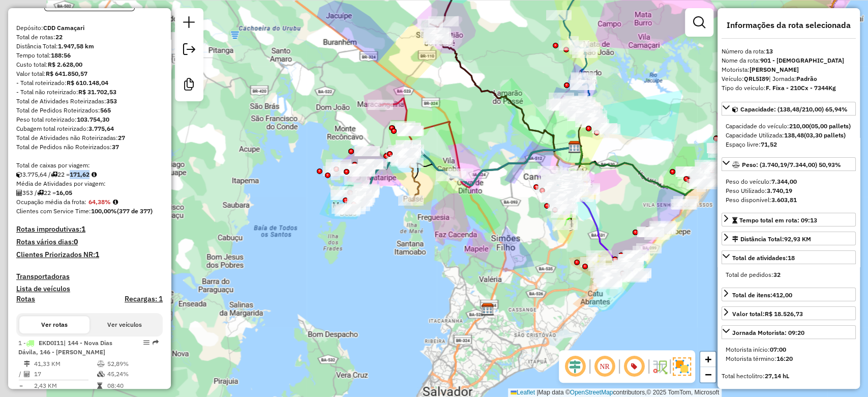
drag, startPoint x: 404, startPoint y: 149, endPoint x: 462, endPoint y: 146, distance: 57.5
click at [460, 147] on icon at bounding box center [420, 135] width 80 height 75
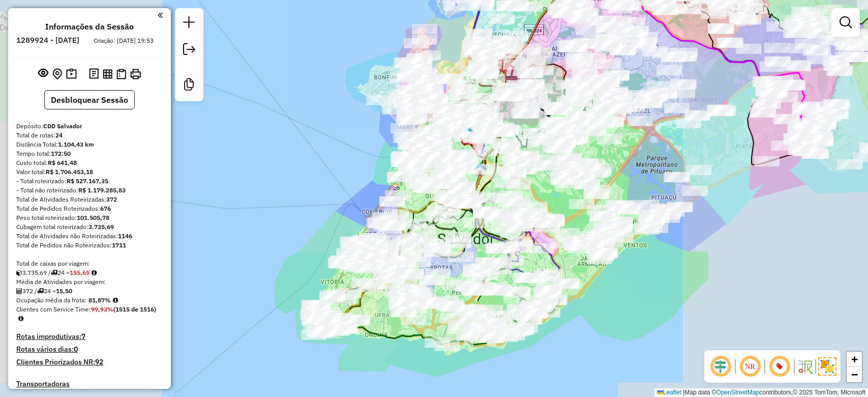
click at [753, 364] on em at bounding box center [750, 366] width 24 height 24
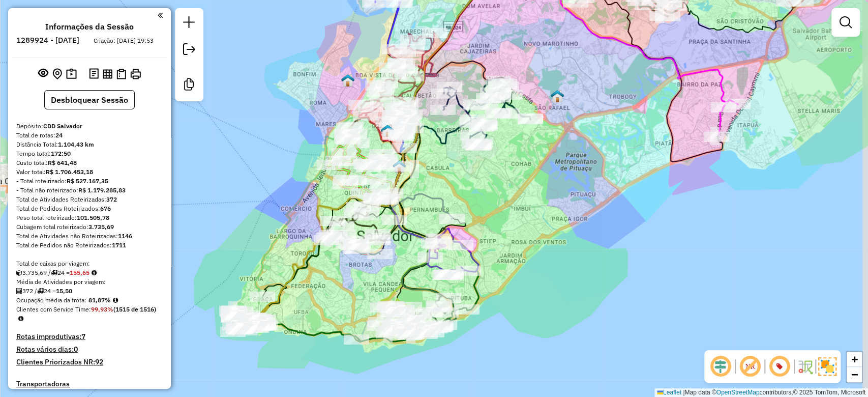
drag, startPoint x: 553, startPoint y: 195, endPoint x: 478, endPoint y: 189, distance: 75.0
click at [477, 192] on div "Janela de atendimento Grade de atendimento Capacidade Transportadoras Veículos …" at bounding box center [434, 198] width 868 height 397
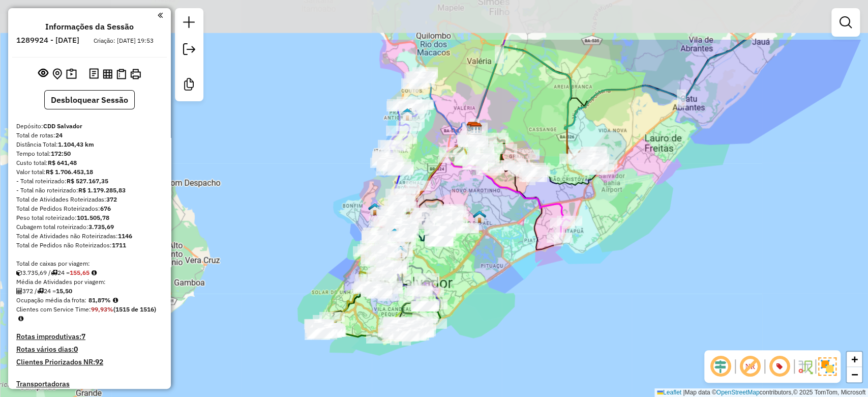
drag, startPoint x: 535, startPoint y: 180, endPoint x: 492, endPoint y: 252, distance: 83.9
click at [492, 252] on div "Janela de atendimento Grade de atendimento Capacidade Transportadoras Veículos …" at bounding box center [434, 198] width 868 height 397
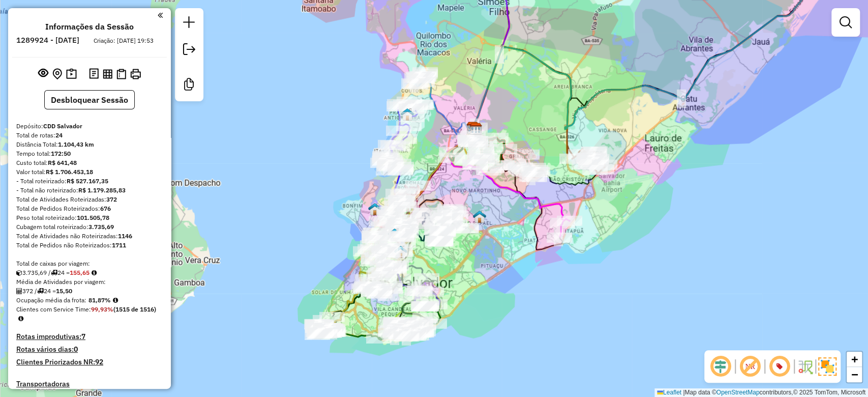
drag, startPoint x: 462, startPoint y: 218, endPoint x: 459, endPoint y: 227, distance: 9.5
click at [459, 227] on div "Janela de atendimento Grade de atendimento Capacidade Transportadoras Veículos …" at bounding box center [434, 198] width 868 height 397
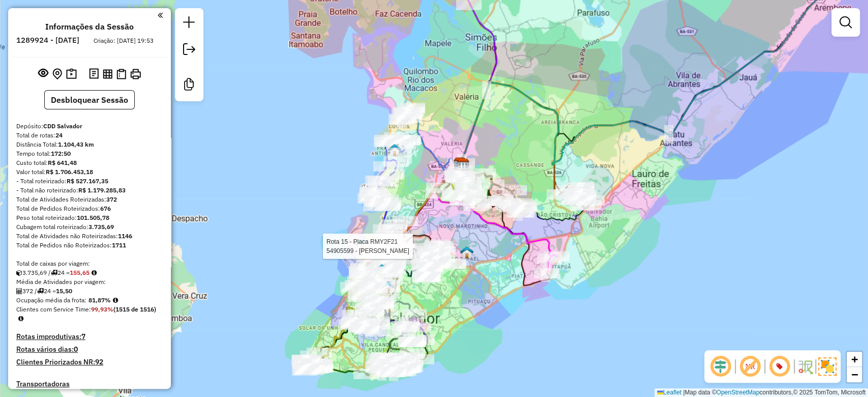
drag, startPoint x: 433, startPoint y: 158, endPoint x: 424, endPoint y: 165, distance: 11.6
click at [425, 165] on icon at bounding box center [433, 140] width 60 height 57
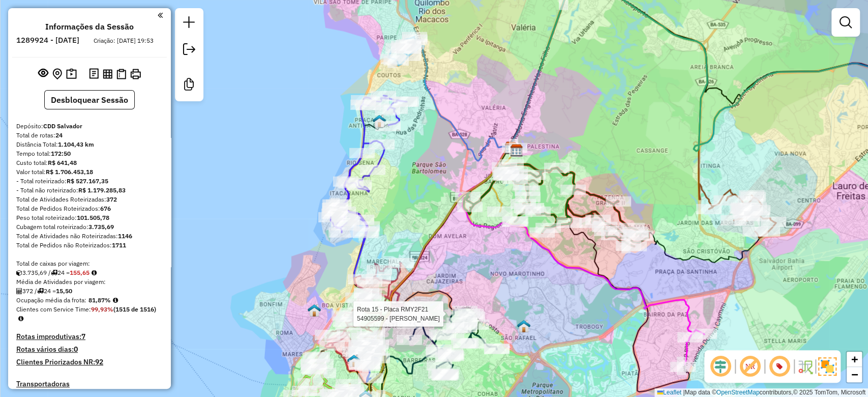
click at [361, 130] on icon at bounding box center [369, 170] width 76 height 148
select select "*********"
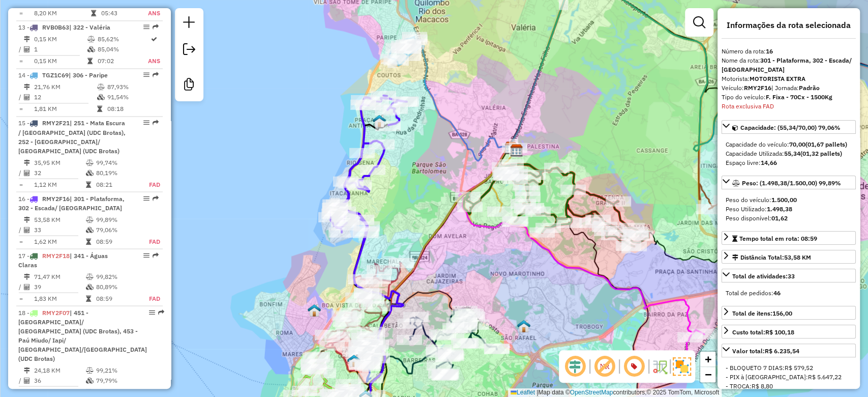
scroll to position [1333, 0]
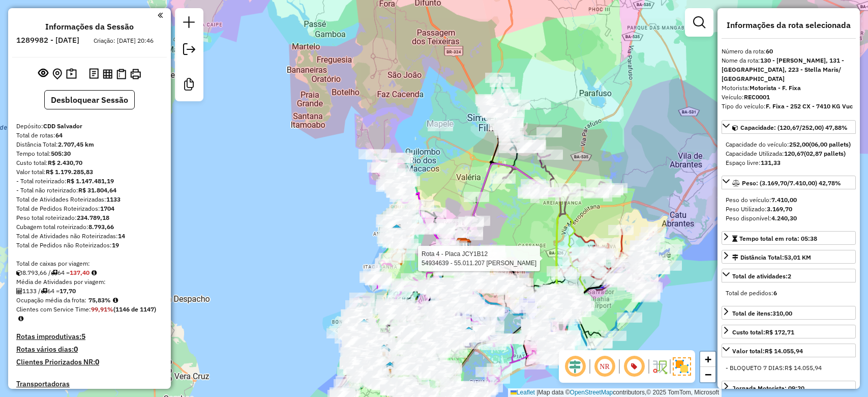
select select "*********"
click at [329, 79] on div "Rota 4 - Placa JCY1B12 54934639 - 55.011.207 CESAR AUGUSTO DE CERQUEIRA Janela …" at bounding box center [434, 198] width 868 height 397
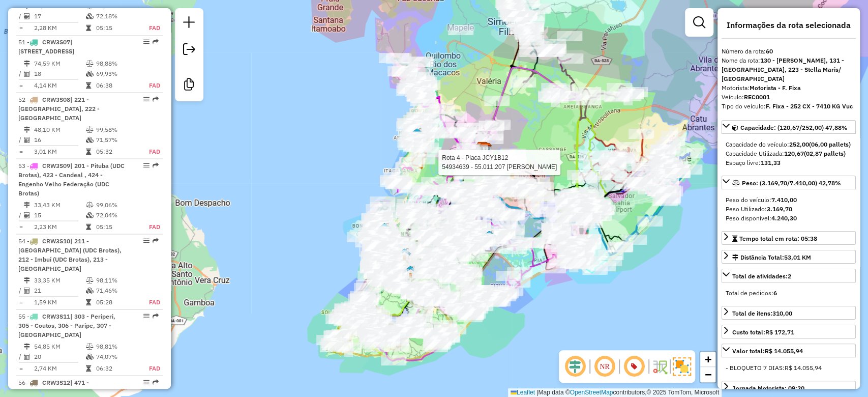
drag, startPoint x: 330, startPoint y: 140, endPoint x: 330, endPoint y: 54, distance: 86.0
click at [330, 52] on div "Rota 4 - Placa JCY1B12 54934639 - 55.011.207 CESAR AUGUSTO DE CERQUEIRA Janela …" at bounding box center [434, 198] width 868 height 397
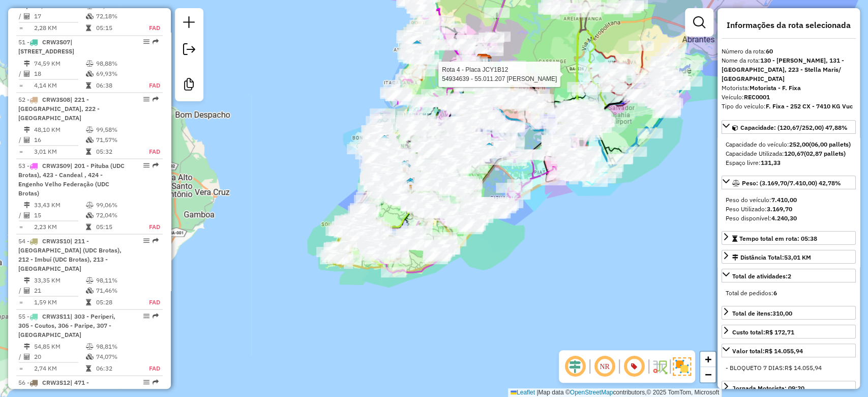
click at [329, 122] on div "Rota 4 - Placa JCY1B12 54934639 - 55.011.207 CESAR AUGUSTO DE CERQUEIRA Janela …" at bounding box center [434, 198] width 868 height 397
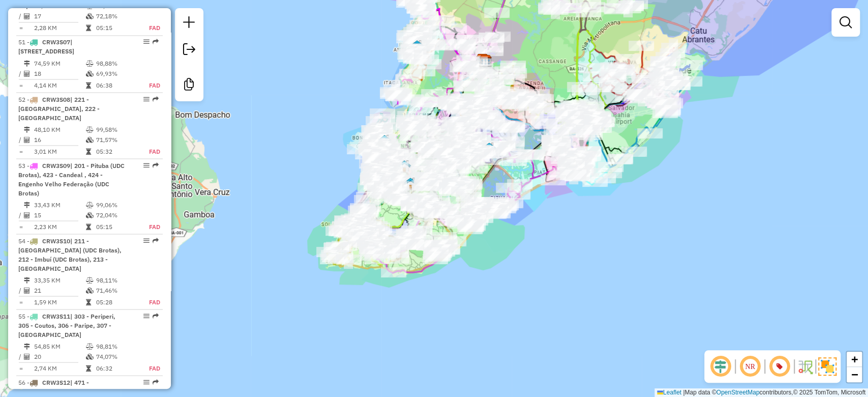
select select "*********"
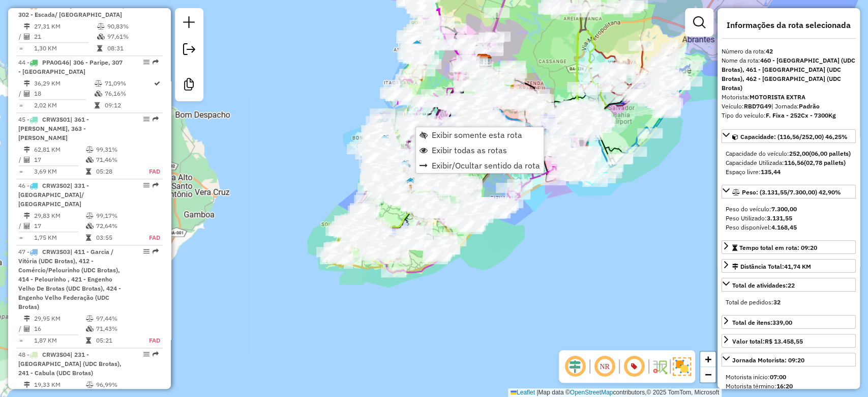
scroll to position [3043, 0]
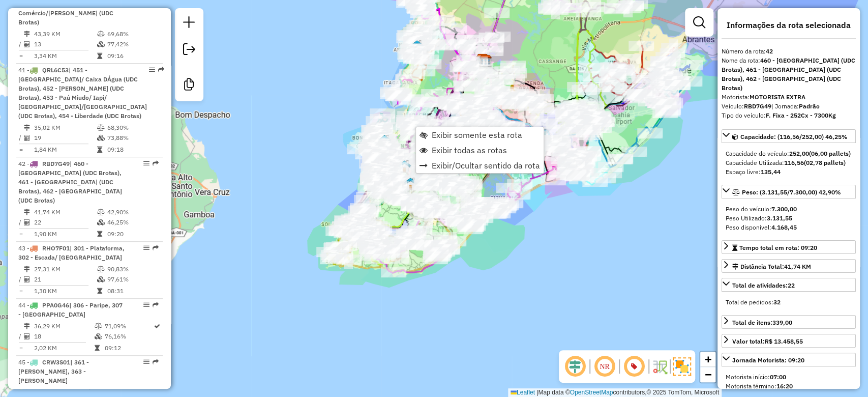
click at [289, 165] on div "Janela de atendimento Grade de atendimento Capacidade Transportadoras Veículos …" at bounding box center [434, 198] width 868 height 397
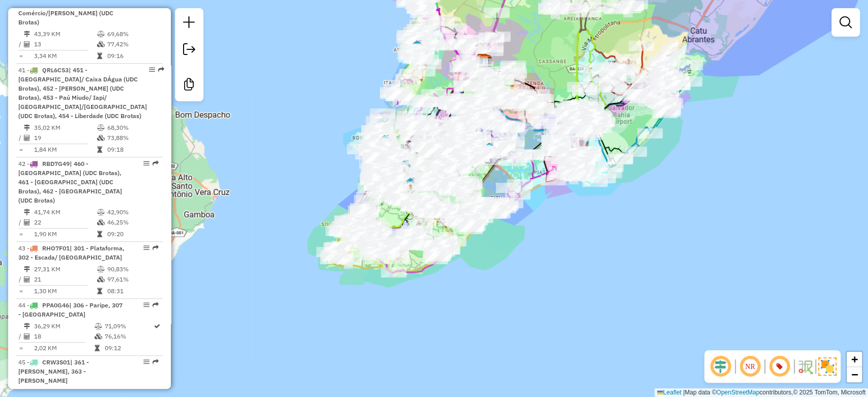
drag, startPoint x: 308, startPoint y: 166, endPoint x: 297, endPoint y: 177, distance: 15.8
click at [297, 177] on div "Janela de atendimento Grade de atendimento Capacidade Transportadoras Veículos …" at bounding box center [434, 198] width 868 height 397
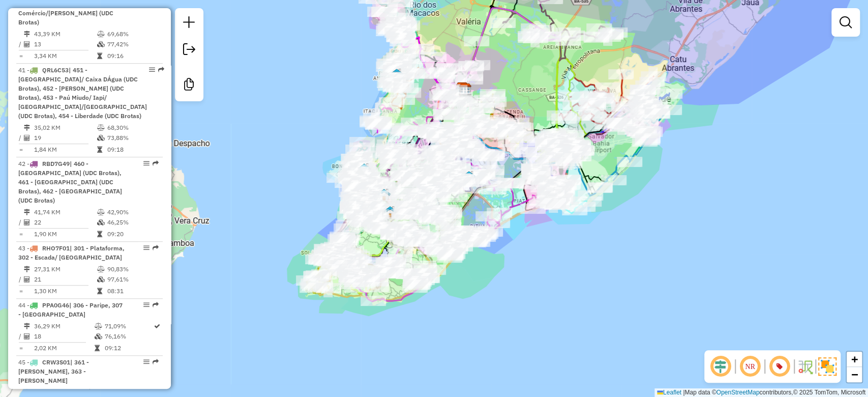
drag, startPoint x: 334, startPoint y: 96, endPoint x: 309, endPoint y: 197, distance: 104.6
click at [309, 196] on div "Janela de atendimento Grade de atendimento Capacidade Transportadoras Veículos …" at bounding box center [434, 198] width 868 height 397
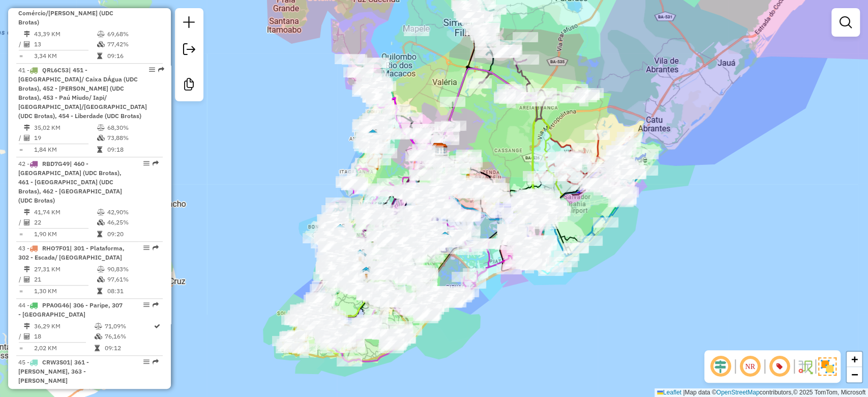
drag, startPoint x: 307, startPoint y: 170, endPoint x: 308, endPoint y: 148, distance: 22.9
click at [308, 149] on div "Janela de atendimento Grade de atendimento Capacidade Transportadoras Veículos …" at bounding box center [434, 198] width 868 height 397
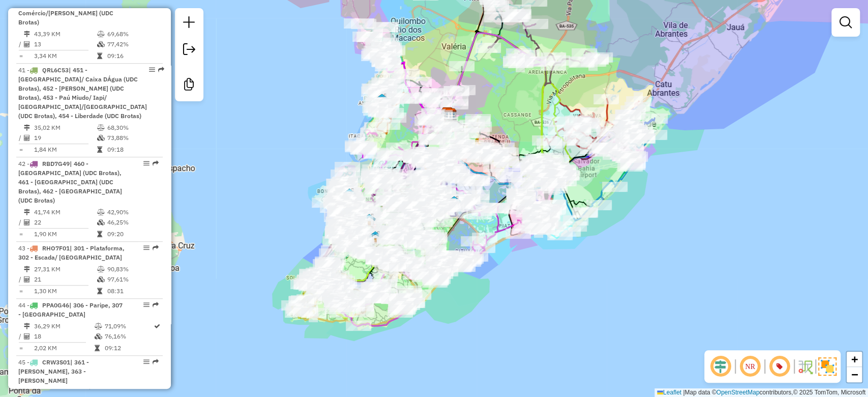
drag, startPoint x: 312, startPoint y: 145, endPoint x: 321, endPoint y: 123, distance: 24.8
click at [321, 122] on div "Janela de atendimento Grade de atendimento Capacidade Transportadoras Veículos …" at bounding box center [434, 198] width 868 height 397
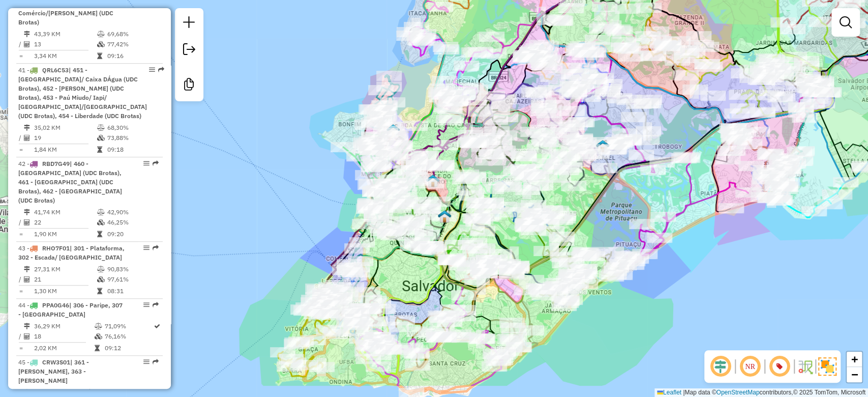
drag, startPoint x: 320, startPoint y: 213, endPoint x: 318, endPoint y: 162, distance: 51.4
click at [318, 162] on div "Janela de atendimento Grade de atendimento Capacidade Transportadoras Veículos …" at bounding box center [434, 198] width 868 height 397
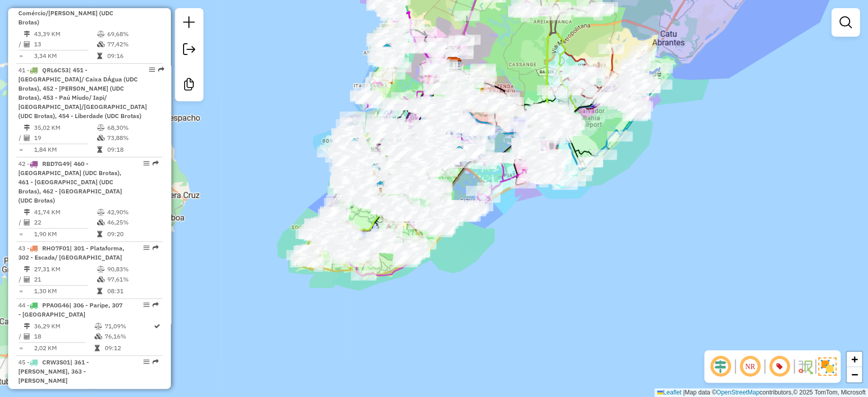
drag, startPoint x: 291, startPoint y: 157, endPoint x: 277, endPoint y: 209, distance: 53.8
click at [278, 207] on div "Janela de atendimento Grade de atendimento Capacidade Transportadoras Veículos …" at bounding box center [434, 198] width 868 height 397
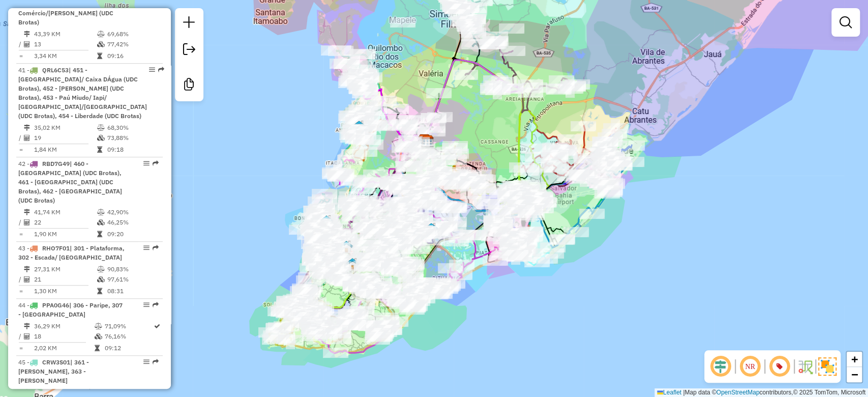
drag, startPoint x: 282, startPoint y: 207, endPoint x: 289, endPoint y: 177, distance: 30.8
click at [289, 177] on div "Janela de atendimento Grade de atendimento Capacidade Transportadoras Veículos …" at bounding box center [434, 198] width 868 height 397
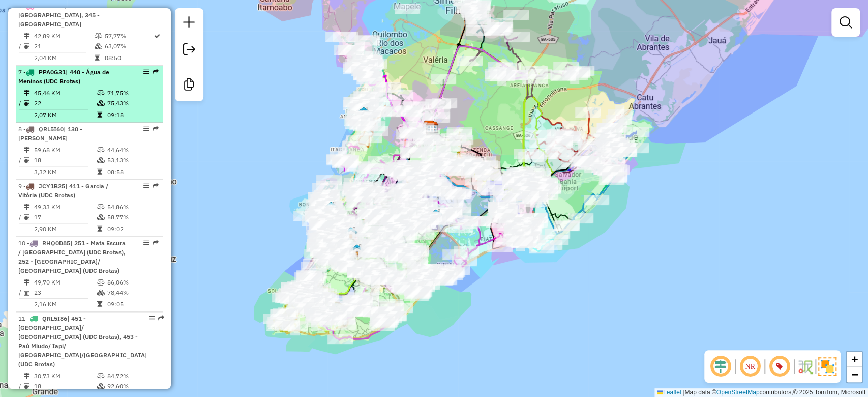
scroll to position [0, 0]
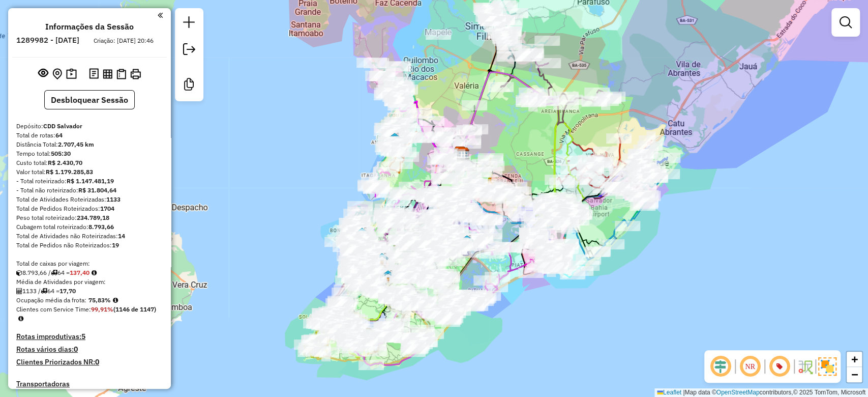
drag, startPoint x: 322, startPoint y: 166, endPoint x: 331, endPoint y: 178, distance: 13.8
click at [332, 178] on div "Janela de atendimento Grade de atendimento Capacidade Transportadoras Veículos …" at bounding box center [434, 198] width 868 height 397
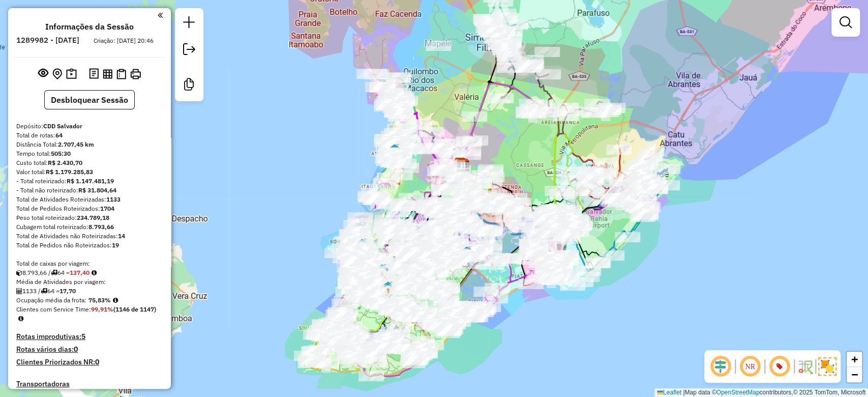
drag, startPoint x: 308, startPoint y: 131, endPoint x: 310, endPoint y: 204, distance: 73.8
click at [310, 204] on div "Janela de atendimento Grade de atendimento Capacidade Transportadoras Veículos …" at bounding box center [434, 198] width 868 height 397
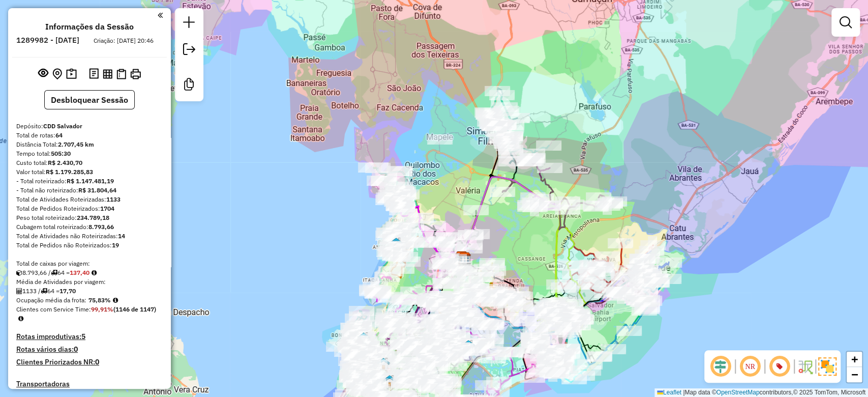
click at [307, 144] on div "Janela de atendimento Grade de atendimento Capacidade Transportadoras Veículos …" at bounding box center [434, 198] width 868 height 397
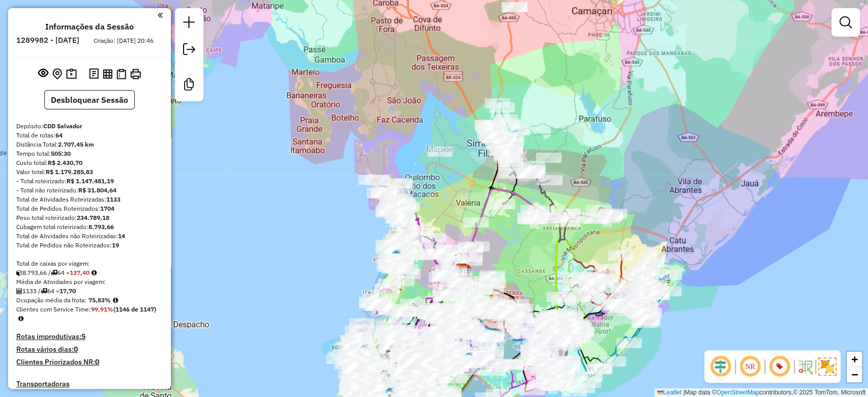
drag, startPoint x: 444, startPoint y: 100, endPoint x: 438, endPoint y: 258, distance: 158.3
click at [436, 253] on div "Janela de atendimento Grade de atendimento Capacidade Transportadoras Veículos …" at bounding box center [434, 198] width 868 height 397
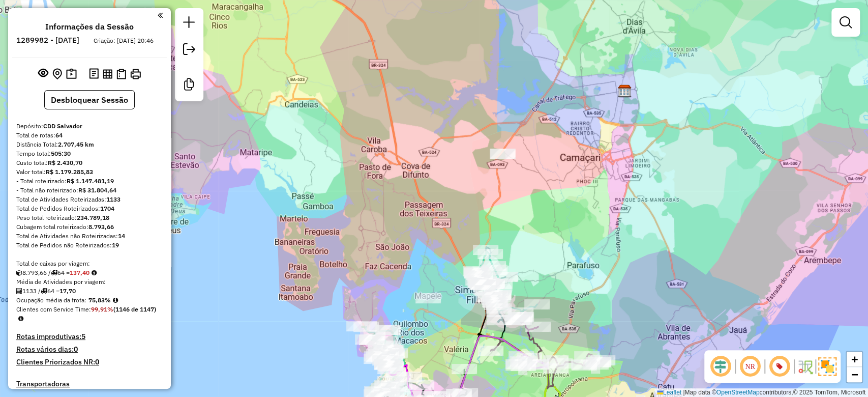
drag, startPoint x: 433, startPoint y: 249, endPoint x: 430, endPoint y: 138, distance: 110.9
click at [432, 146] on div "Janela de atendimento Grade de atendimento Capacidade Transportadoras Veículos …" at bounding box center [434, 198] width 868 height 397
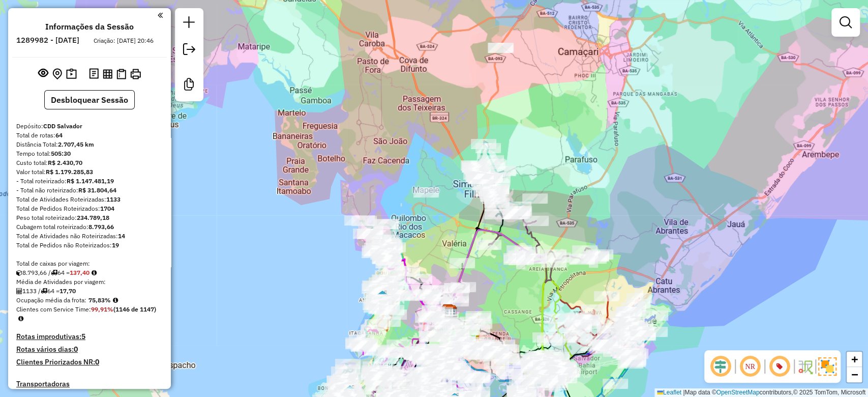
drag, startPoint x: 455, startPoint y: 173, endPoint x: 464, endPoint y: 137, distance: 37.3
click at [464, 139] on div "Janela de atendimento Grade de atendimento Capacidade Transportadoras Veículos …" at bounding box center [434, 198] width 868 height 397
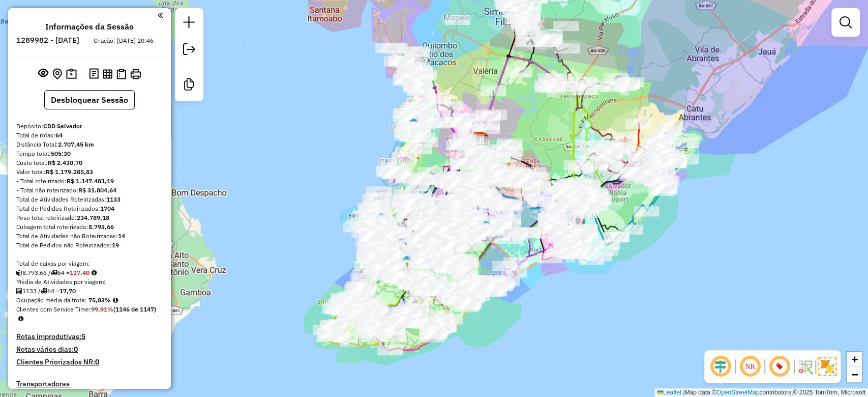
drag, startPoint x: 327, startPoint y: 169, endPoint x: 335, endPoint y: 146, distance: 24.3
click at [334, 146] on div "Janela de atendimento Grade de atendimento Capacidade Transportadoras Veículos …" at bounding box center [434, 198] width 868 height 397
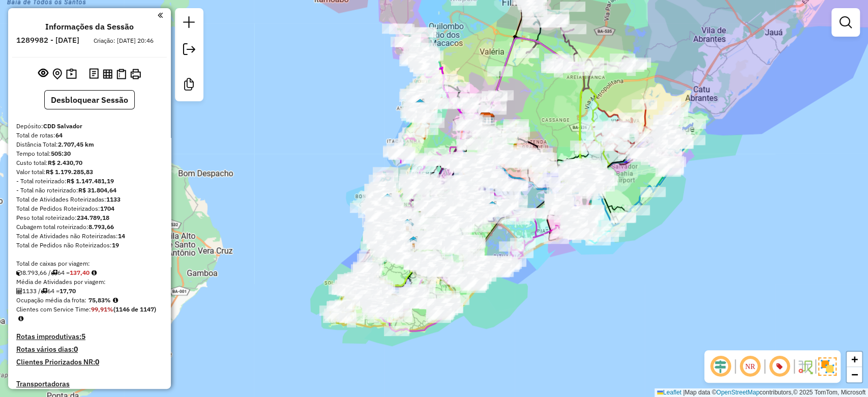
drag, startPoint x: 339, startPoint y: 175, endPoint x: 340, endPoint y: 149, distance: 26.5
click at [340, 150] on div "Janela de atendimento Grade de atendimento Capacidade Transportadoras Veículos …" at bounding box center [434, 198] width 868 height 397
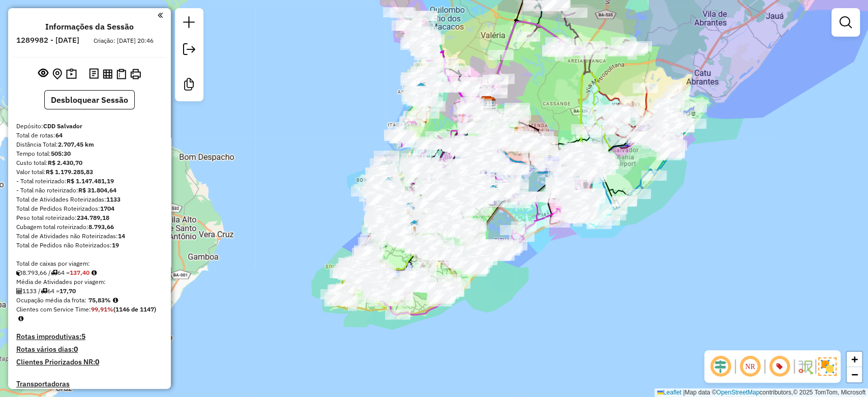
drag, startPoint x: 326, startPoint y: 181, endPoint x: 325, endPoint y: 189, distance: 8.2
click at [325, 189] on div "Janela de atendimento Grade de atendimento Capacidade Transportadoras Veículos …" at bounding box center [434, 198] width 868 height 397
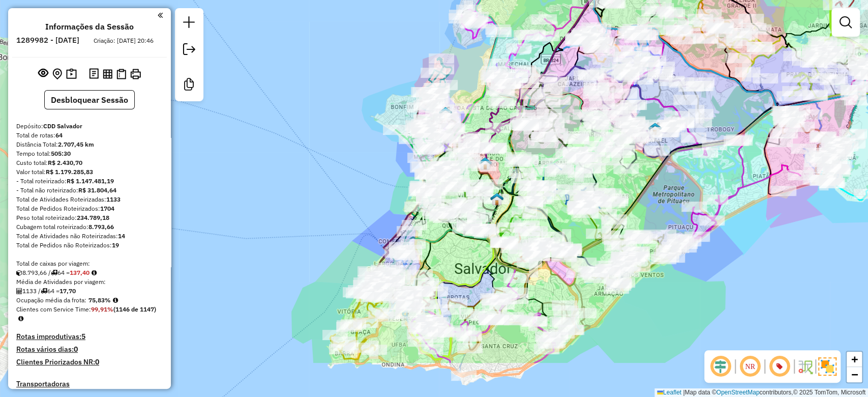
drag, startPoint x: 341, startPoint y: 255, endPoint x: 333, endPoint y: 167, distance: 87.9
click at [334, 170] on div "Janela de atendimento Grade de atendimento Capacidade Transportadoras Veículos …" at bounding box center [434, 198] width 868 height 397
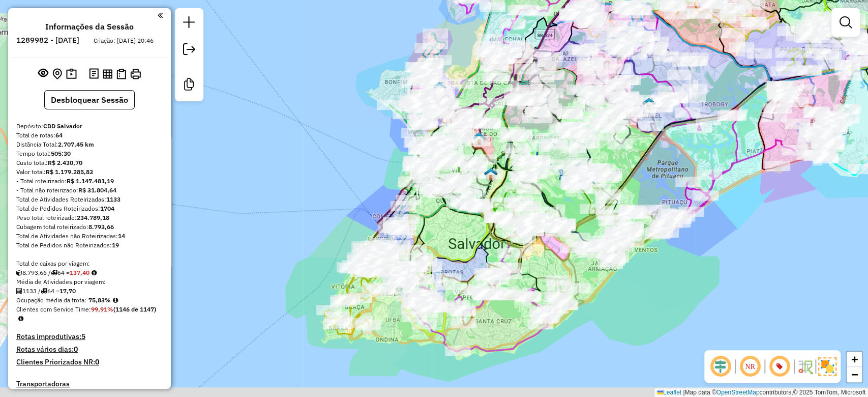
drag, startPoint x: 334, startPoint y: 237, endPoint x: 326, endPoint y: 188, distance: 49.5
click at [326, 188] on div "Janela de atendimento Grade de atendimento Capacidade Transportadoras Veículos …" at bounding box center [434, 198] width 868 height 397
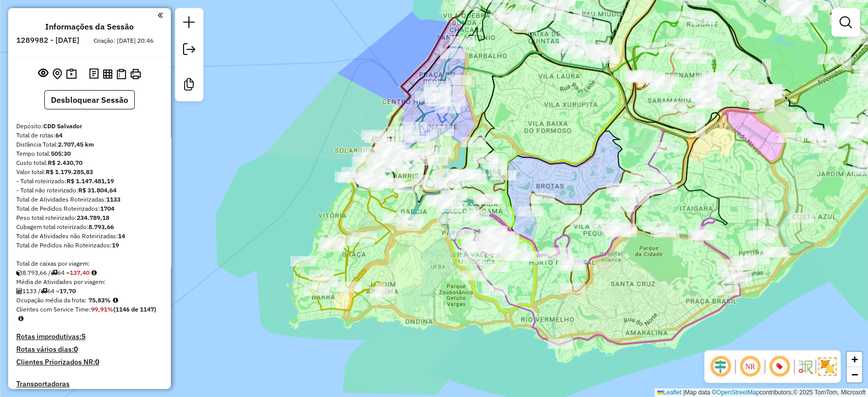
click at [346, 210] on icon at bounding box center [387, 120] width 187 height 321
select select "*********"
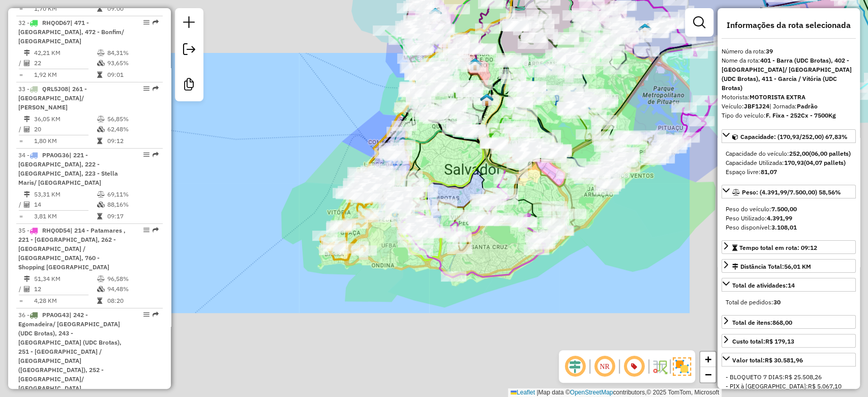
scroll to position [2817, 0]
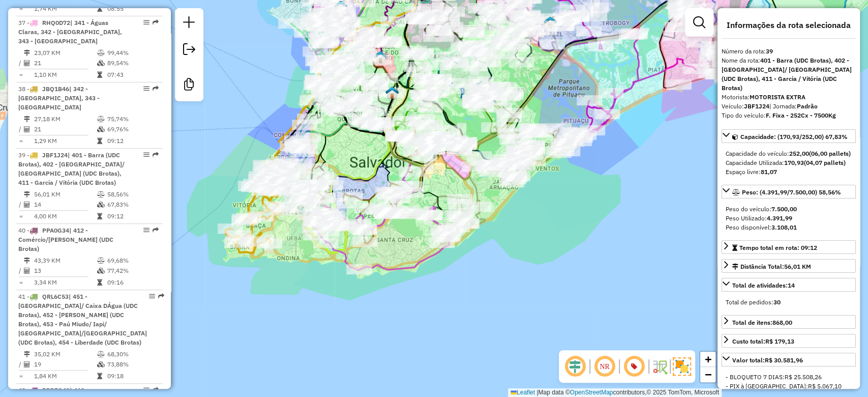
click at [511, 223] on div "Janela de atendimento Grade de atendimento Capacidade Transportadoras Veículos …" at bounding box center [434, 198] width 868 height 397
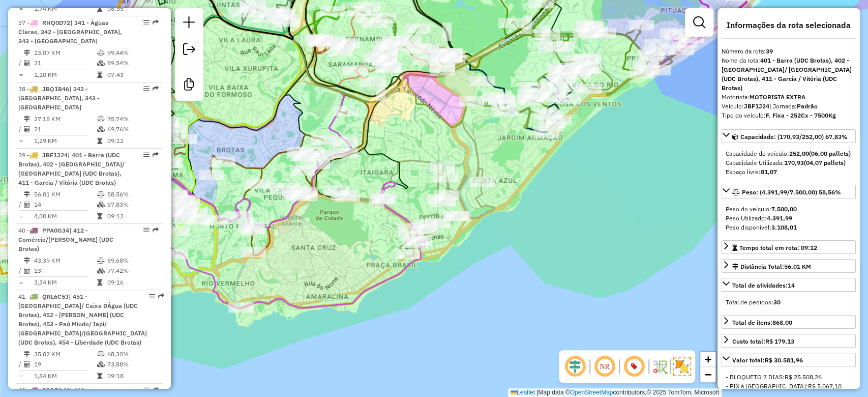
click at [420, 161] on icon at bounding box center [415, 208] width 158 height 96
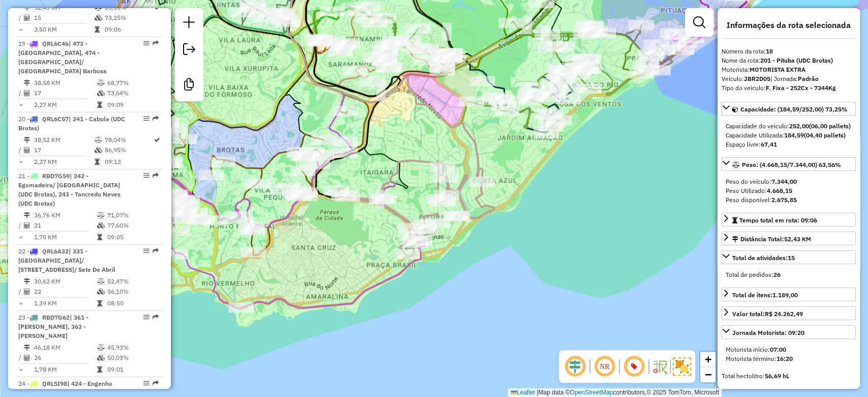
scroll to position [1493, 0]
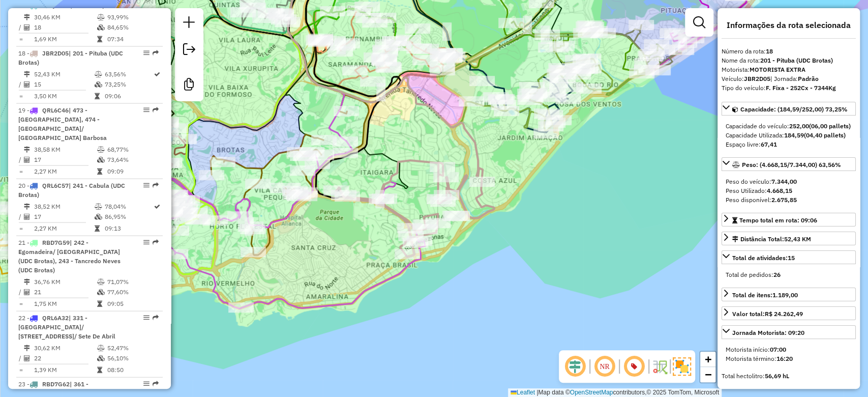
click at [429, 154] on div "Janela de atendimento Grade de atendimento Capacidade Transportadoras Veículos …" at bounding box center [434, 198] width 868 height 397
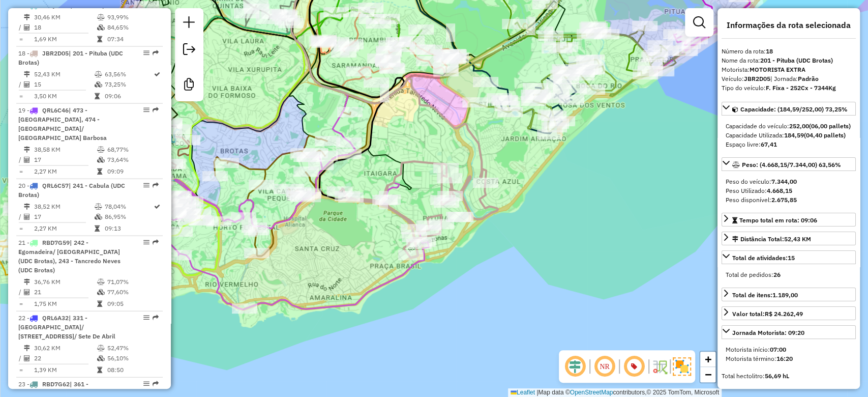
drag, startPoint x: 424, startPoint y: 139, endPoint x: 427, endPoint y: 183, distance: 43.9
click at [427, 183] on div "Janela de atendimento Grade de atendimento Capacidade Transportadoras Veículos …" at bounding box center [434, 198] width 868 height 397
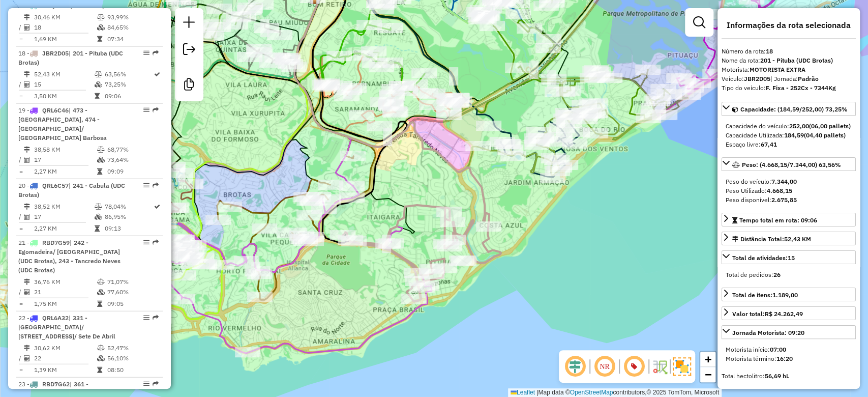
drag, startPoint x: 420, startPoint y: 177, endPoint x: 426, endPoint y: 167, distance: 11.6
click at [426, 168] on div "Janela de atendimento Grade de atendimento Capacidade Transportadoras Veículos …" at bounding box center [434, 198] width 868 height 397
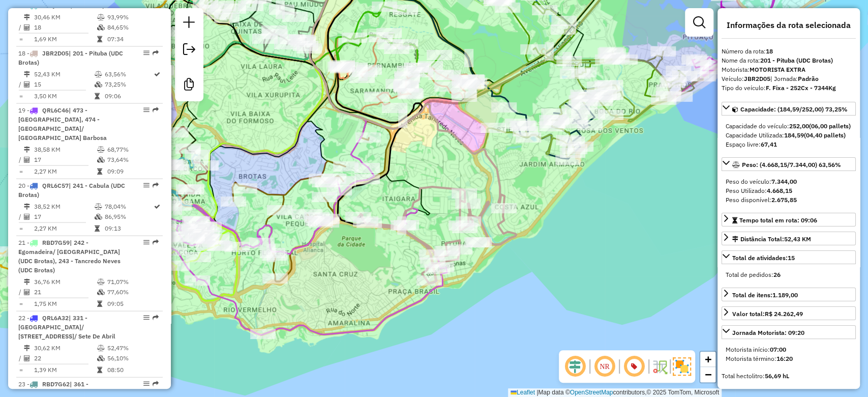
click at [428, 172] on div "Janela de atendimento Grade de atendimento Capacidade Transportadoras Veículos …" at bounding box center [434, 198] width 868 height 397
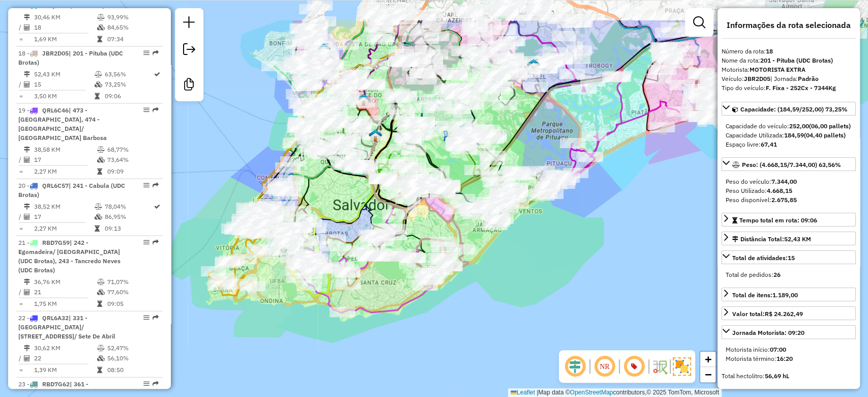
drag, startPoint x: 431, startPoint y: 170, endPoint x: 427, endPoint y: 230, distance: 60.7
click at [427, 230] on div "Janela de atendimento Grade de atendimento Capacidade Transportadoras Veículos …" at bounding box center [434, 198] width 868 height 397
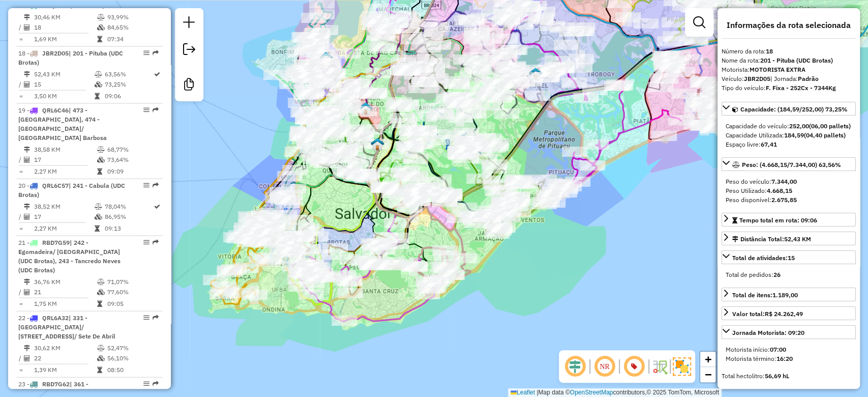
click at [450, 179] on div "Rota 49 - Placa CRW3S05 54933472 - CLEONILDES DOS SANTO Janela de atendimento G…" at bounding box center [434, 198] width 868 height 397
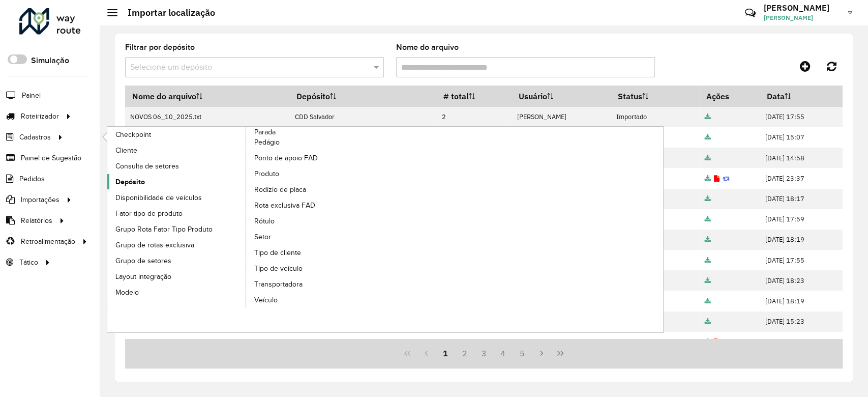
click at [181, 174] on link "Depósito" at bounding box center [176, 181] width 139 height 15
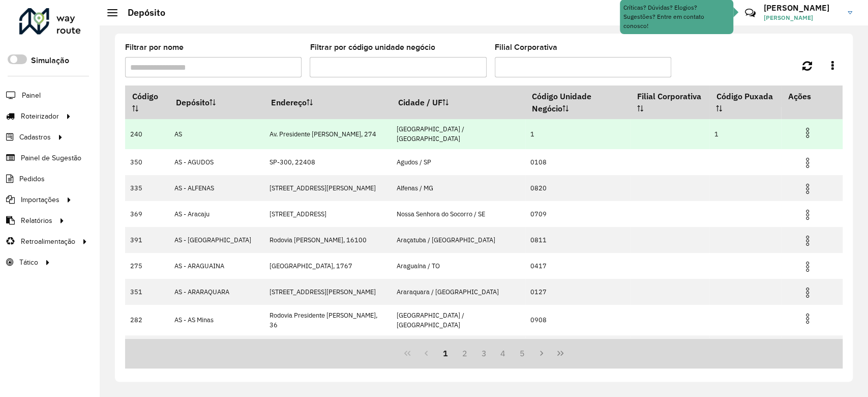
click at [803, 127] on img at bounding box center [808, 133] width 12 height 12
